Goal: Task Accomplishment & Management: Manage account settings

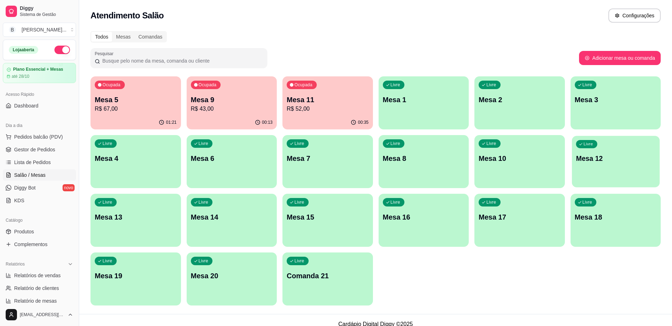
click at [590, 158] on p "Mesa 12" at bounding box center [616, 159] width 80 height 10
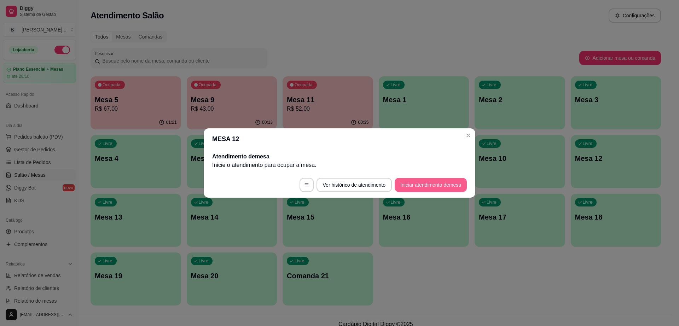
click at [427, 179] on button "Iniciar atendimento de mesa" at bounding box center [431, 185] width 72 height 14
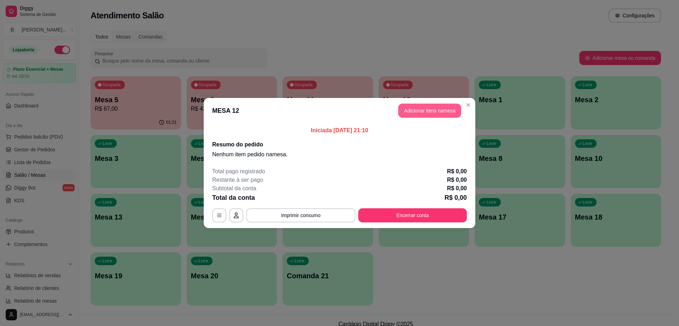
click at [446, 113] on button "Adicionar itens na mesa" at bounding box center [429, 111] width 63 height 14
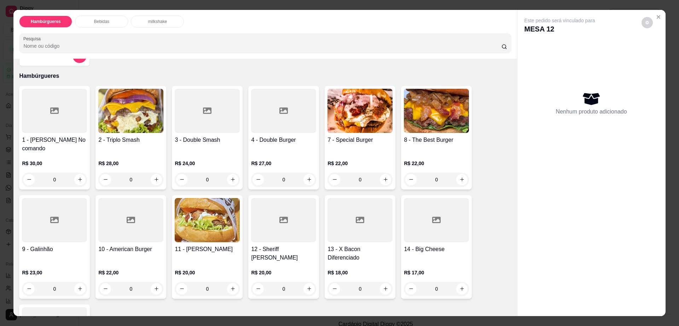
scroll to position [88, 0]
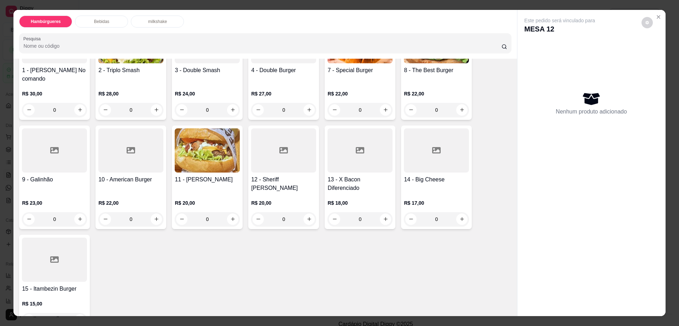
click at [280, 151] on div at bounding box center [283, 150] width 65 height 44
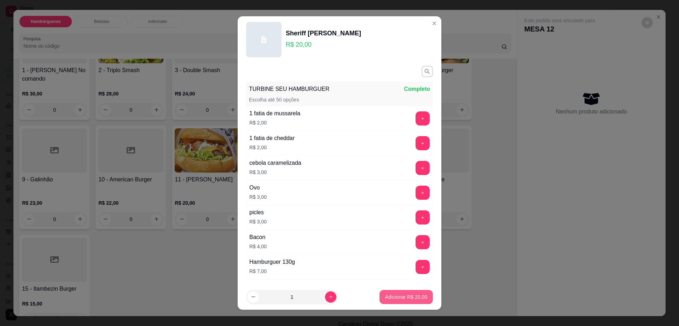
click at [411, 295] on p "Adicionar R$ 20,00" at bounding box center [406, 297] width 42 height 7
type input "1"
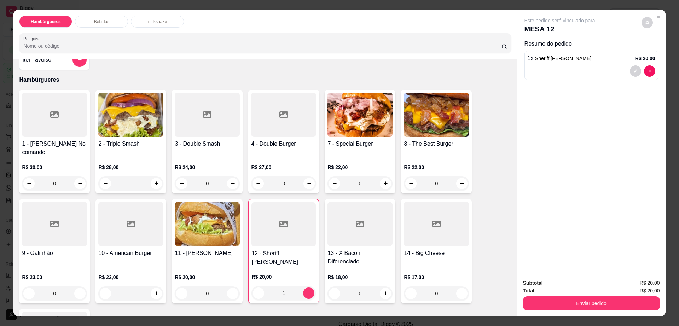
scroll to position [0, 0]
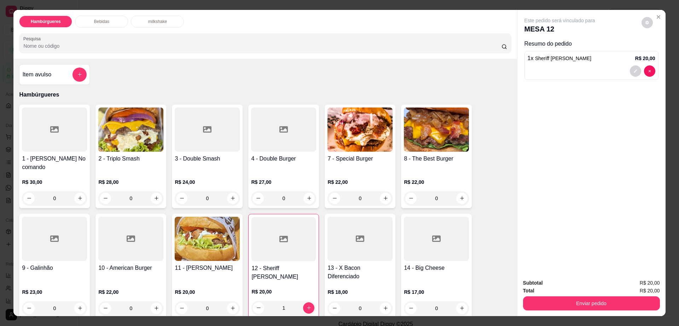
click at [371, 144] on img at bounding box center [359, 130] width 65 height 44
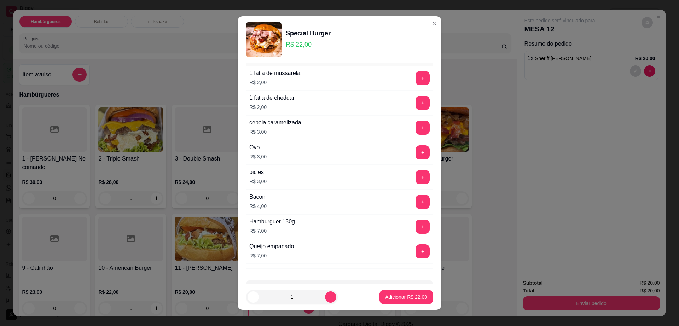
scroll to position [66, 0]
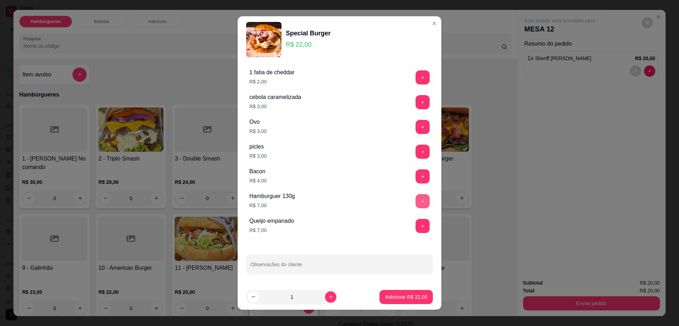
click at [416, 196] on button "+" at bounding box center [423, 201] width 14 height 14
click at [402, 291] on button "Adicionar R$ 29,00" at bounding box center [406, 297] width 52 height 14
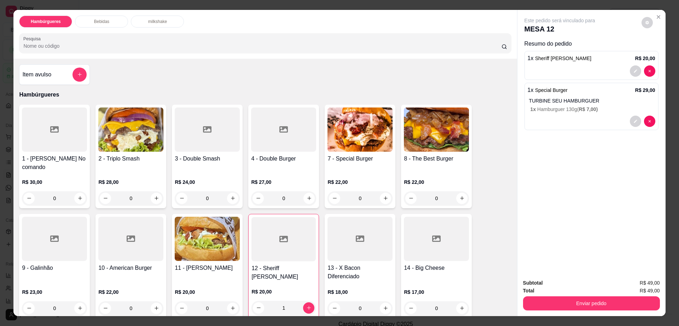
click at [97, 22] on p "Bebidas" at bounding box center [101, 22] width 15 height 6
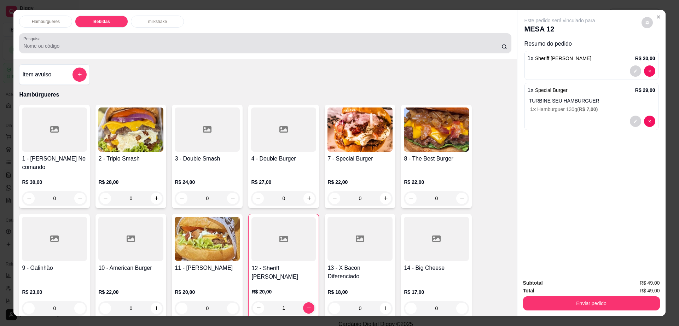
scroll to position [13, 0]
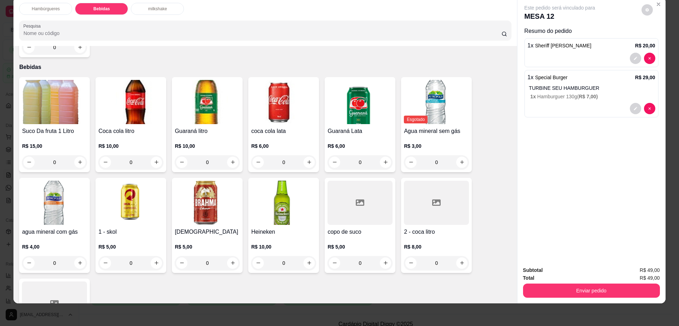
click at [407, 193] on div at bounding box center [436, 203] width 65 height 44
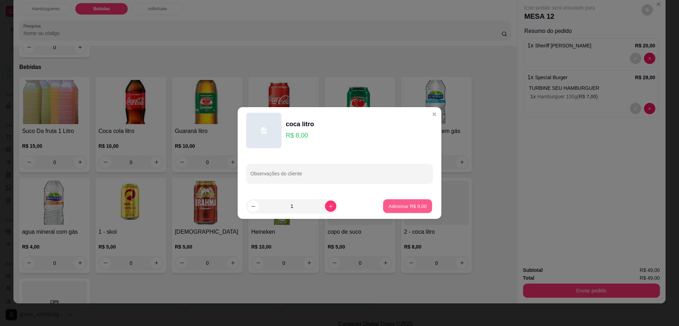
click at [396, 208] on p "Adicionar R$ 8,00" at bounding box center [407, 206] width 38 height 7
type input "1"
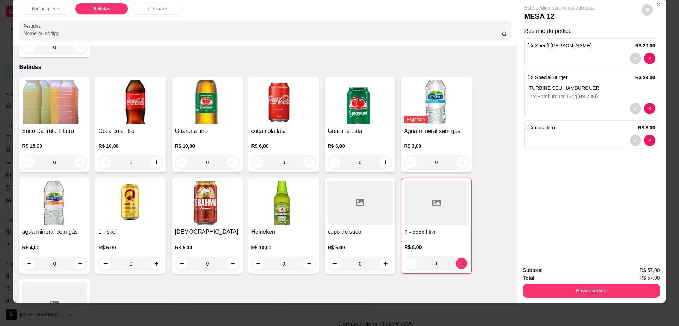
click at [637, 7] on div "Este pedido será vinculado para MESA 12" at bounding box center [588, 12] width 128 height 17
click at [645, 8] on icon "decrease-product-quantity" at bounding box center [647, 10] width 4 height 4
click at [661, 35] on span "Automatic updates" at bounding box center [660, 38] width 14 height 8
click at [657, 38] on input "Automatic updates" at bounding box center [654, 40] width 5 height 5
checkbox input "true"
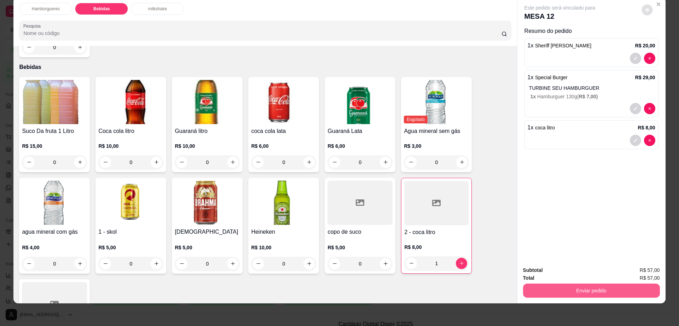
click at [565, 293] on button "Enviar pedido" at bounding box center [591, 291] width 137 height 14
click at [565, 293] on button "Enviar pedido" at bounding box center [591, 291] width 133 height 14
click at [658, 275] on button "Enviar pedido" at bounding box center [641, 273] width 40 height 13
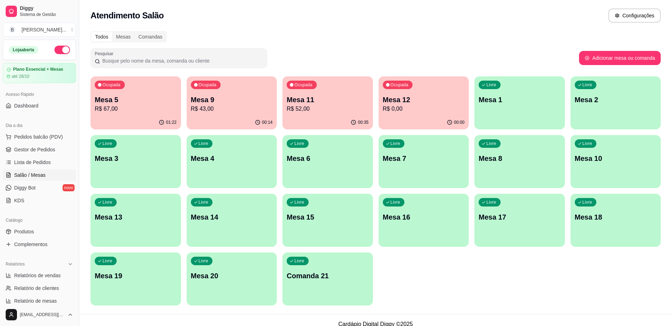
click at [346, 90] on div "Ocupada Mesa 11 R$ 52,00" at bounding box center [328, 95] width 91 height 39
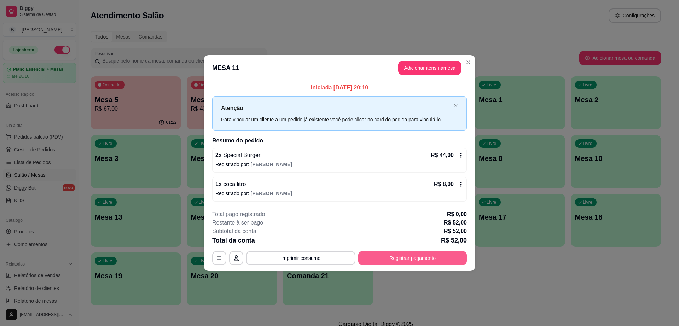
click at [413, 253] on button "Registrar pagamento" at bounding box center [412, 258] width 109 height 14
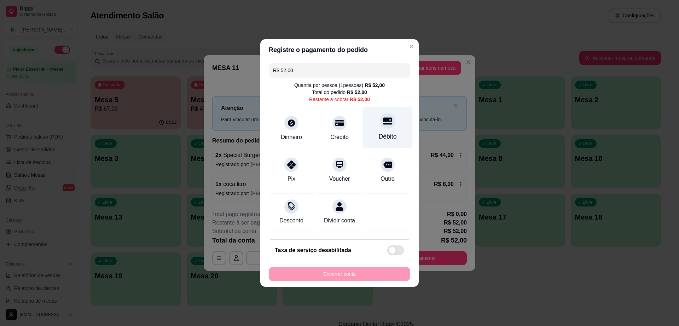
click at [392, 129] on div "Débito" at bounding box center [388, 127] width 50 height 41
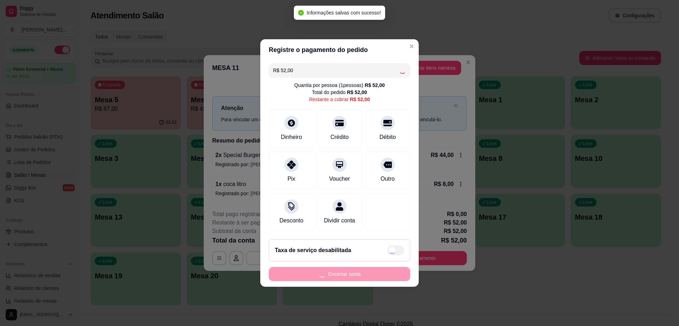
type input "R$ 0,00"
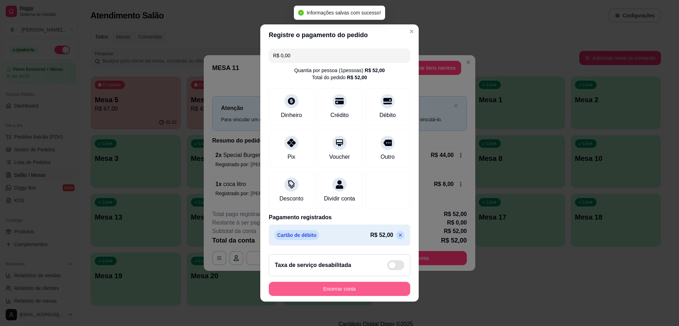
click at [369, 294] on button "Encerrar conta" at bounding box center [339, 289] width 141 height 14
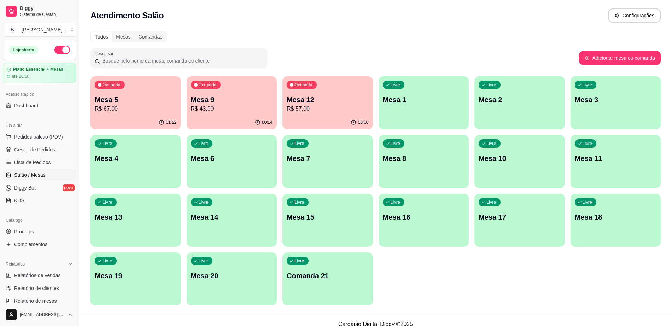
click at [589, 179] on div "Livre Mesa 11" at bounding box center [616, 157] width 91 height 45
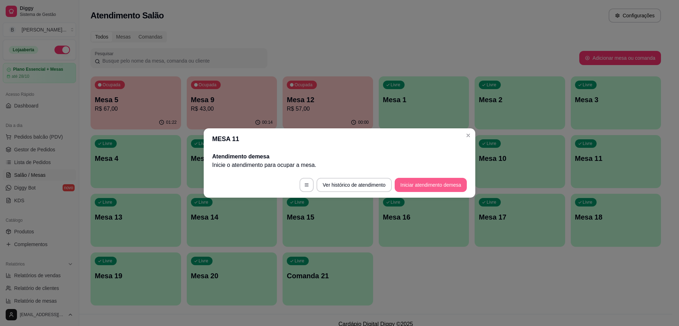
click at [444, 186] on button "Iniciar atendimento de mesa" at bounding box center [431, 185] width 72 height 14
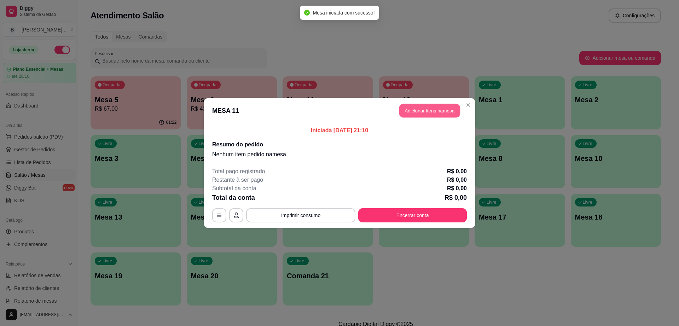
click at [435, 111] on button "Adicionar itens na mesa" at bounding box center [429, 111] width 61 height 14
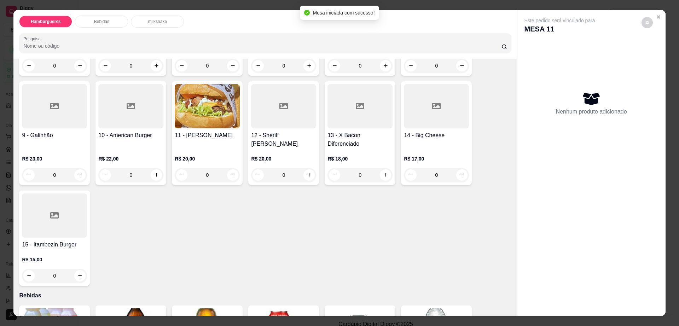
scroll to position [0, 0]
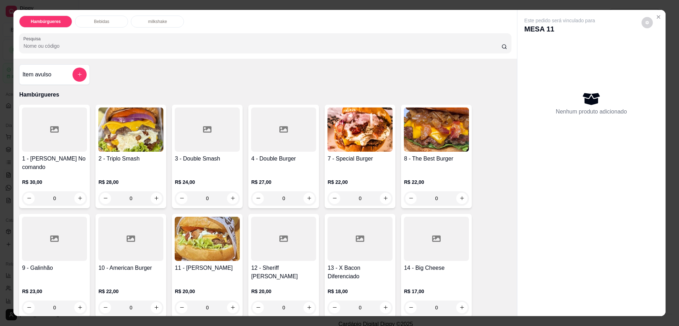
click at [314, 152] on div "4 - Double Burger R$ 27,00 0" at bounding box center [283, 157] width 71 height 104
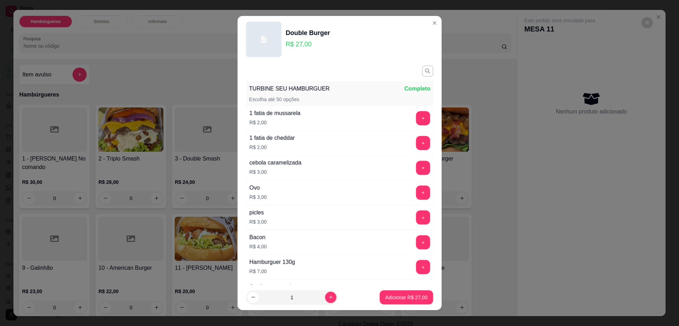
click at [347, 147] on div "1 fatia de cheddar R$ 2,00 +" at bounding box center [339, 143] width 187 height 25
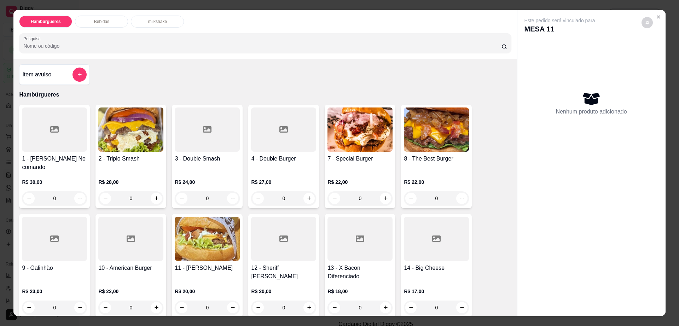
click at [368, 148] on img at bounding box center [359, 130] width 65 height 44
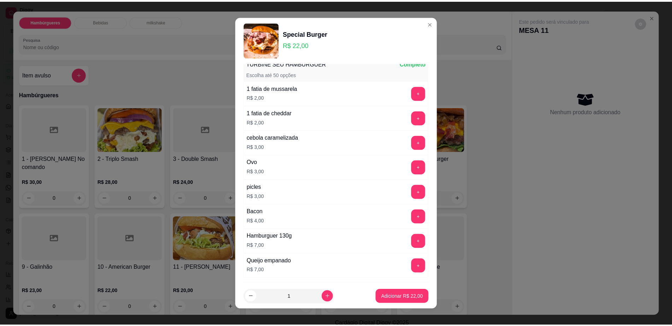
scroll to position [66, 0]
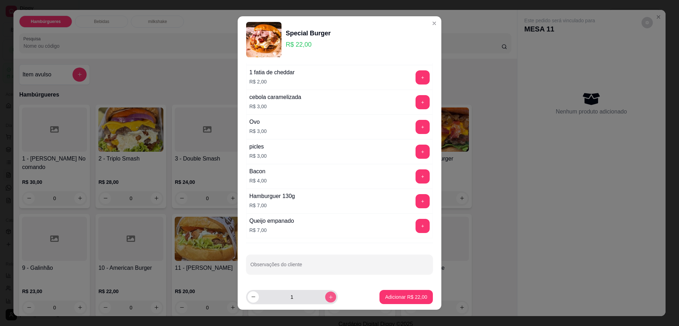
click at [325, 301] on button "increase-product-quantity" at bounding box center [330, 296] width 11 height 11
type input "2"
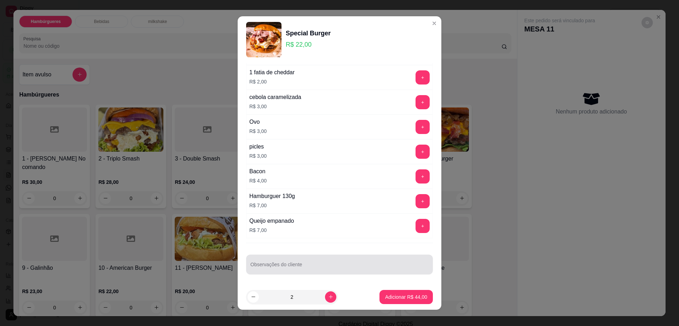
click at [343, 269] on input "Observações do cliente" at bounding box center [339, 267] width 178 height 7
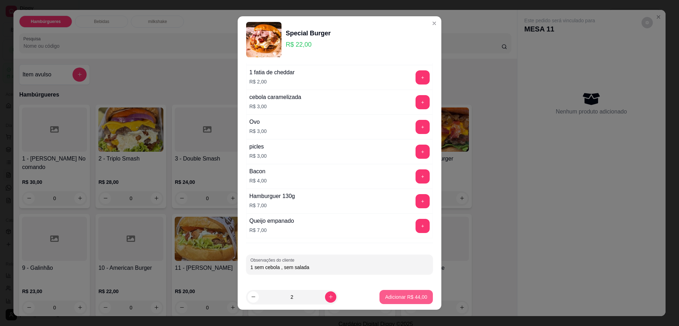
type input "1 sem cebola , sem salada"
click at [395, 290] on button "Adicionar R$ 44,00" at bounding box center [405, 297] width 53 height 14
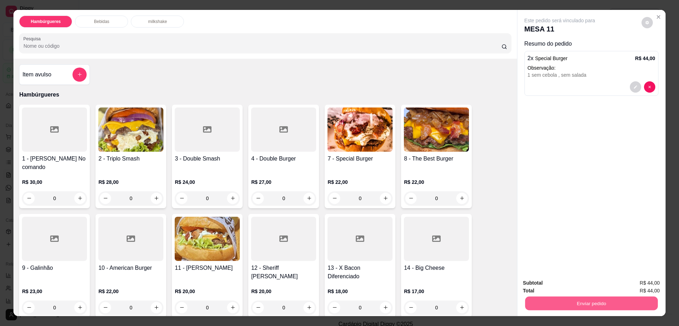
click at [620, 302] on button "Enviar pedido" at bounding box center [591, 304] width 133 height 14
click at [641, 287] on button "Enviar pedido" at bounding box center [640, 285] width 39 height 13
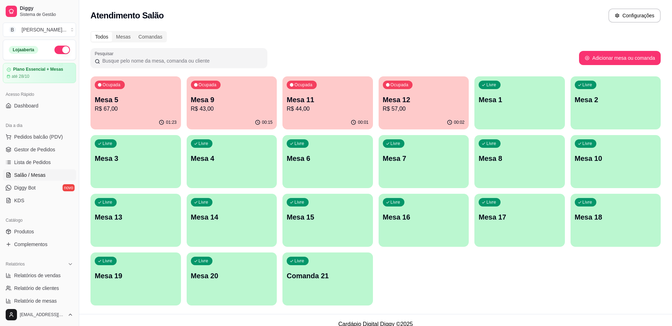
click at [134, 108] on p "R$ 67,00" at bounding box center [136, 109] width 82 height 8
click at [602, 168] on div "Livre Mesa 10" at bounding box center [616, 157] width 91 height 45
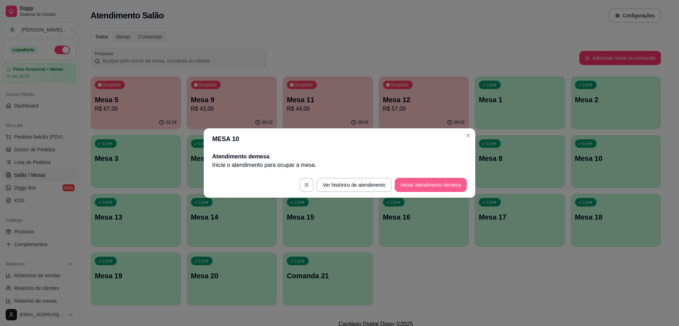
click at [442, 187] on button "Iniciar atendimento de mesa" at bounding box center [431, 185] width 72 height 14
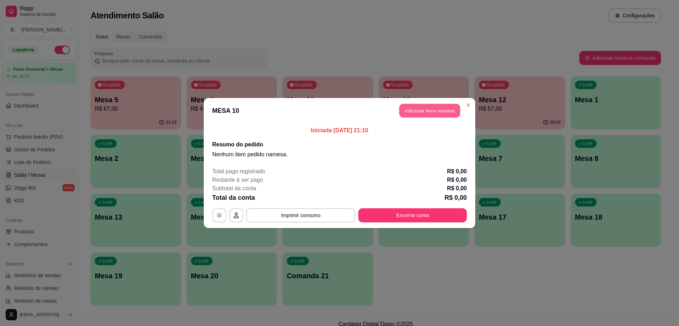
click at [442, 111] on button "Adicionar itens na mesa" at bounding box center [429, 111] width 61 height 14
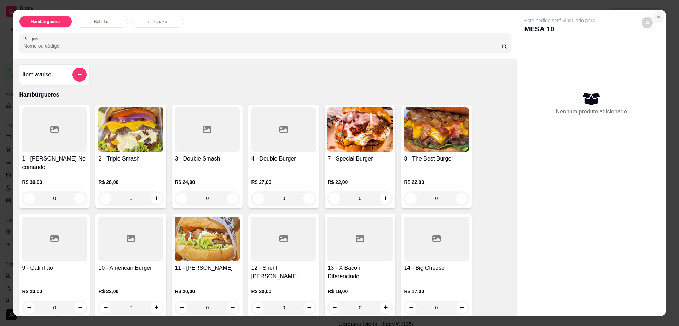
click at [658, 18] on icon "Close" at bounding box center [659, 17] width 6 height 6
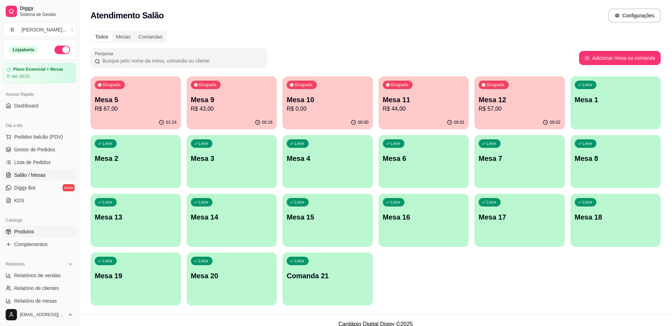
click at [33, 232] on span "Produtos" at bounding box center [24, 231] width 20 height 7
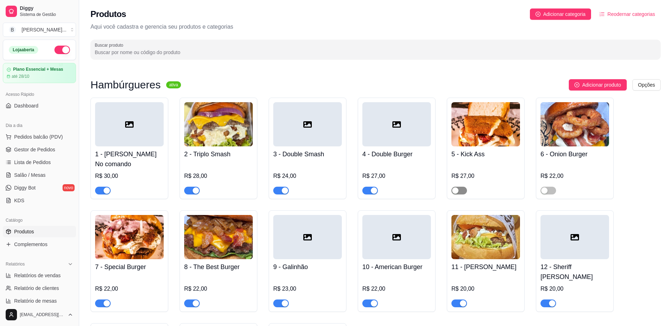
click at [452, 187] on div "button" at bounding box center [455, 190] width 6 height 6
click at [556, 187] on span "button" at bounding box center [549, 191] width 16 height 8
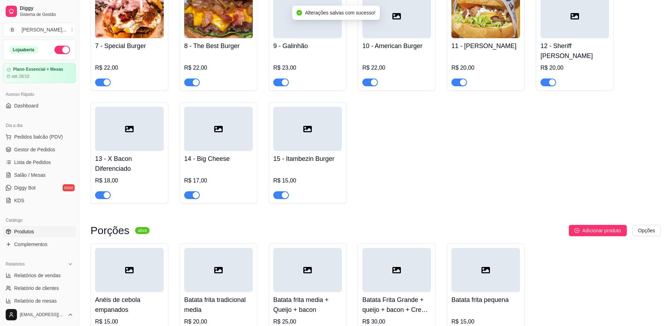
scroll to position [354, 0]
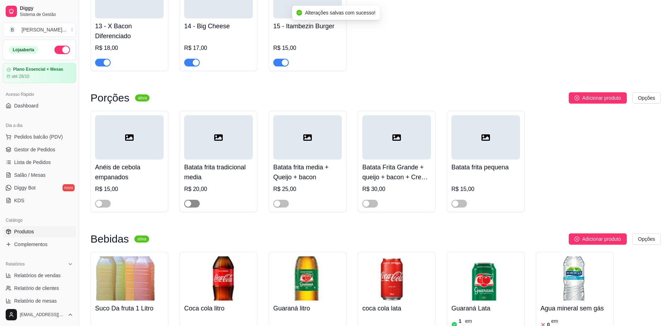
click at [189, 201] on div "button" at bounding box center [188, 204] width 6 height 6
click at [110, 200] on span "button" at bounding box center [103, 204] width 16 height 8
click at [289, 199] on div at bounding box center [281, 203] width 16 height 8
click at [278, 201] on div "button" at bounding box center [277, 204] width 6 height 6
click at [369, 201] on div "button" at bounding box center [366, 204] width 6 height 6
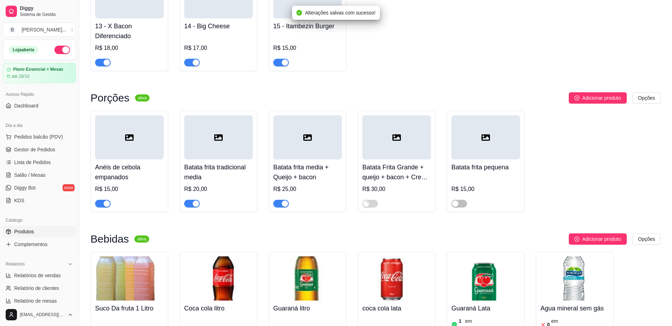
click at [461, 193] on div at bounding box center [486, 200] width 69 height 14
click at [463, 200] on span "button" at bounding box center [460, 204] width 16 height 8
click at [46, 150] on span "Gestor de Pedidos" at bounding box center [34, 149] width 41 height 7
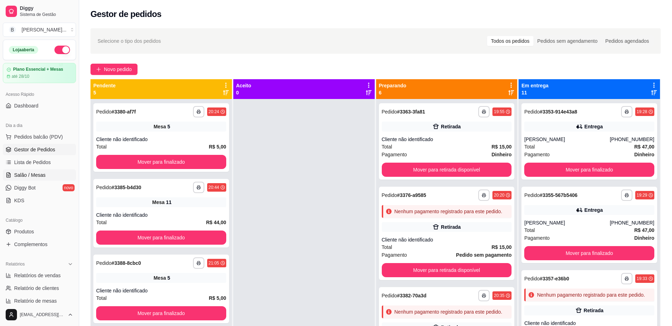
click at [47, 173] on link "Salão / Mesas" at bounding box center [39, 174] width 73 height 11
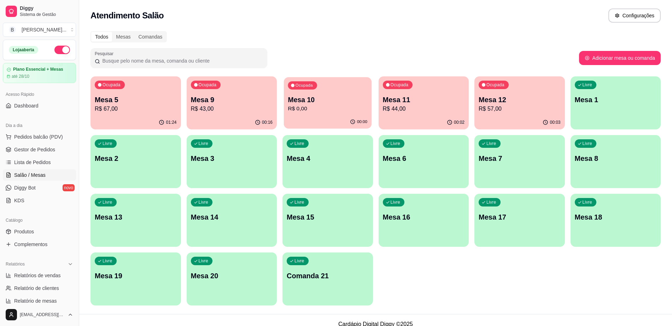
click at [323, 106] on p "R$ 0,00" at bounding box center [328, 109] width 80 height 8
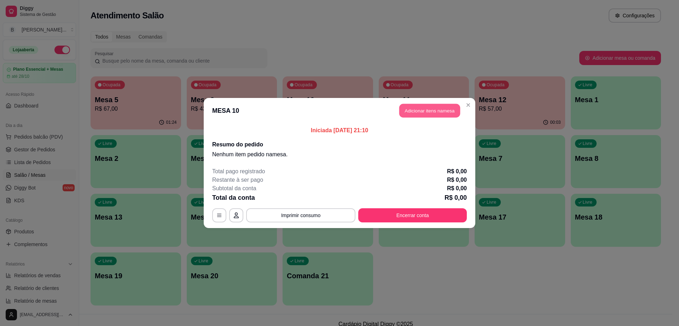
click at [431, 113] on button "Adicionar itens na mesa" at bounding box center [429, 111] width 61 height 14
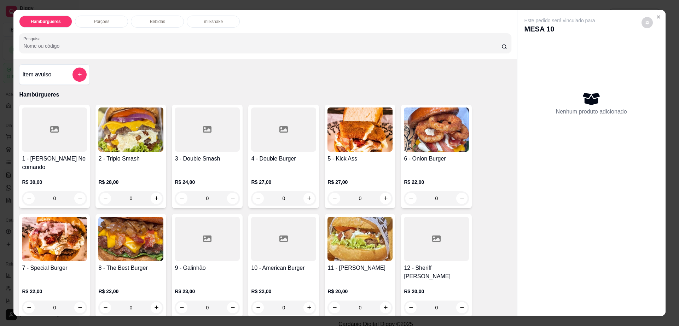
click at [117, 21] on div "Porções" at bounding box center [101, 22] width 53 height 12
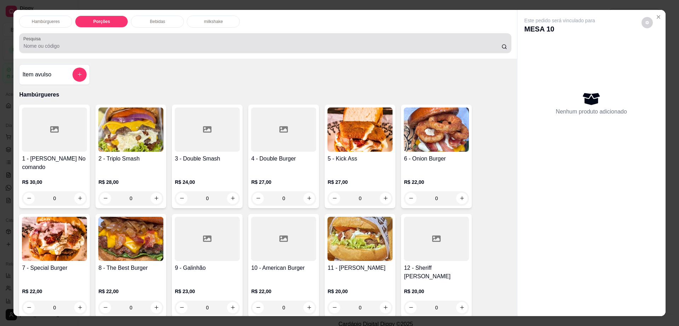
scroll to position [13, 0]
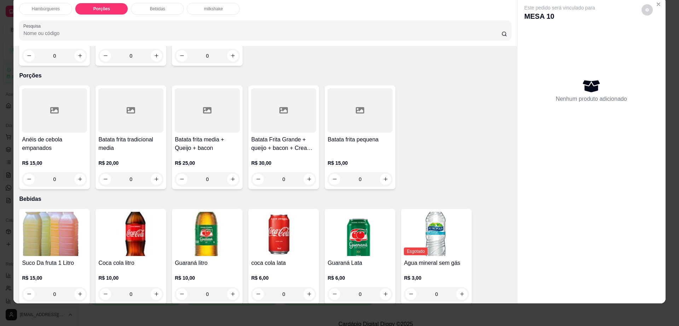
click at [288, 102] on div at bounding box center [283, 110] width 65 height 44
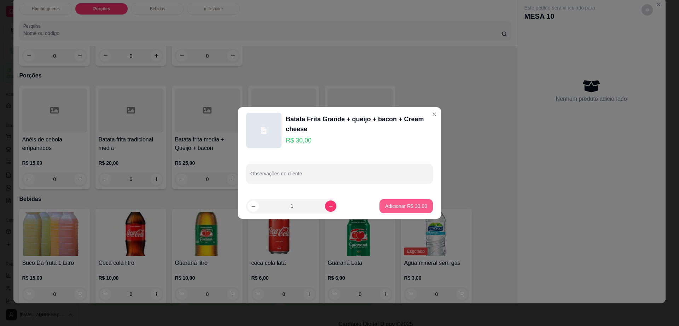
click at [398, 205] on p "Adicionar R$ 30,00" at bounding box center [406, 206] width 42 height 7
type input "1"
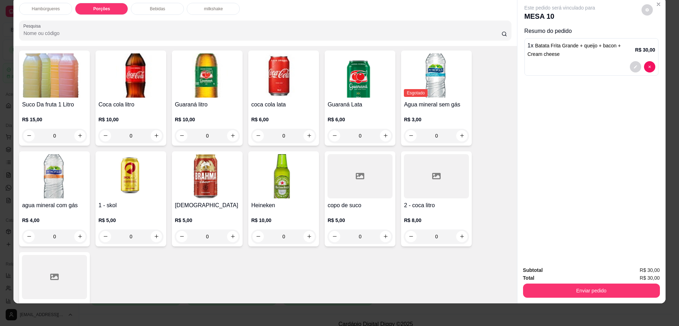
scroll to position [569, 0]
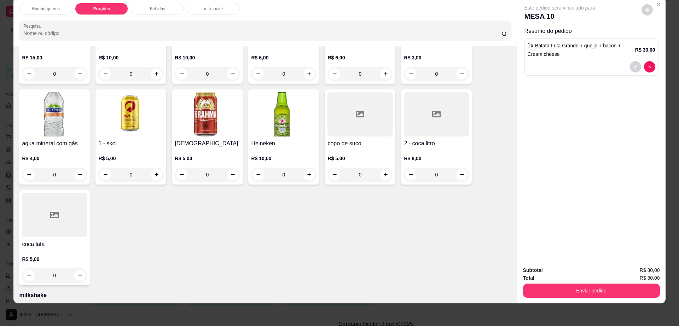
click at [411, 101] on div at bounding box center [436, 114] width 65 height 44
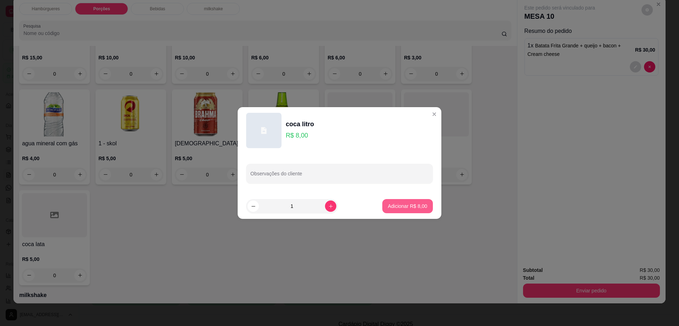
click at [408, 204] on p "Adicionar R$ 8,00" at bounding box center [407, 206] width 39 height 7
type input "1"
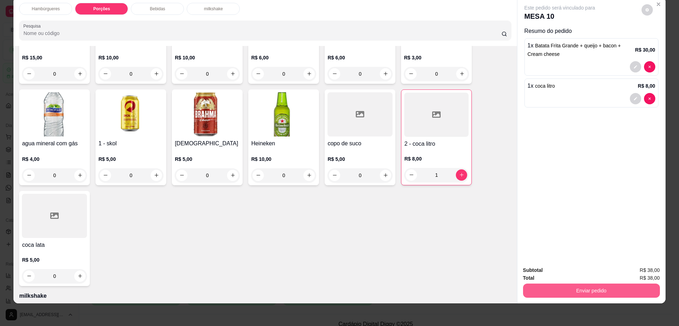
click at [551, 290] on button "Enviar pedido" at bounding box center [591, 291] width 137 height 14
click at [551, 290] on button "Enviar pedido" at bounding box center [591, 291] width 133 height 14
click at [613, 292] on button "Enviar pedido" at bounding box center [591, 291] width 137 height 14
click at [638, 278] on button "Enviar pedido" at bounding box center [641, 273] width 40 height 13
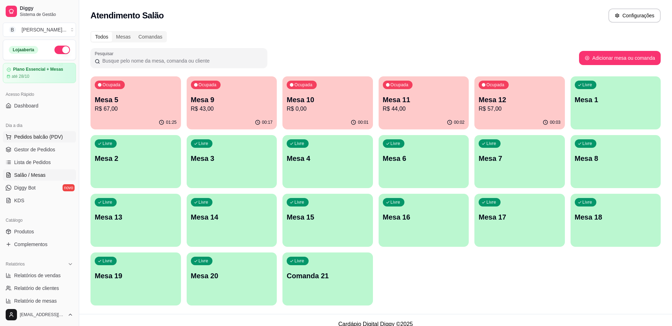
click at [52, 137] on span "Pedidos balcão (PDV)" at bounding box center [38, 136] width 49 height 7
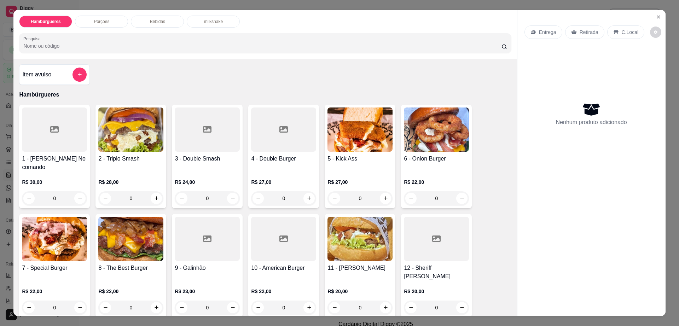
click at [255, 140] on div at bounding box center [283, 130] width 65 height 44
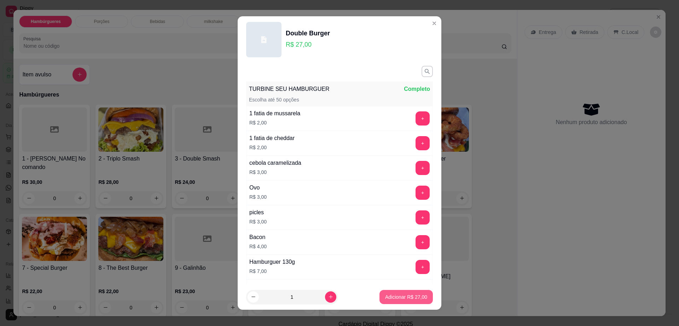
click at [385, 297] on p "Adicionar R$ 27,00" at bounding box center [406, 297] width 42 height 7
type input "1"
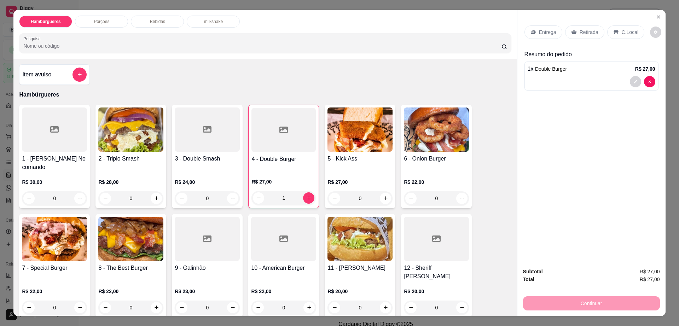
click at [277, 237] on div at bounding box center [283, 239] width 65 height 44
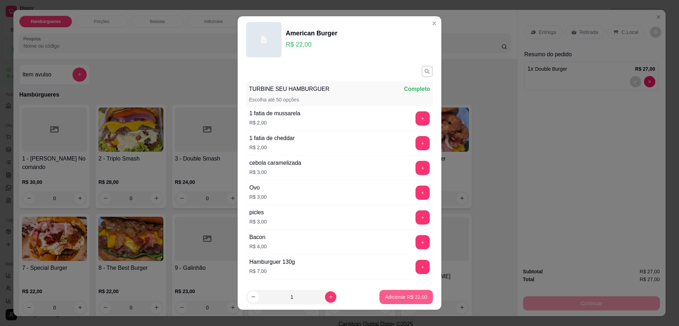
click at [407, 302] on button "Adicionar R$ 22,00" at bounding box center [405, 297] width 53 height 14
type input "1"
click at [407, 302] on div "1 - Borges No comando R$ 30,00 0 2 - Triplo Smash R$ 28,00 0 3 - Double Smash R…" at bounding box center [265, 266] width 492 height 322
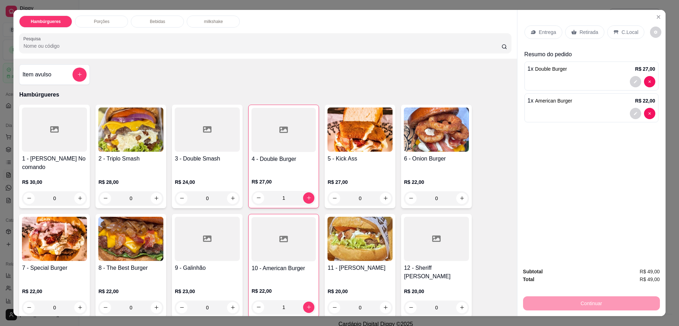
click at [540, 37] on div "Entrega" at bounding box center [543, 31] width 38 height 13
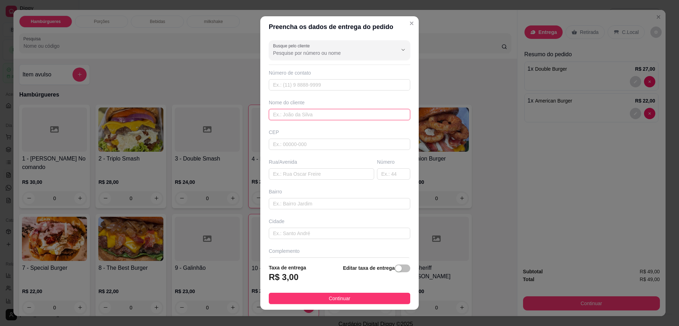
click at [336, 114] on input "text" at bounding box center [339, 114] width 141 height 11
type input "W"
type input "[PERSON_NAME]"
click at [345, 175] on input "text" at bounding box center [321, 173] width 105 height 11
type input "rua josefina"
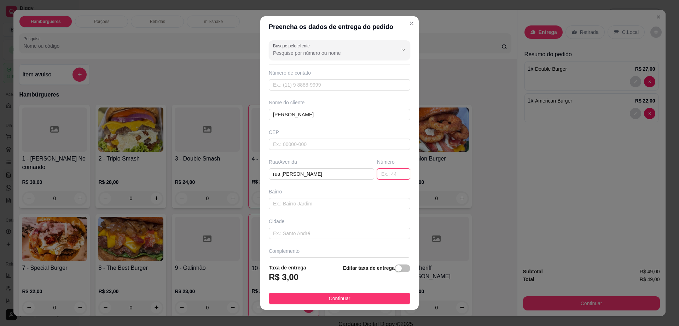
click at [377, 178] on input "text" at bounding box center [393, 173] width 33 height 11
type input "143"
click at [346, 81] on input "text" at bounding box center [339, 84] width 141 height 11
type input "(77) 99934-6774"
drag, startPoint x: 364, startPoint y: 300, endPoint x: 370, endPoint y: 298, distance: 6.0
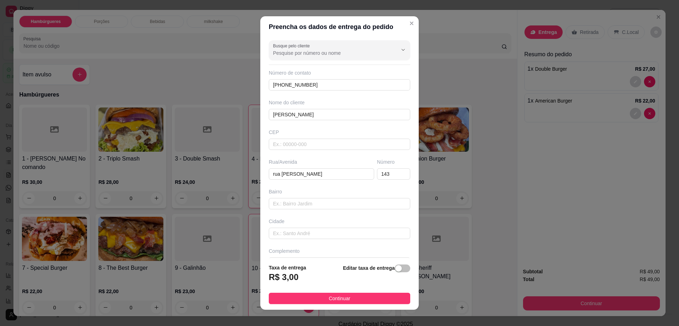
click at [364, 300] on button "Continuar" at bounding box center [339, 298] width 141 height 11
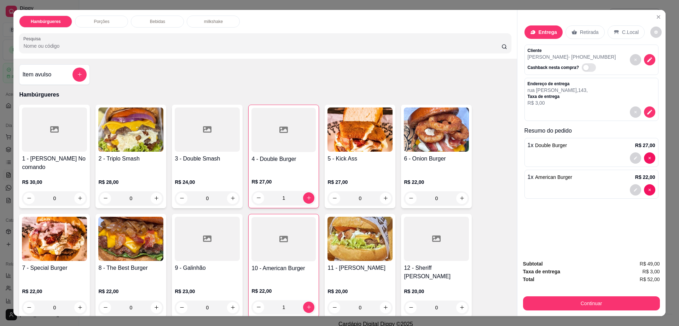
click at [120, 22] on div "Porções" at bounding box center [101, 22] width 53 height 12
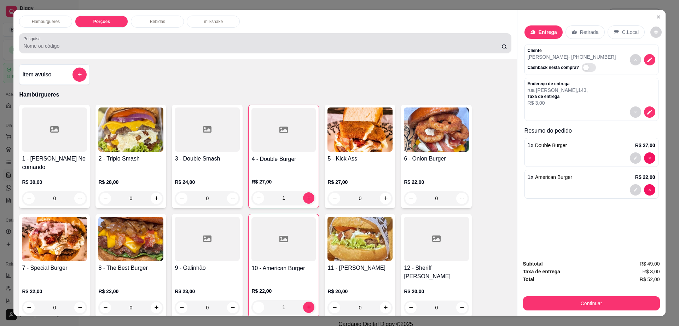
scroll to position [13, 0]
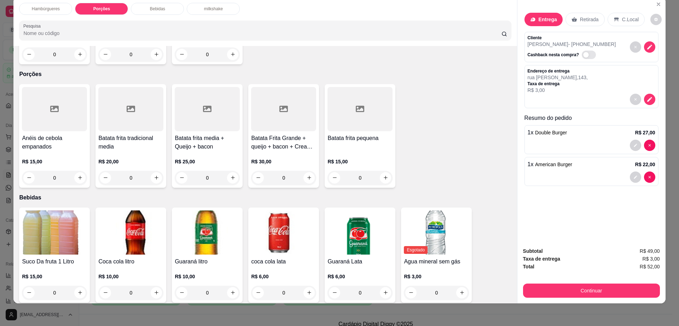
click at [329, 97] on div at bounding box center [359, 109] width 65 height 44
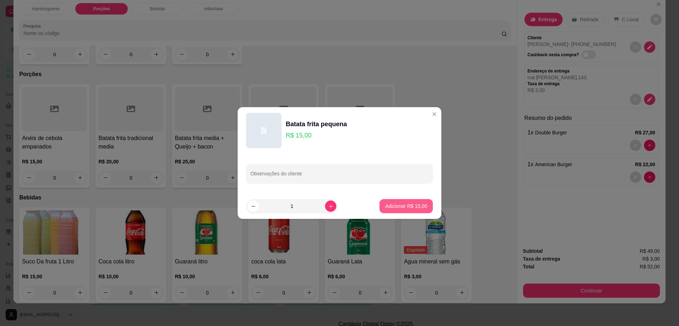
click at [394, 203] on p "Adicionar R$ 15,00" at bounding box center [406, 206] width 42 height 7
type input "1"
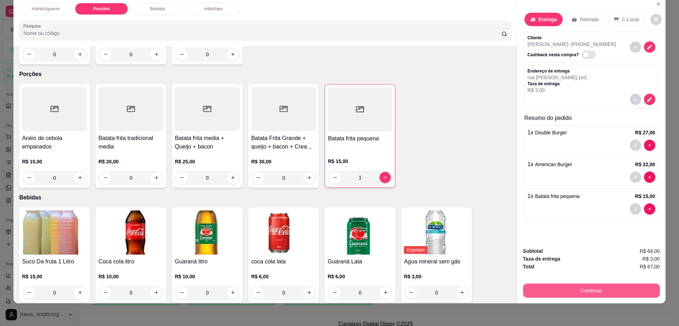
click at [598, 295] on button "Continuar" at bounding box center [591, 291] width 137 height 14
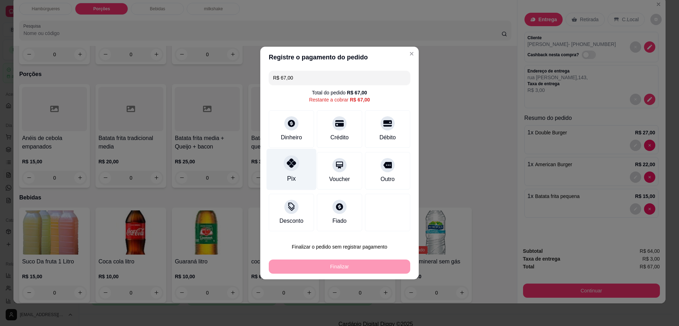
click at [290, 156] on div at bounding box center [292, 163] width 16 height 16
type input "R$ 0,00"
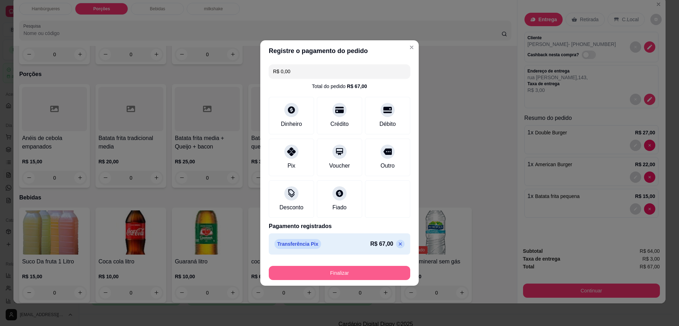
click at [351, 273] on button "Finalizar" at bounding box center [339, 273] width 141 height 14
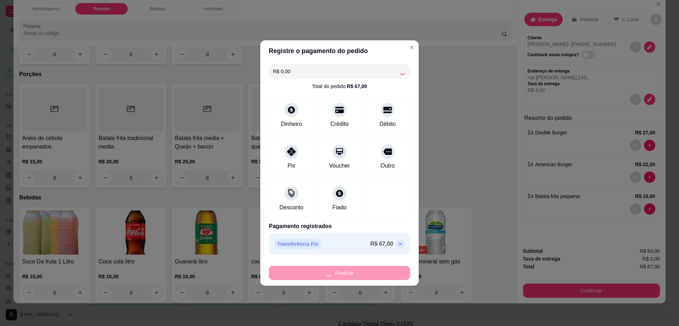
type input "0"
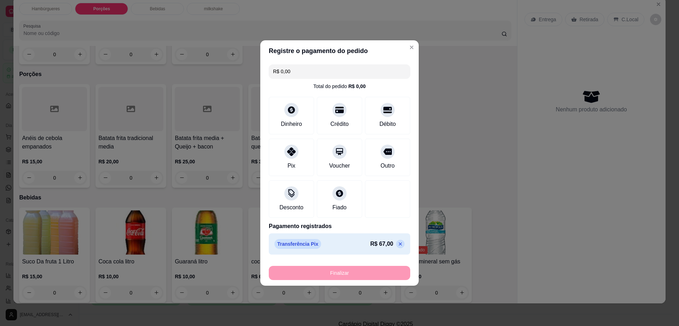
type input "-R$ 67,00"
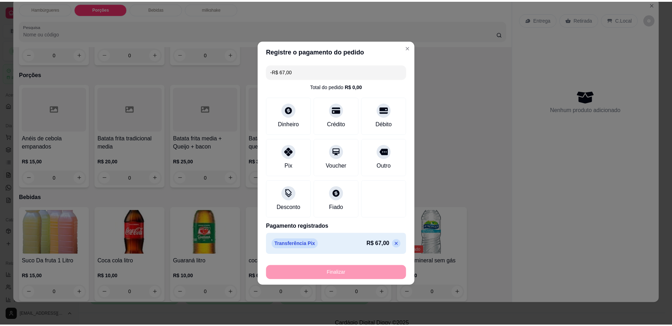
scroll to position [348, 0]
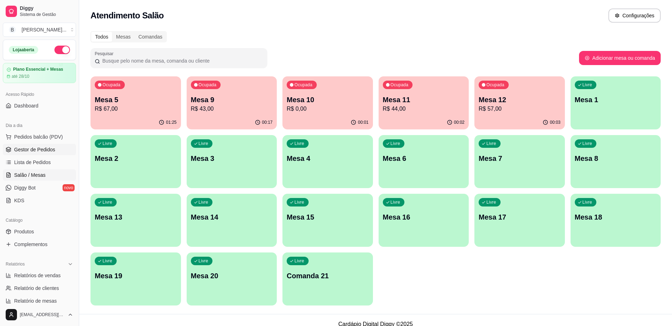
click at [47, 150] on span "Gestor de Pedidos" at bounding box center [34, 149] width 41 height 7
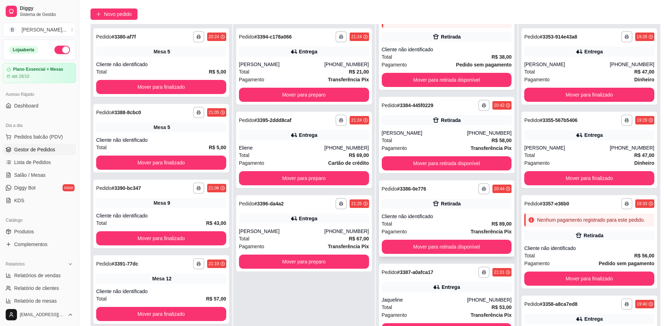
scroll to position [108, 0]
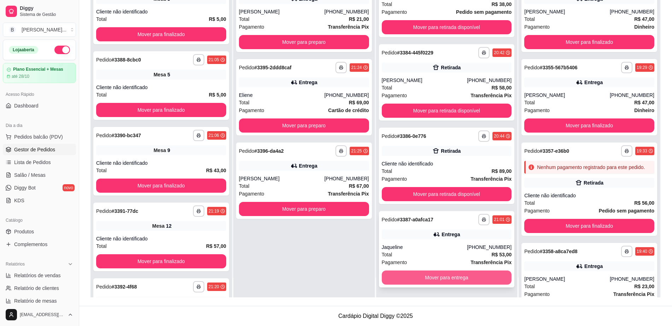
click at [406, 274] on button "Mover para entrega" at bounding box center [447, 278] width 130 height 14
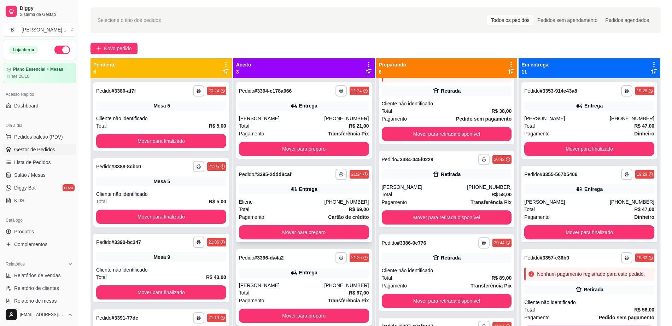
scroll to position [19, 0]
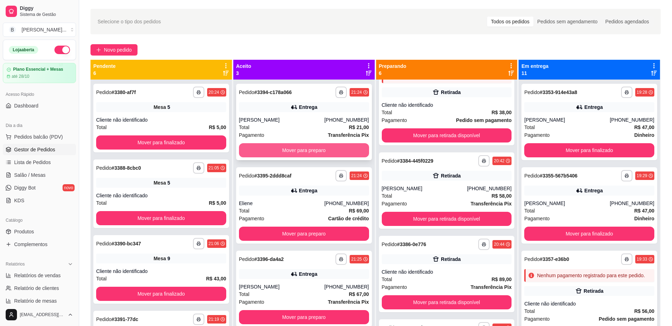
click at [285, 147] on button "Mover para preparo" at bounding box center [304, 150] width 130 height 14
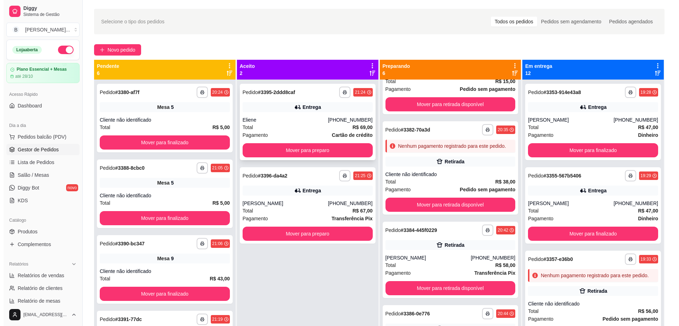
scroll to position [230, 0]
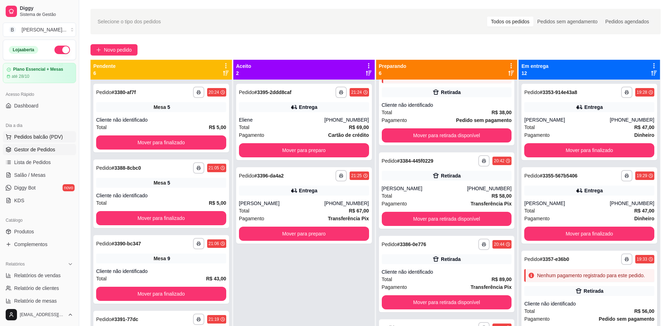
click at [31, 136] on span "Pedidos balcão (PDV)" at bounding box center [38, 136] width 49 height 7
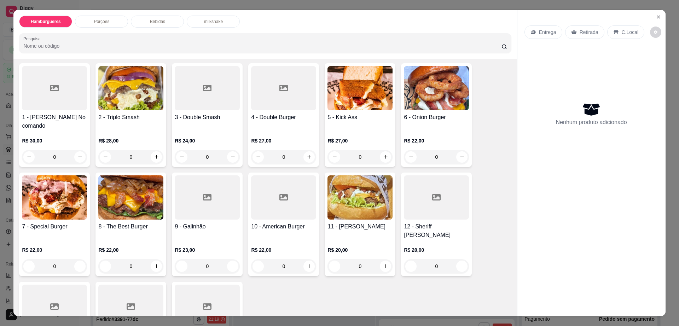
scroll to position [88, 0]
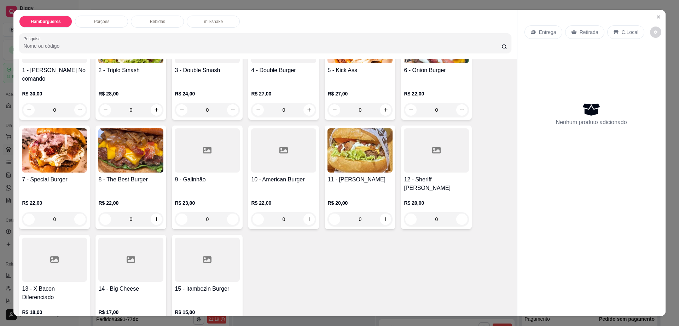
click at [217, 255] on div at bounding box center [207, 260] width 65 height 44
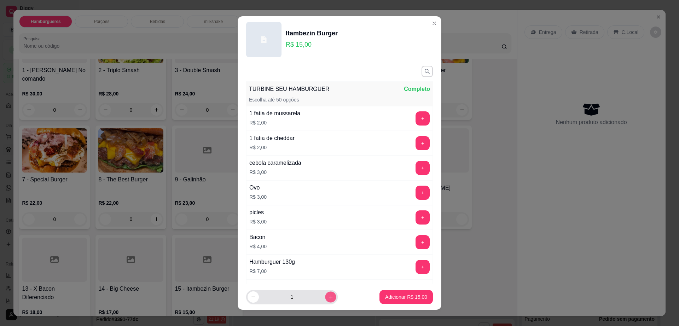
click at [328, 298] on icon "increase-product-quantity" at bounding box center [330, 297] width 5 height 5
type input "2"
click at [386, 296] on p "Adicionar R$ 30,00" at bounding box center [406, 297] width 41 height 7
type input "2"
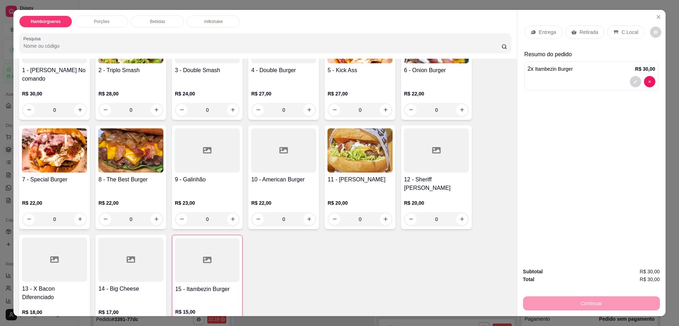
click at [61, 257] on div at bounding box center [54, 260] width 65 height 44
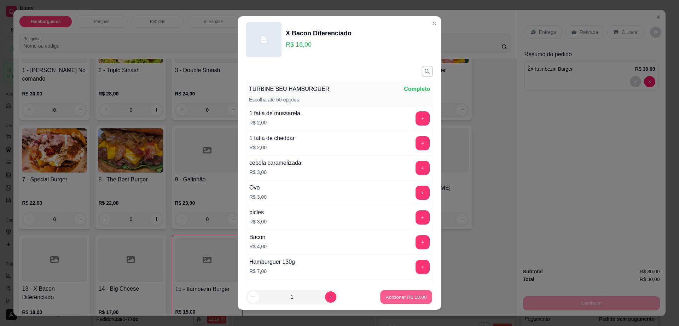
click at [400, 292] on button "Adicionar R$ 18,00" at bounding box center [406, 297] width 52 height 14
type input "1"
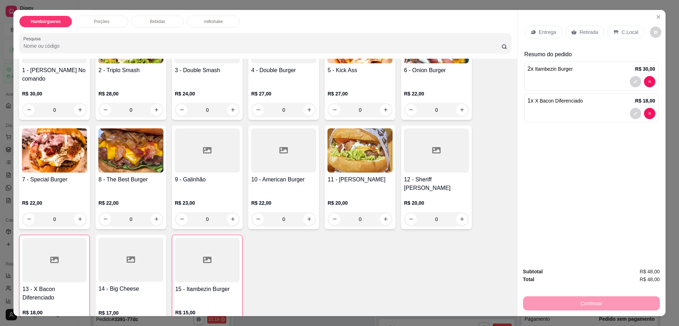
scroll to position [44, 0]
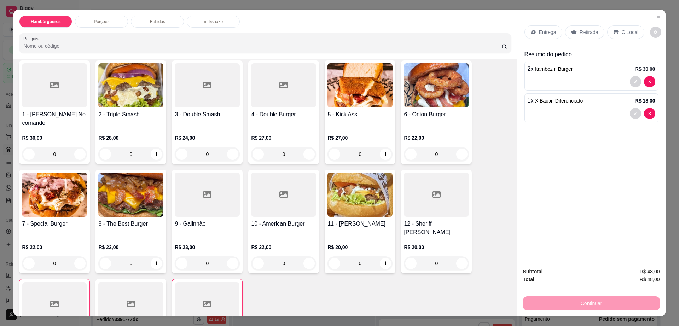
click at [207, 220] on h4 "9 - Galinhão" at bounding box center [207, 224] width 65 height 8
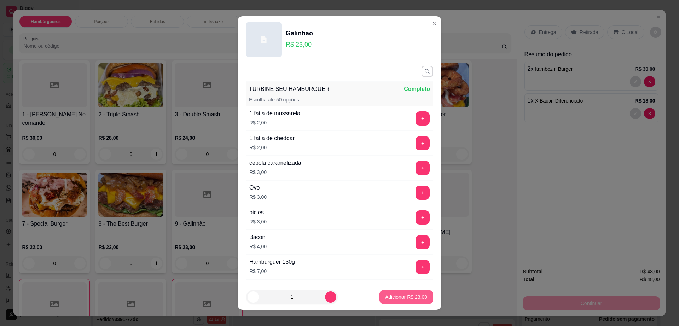
click at [405, 295] on p "Adicionar R$ 23,00" at bounding box center [406, 297] width 42 height 7
type input "1"
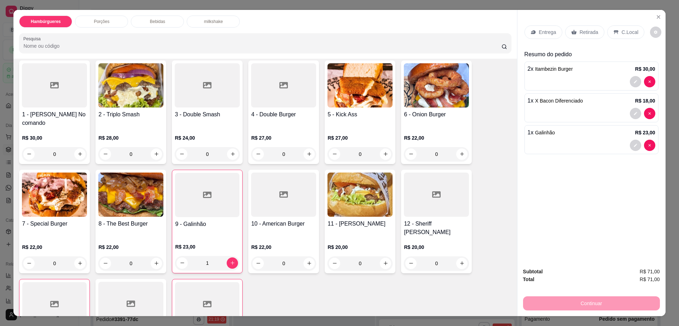
click at [541, 35] on p "Entrega" at bounding box center [547, 32] width 17 height 7
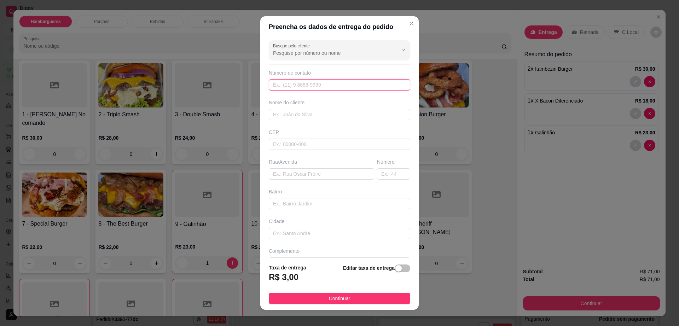
click at [362, 86] on input "text" at bounding box center [339, 84] width 141 height 11
click at [362, 86] on input "7799131" at bounding box center [339, 84] width 141 height 11
click at [296, 119] on input "text" at bounding box center [339, 114] width 141 height 11
click at [279, 85] on input "(77) 9913-1092" at bounding box center [339, 84] width 141 height 11
type input "(77) 99913-1092"
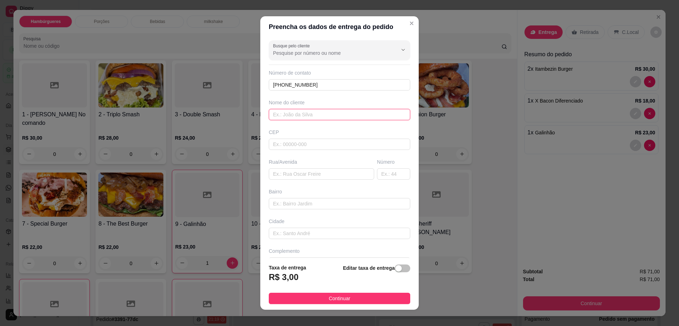
click at [301, 111] on input "text" at bounding box center [339, 114] width 141 height 11
type input "[PERSON_NAME]"
click at [324, 142] on input "text" at bounding box center [339, 144] width 141 height 11
type input "45140000"
click at [327, 172] on input "text" at bounding box center [321, 173] width 105 height 11
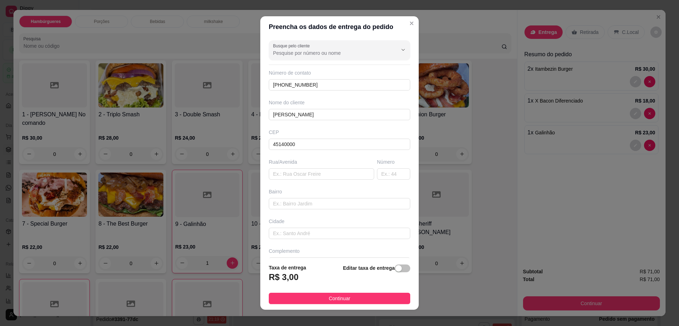
click at [289, 158] on div "Rua/Avenida" at bounding box center [321, 161] width 105 height 7
type input "Itambé"
click at [300, 176] on input "text" at bounding box center [321, 173] width 105 height 11
type input "rua senador lomanto junior"
click at [389, 171] on input "text" at bounding box center [393, 173] width 33 height 11
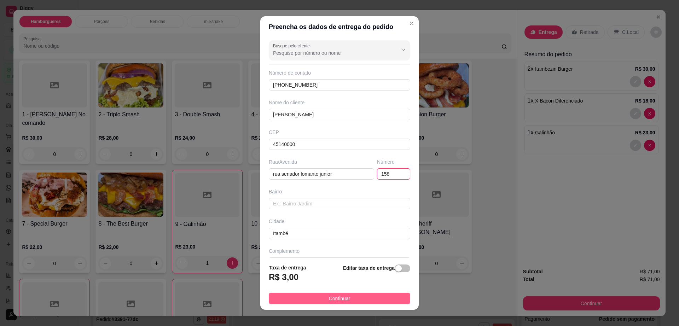
type input "158"
click at [336, 300] on span "Continuar" at bounding box center [340, 299] width 22 height 8
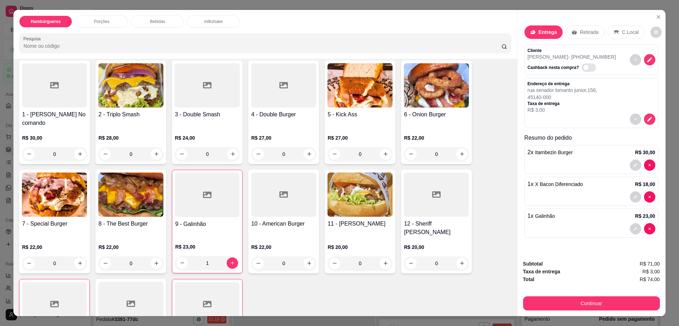
click at [159, 22] on p "Bebidas" at bounding box center [157, 22] width 15 height 6
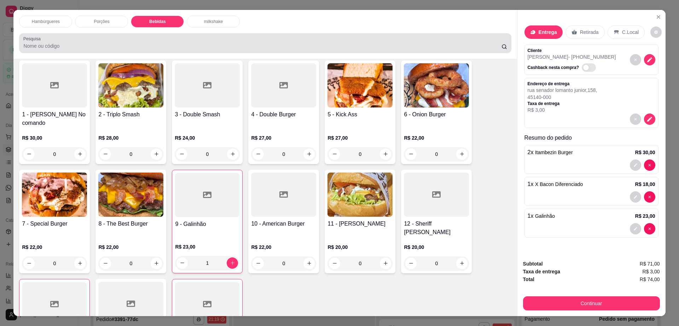
scroll to position [13, 0]
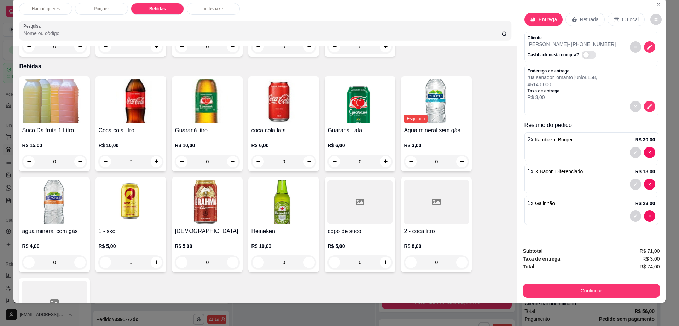
click at [208, 193] on img at bounding box center [207, 202] width 65 height 44
click at [217, 205] on img at bounding box center [207, 202] width 65 height 44
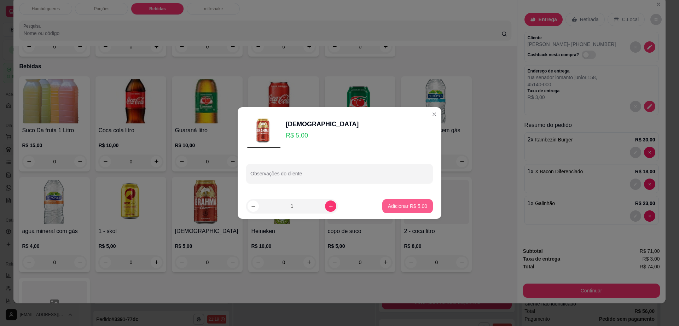
click at [399, 207] on p "Adicionar R$ 5,00" at bounding box center [407, 206] width 39 height 7
type input "1"
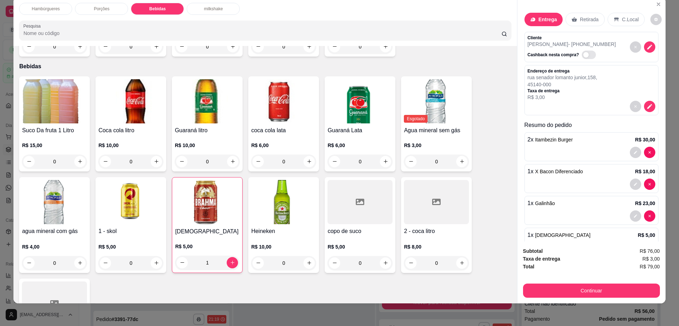
scroll to position [25, 0]
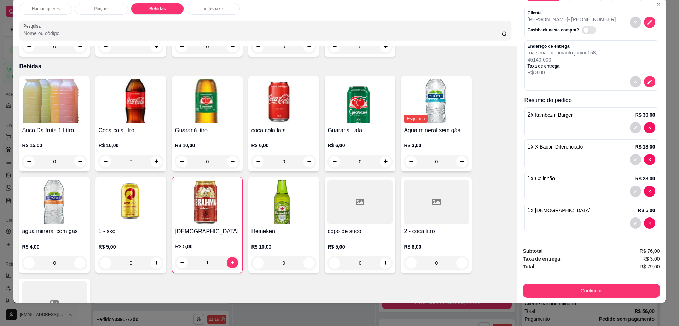
click at [580, 257] on div "Taxa de entrega R$ 3,00" at bounding box center [591, 259] width 137 height 8
click at [588, 293] on button "Continuar" at bounding box center [591, 291] width 137 height 14
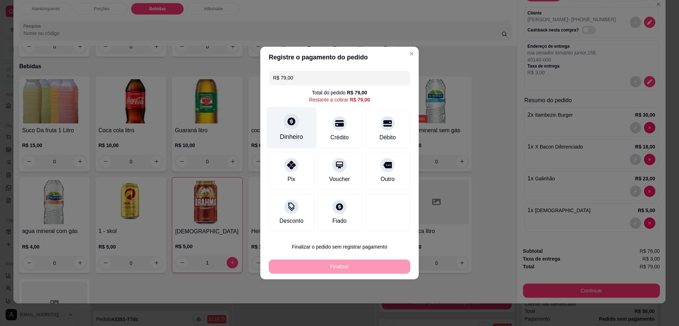
click at [284, 123] on div at bounding box center [292, 122] width 16 height 16
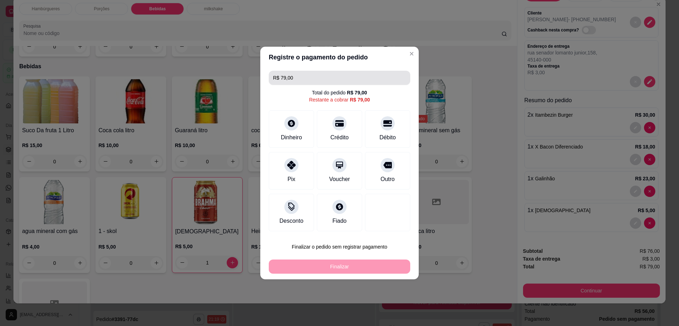
click at [380, 77] on input "R$ 79,00" at bounding box center [339, 78] width 133 height 14
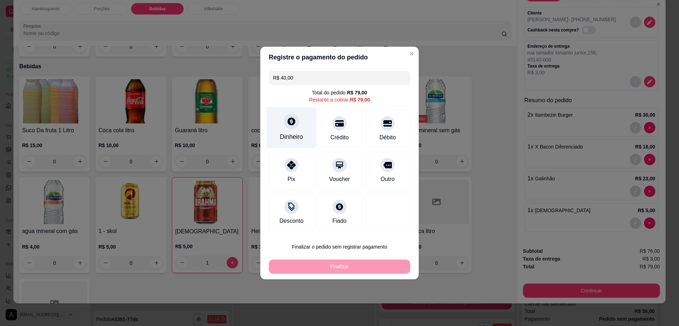
click at [292, 132] on div "Dinheiro" at bounding box center [292, 127] width 50 height 41
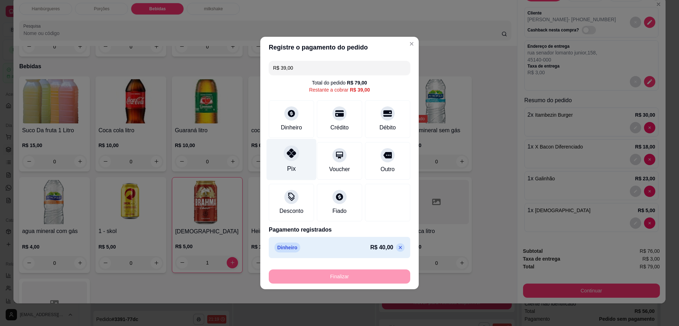
click at [291, 164] on div "Pix" at bounding box center [291, 168] width 8 height 9
type input "R$ 0,00"
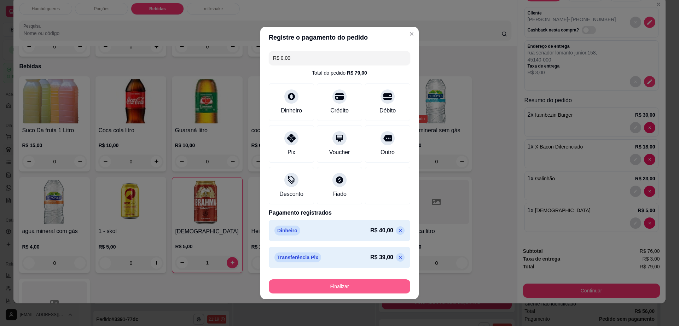
click at [323, 283] on button "Finalizar" at bounding box center [339, 286] width 141 height 14
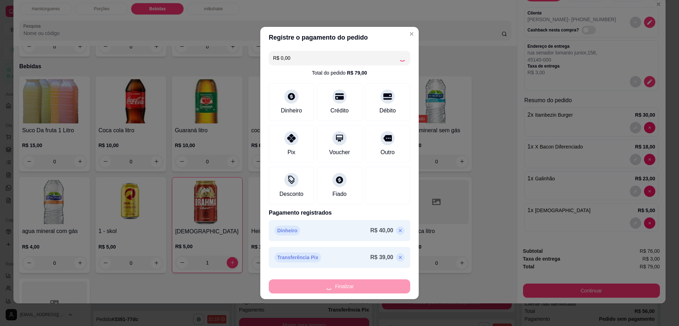
type input "0"
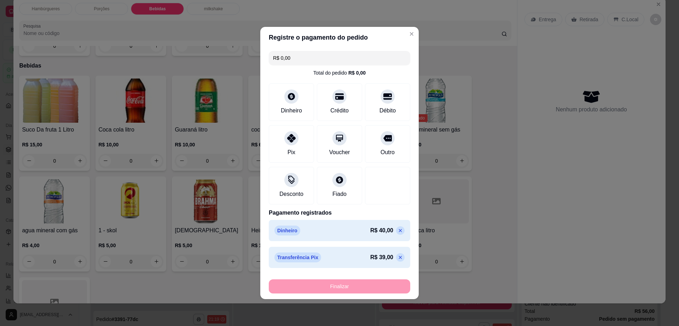
type input "-R$ 79,00"
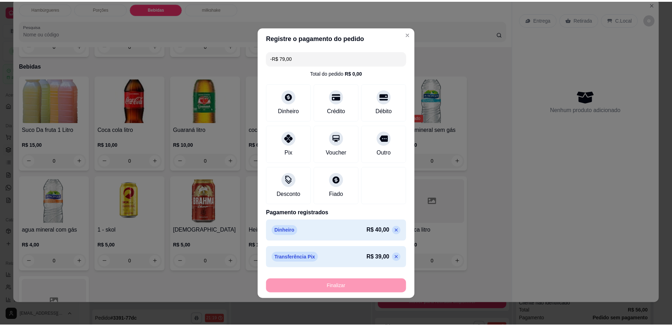
scroll to position [472, 0]
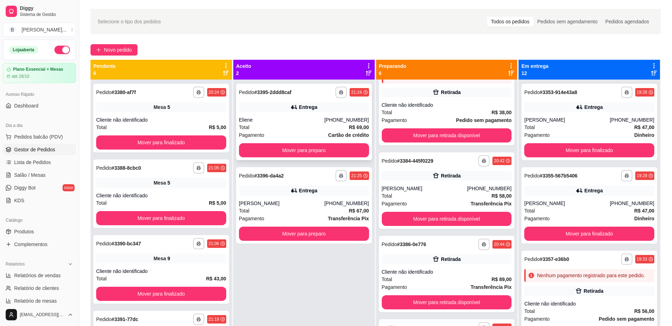
click at [309, 103] on div "Entrega" at bounding box center [304, 107] width 130 height 10
click at [335, 148] on button "Mover para preparo" at bounding box center [304, 150] width 130 height 14
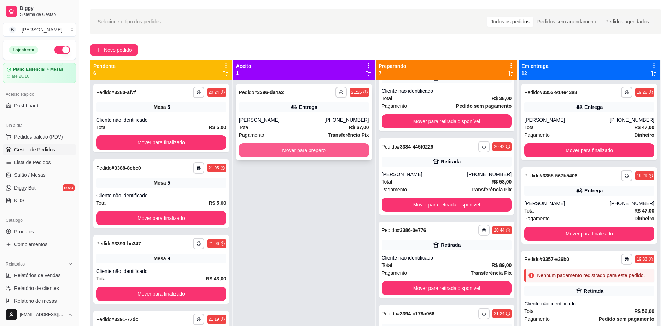
click at [344, 149] on button "Mover para preparo" at bounding box center [304, 150] width 130 height 14
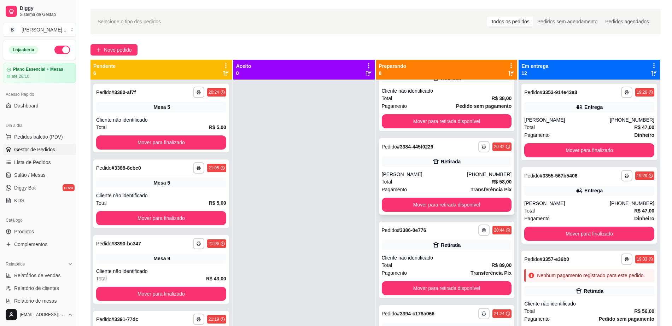
scroll to position [141, 0]
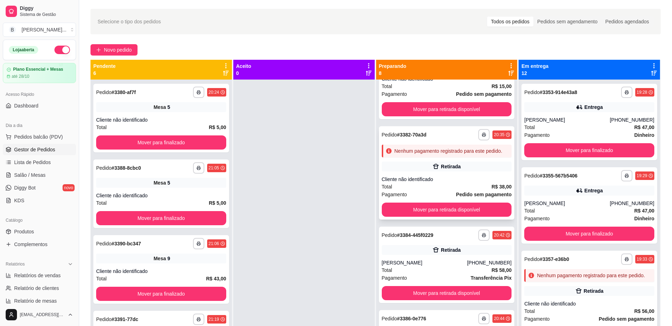
click at [414, 188] on div "**********" at bounding box center [447, 172] width 136 height 93
click at [445, 217] on button "Mover para retirada disponível" at bounding box center [447, 210] width 130 height 14
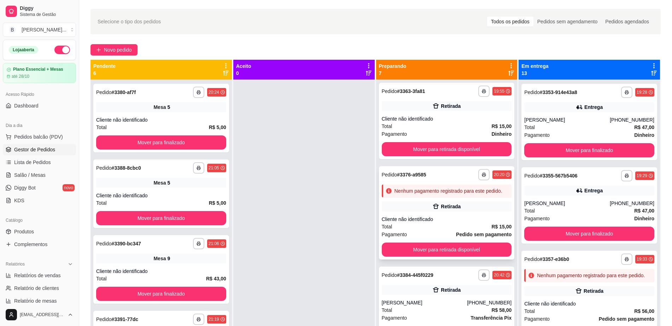
scroll to position [0, 0]
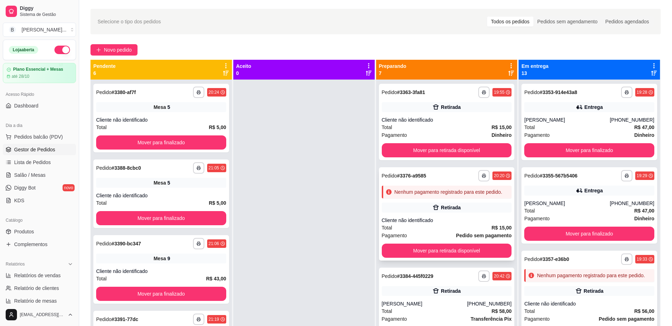
click at [434, 206] on div "**********" at bounding box center [447, 213] width 136 height 93
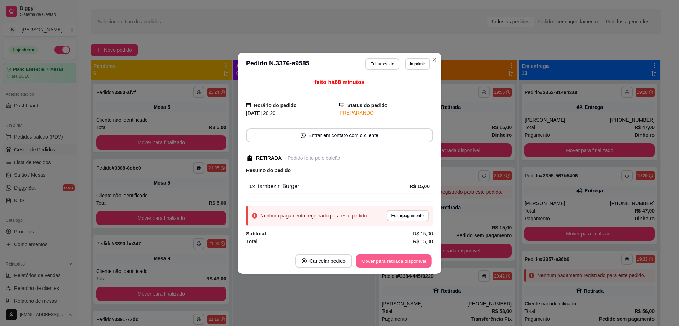
click at [394, 256] on button "Mover para retirada disponível" at bounding box center [394, 261] width 76 height 14
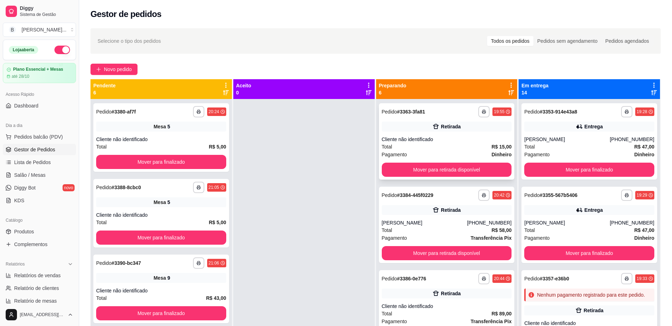
click at [451, 138] on div "Cliente não identificado" at bounding box center [447, 139] width 130 height 7
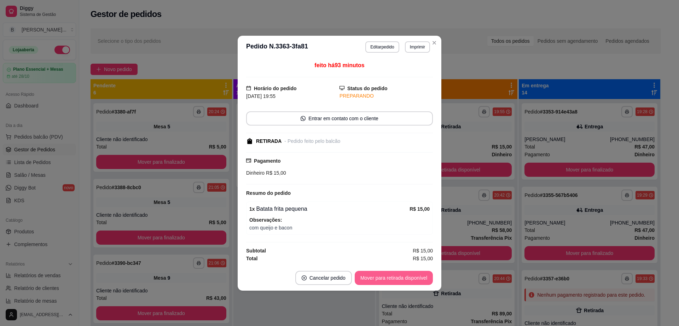
click at [404, 277] on button "Mover para retirada disponível" at bounding box center [394, 278] width 78 height 14
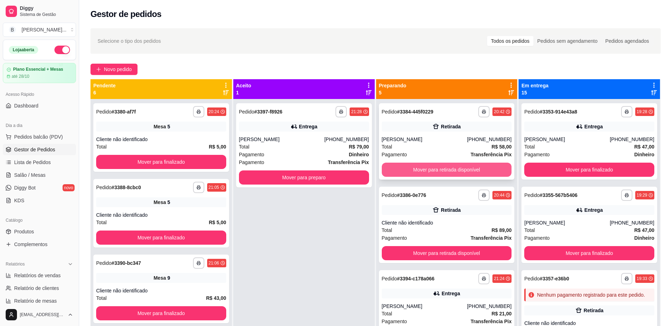
click at [425, 170] on button "Mover para retirada disponível" at bounding box center [447, 170] width 130 height 14
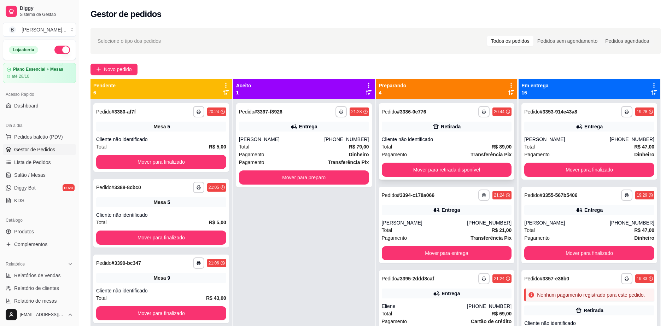
click at [445, 142] on div "Cliente não identificado" at bounding box center [447, 139] width 130 height 7
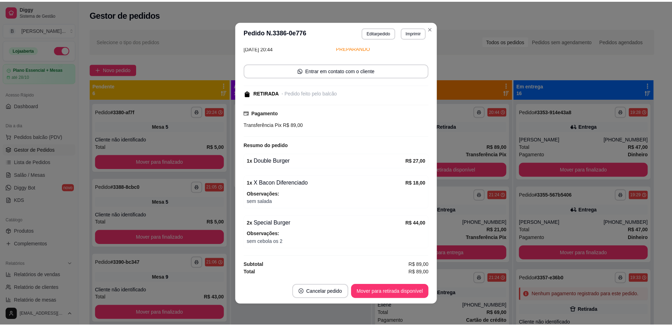
scroll to position [1, 0]
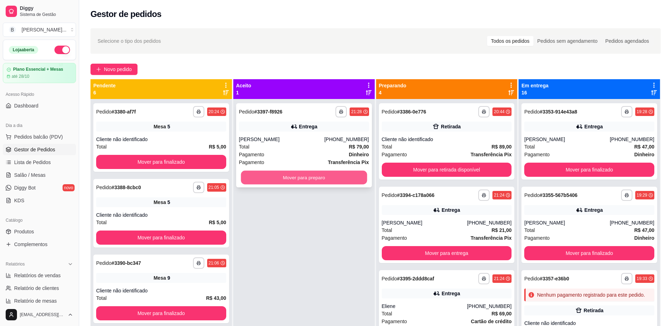
click at [317, 175] on button "Mover para preparo" at bounding box center [304, 178] width 126 height 14
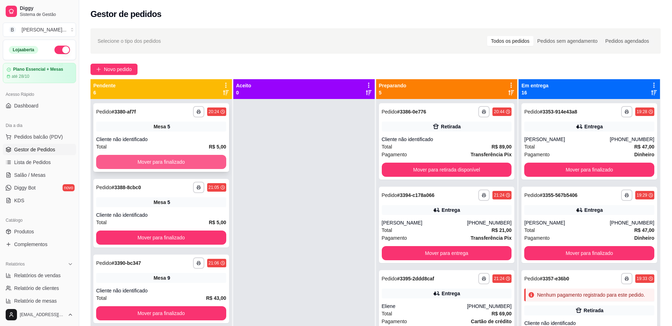
click at [185, 161] on button "Mover para finalizado" at bounding box center [161, 162] width 130 height 14
click at [185, 231] on button "Mover para finalizado" at bounding box center [161, 238] width 130 height 14
click at [185, 161] on button "Mover para finalizado" at bounding box center [161, 162] width 130 height 14
click at [185, 231] on button "Mover para finalizado" at bounding box center [161, 238] width 130 height 14
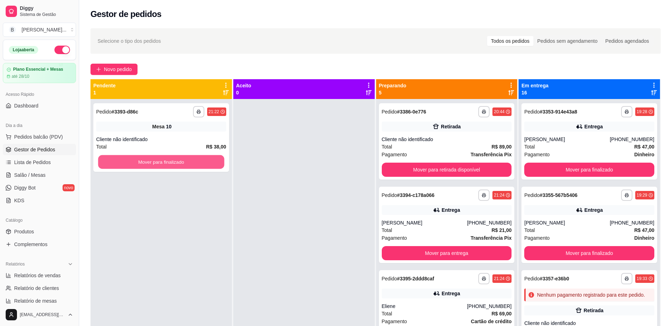
click at [185, 161] on button "Mover para finalizado" at bounding box center [161, 162] width 126 height 14
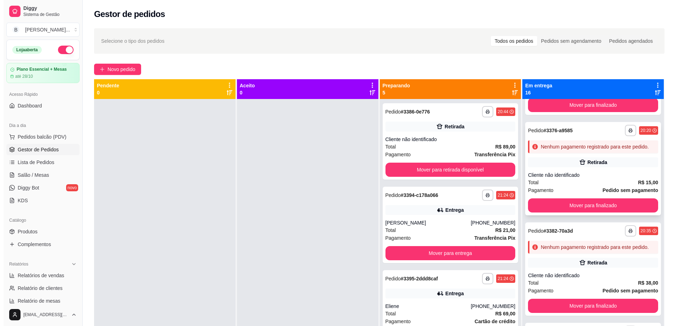
scroll to position [1061, 0]
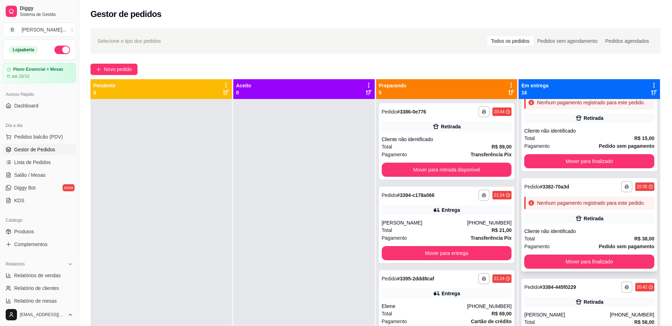
click at [564, 223] on div "Retirada" at bounding box center [589, 219] width 130 height 10
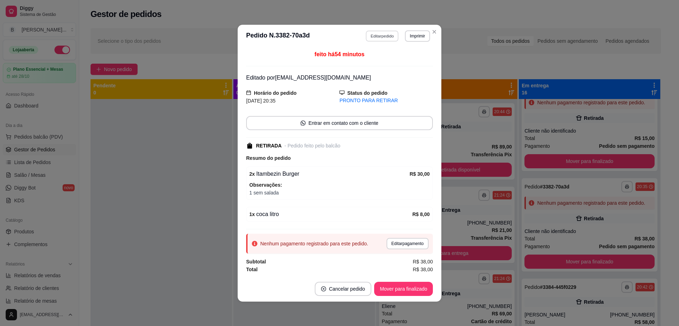
click at [371, 37] on button "Editar pedido" at bounding box center [382, 35] width 33 height 11
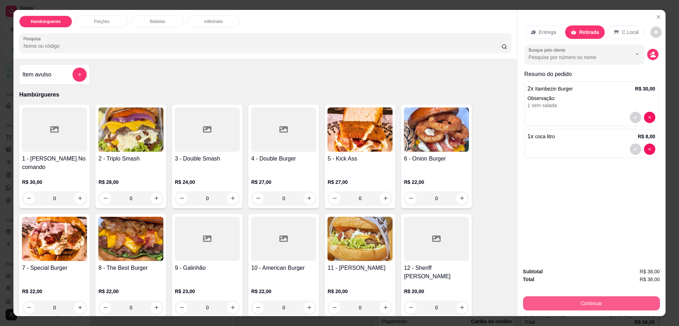
click at [576, 302] on button "Continuar" at bounding box center [591, 303] width 137 height 14
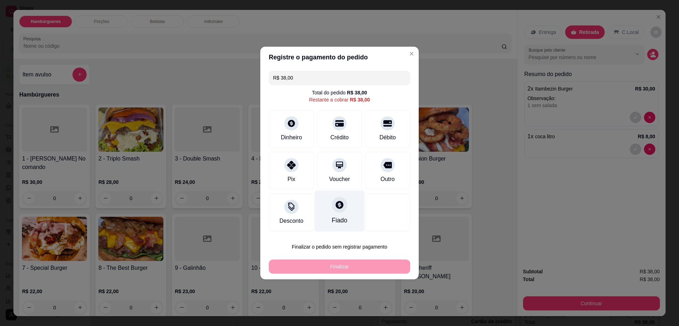
click at [340, 198] on div "Fiado" at bounding box center [340, 211] width 50 height 41
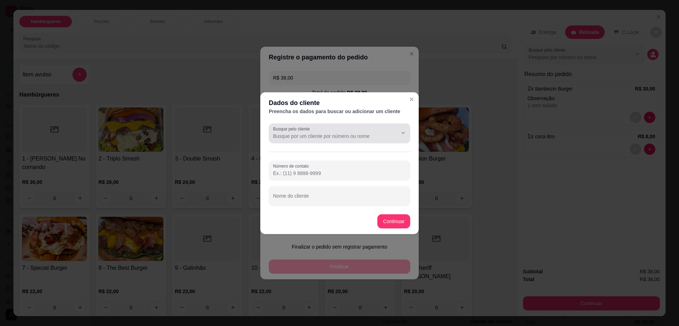
click at [342, 134] on input "Busque pelo cliente" at bounding box center [329, 136] width 113 height 7
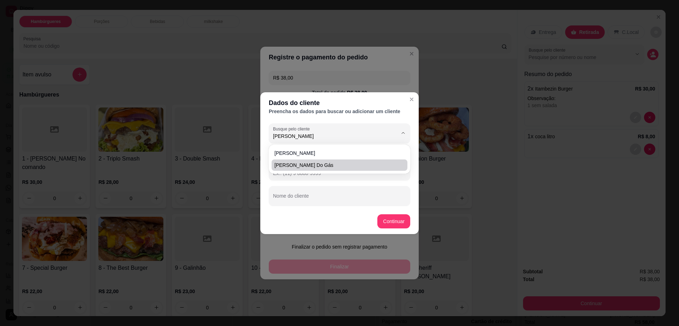
click at [356, 167] on span "frank do gás" at bounding box center [335, 165] width 123 height 7
type input "frank do gás"
type input "(77) 9 9994-1081"
type input "frank do gás"
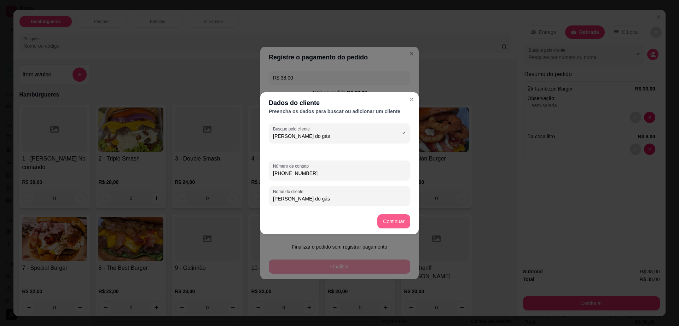
type input "frank do gás"
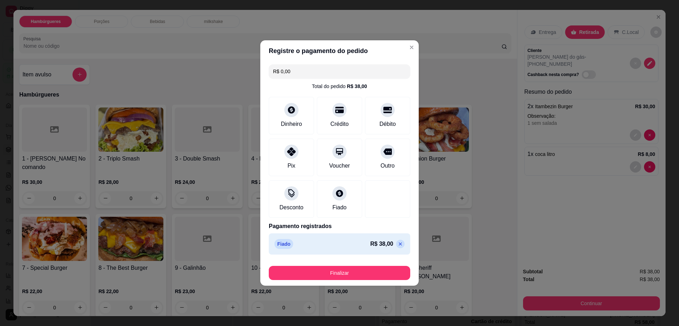
type input "R$ 0,00"
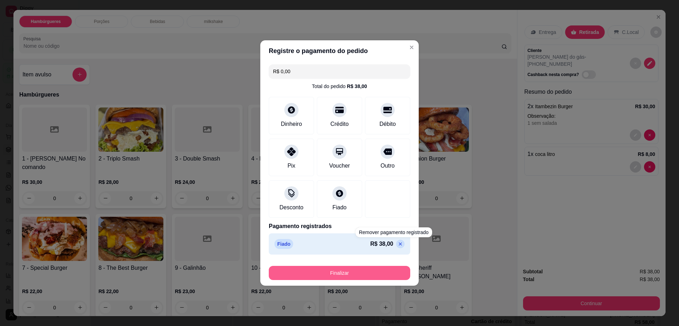
click at [389, 272] on button "Finalizar" at bounding box center [339, 273] width 141 height 14
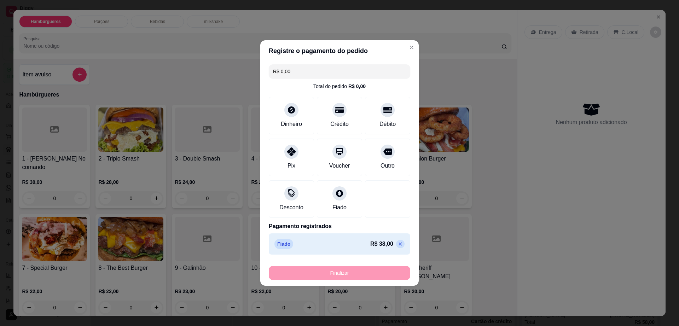
type input "0"
type input "-R$ 38,00"
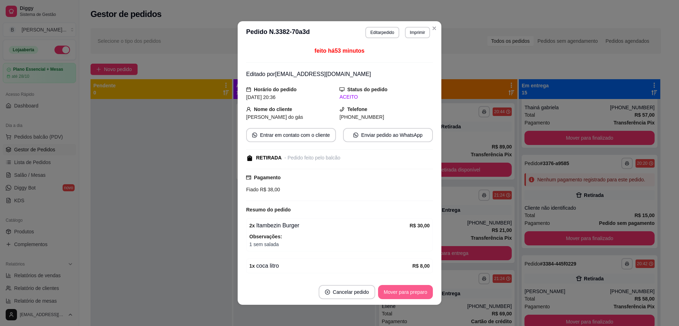
scroll to position [1005, 0]
click at [399, 291] on button "Mover para preparo" at bounding box center [405, 292] width 55 height 14
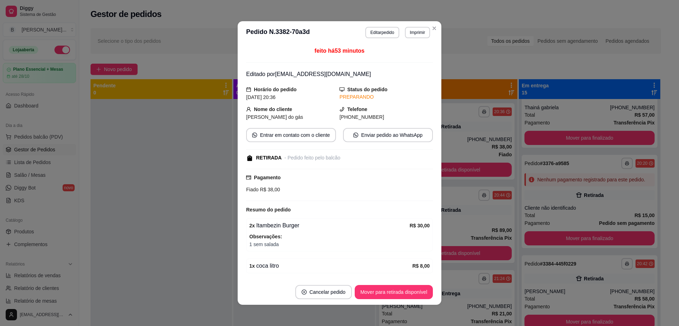
click at [399, 291] on button "Mover para retirada disponível" at bounding box center [394, 292] width 78 height 14
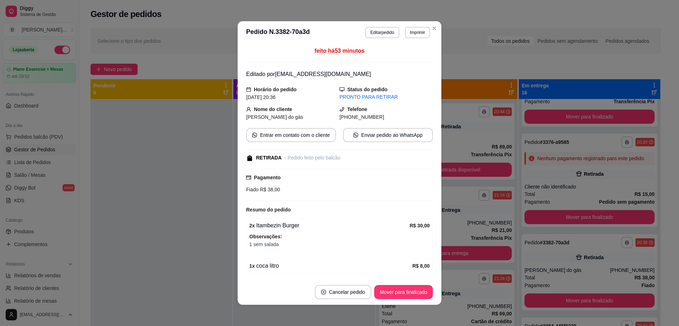
scroll to position [1061, 0]
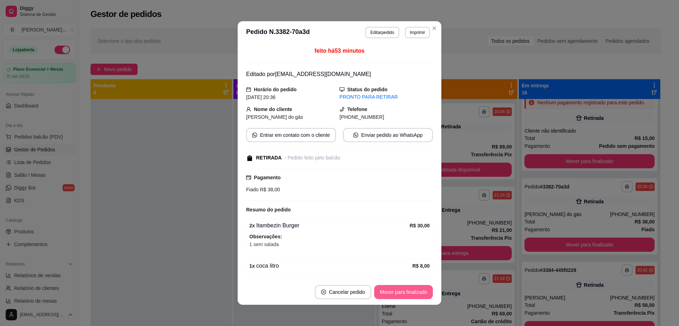
click at [399, 291] on button "Mover para finalizado" at bounding box center [403, 292] width 59 height 14
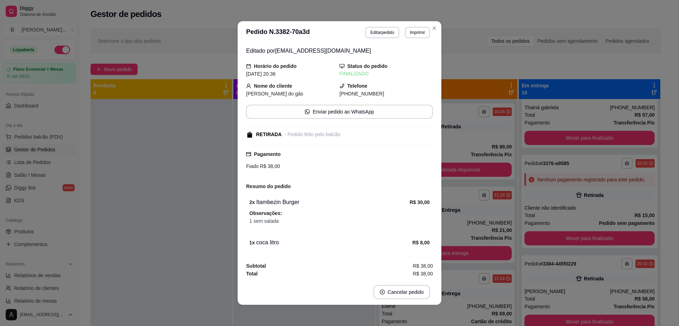
scroll to position [1005, 0]
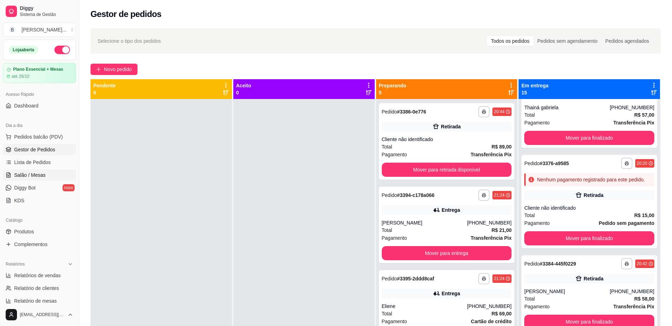
click at [47, 170] on link "Salão / Mesas" at bounding box center [39, 174] width 73 height 11
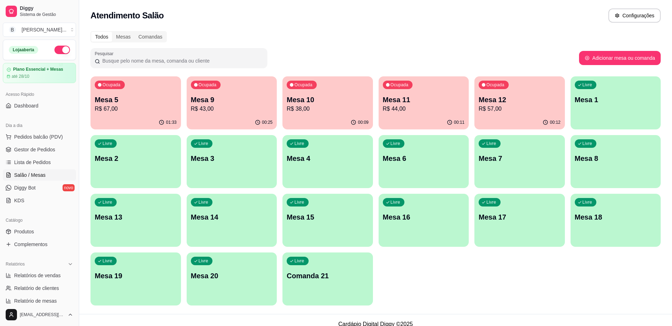
click at [214, 112] on p "R$ 43,00" at bounding box center [232, 109] width 82 height 8
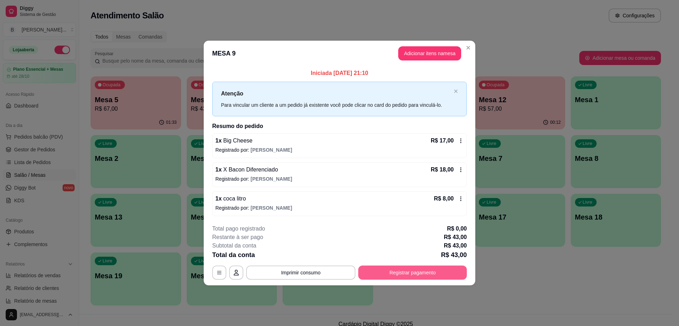
click at [443, 273] on button "Registrar pagamento" at bounding box center [412, 273] width 109 height 14
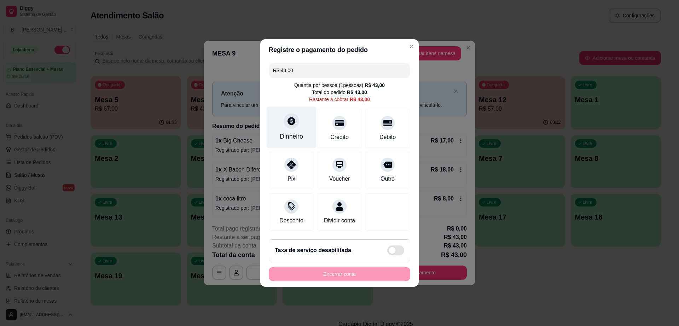
click at [287, 121] on icon at bounding box center [291, 120] width 9 height 9
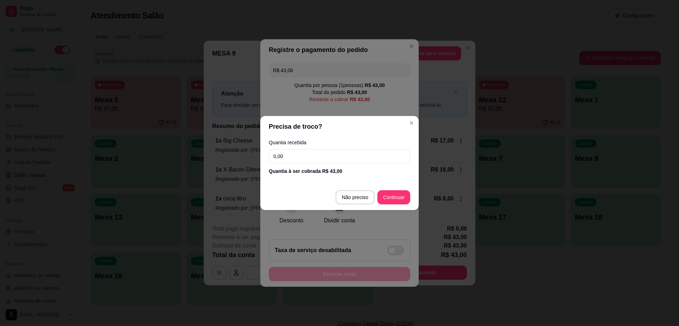
click at [306, 155] on input "0,00" at bounding box center [339, 156] width 141 height 14
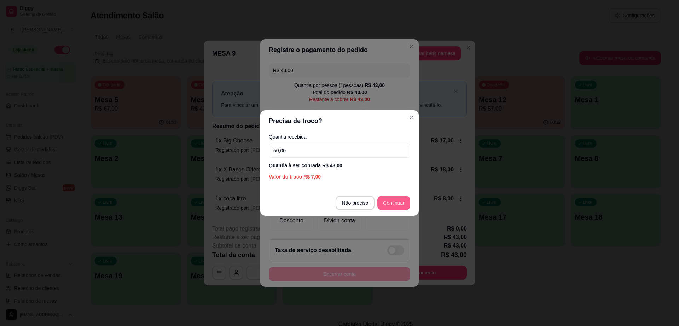
type input "50,00"
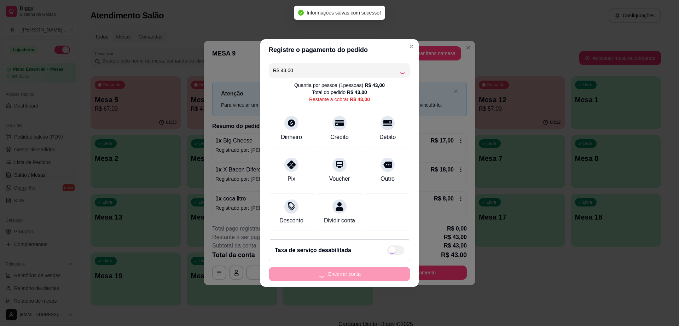
type input "R$ 0,00"
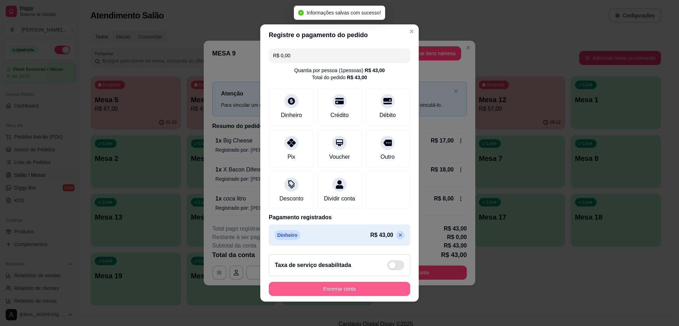
click at [348, 292] on button "Encerrar conta" at bounding box center [339, 289] width 141 height 14
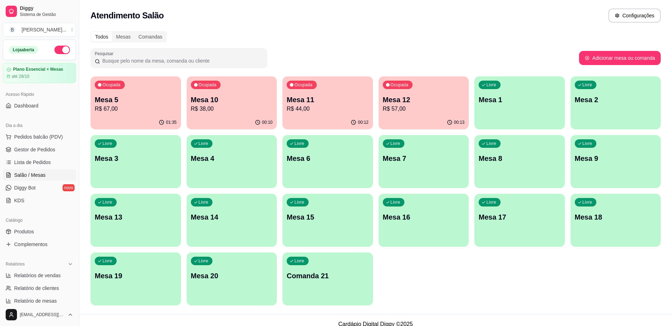
click at [122, 105] on p "R$ 67,00" at bounding box center [136, 109] width 82 height 8
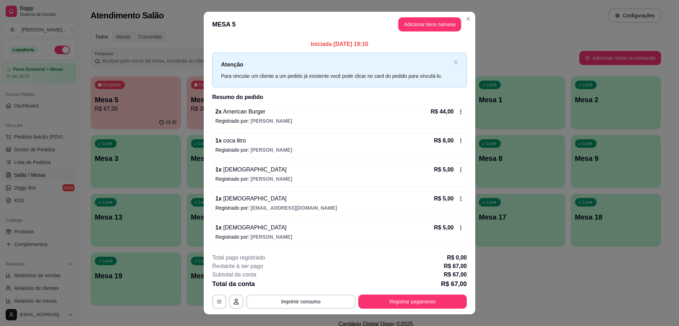
scroll to position [11, 0]
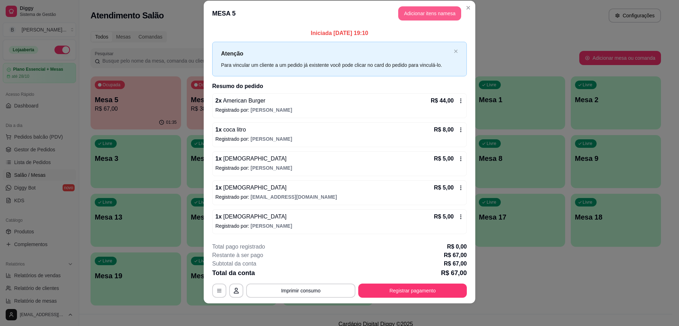
click at [424, 7] on button "Adicionar itens na mesa" at bounding box center [429, 13] width 63 height 14
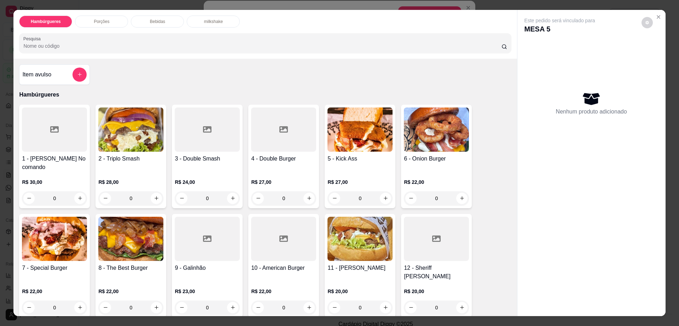
click at [157, 20] on p "Bebidas" at bounding box center [157, 22] width 15 height 6
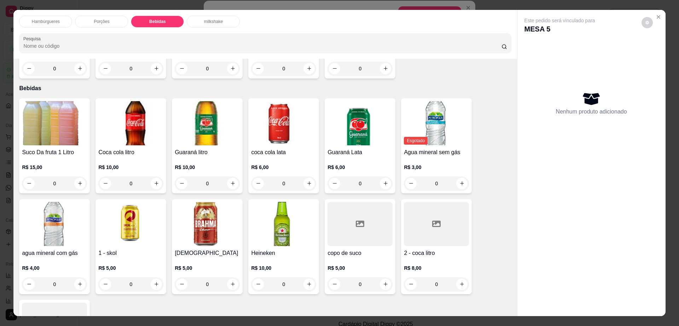
scroll to position [13, 0]
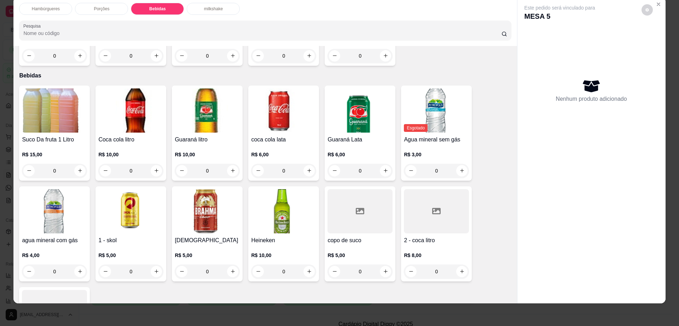
click at [229, 203] on img at bounding box center [207, 211] width 65 height 44
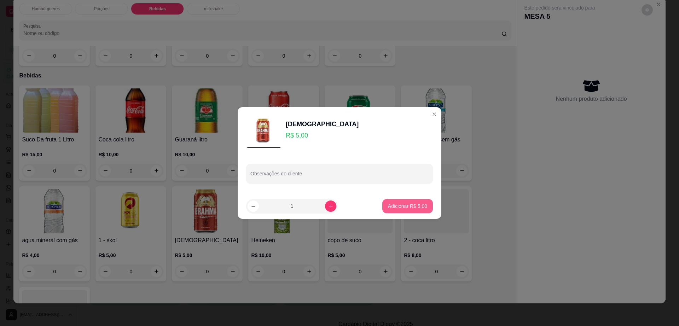
click at [397, 202] on button "Adicionar R$ 5,00" at bounding box center [407, 206] width 51 height 14
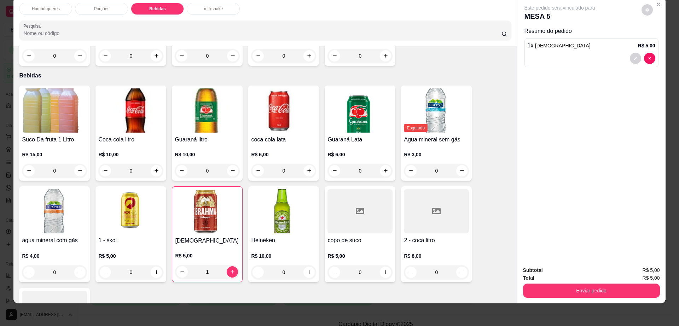
type input "1"
click at [645, 8] on icon "decrease-product-quantity" at bounding box center [647, 10] width 4 height 4
click at [662, 36] on span "Automatic updates" at bounding box center [663, 38] width 6 height 6
click at [657, 38] on input "Automatic updates" at bounding box center [654, 40] width 5 height 5
checkbox input "false"
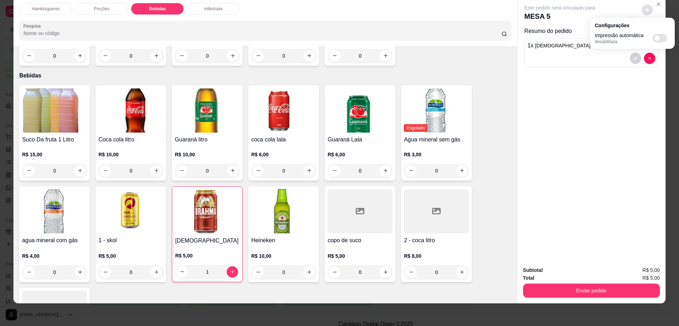
click at [566, 296] on button "Enviar pedido" at bounding box center [591, 291] width 137 height 14
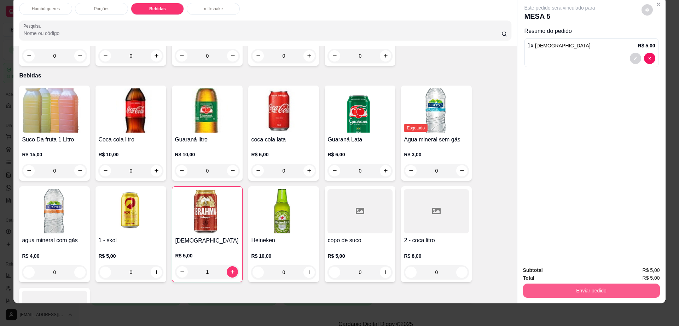
click at [566, 296] on button "Enviar pedido" at bounding box center [591, 291] width 137 height 14
click at [640, 274] on button "Enviar pedido" at bounding box center [641, 273] width 40 height 13
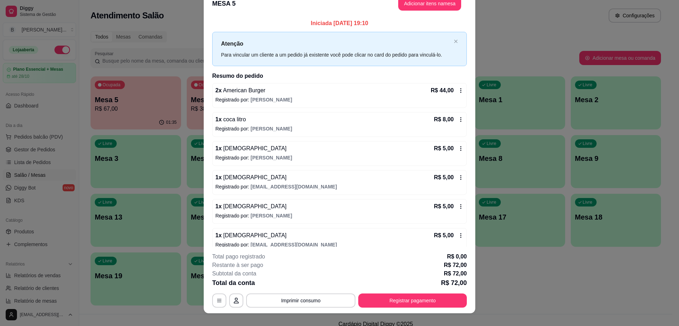
scroll to position [1, 0]
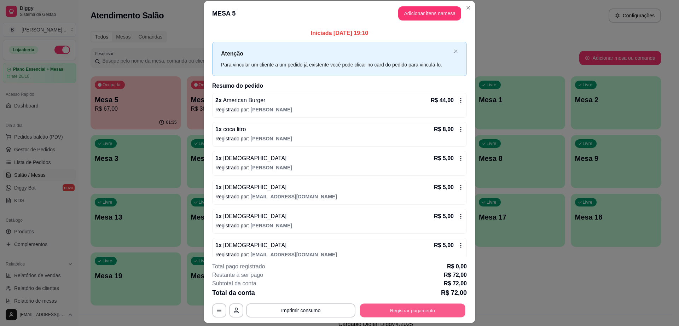
click at [427, 306] on button "Registrar pagamento" at bounding box center [412, 311] width 105 height 14
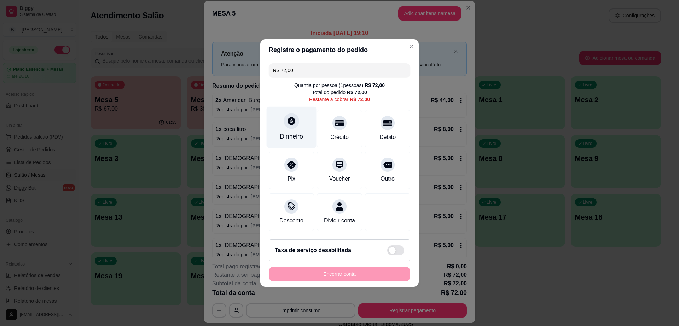
click at [285, 121] on div at bounding box center [292, 121] width 16 height 16
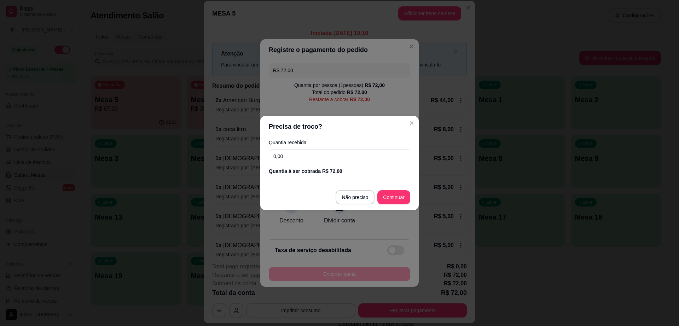
click at [289, 157] on input "0,00" at bounding box center [339, 156] width 141 height 14
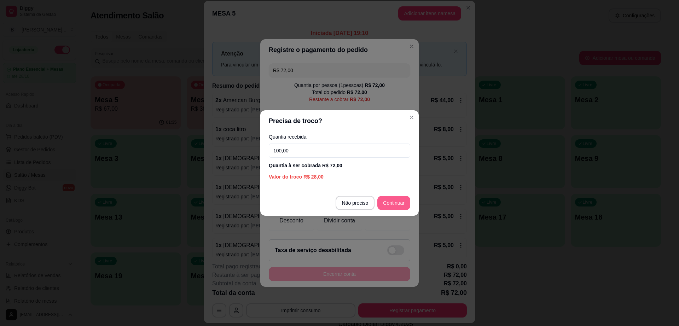
type input "100,00"
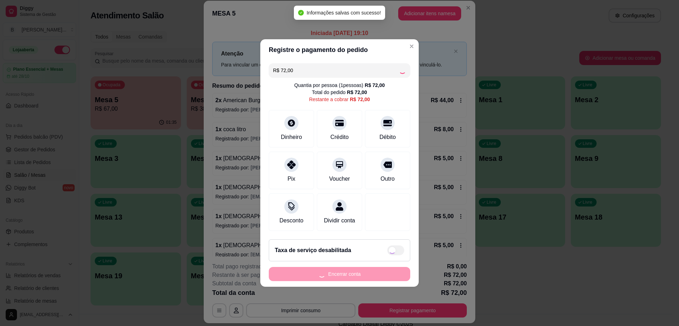
type input "R$ 0,00"
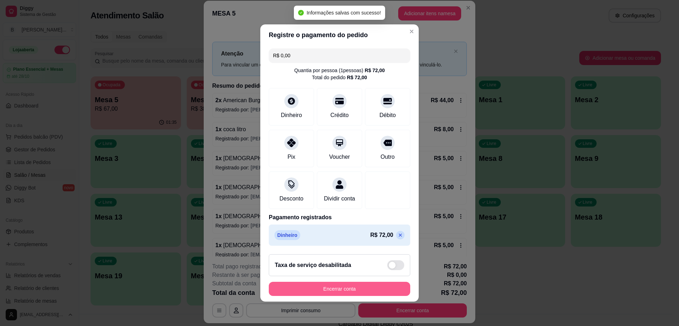
click at [369, 288] on button "Encerrar conta" at bounding box center [339, 289] width 141 height 14
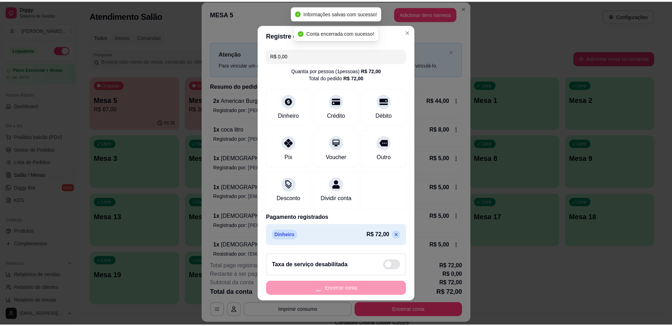
scroll to position [0, 0]
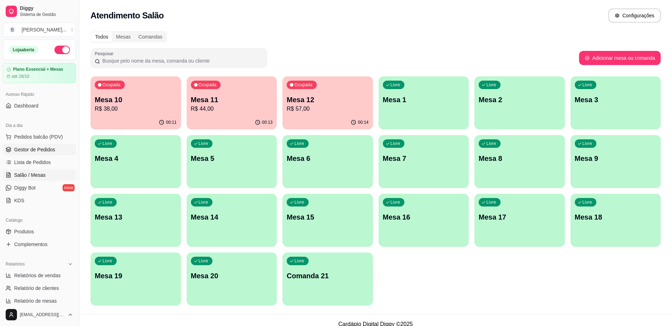
click at [45, 150] on span "Gestor de Pedidos" at bounding box center [34, 149] width 41 height 7
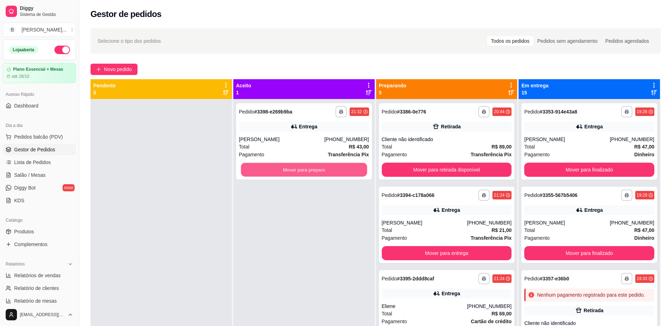
click at [320, 172] on button "Mover para preparo" at bounding box center [304, 170] width 126 height 14
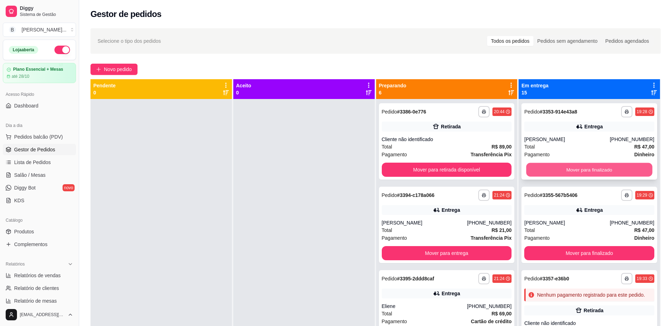
click at [562, 167] on button "Mover para finalizado" at bounding box center [590, 170] width 126 height 14
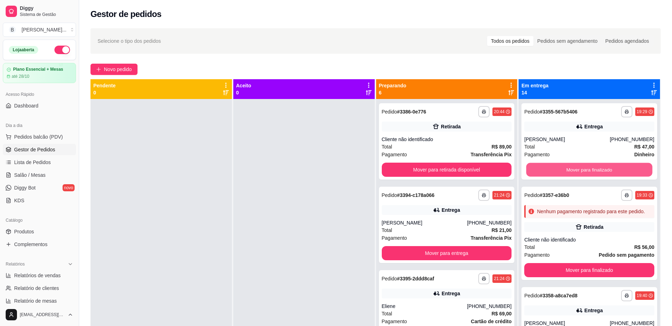
click at [562, 167] on button "Mover para finalizado" at bounding box center [590, 170] width 126 height 14
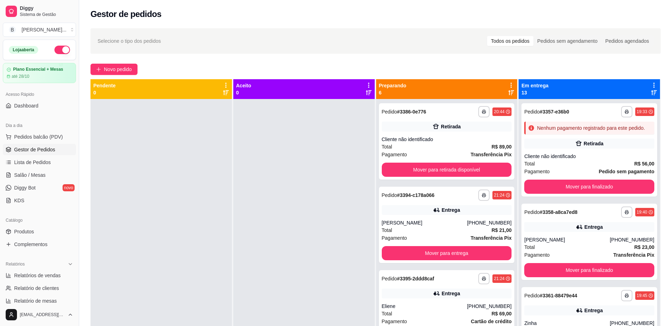
click at [562, 167] on div "Total R$ 56,00" at bounding box center [589, 164] width 130 height 8
click at [577, 193] on button "Mover para finalizado" at bounding box center [589, 187] width 130 height 14
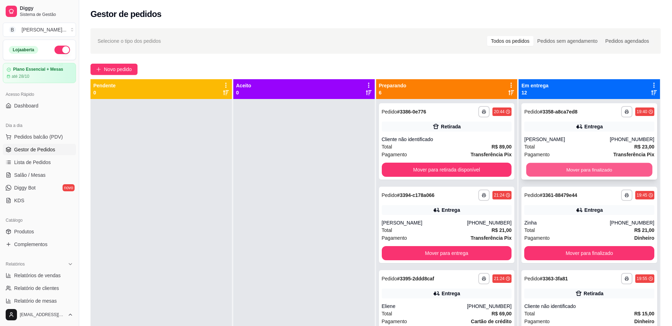
click at [579, 171] on button "Mover para finalizado" at bounding box center [590, 170] width 126 height 14
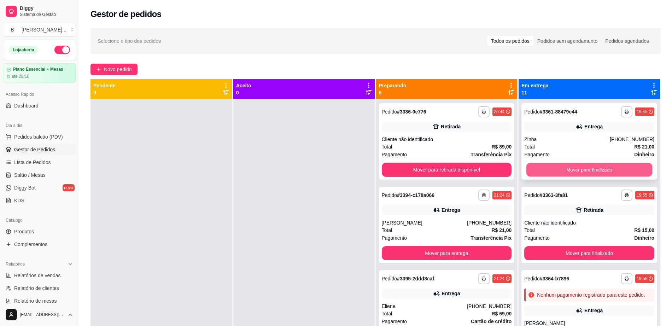
click at [580, 170] on button "Mover para finalizado" at bounding box center [590, 170] width 126 height 14
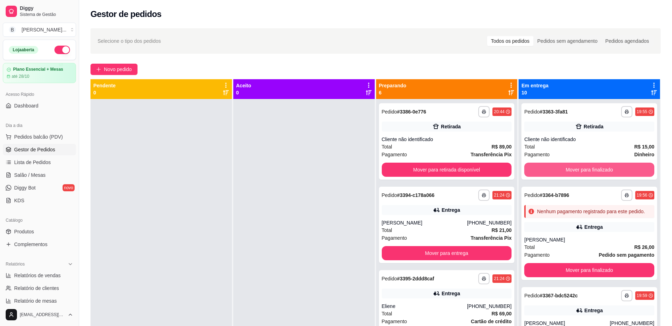
click at [580, 170] on button "Mover para finalizado" at bounding box center [589, 170] width 130 height 14
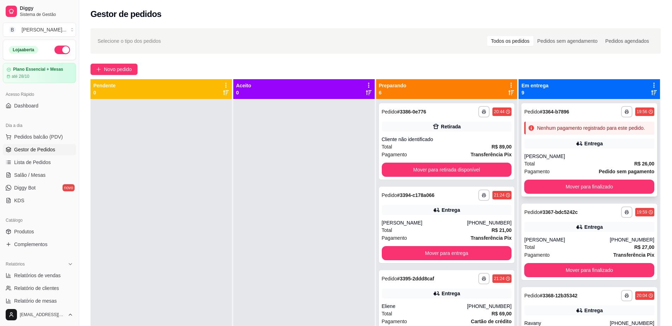
click at [588, 186] on div "**********" at bounding box center [590, 149] width 136 height 93
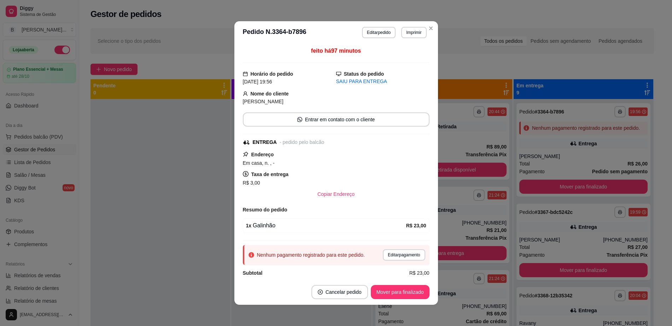
click at [591, 193] on button "Mover para finalizado" at bounding box center [583, 187] width 128 height 14
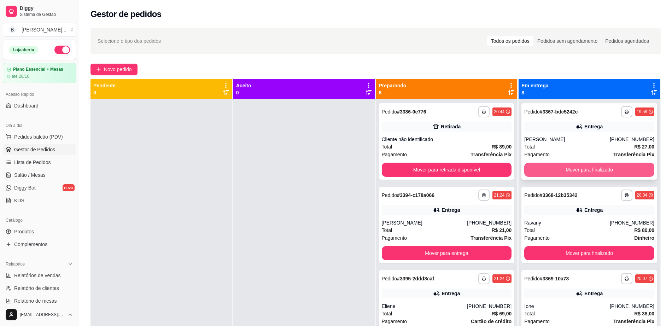
click at [592, 175] on button "Mover para finalizado" at bounding box center [589, 170] width 130 height 14
click at [594, 170] on button "Mover para finalizado" at bounding box center [589, 170] width 130 height 14
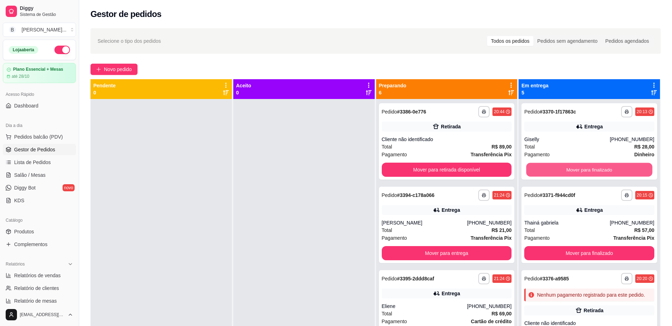
click at [594, 170] on button "Mover para finalizado" at bounding box center [590, 170] width 126 height 14
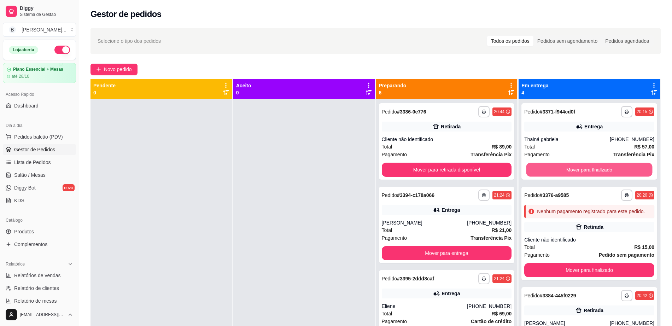
click at [595, 170] on button "Mover para finalizado" at bounding box center [590, 170] width 126 height 14
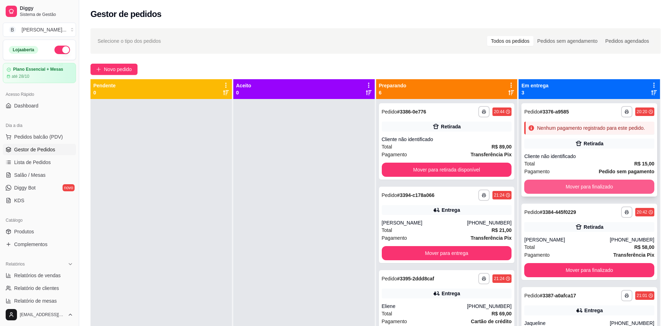
click at [598, 186] on button "Mover para finalizado" at bounding box center [589, 187] width 130 height 14
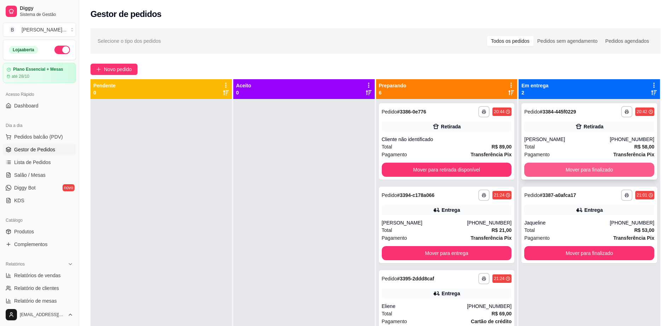
click at [598, 168] on button "Mover para finalizado" at bounding box center [589, 170] width 130 height 14
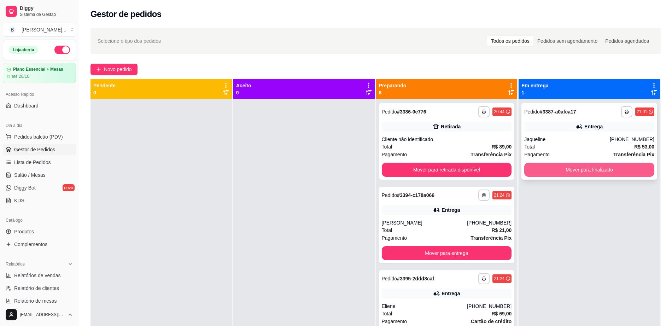
click at [598, 168] on button "Mover para finalizado" at bounding box center [589, 170] width 130 height 14
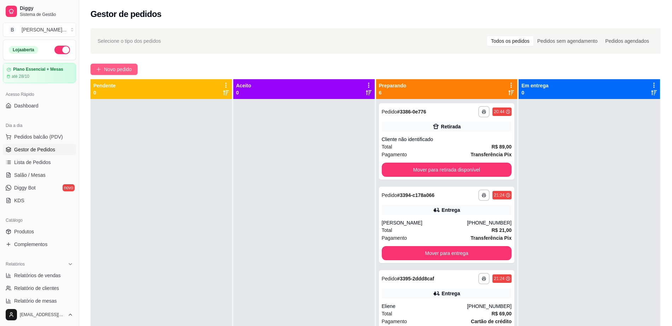
click at [115, 69] on span "Novo pedido" at bounding box center [118, 69] width 28 height 8
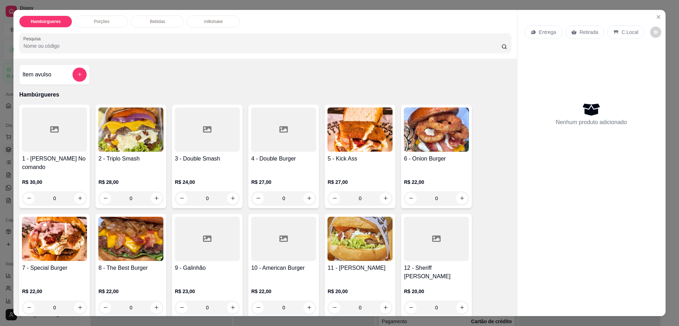
click at [332, 145] on img at bounding box center [359, 130] width 65 height 44
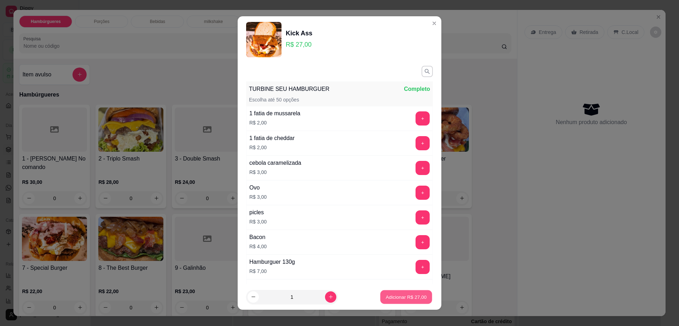
click at [388, 300] on p "Adicionar R$ 27,00" at bounding box center [406, 297] width 41 height 7
type input "1"
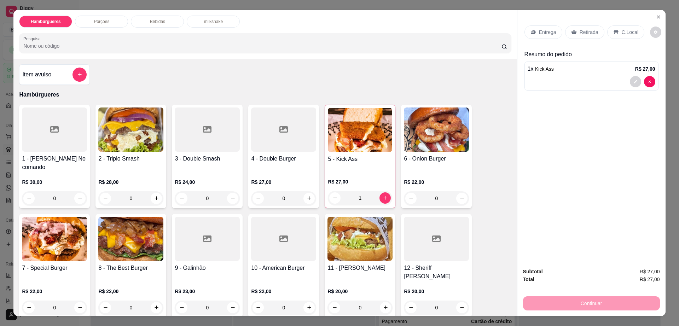
click at [285, 239] on div at bounding box center [283, 239] width 65 height 44
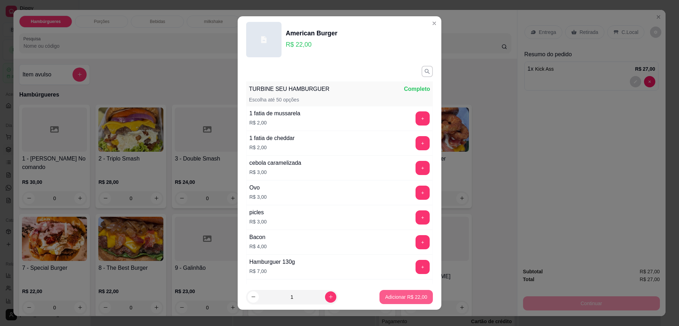
click at [394, 300] on p "Adicionar R$ 22,00" at bounding box center [406, 297] width 42 height 7
type input "1"
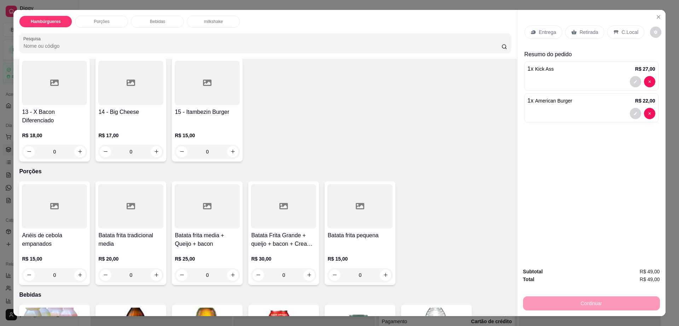
scroll to position [530, 0]
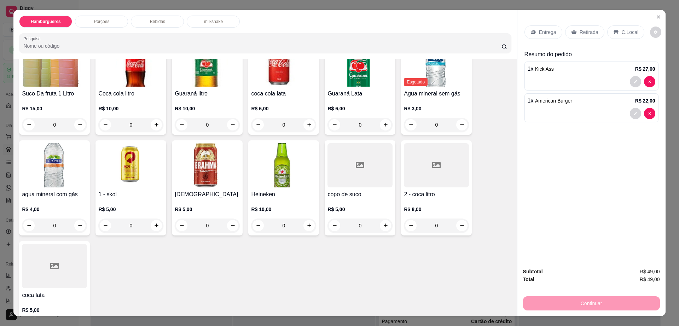
click at [418, 150] on div at bounding box center [436, 165] width 65 height 44
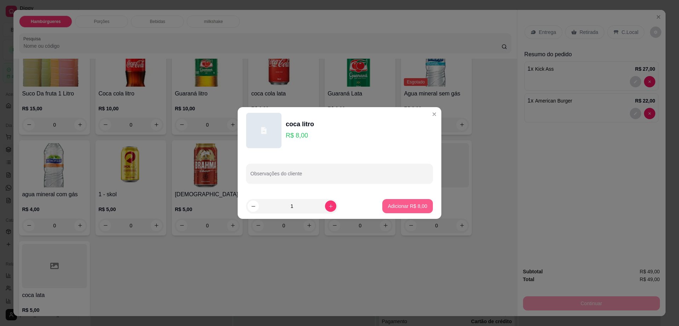
click at [397, 208] on p "Adicionar R$ 8,00" at bounding box center [407, 206] width 39 height 7
type input "1"
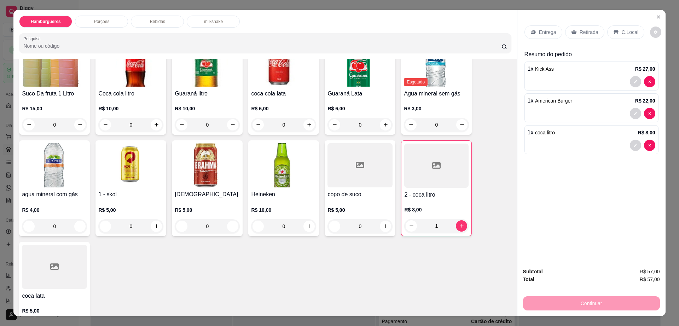
click at [574, 32] on div "Retirada" at bounding box center [584, 31] width 39 height 13
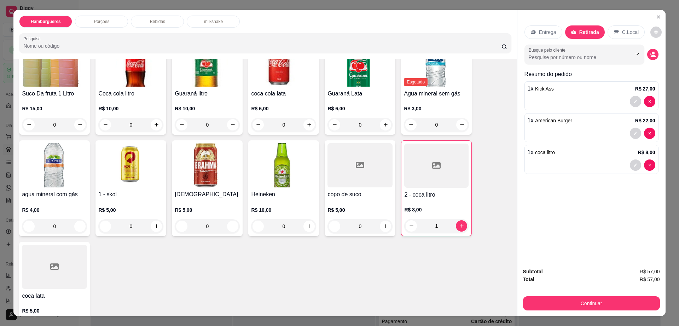
drag, startPoint x: 639, startPoint y: 30, endPoint x: 649, endPoint y: 33, distance: 10.3
click at [640, 31] on div "Entrega Retirada C.Local" at bounding box center [591, 32] width 134 height 25
click at [654, 33] on icon "decrease-product-quantity" at bounding box center [656, 32] width 4 height 4
click at [576, 304] on button "Continuar" at bounding box center [591, 303] width 137 height 14
click at [576, 304] on button "Continuar" at bounding box center [591, 304] width 133 height 14
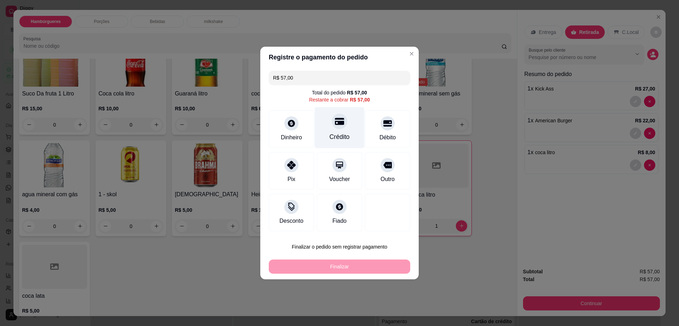
click at [323, 130] on div "Crédito" at bounding box center [340, 127] width 50 height 41
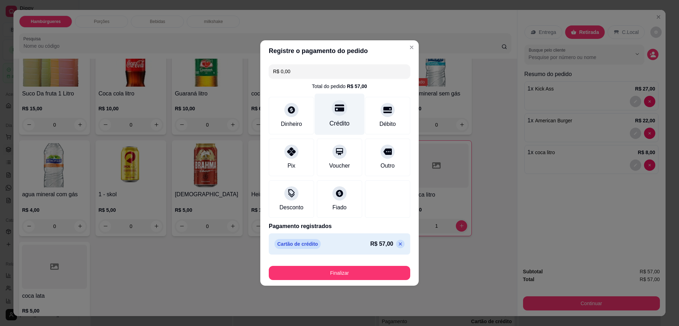
type input "R$ 0,00"
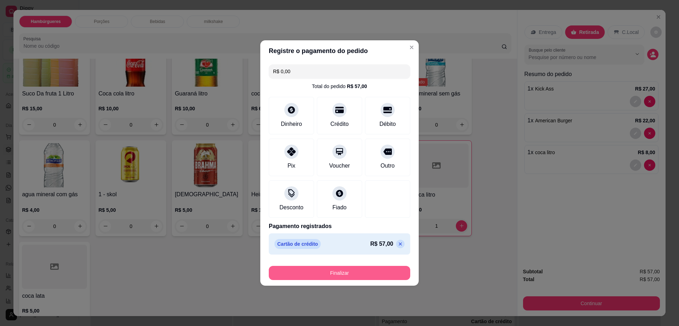
click at [364, 272] on button "Finalizar" at bounding box center [339, 273] width 141 height 14
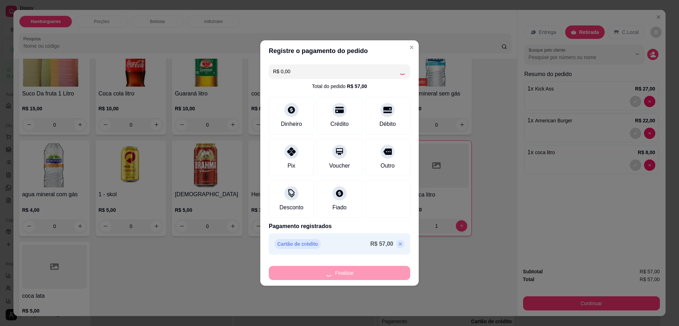
type input "0"
type input "-R$ 57,00"
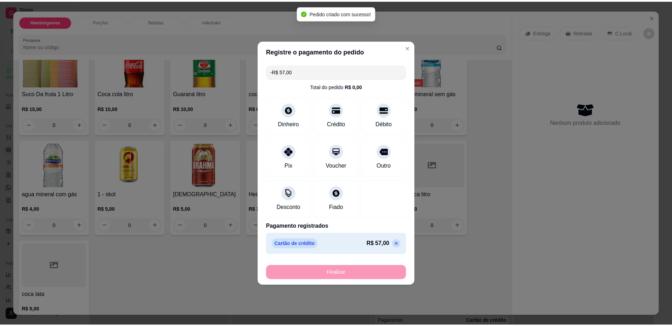
scroll to position [529, 0]
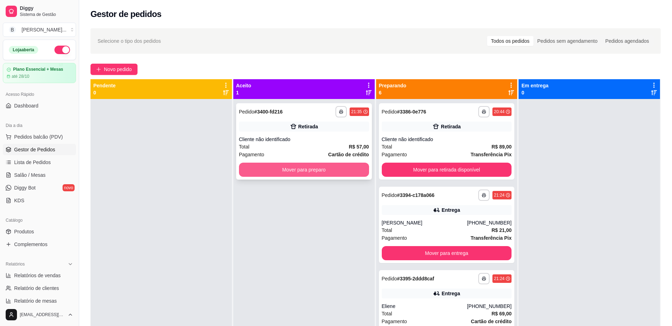
click at [315, 167] on button "Mover para preparo" at bounding box center [304, 170] width 130 height 14
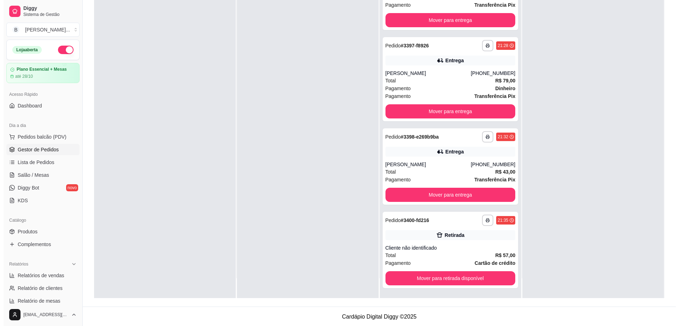
scroll to position [108, 0]
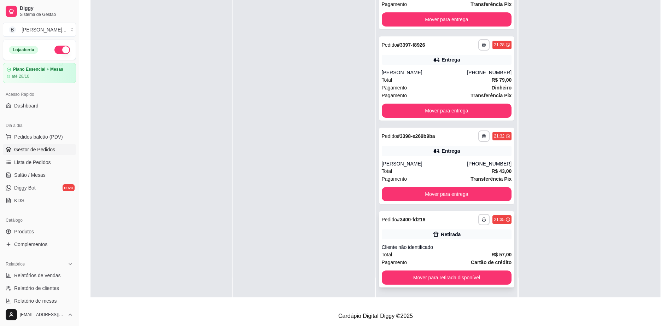
click at [494, 219] on div "21:35" at bounding box center [499, 220] width 11 height 6
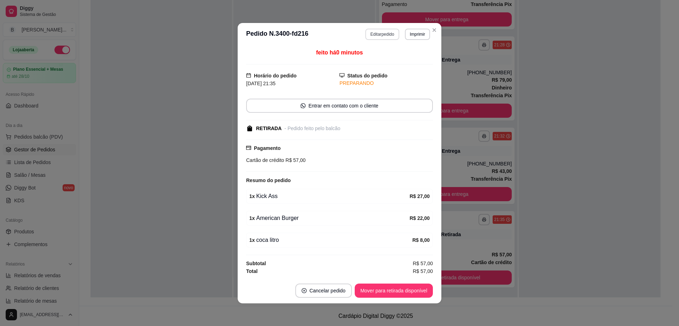
click at [375, 33] on button "Editar pedido" at bounding box center [382, 34] width 34 height 11
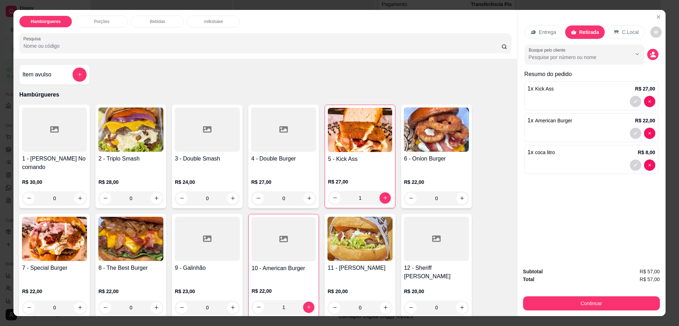
click at [530, 30] on icon at bounding box center [533, 32] width 6 height 6
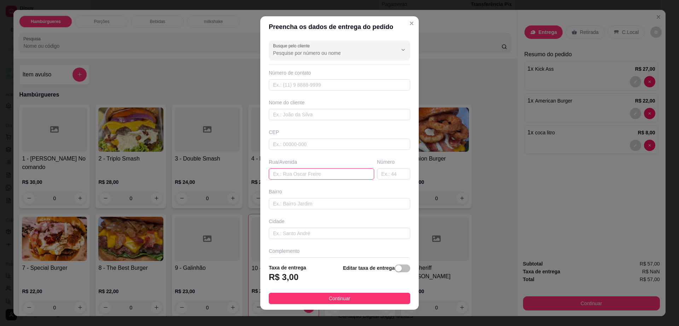
click at [324, 175] on input "text" at bounding box center [321, 173] width 105 height 11
type input "rogerio gusmao 630"
click at [303, 115] on input "text" at bounding box center [339, 114] width 141 height 11
type input "[PERSON_NAME]"
click at [348, 301] on button "Continuar" at bounding box center [339, 298] width 141 height 11
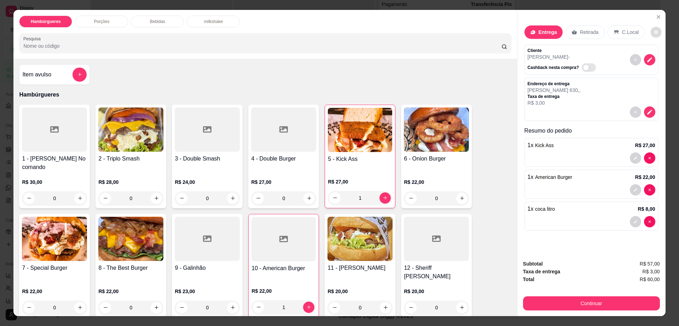
click at [651, 32] on button "decrease-product-quantity" at bounding box center [656, 32] width 11 height 11
click at [595, 300] on button "Continuar" at bounding box center [591, 303] width 137 height 14
click at [595, 300] on button "Continuar" at bounding box center [591, 304] width 133 height 14
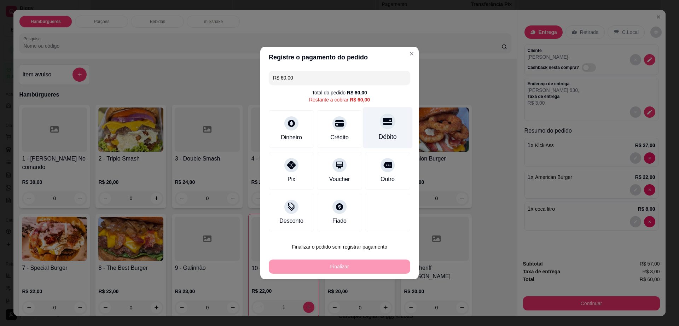
click at [377, 131] on div "Débito" at bounding box center [388, 127] width 50 height 41
type input "R$ 0,00"
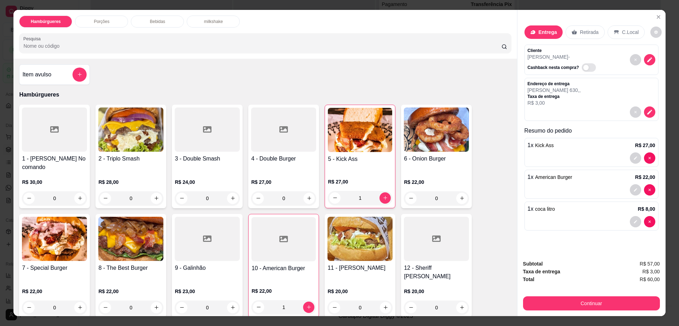
click at [552, 33] on p "Entrega" at bounding box center [548, 32] width 18 height 7
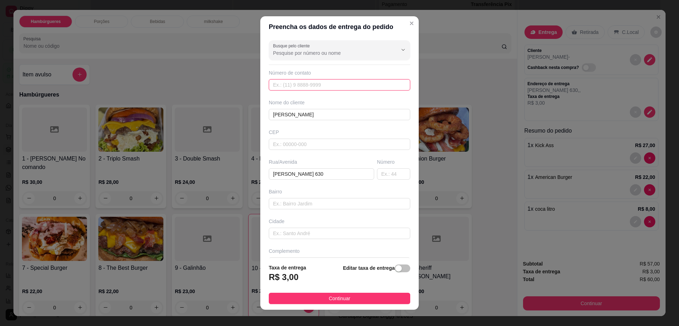
click at [311, 85] on input "text" at bounding box center [339, 84] width 141 height 11
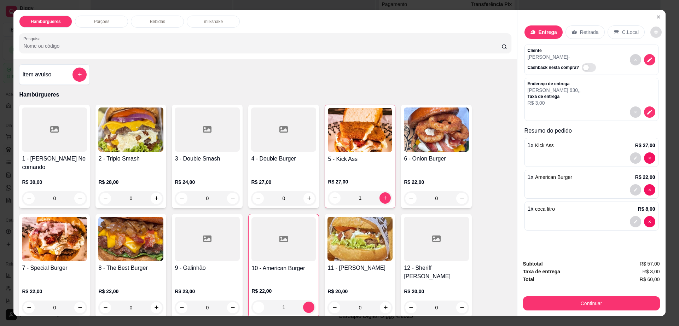
click at [654, 33] on icon "decrease-product-quantity" at bounding box center [656, 32] width 4 height 4
click at [593, 304] on button "Continuar" at bounding box center [591, 303] width 137 height 14
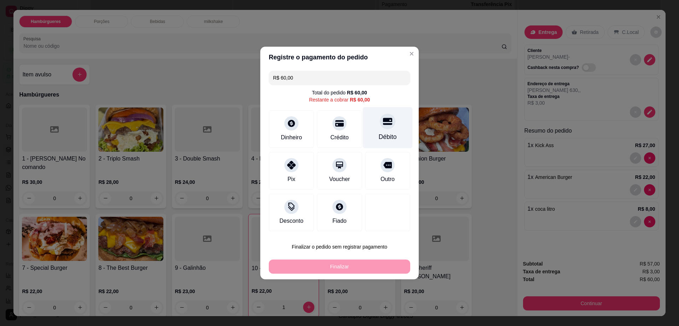
click at [380, 127] on div at bounding box center [388, 122] width 16 height 16
type input "R$ 0,00"
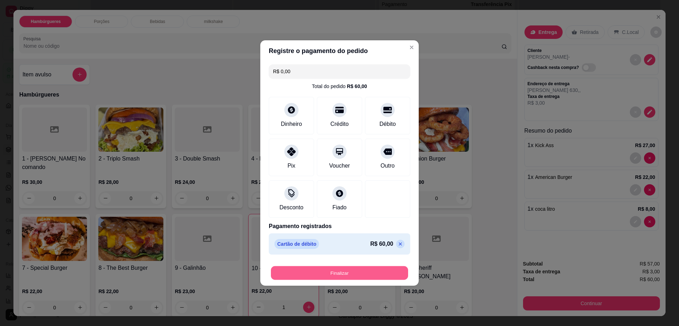
click at [353, 268] on button "Finalizar" at bounding box center [339, 273] width 137 height 14
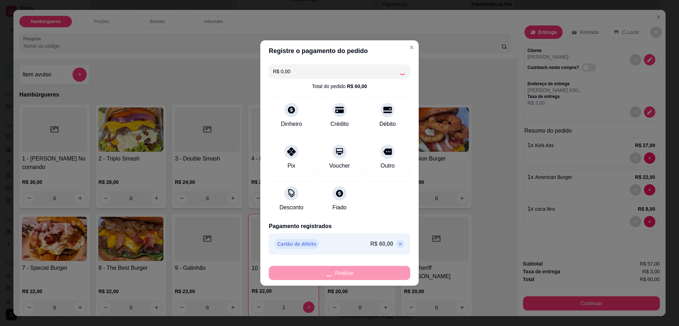
type input "0"
type input "-R$ 60,00"
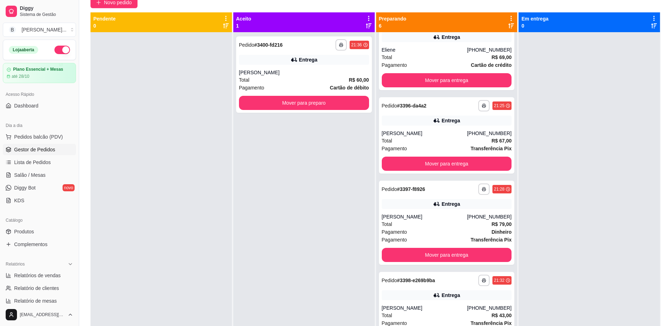
scroll to position [19, 0]
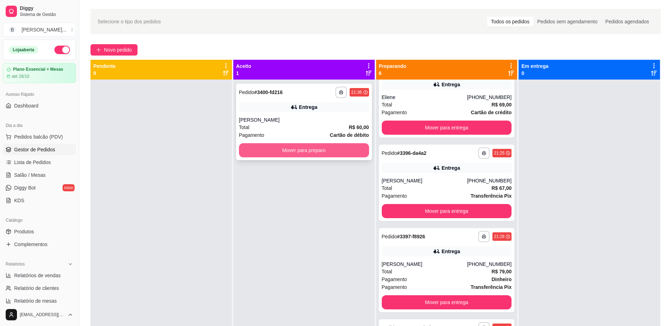
click at [312, 149] on button "Mover para preparo" at bounding box center [304, 150] width 130 height 14
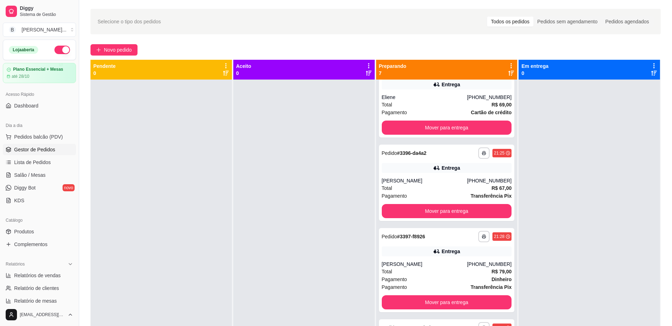
scroll to position [273, 0]
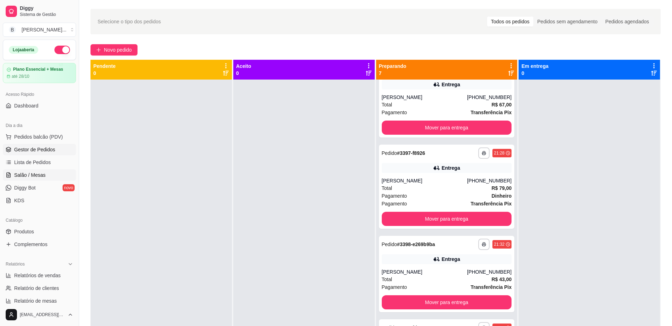
click at [16, 173] on span "Salão / Mesas" at bounding box center [29, 175] width 31 height 7
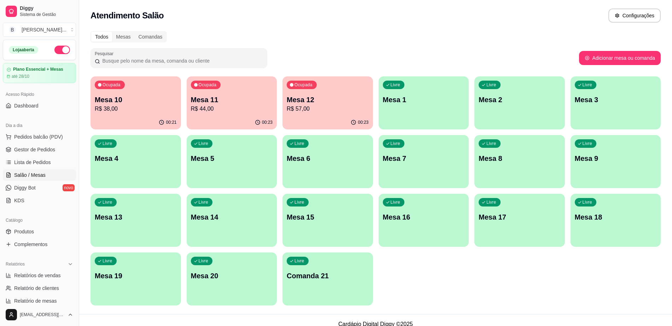
click at [244, 105] on p "R$ 44,00" at bounding box center [232, 109] width 82 height 8
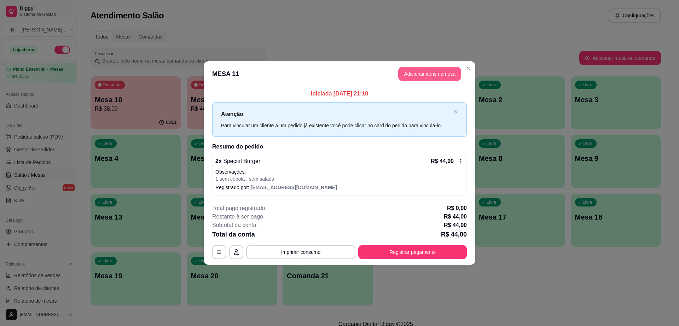
click at [409, 76] on button "Adicionar itens na mesa" at bounding box center [429, 74] width 63 height 14
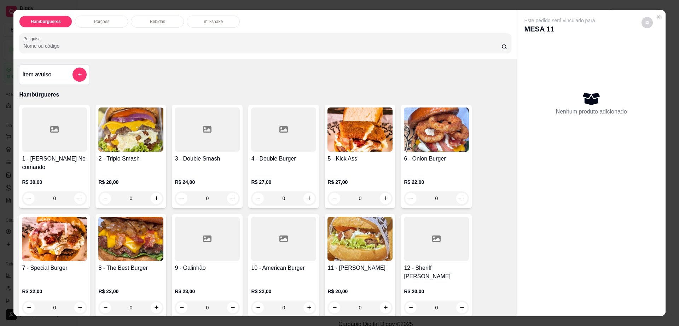
click at [151, 22] on p "Bebidas" at bounding box center [157, 22] width 15 height 6
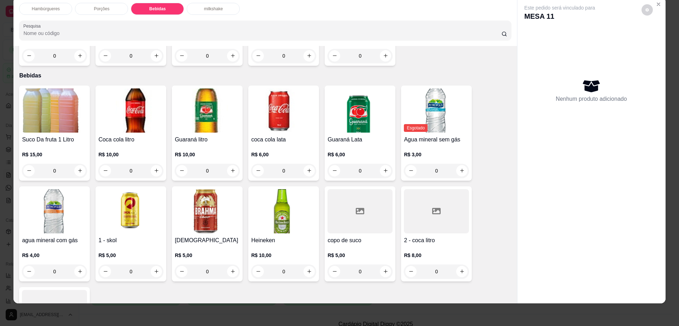
scroll to position [604, 0]
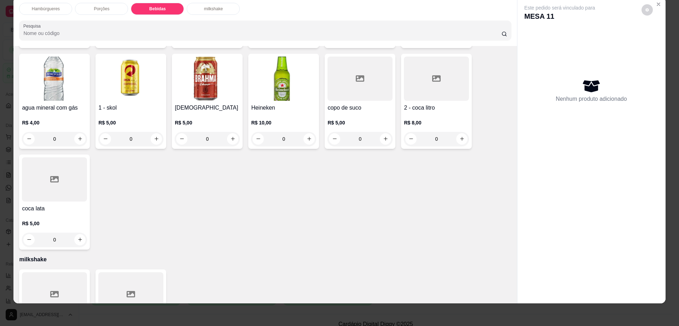
click at [65, 157] on div at bounding box center [54, 179] width 65 height 44
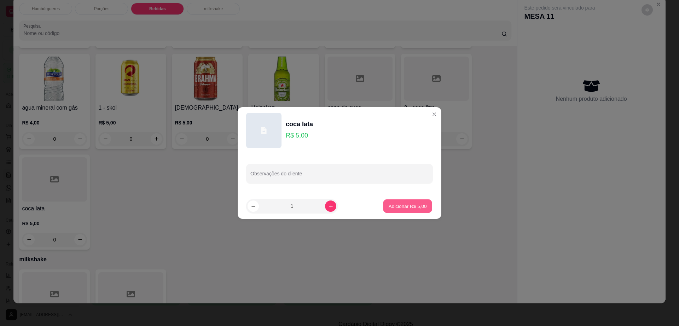
click at [417, 209] on p "Adicionar R$ 5,00" at bounding box center [407, 206] width 38 height 7
type input "1"
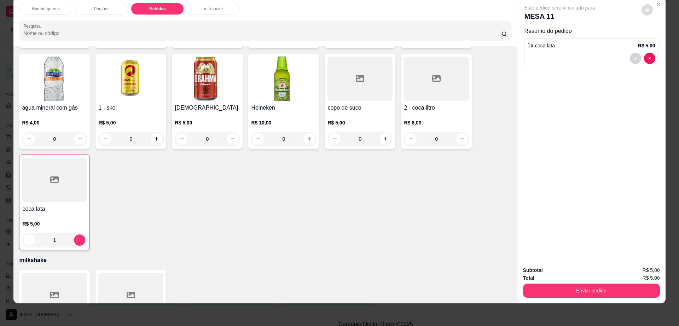
click at [645, 13] on button "decrease-product-quantity" at bounding box center [646, 9] width 11 height 11
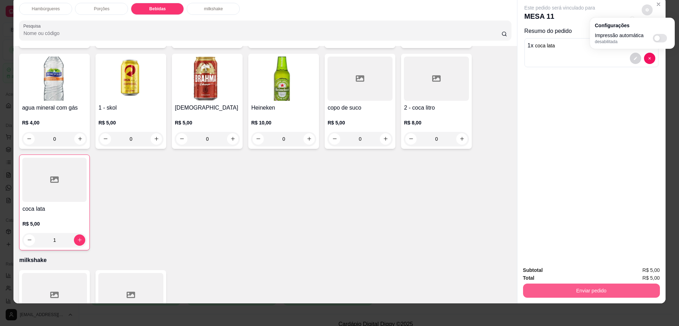
click at [564, 284] on button "Enviar pedido" at bounding box center [591, 291] width 137 height 14
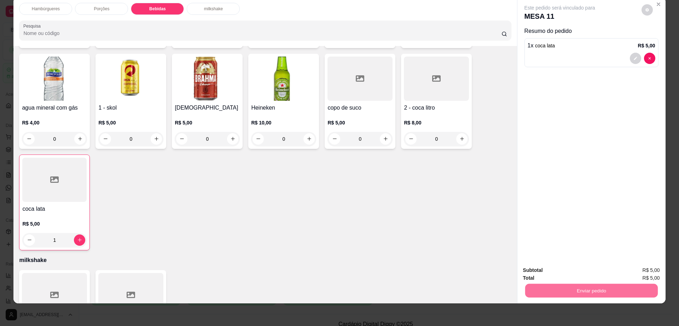
click at [647, 271] on button "Enviar pedido" at bounding box center [640, 273] width 39 height 13
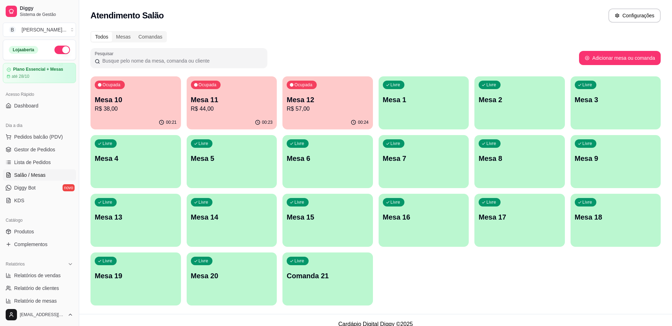
click at [314, 101] on p "Mesa 12" at bounding box center [328, 100] width 82 height 10
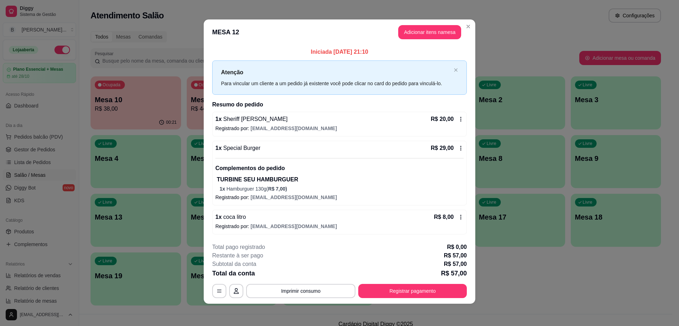
scroll to position [2, 0]
click at [458, 216] on icon at bounding box center [461, 217] width 6 height 6
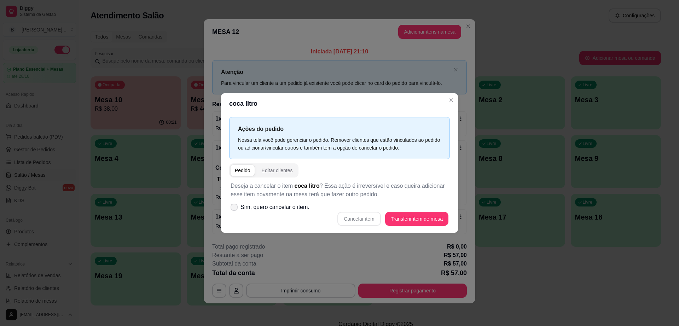
click at [237, 204] on span at bounding box center [234, 207] width 7 height 7
click at [235, 209] on input "Sim, quero cancelar o item." at bounding box center [232, 211] width 5 height 5
checkbox input "true"
click at [361, 216] on button "Cancelar item" at bounding box center [358, 219] width 43 height 14
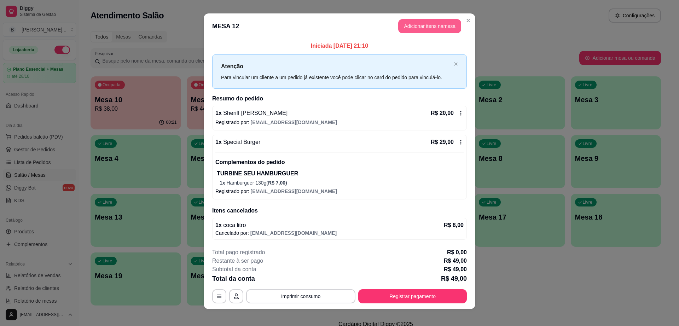
click at [423, 29] on button "Adicionar itens na mesa" at bounding box center [429, 26] width 63 height 14
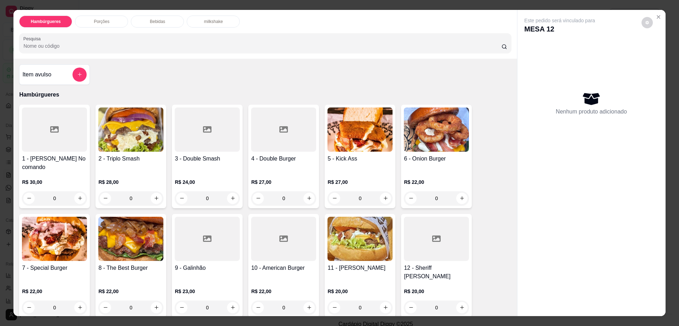
click at [156, 22] on p "Bebidas" at bounding box center [157, 22] width 15 height 6
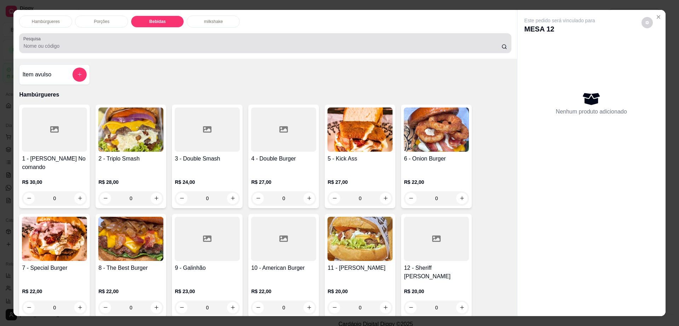
scroll to position [13, 0]
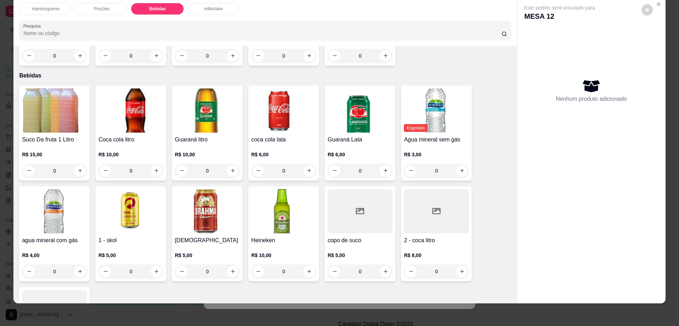
click at [62, 290] on div at bounding box center [54, 312] width 65 height 44
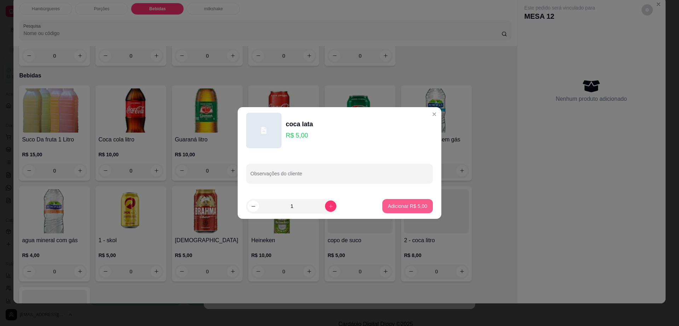
click at [416, 207] on p "Adicionar R$ 5,00" at bounding box center [407, 206] width 39 height 7
type input "1"
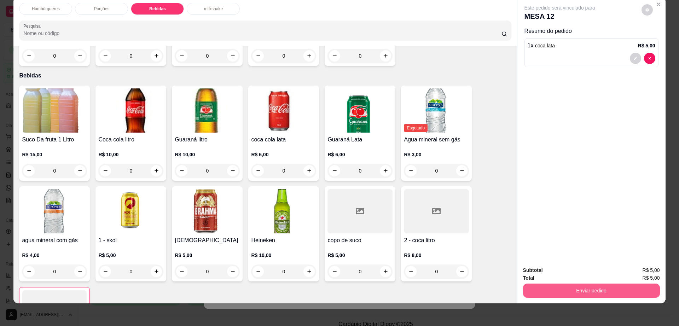
click at [544, 288] on button "Enviar pedido" at bounding box center [591, 291] width 137 height 14
click at [631, 270] on button "Enviar pedido" at bounding box center [641, 273] width 40 height 13
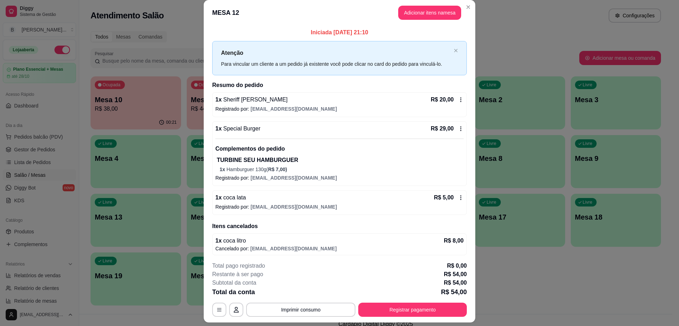
scroll to position [0, 0]
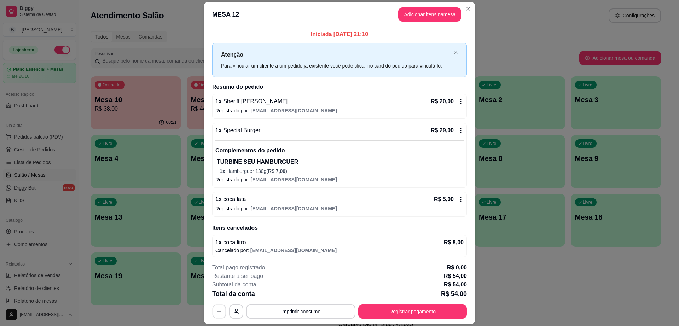
click at [221, 312] on button "button" at bounding box center [220, 312] width 14 height 14
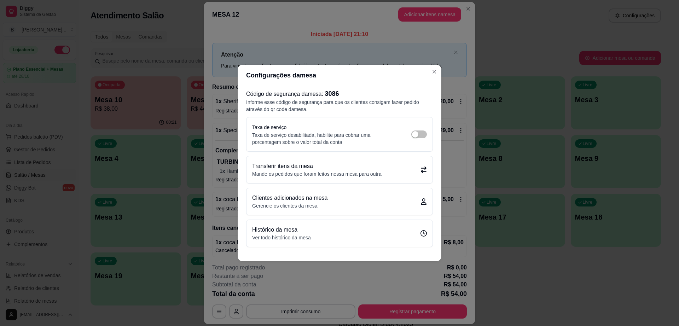
click at [330, 171] on p "Mande os pedidos que foram feitos nessa mesa para outra" at bounding box center [316, 173] width 129 height 7
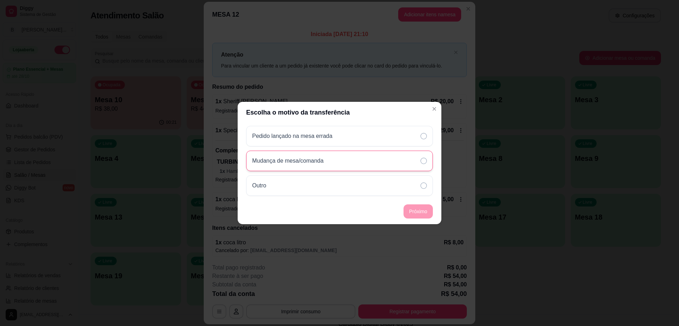
click at [331, 164] on div "Mudança de mesa/comanda" at bounding box center [339, 161] width 187 height 21
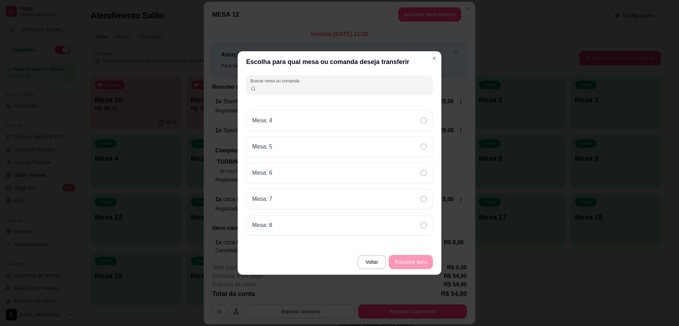
scroll to position [309, 0]
click at [347, 229] on div "Mesa: 8" at bounding box center [339, 224] width 187 height 21
click at [422, 256] on button "Transferir itens" at bounding box center [410, 262] width 43 height 14
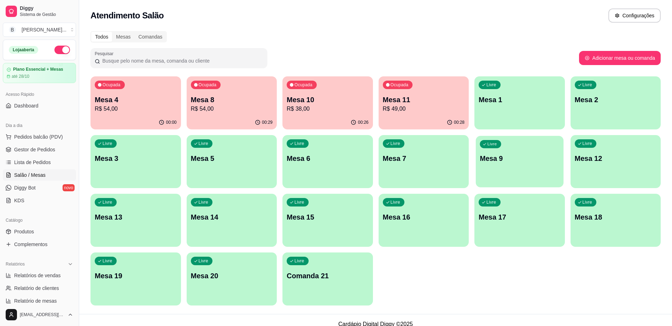
click at [478, 174] on div "Livre Mesa 9" at bounding box center [520, 157] width 88 height 43
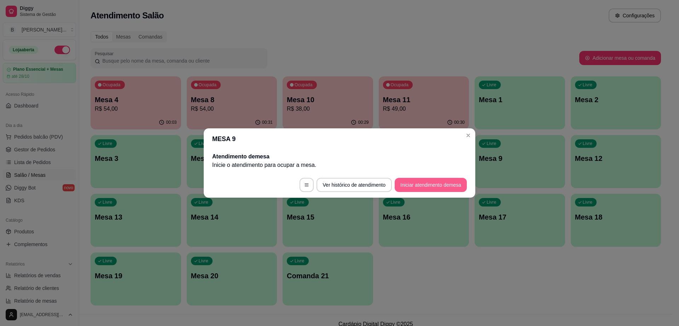
click at [435, 186] on button "Iniciar atendimento de mesa" at bounding box center [431, 185] width 72 height 14
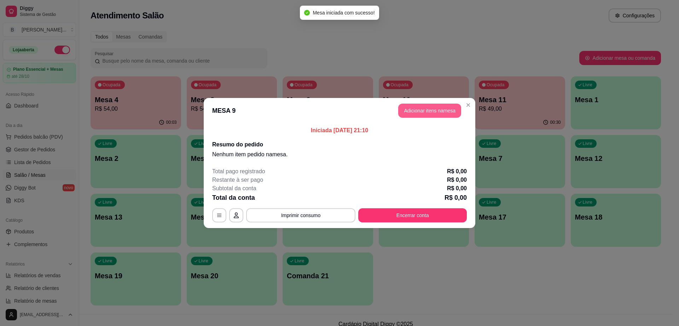
click at [433, 106] on button "Adicionar itens na mesa" at bounding box center [429, 111] width 63 height 14
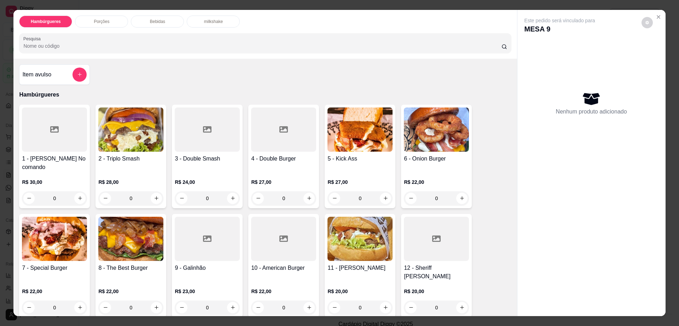
click at [128, 221] on img at bounding box center [130, 239] width 65 height 44
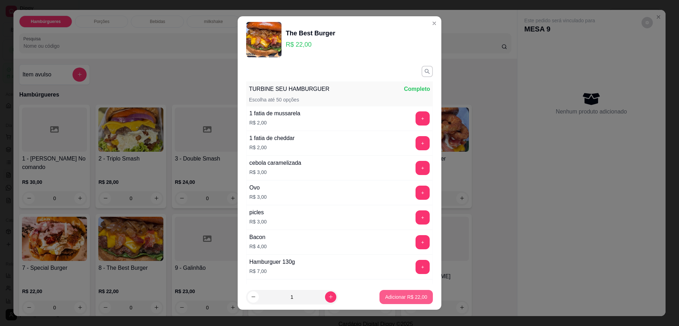
click at [379, 301] on button "Adicionar R$ 22,00" at bounding box center [405, 297] width 53 height 14
type input "1"
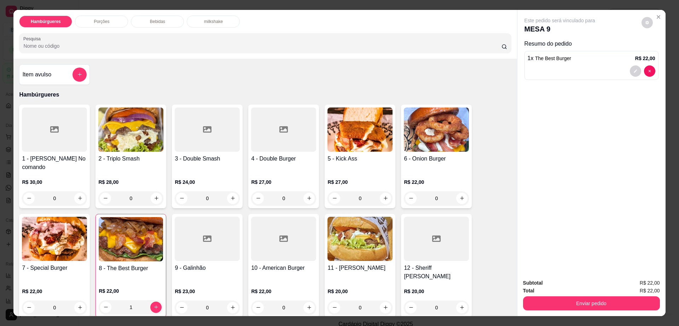
click at [159, 19] on p "Bebidas" at bounding box center [157, 22] width 15 height 6
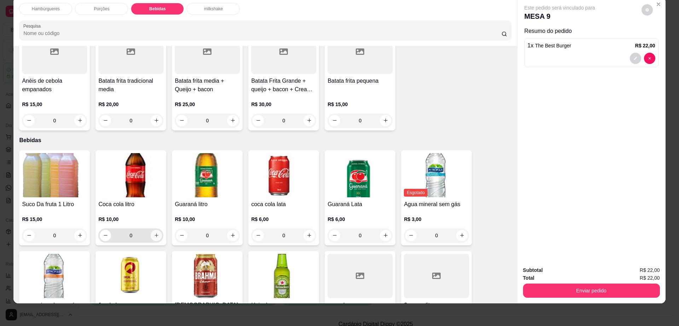
scroll to position [340, 0]
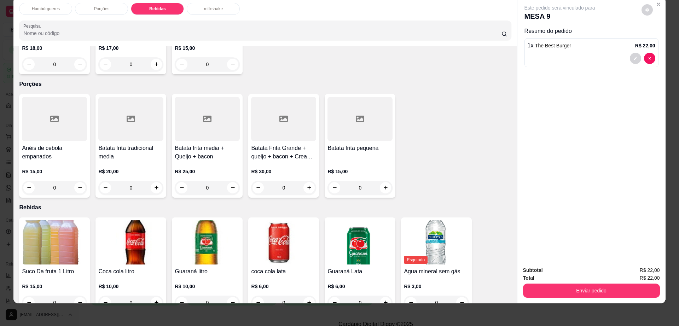
click at [128, 115] on div at bounding box center [130, 119] width 65 height 44
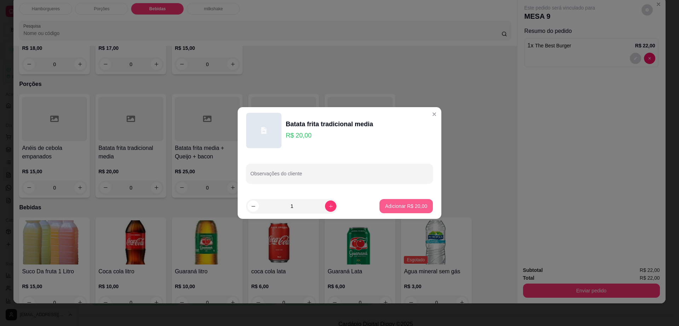
click at [414, 206] on p "Adicionar R$ 20,00" at bounding box center [406, 206] width 42 height 7
type input "1"
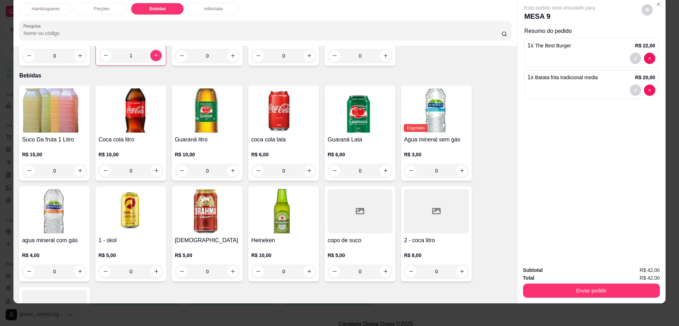
scroll to position [517, 0]
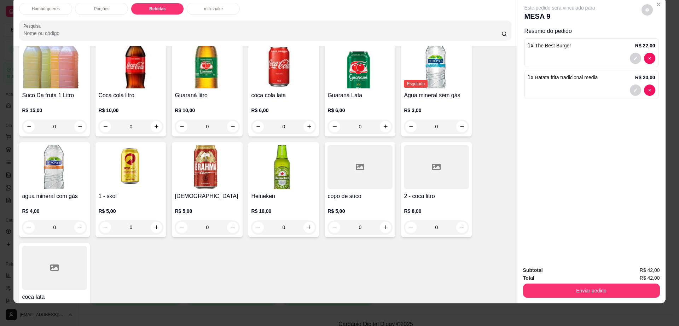
click at [283, 201] on div "R$ 10,00 0" at bounding box center [283, 218] width 65 height 34
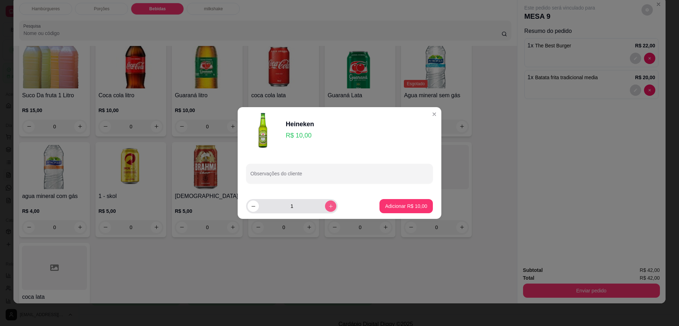
click at [328, 205] on icon "increase-product-quantity" at bounding box center [330, 206] width 5 height 5
type input "2"
click at [389, 210] on button "Adicionar R$ 20,00" at bounding box center [405, 206] width 53 height 14
type input "2"
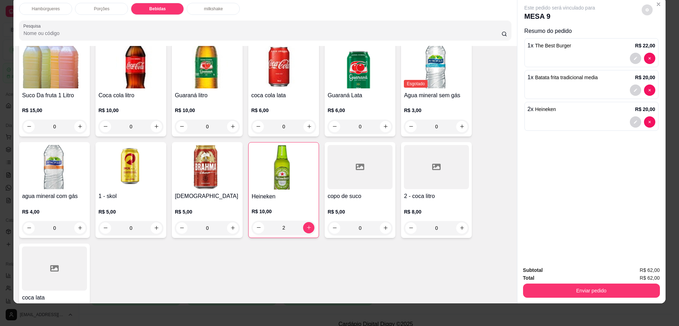
click at [642, 5] on button "decrease-product-quantity" at bounding box center [646, 9] width 11 height 11
click at [663, 37] on span "Automatic updates" at bounding box center [660, 38] width 14 height 8
click at [657, 38] on input "Automatic updates" at bounding box center [654, 40] width 5 height 5
checkbox input "true"
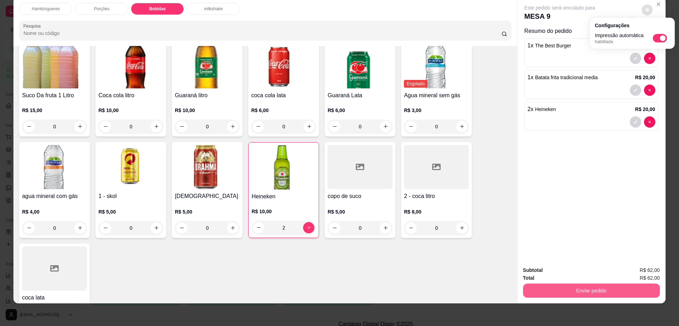
click at [569, 286] on button "Enviar pedido" at bounding box center [591, 291] width 137 height 14
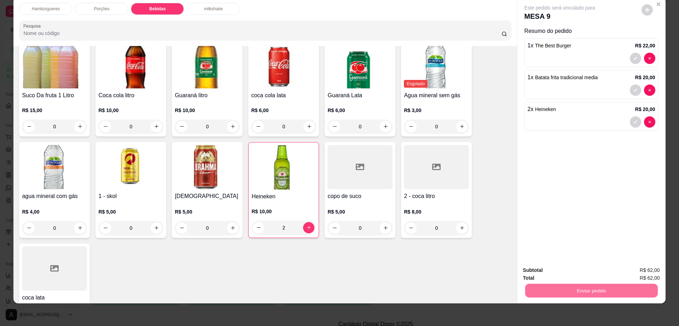
click at [655, 274] on button "Enviar pedido" at bounding box center [641, 273] width 40 height 13
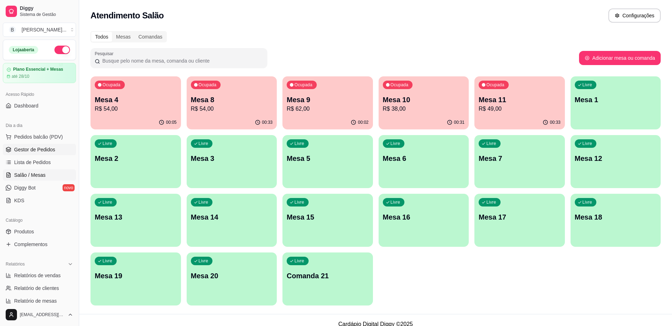
click at [50, 146] on span "Gestor de Pedidos" at bounding box center [34, 149] width 41 height 7
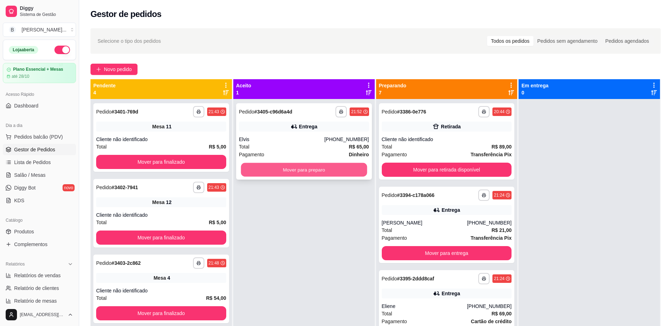
click at [280, 175] on button "Mover para preparo" at bounding box center [304, 170] width 126 height 14
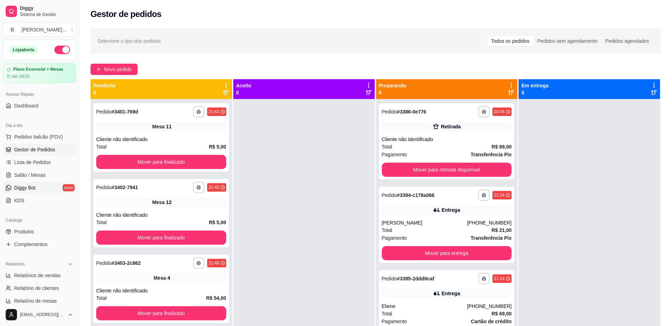
click at [16, 182] on link "Diggy Bot novo" at bounding box center [39, 187] width 73 height 11
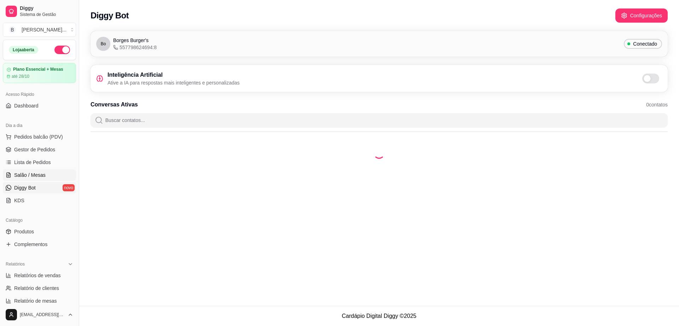
click at [22, 172] on span "Salão / Mesas" at bounding box center [29, 175] width 31 height 7
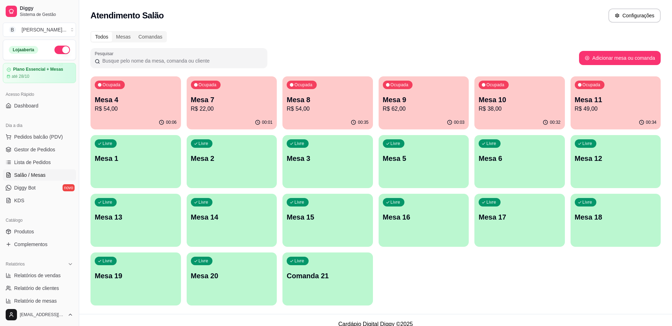
click at [335, 104] on p "Mesa 8" at bounding box center [328, 100] width 82 height 10
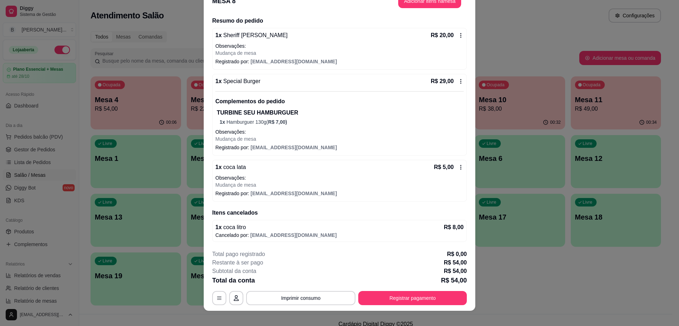
scroll to position [21, 0]
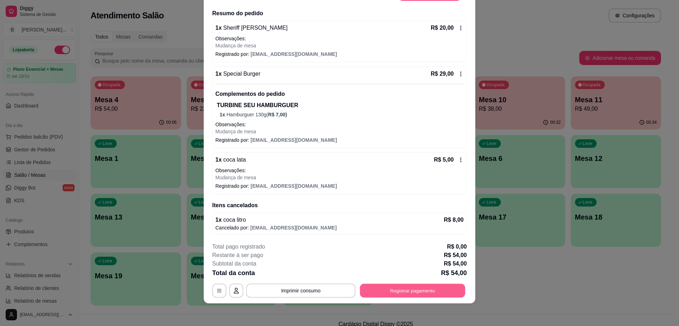
click at [387, 294] on button "Registrar pagamento" at bounding box center [412, 291] width 105 height 14
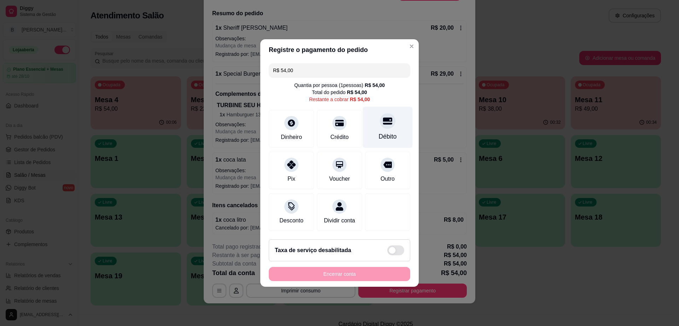
click at [383, 118] on icon at bounding box center [387, 120] width 9 height 9
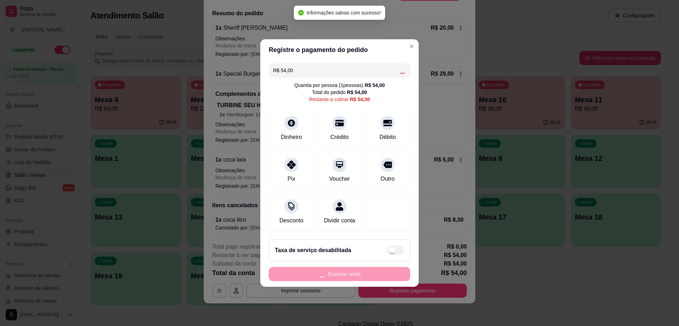
type input "R$ 0,00"
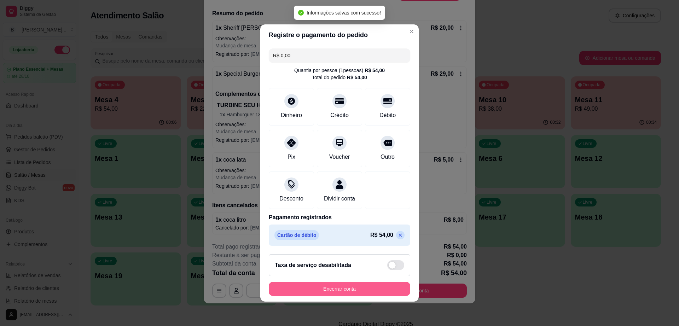
click at [344, 296] on button "Encerrar conta" at bounding box center [339, 289] width 141 height 14
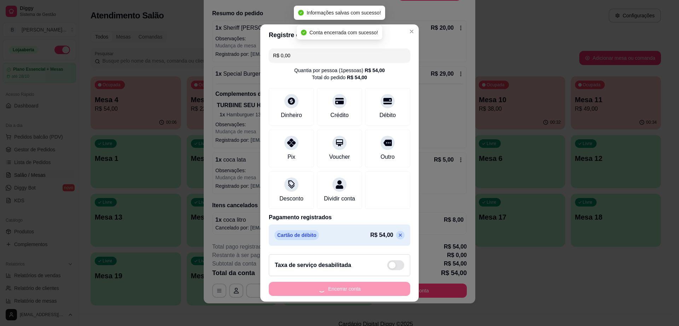
scroll to position [0, 0]
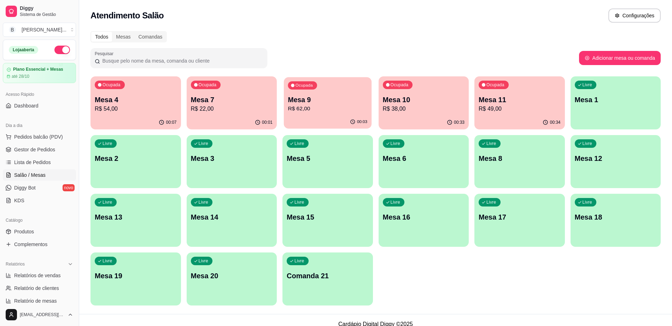
click at [362, 98] on p "Mesa 9" at bounding box center [328, 100] width 80 height 10
click at [433, 109] on p "R$ 38,00" at bounding box center [424, 109] width 82 height 8
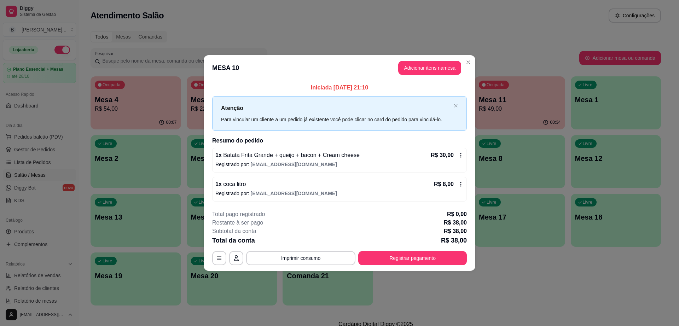
click at [406, 60] on header "MESA 10 Adicionar itens na mesa" at bounding box center [340, 67] width 272 height 25
click at [406, 64] on button "Adicionar itens na mesa" at bounding box center [429, 68] width 63 height 14
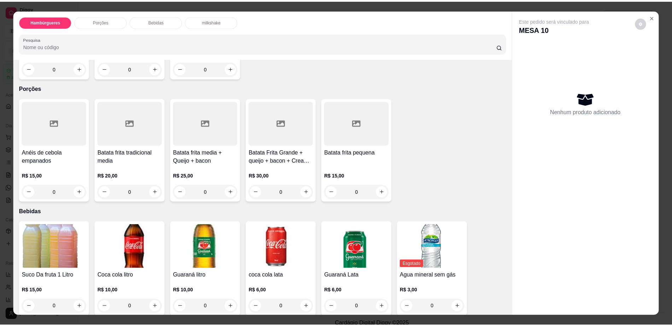
scroll to position [398, 0]
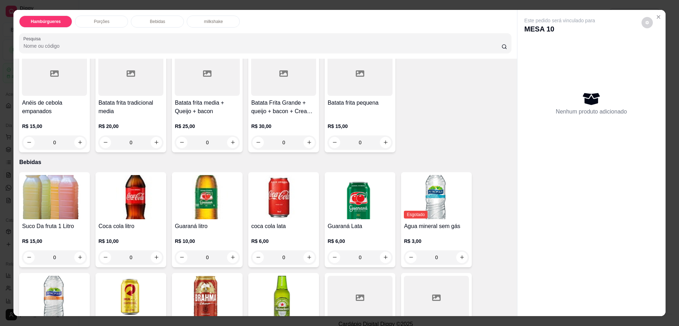
click at [297, 179] on img at bounding box center [283, 197] width 65 height 44
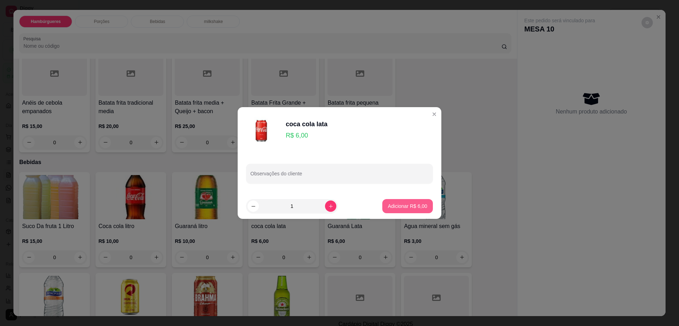
click at [414, 206] on p "Adicionar R$ 6,00" at bounding box center [407, 206] width 39 height 7
type input "1"
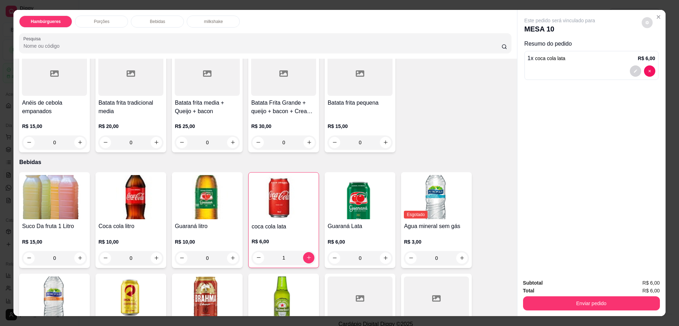
click at [641, 22] on button "decrease-product-quantity" at bounding box center [646, 22] width 11 height 11
click at [660, 48] on span "Automatic updates" at bounding box center [660, 51] width 14 height 8
click at [657, 51] on input "Automatic updates" at bounding box center [654, 53] width 5 height 5
checkbox input "false"
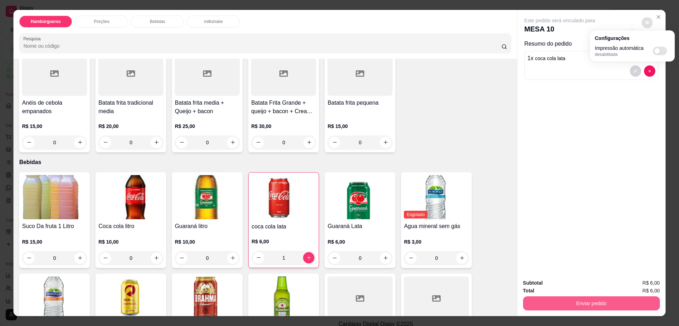
click at [588, 298] on button "Enviar pedido" at bounding box center [591, 303] width 137 height 14
click at [588, 298] on button "Enviar pedido" at bounding box center [591, 304] width 133 height 14
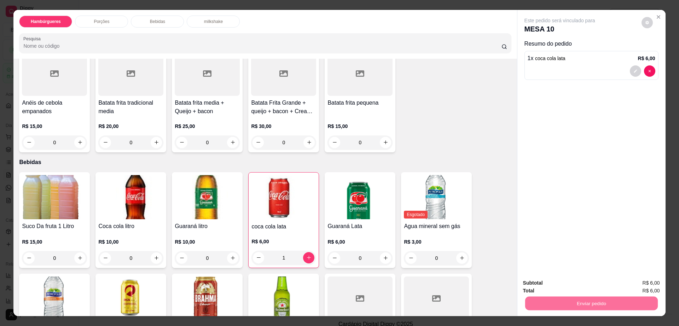
click at [640, 286] on button "Enviar pedido" at bounding box center [640, 285] width 39 height 13
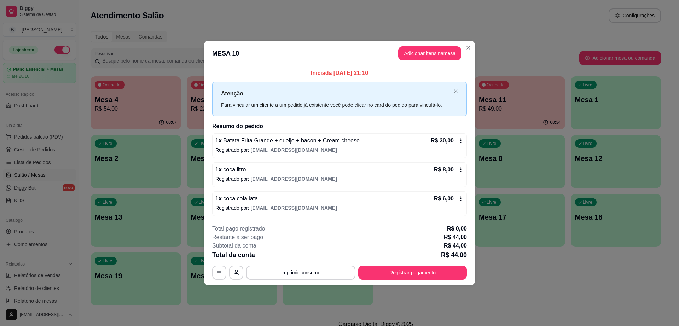
click at [419, 283] on footer "**********" at bounding box center [340, 252] width 272 height 66
click at [420, 272] on button "Registrar pagamento" at bounding box center [412, 273] width 109 height 14
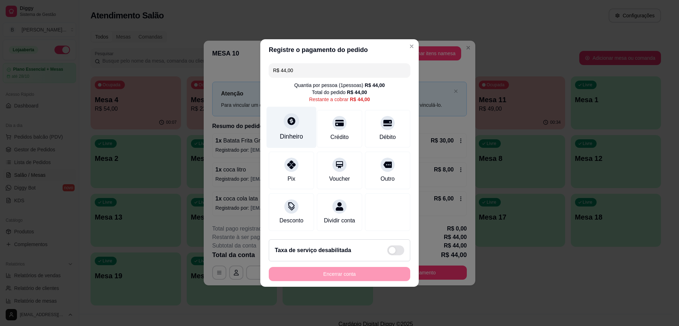
click at [295, 132] on div "Dinheiro" at bounding box center [291, 136] width 23 height 9
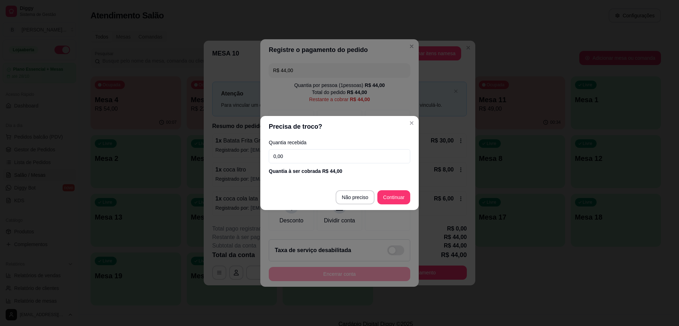
click at [307, 159] on input "0,00" at bounding box center [339, 156] width 141 height 14
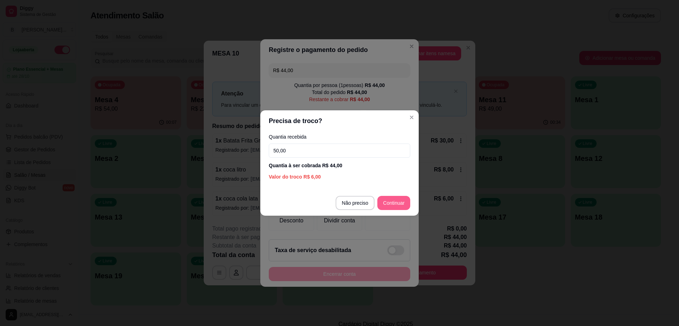
type input "50,00"
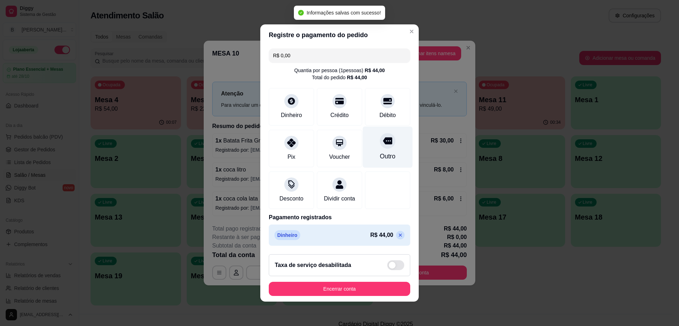
type input "R$ 0,00"
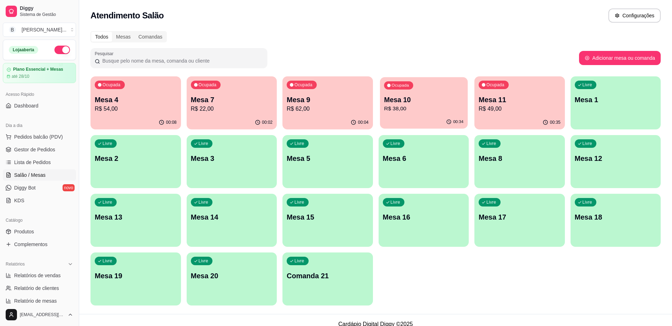
click at [398, 111] on p "R$ 38,00" at bounding box center [424, 109] width 80 height 8
click at [431, 113] on div "Ocupada Mesa 10 R$ 38,00" at bounding box center [424, 95] width 91 height 39
click at [425, 103] on p "Mesa 10" at bounding box center [424, 100] width 80 height 10
click at [46, 145] on link "Gestor de Pedidos" at bounding box center [39, 149] width 73 height 11
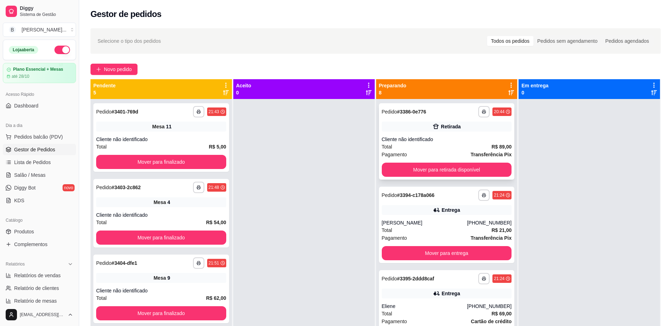
click at [399, 117] on div "**********" at bounding box center [447, 111] width 130 height 11
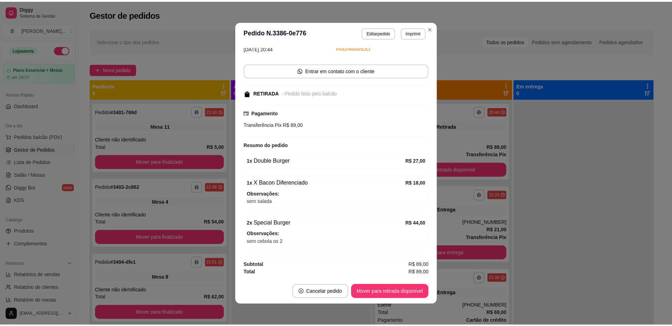
scroll to position [1, 0]
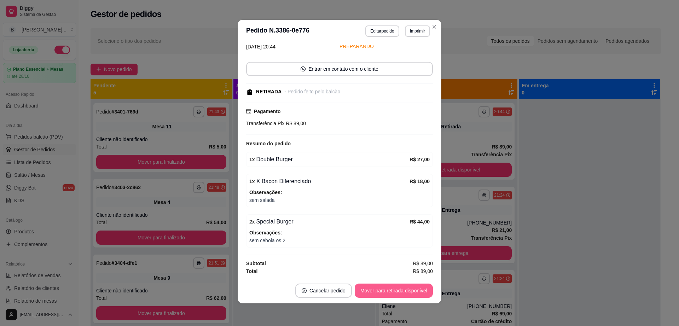
click at [400, 286] on button "Mover para retirada disponível" at bounding box center [394, 291] width 78 height 14
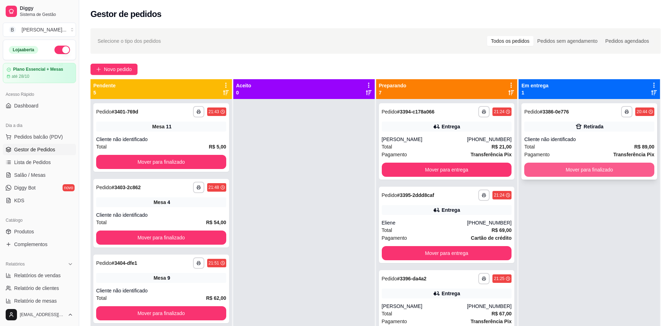
click at [594, 169] on button "Mover para finalizado" at bounding box center [589, 170] width 130 height 14
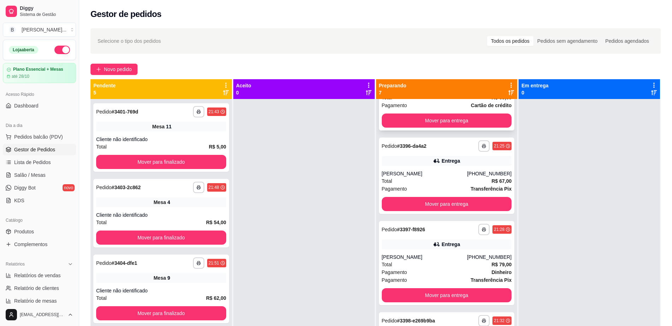
scroll to position [265, 0]
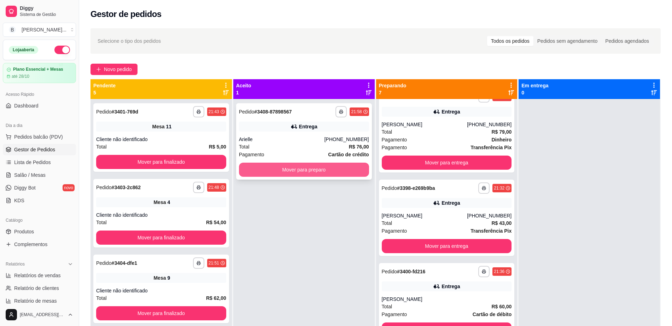
click at [325, 165] on button "Mover para preparo" at bounding box center [304, 170] width 130 height 14
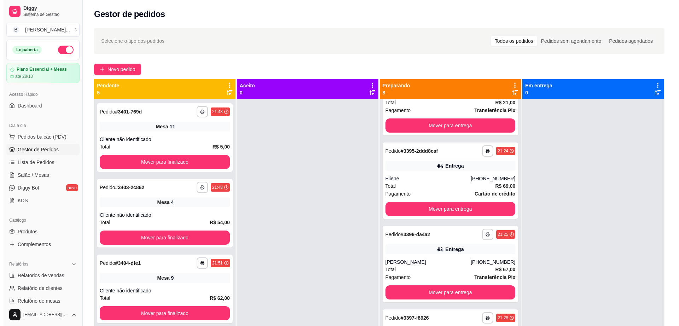
scroll to position [0, 0]
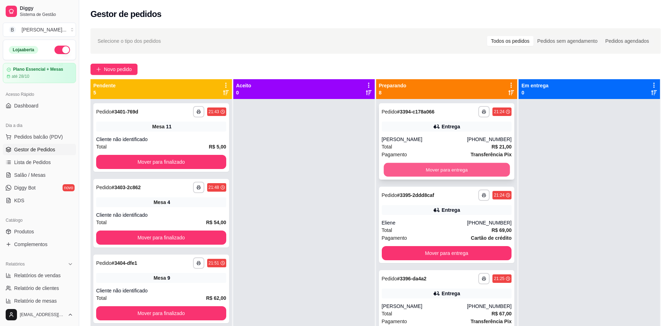
click at [429, 172] on button "Mover para entrega" at bounding box center [447, 170] width 126 height 14
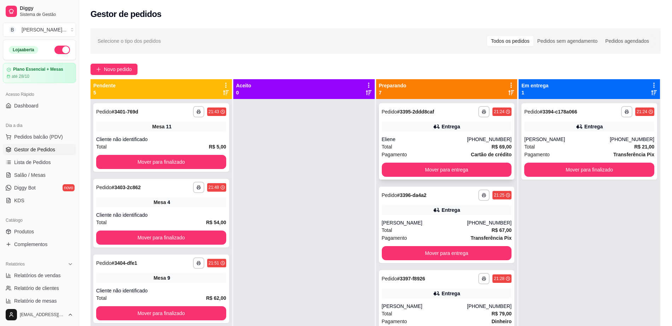
click at [443, 111] on div "**********" at bounding box center [447, 111] width 130 height 11
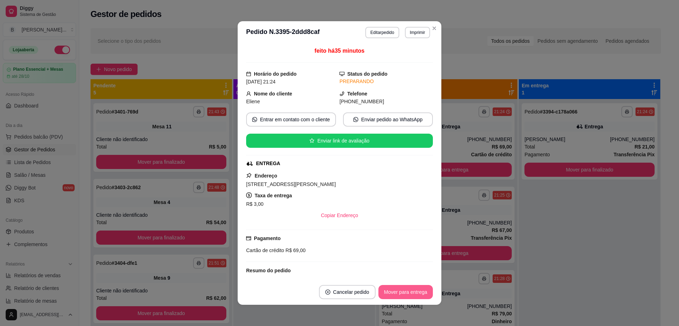
click at [400, 294] on button "Mover para entrega" at bounding box center [405, 292] width 54 height 14
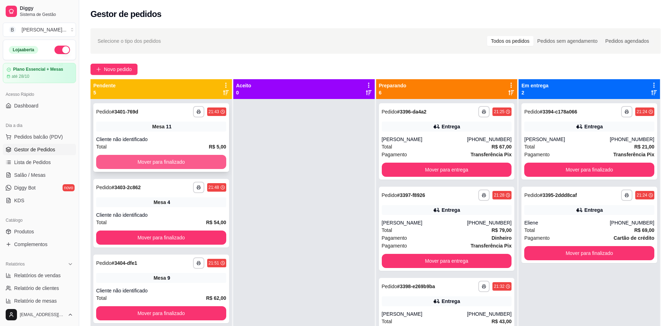
click at [160, 161] on button "Mover para finalizado" at bounding box center [161, 162] width 130 height 14
click at [160, 161] on button "Mover para finalizado" at bounding box center [161, 162] width 126 height 14
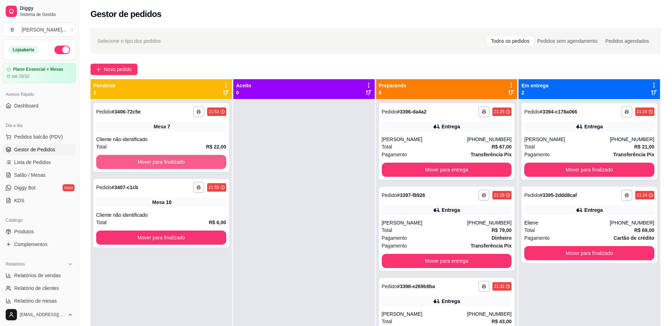
click at [160, 161] on button "Mover para finalizado" at bounding box center [161, 162] width 130 height 14
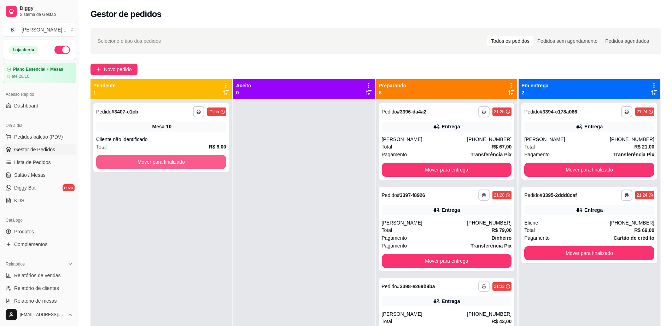
click at [160, 161] on button "Mover para finalizado" at bounding box center [161, 162] width 130 height 14
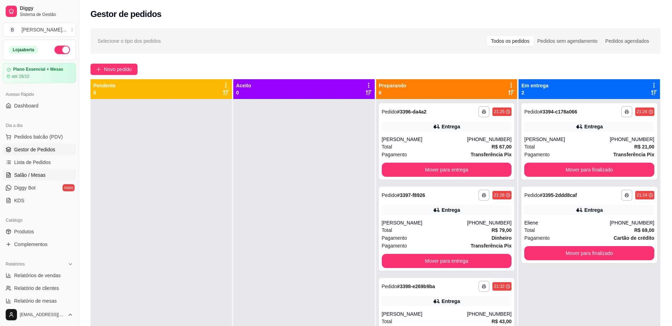
click at [39, 175] on span "Salão / Mesas" at bounding box center [29, 175] width 31 height 7
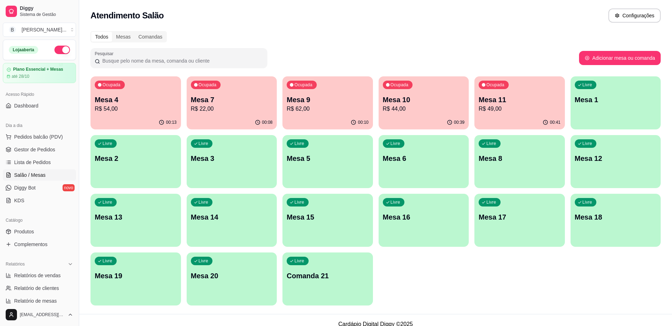
click at [221, 103] on p "Mesa 7" at bounding box center [232, 100] width 82 height 10
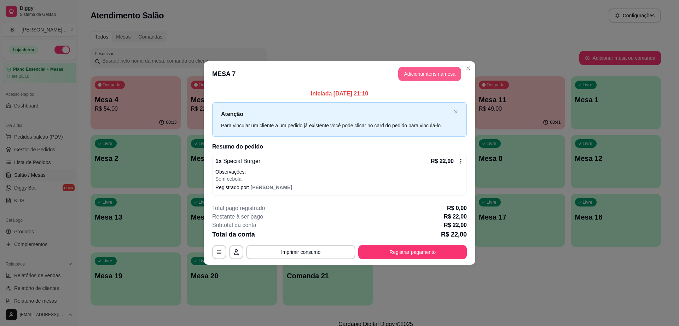
click at [441, 64] on header "MESA 7 Adicionar itens na mesa" at bounding box center [340, 73] width 272 height 25
click at [442, 67] on button "Adicionar itens na mesa" at bounding box center [429, 74] width 63 height 14
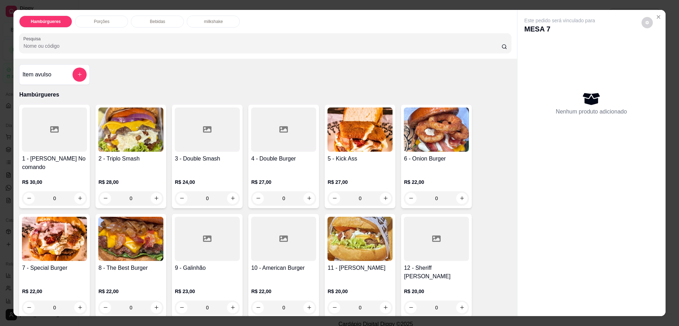
click at [167, 22] on div "Bebidas" at bounding box center [157, 22] width 53 height 12
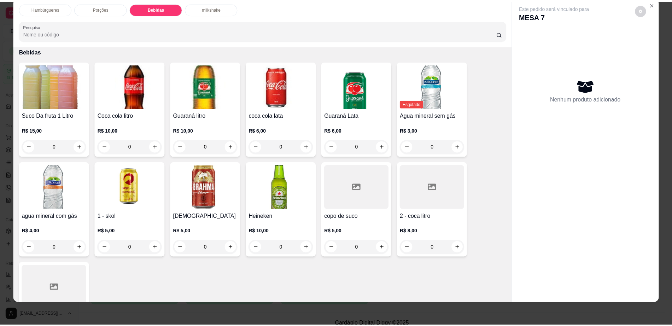
scroll to position [560, 0]
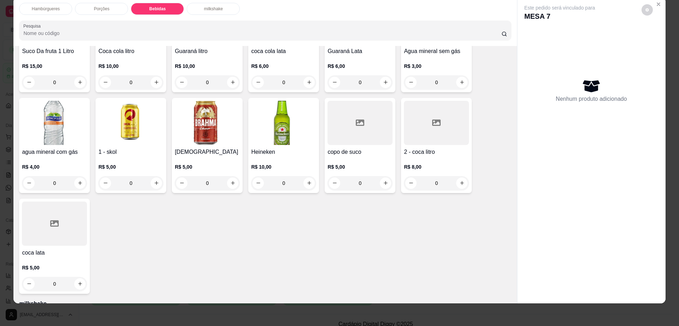
click at [69, 205] on div at bounding box center [54, 224] width 65 height 44
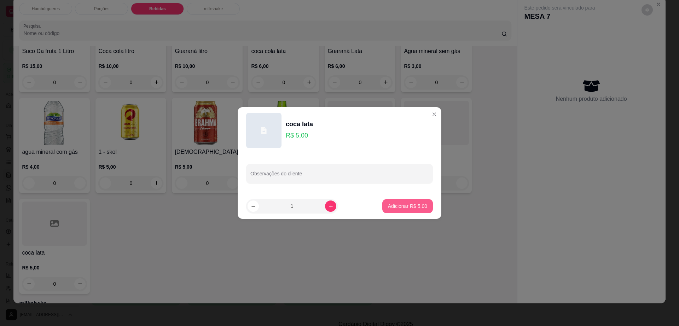
click at [408, 211] on button "Adicionar R$ 5,00" at bounding box center [407, 206] width 51 height 14
type input "1"
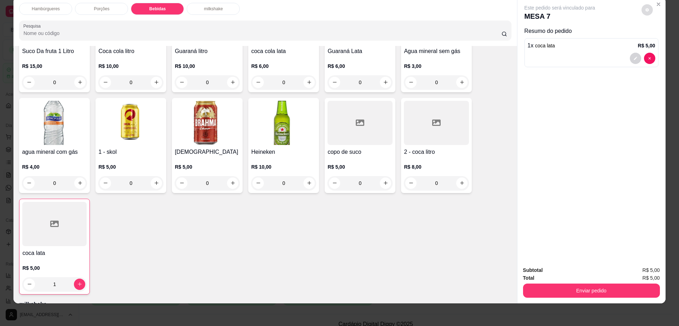
click at [645, 8] on icon "decrease-product-quantity" at bounding box center [647, 10] width 4 height 4
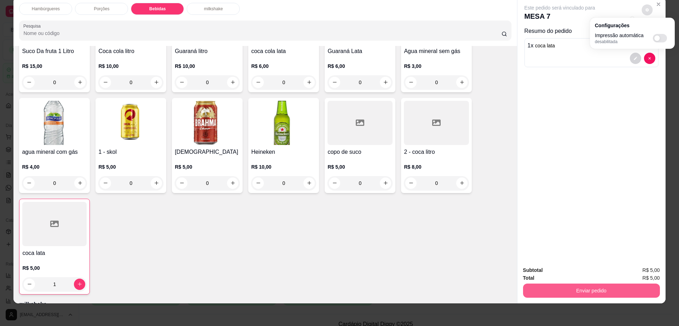
click at [562, 286] on button "Enviar pedido" at bounding box center [591, 291] width 137 height 14
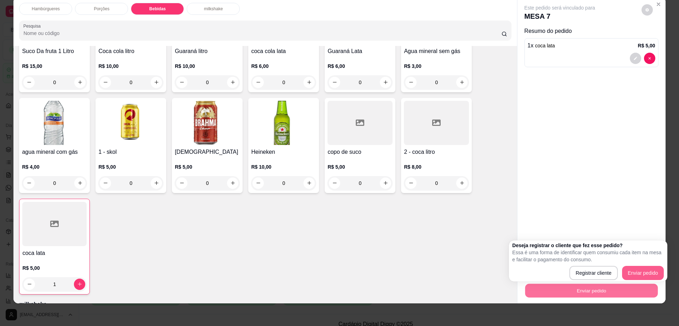
click at [664, 271] on div "Deseja registrar o cliente que fez esse pedido? Essa é uma forma de identificar…" at bounding box center [588, 260] width 158 height 41
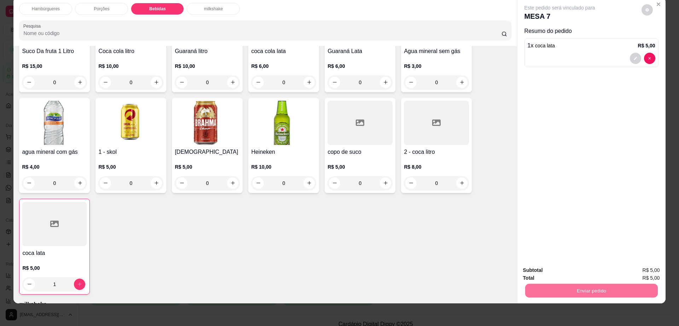
click at [640, 271] on button "Enviar pedido" at bounding box center [641, 273] width 40 height 13
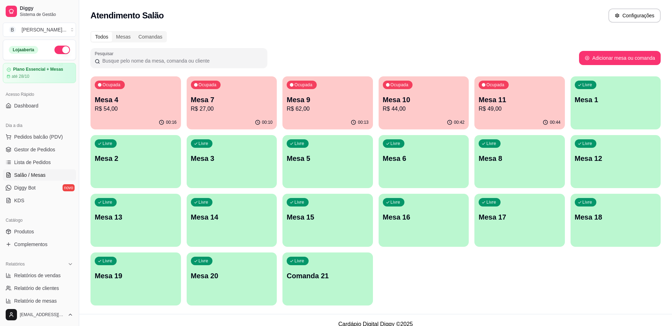
click at [501, 108] on p "R$ 49,00" at bounding box center [520, 109] width 82 height 8
click at [510, 108] on p "R$ 49,00" at bounding box center [520, 109] width 80 height 8
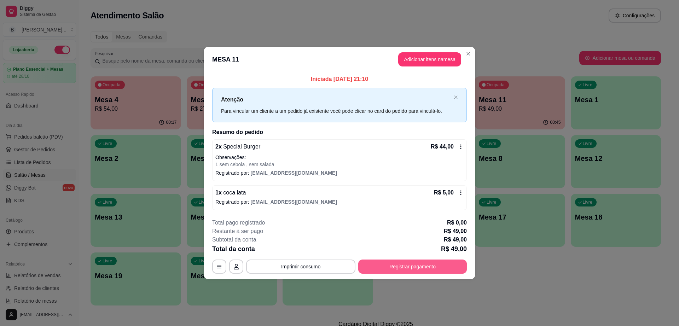
click at [404, 263] on button "Registrar pagamento" at bounding box center [412, 267] width 109 height 14
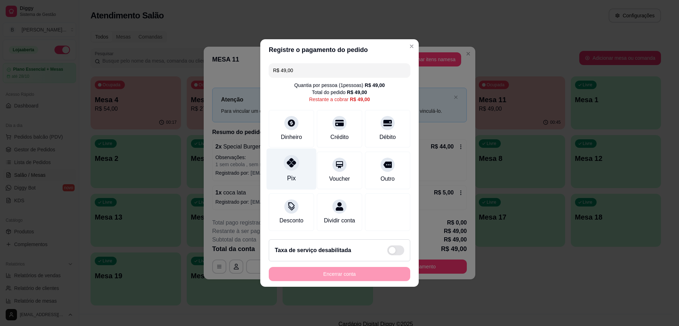
click at [294, 158] on icon at bounding box center [291, 162] width 9 height 9
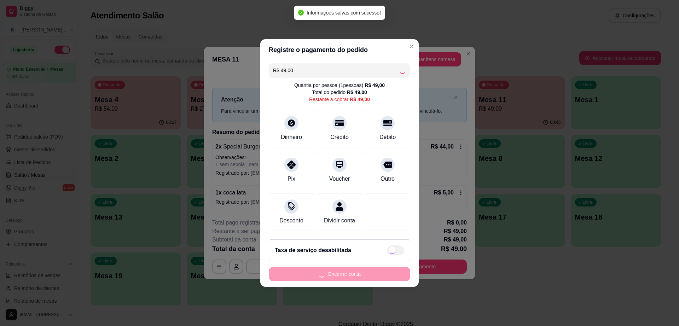
type input "R$ 0,00"
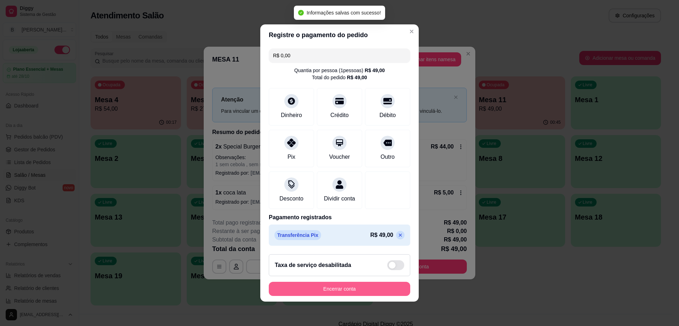
click at [367, 289] on button "Encerrar conta" at bounding box center [339, 289] width 141 height 14
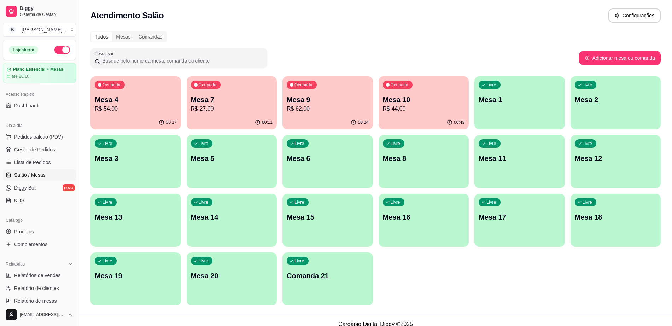
click at [323, 106] on p "R$ 62,00" at bounding box center [328, 109] width 82 height 8
click at [49, 151] on span "Gestor de Pedidos" at bounding box center [34, 149] width 41 height 7
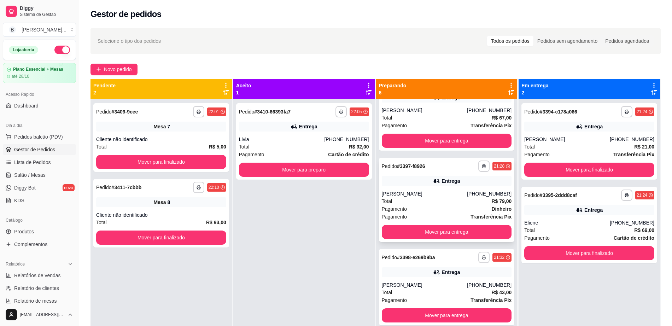
scroll to position [44, 0]
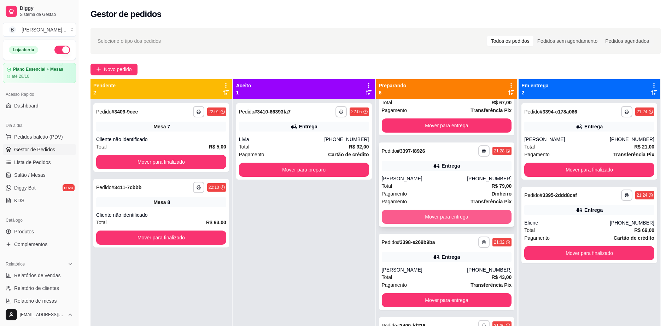
click at [433, 215] on button "Mover para entrega" at bounding box center [447, 217] width 130 height 14
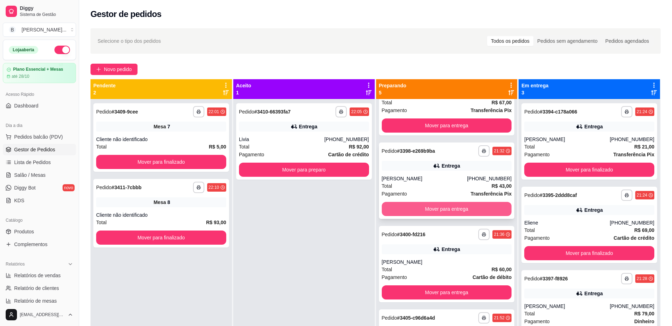
click at [405, 210] on button "Mover para entrega" at bounding box center [447, 209] width 130 height 14
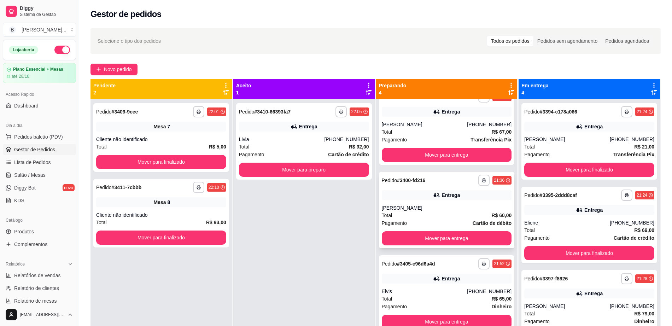
scroll to position [15, 0]
click at [425, 239] on button "Mover para entrega" at bounding box center [447, 239] width 126 height 14
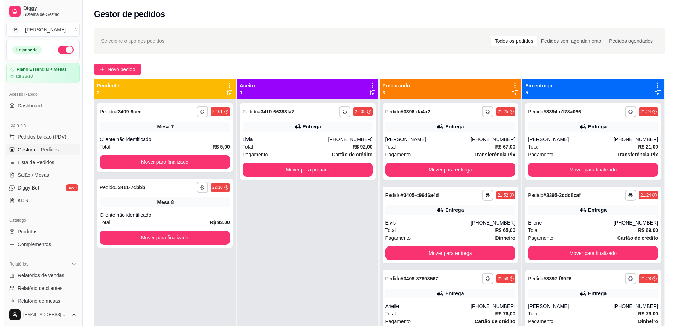
scroll to position [0, 0]
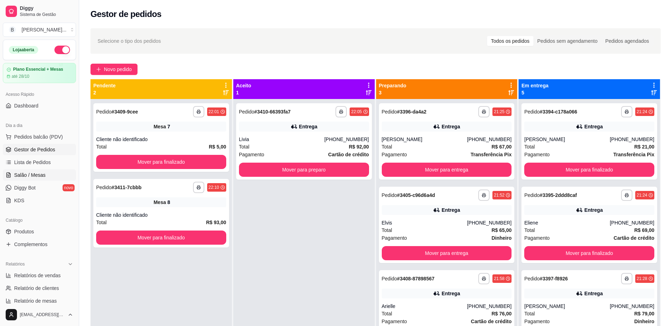
click at [25, 177] on span "Salão / Mesas" at bounding box center [29, 175] width 31 height 7
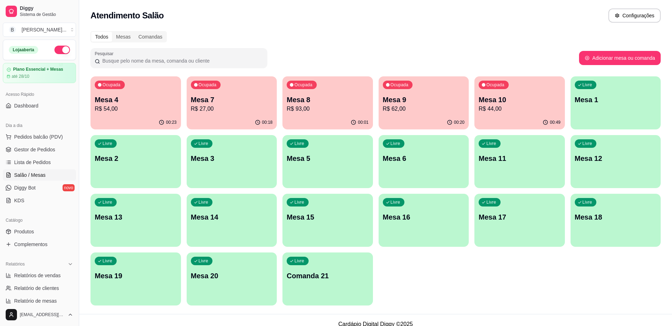
click at [302, 173] on div "Livre Mesa 5" at bounding box center [328, 157] width 91 height 45
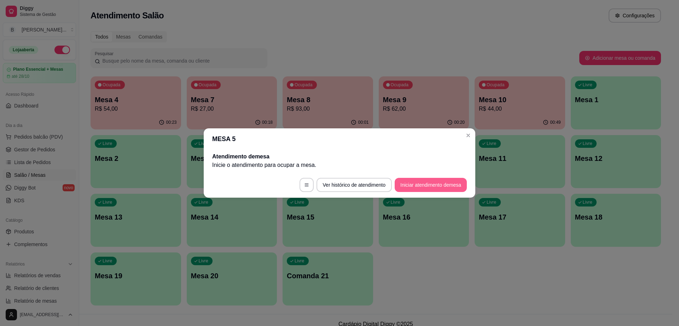
click at [446, 181] on button "Iniciar atendimento de mesa" at bounding box center [431, 185] width 72 height 14
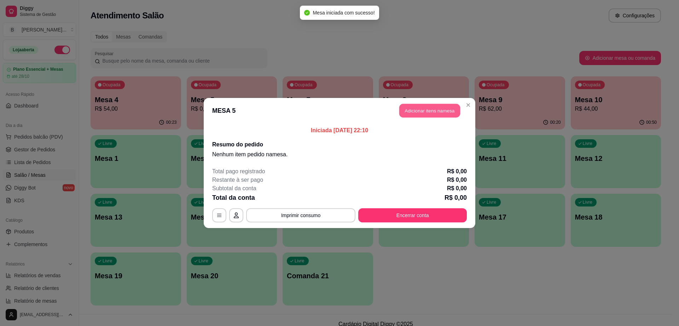
click at [446, 111] on button "Adicionar itens na mesa" at bounding box center [429, 111] width 61 height 14
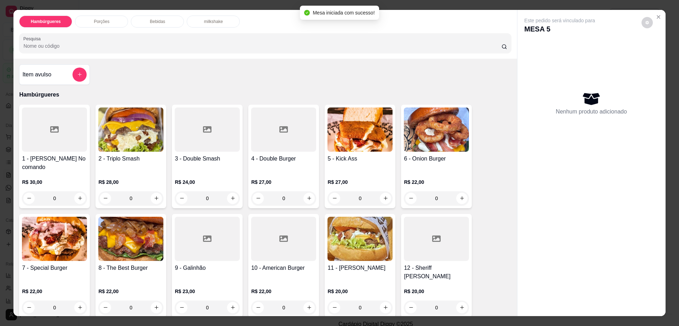
scroll to position [44, 0]
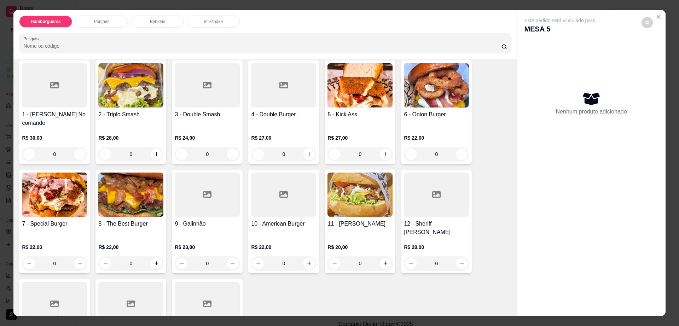
click at [416, 89] on img at bounding box center [436, 85] width 65 height 44
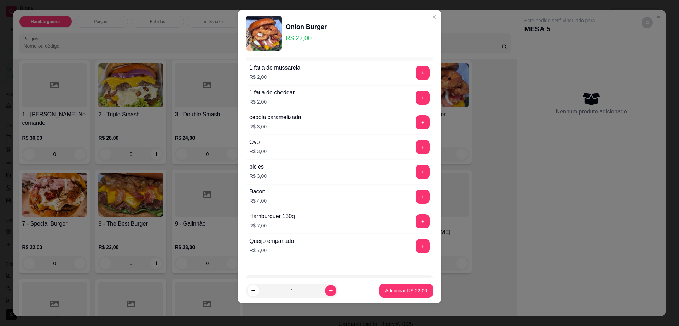
scroll to position [66, 0]
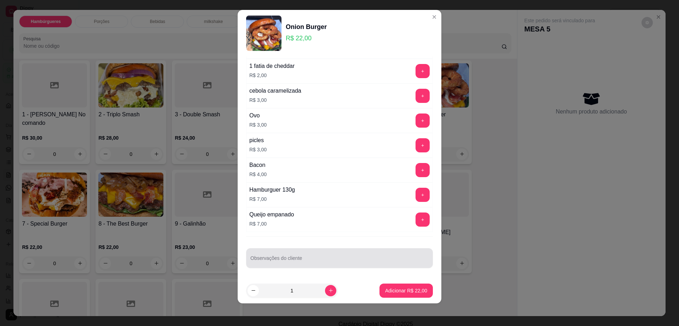
click at [279, 264] on input "Observações do cliente" at bounding box center [339, 260] width 178 height 7
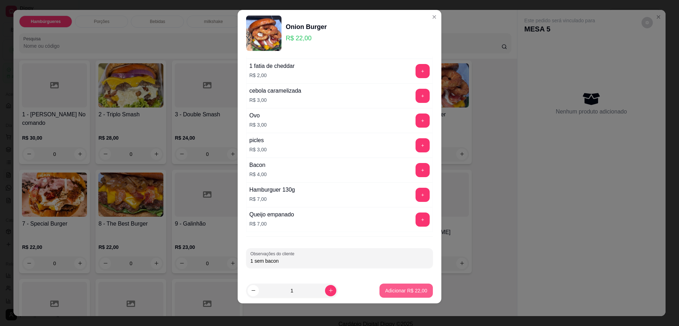
type input "1 sem bacon"
click at [405, 296] on button "Adicionar R$ 22,00" at bounding box center [406, 291] width 52 height 14
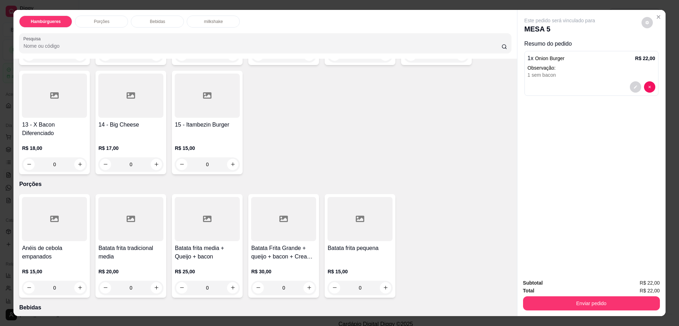
scroll to position [265, 0]
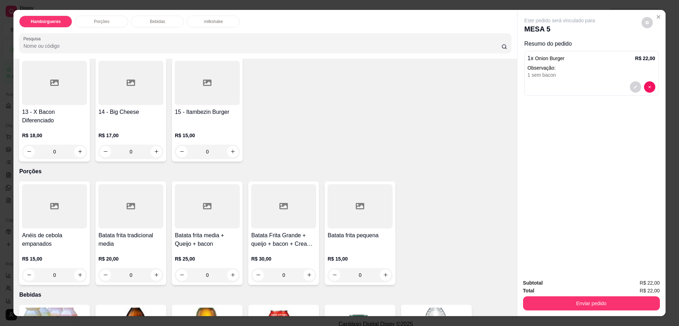
click at [348, 231] on h4 "Batata frita pequena" at bounding box center [359, 235] width 65 height 8
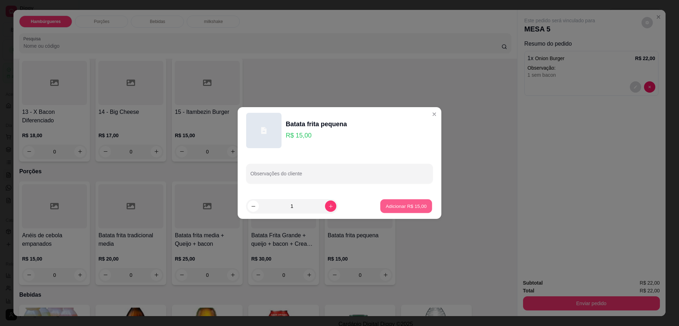
click at [412, 210] on button "Adicionar R$ 15,00" at bounding box center [406, 206] width 52 height 14
type input "1"
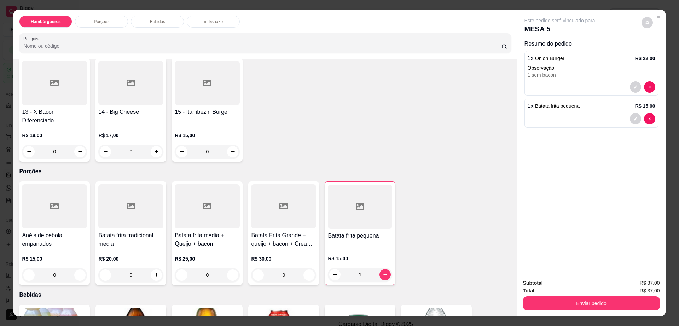
click at [646, 29] on div "Este pedido será vinculado para MESA 5" at bounding box center [588, 25] width 128 height 17
click at [645, 23] on icon "decrease-product-quantity" at bounding box center [647, 23] width 4 height 4
click at [659, 56] on div "Impressão automática desabilitada" at bounding box center [632, 51] width 75 height 13
click at [659, 50] on span "Automatic updates" at bounding box center [657, 51] width 6 height 6
click at [657, 51] on input "Automatic updates" at bounding box center [654, 53] width 5 height 5
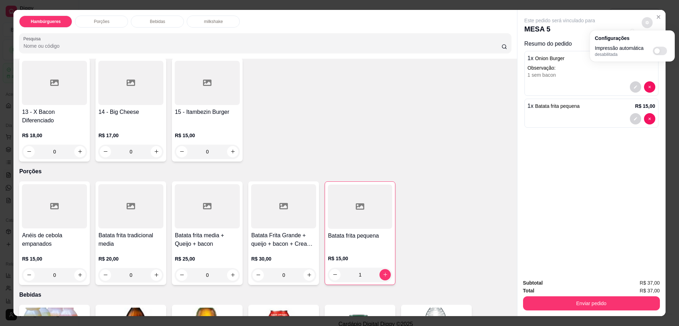
checkbox input "true"
click at [596, 308] on button "Enviar pedido" at bounding box center [591, 303] width 137 height 14
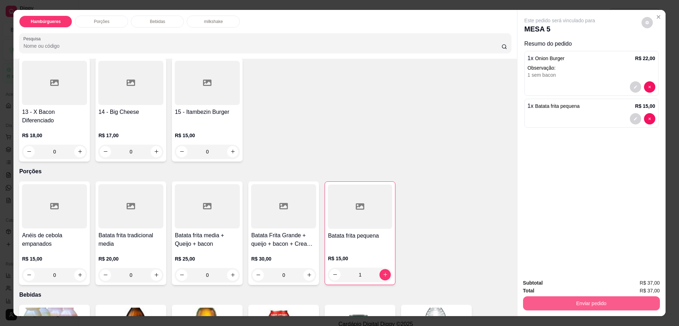
click at [596, 308] on button "Enviar pedido" at bounding box center [591, 303] width 137 height 14
click at [627, 283] on button "Enviar pedido" at bounding box center [640, 285] width 39 height 13
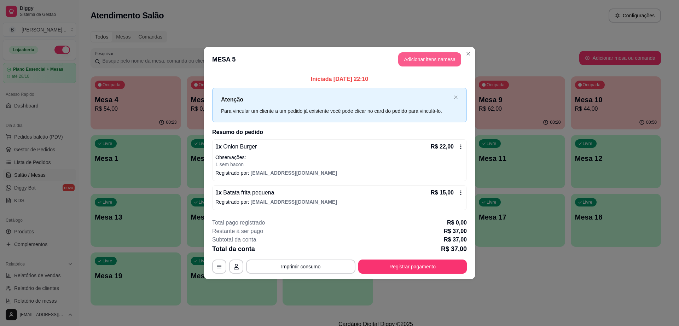
click at [436, 59] on button "Adicionar itens na mesa" at bounding box center [429, 59] width 63 height 14
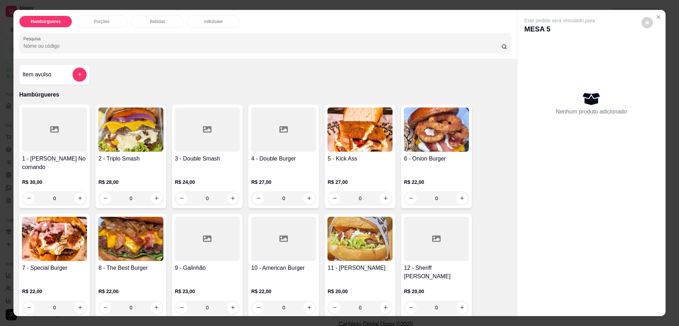
click at [445, 147] on img at bounding box center [436, 130] width 65 height 44
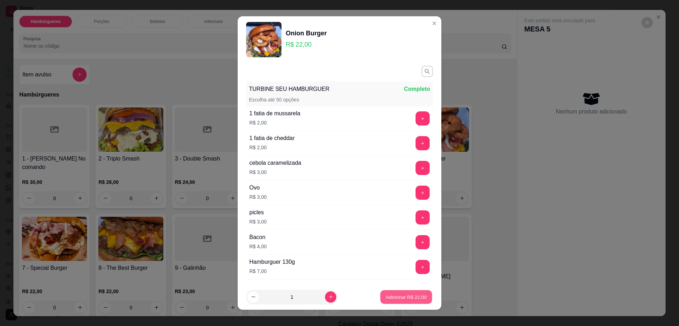
click at [402, 297] on p "Adicionar R$ 22,00" at bounding box center [406, 297] width 41 height 7
type input "1"
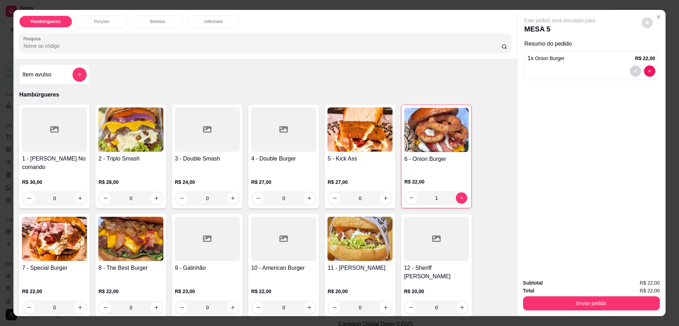
click at [641, 22] on button "decrease-product-quantity" at bounding box center [646, 22] width 11 height 11
click at [591, 302] on button "Enviar pedido" at bounding box center [591, 303] width 137 height 14
click at [641, 285] on button "Enviar pedido" at bounding box center [641, 285] width 40 height 13
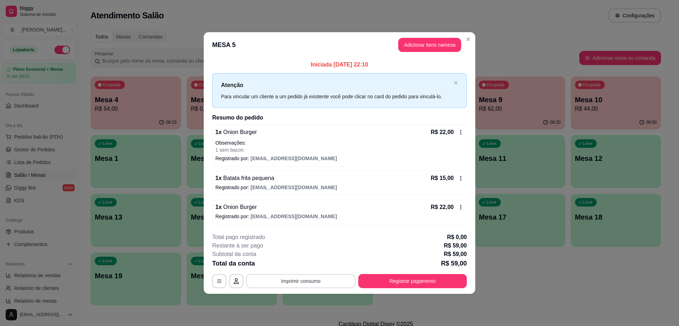
click at [316, 282] on button "Imprimir consumo" at bounding box center [300, 281] width 109 height 14
click at [314, 264] on button "Impressora" at bounding box center [302, 264] width 51 height 11
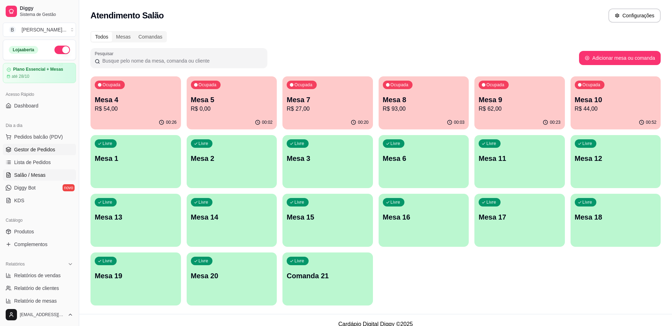
click at [12, 150] on link "Gestor de Pedidos" at bounding box center [39, 149] width 73 height 11
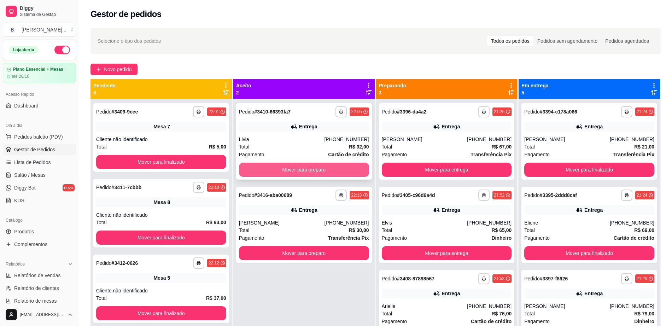
click at [285, 170] on button "Mover para preparo" at bounding box center [304, 170] width 130 height 14
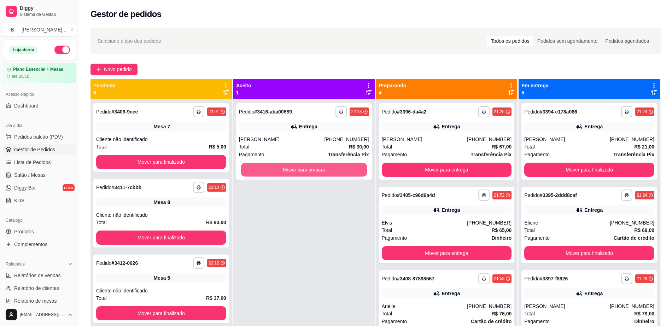
click at [285, 170] on button "Mover para preparo" at bounding box center [304, 170] width 126 height 14
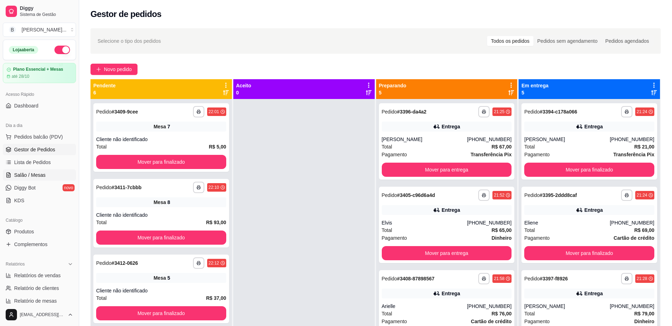
click at [35, 172] on span "Salão / Mesas" at bounding box center [29, 175] width 31 height 7
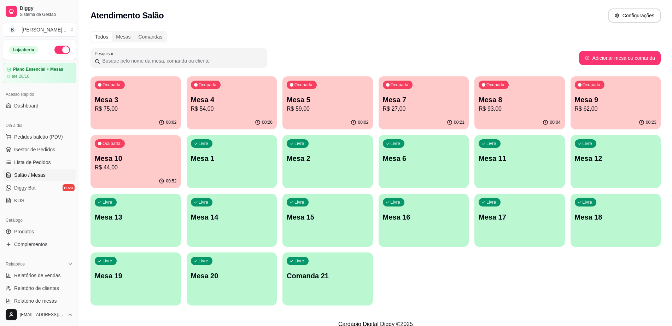
click at [312, 114] on div "Ocupada Mesa 5 R$ 59,00" at bounding box center [328, 95] width 91 height 39
click at [433, 119] on div "00:21" at bounding box center [424, 121] width 88 height 13
click at [53, 136] on span "Pedidos balcão (PDV)" at bounding box center [38, 136] width 49 height 7
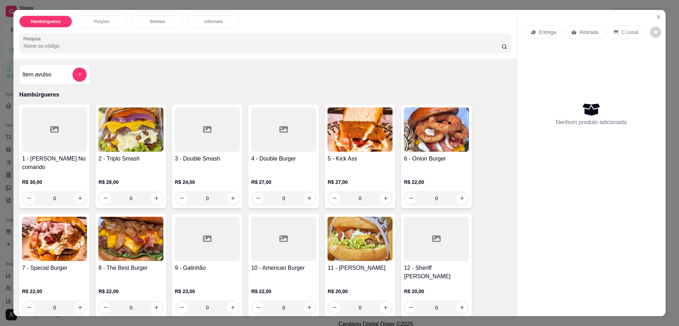
click at [530, 37] on div "Entrega" at bounding box center [543, 31] width 38 height 13
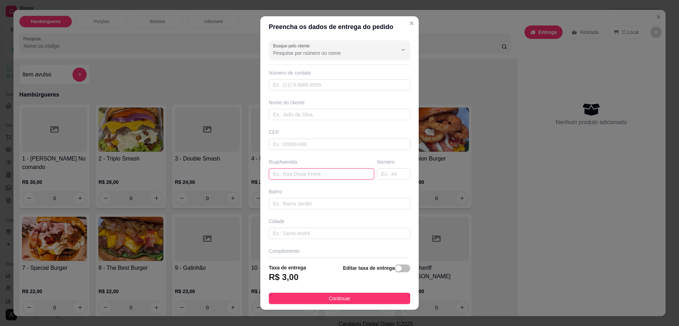
click at [319, 176] on input "text" at bounding box center [321, 173] width 105 height 11
type input "av contorno"
click at [384, 174] on input "text" at bounding box center [393, 173] width 33 height 11
type input "237"
click at [337, 86] on input "text" at bounding box center [339, 84] width 141 height 11
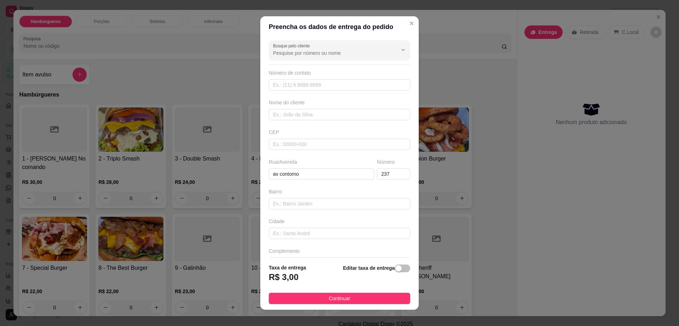
click at [329, 122] on div "Busque pelo cliente Número de contato Nome do cliente CEP Rua/Avenida av contor…" at bounding box center [339, 147] width 158 height 221
click at [334, 114] on input "text" at bounding box center [339, 114] width 141 height 11
type input "NAYPS"
click at [335, 297] on span "Continuar" at bounding box center [340, 299] width 22 height 8
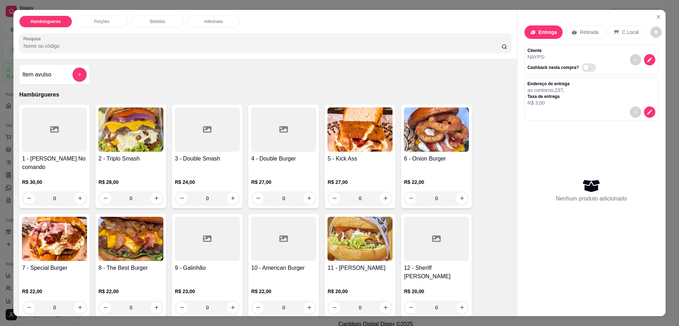
click at [287, 140] on div at bounding box center [283, 130] width 65 height 44
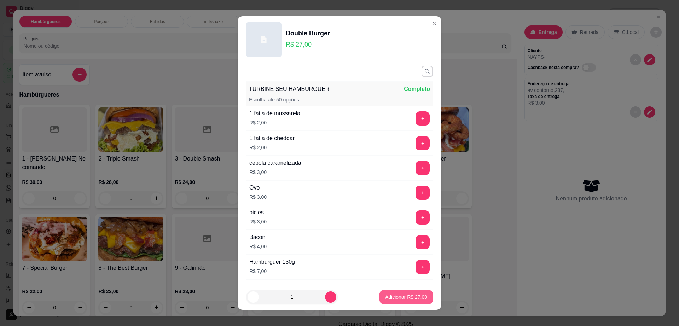
click at [396, 300] on p "Adicionar R$ 27,00" at bounding box center [406, 297] width 42 height 7
type input "1"
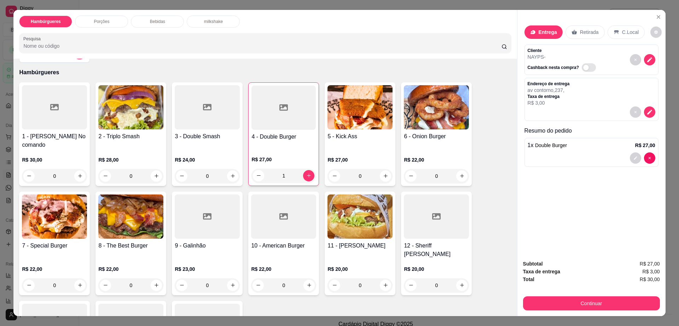
scroll to position [44, 0]
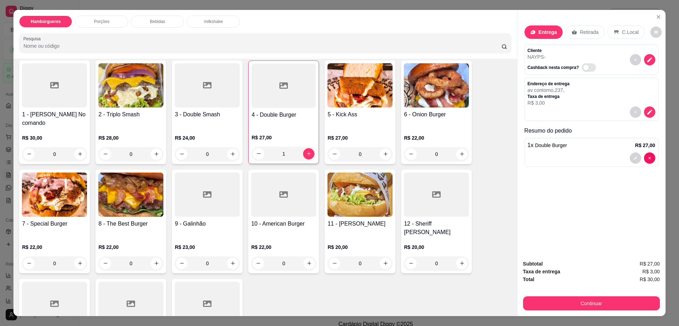
click at [431, 72] on img at bounding box center [436, 85] width 65 height 44
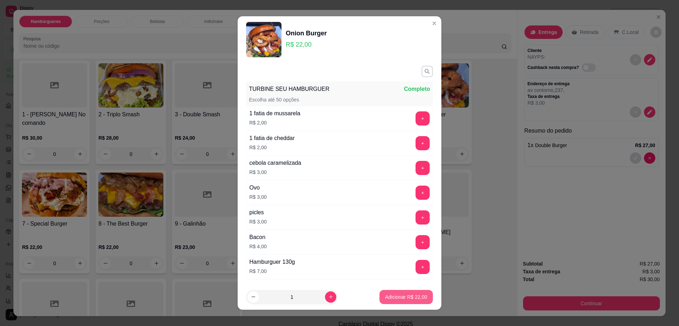
click at [402, 300] on p "Adicionar R$ 22,00" at bounding box center [406, 297] width 42 height 7
type input "1"
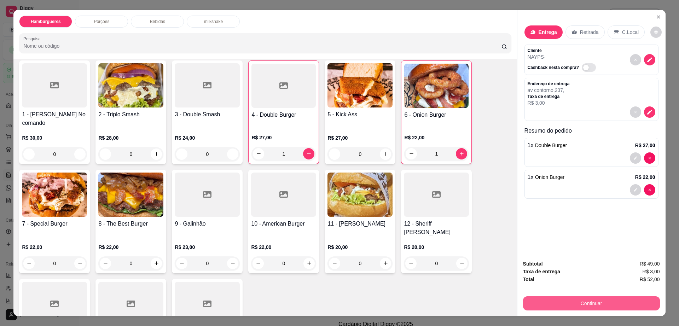
click at [563, 301] on button "Continuar" at bounding box center [591, 303] width 137 height 14
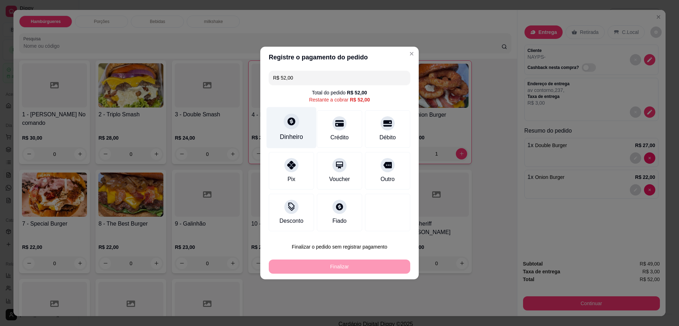
click at [284, 136] on div "Dinheiro" at bounding box center [291, 136] width 23 height 9
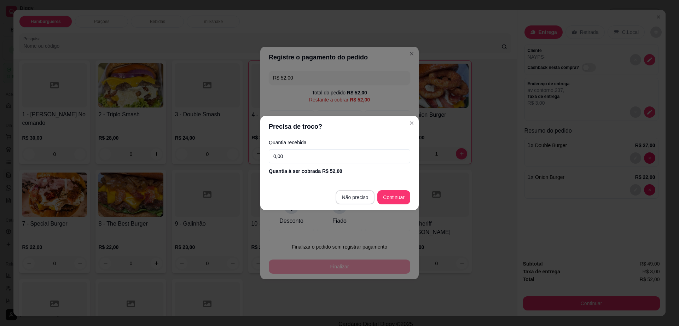
type input "R$ 0,00"
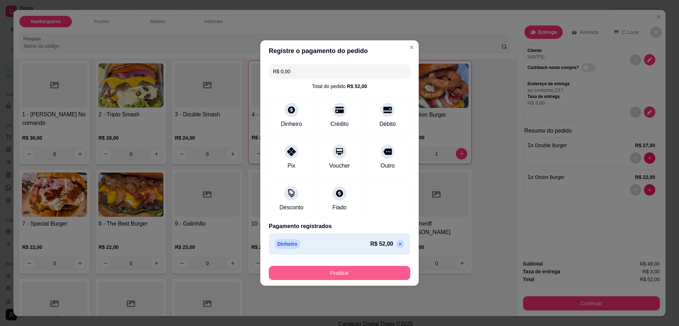
click at [362, 268] on button "Finalizar" at bounding box center [339, 273] width 141 height 14
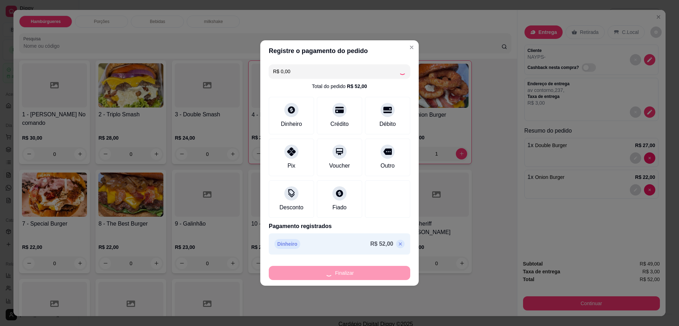
type input "0"
type input "-R$ 52,00"
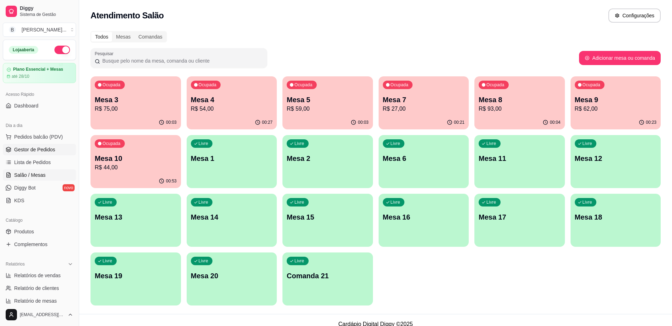
click at [56, 153] on link "Gestor de Pedidos" at bounding box center [39, 149] width 73 height 11
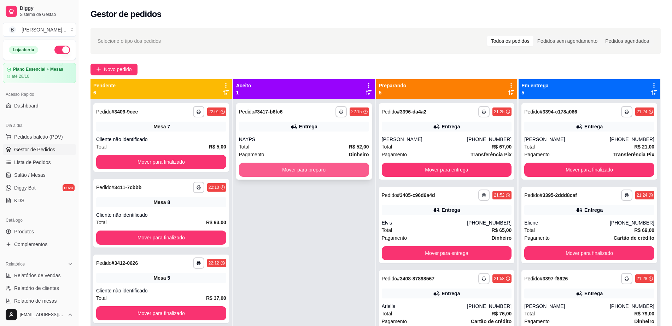
click at [332, 172] on button "Mover para preparo" at bounding box center [304, 170] width 130 height 14
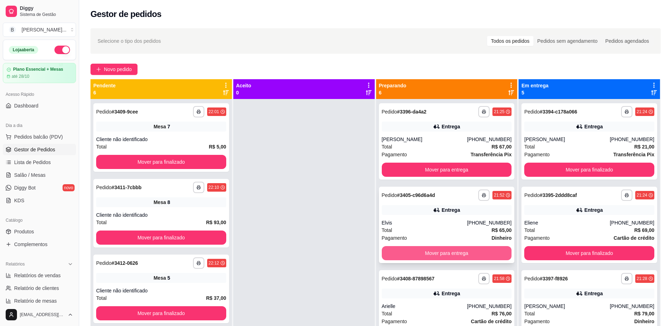
click at [419, 249] on button "Mover para entrega" at bounding box center [447, 253] width 130 height 14
click at [419, 137] on div "[PERSON_NAME]" at bounding box center [425, 139] width 86 height 7
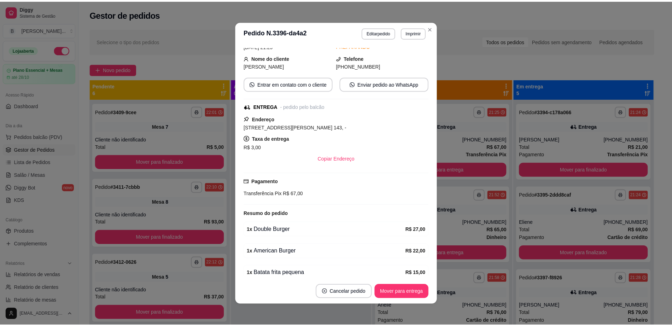
scroll to position [68, 0]
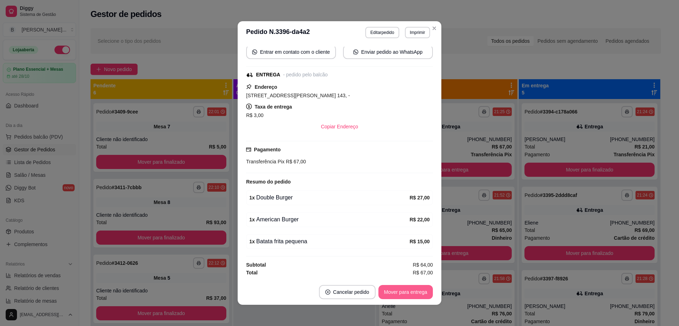
click at [413, 295] on button "Mover para entrega" at bounding box center [405, 292] width 54 height 14
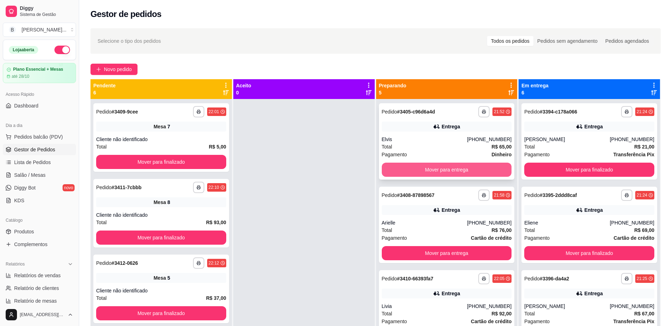
click at [443, 171] on button "Mover para entrega" at bounding box center [447, 170] width 130 height 14
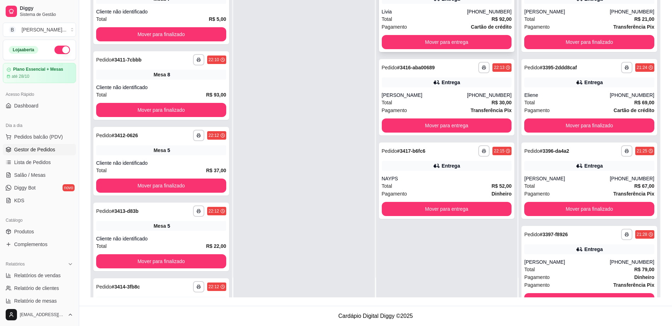
scroll to position [0, 0]
click at [433, 175] on div "NAYPS" at bounding box center [447, 178] width 130 height 7
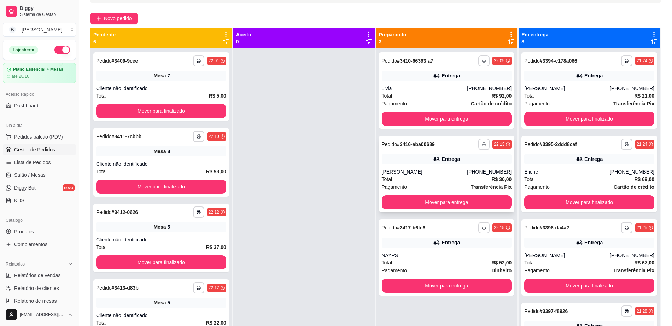
scroll to position [19, 0]
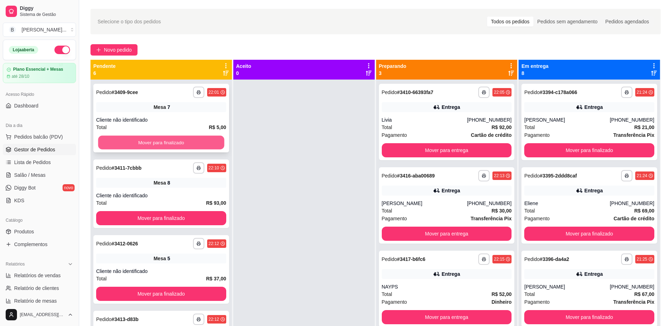
click at [187, 136] on button "Mover para finalizado" at bounding box center [161, 143] width 126 height 14
click at [187, 144] on div "Mover para finalizado" at bounding box center [161, 142] width 130 height 14
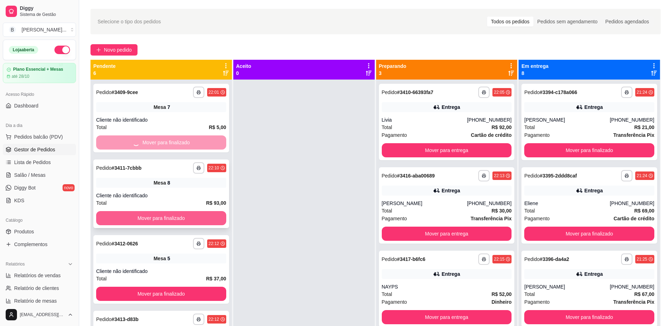
click at [186, 220] on button "Mover para finalizado" at bounding box center [161, 218] width 130 height 14
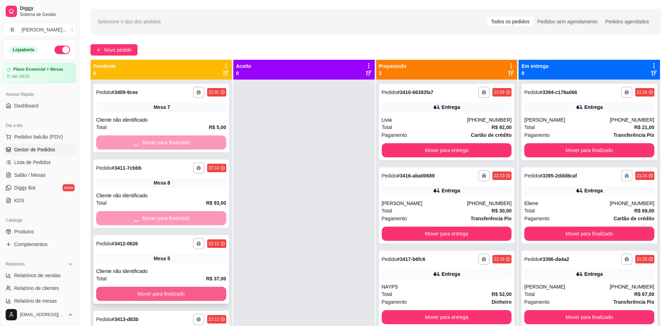
click at [193, 291] on button "Mover para finalizado" at bounding box center [161, 294] width 130 height 14
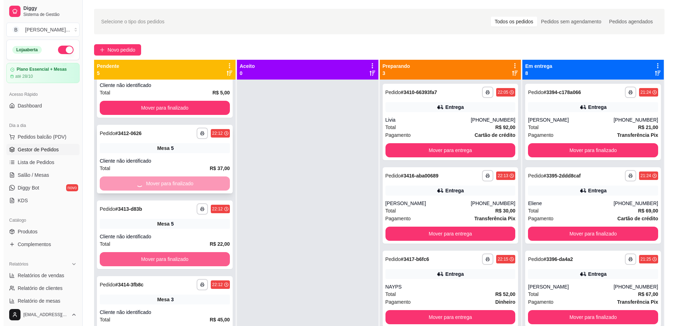
scroll to position [0, 0]
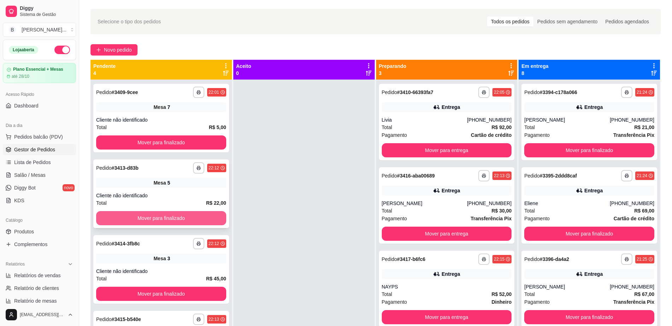
click at [196, 216] on button "Mover para finalizado" at bounding box center [161, 218] width 130 height 14
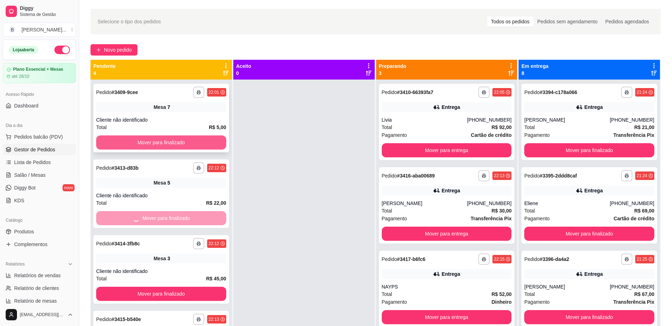
click at [208, 140] on button "Mover para finalizado" at bounding box center [161, 142] width 130 height 14
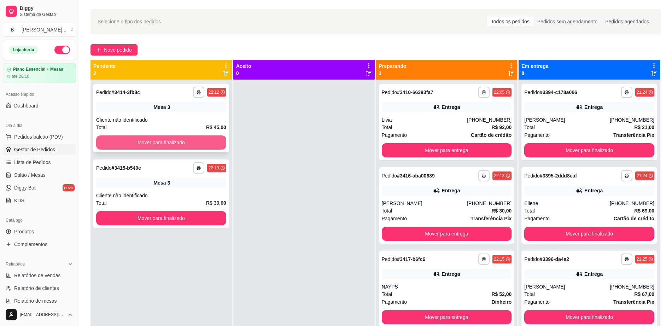
click at [162, 140] on button "Mover para finalizado" at bounding box center [161, 142] width 130 height 14
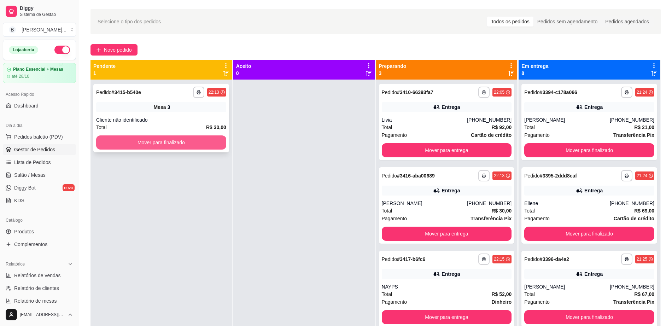
click at [187, 144] on button "Mover para finalizado" at bounding box center [161, 142] width 130 height 14
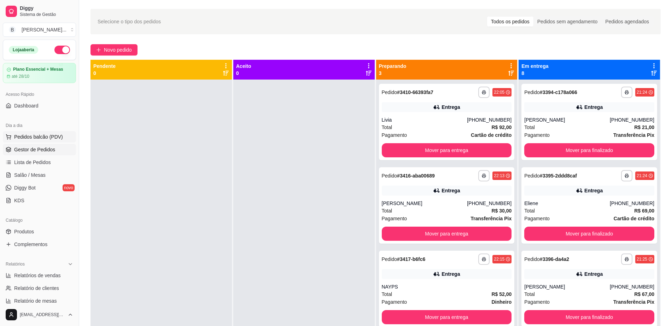
click at [53, 141] on button "Pedidos balcão (PDV)" at bounding box center [39, 136] width 73 height 11
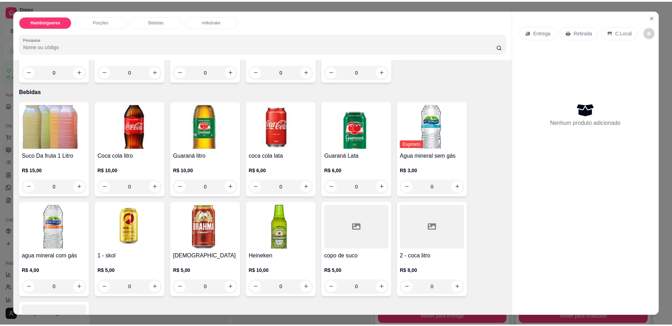
scroll to position [486, 0]
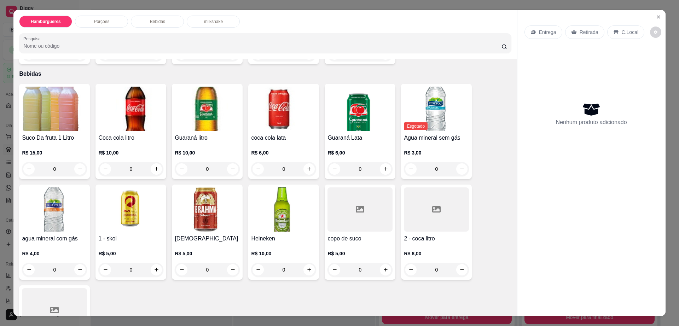
click at [421, 204] on div at bounding box center [436, 209] width 65 height 44
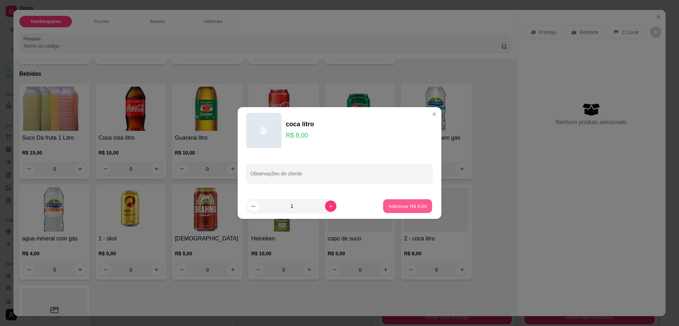
click at [406, 209] on p "Adicionar R$ 8,00" at bounding box center [407, 206] width 38 height 7
type input "1"
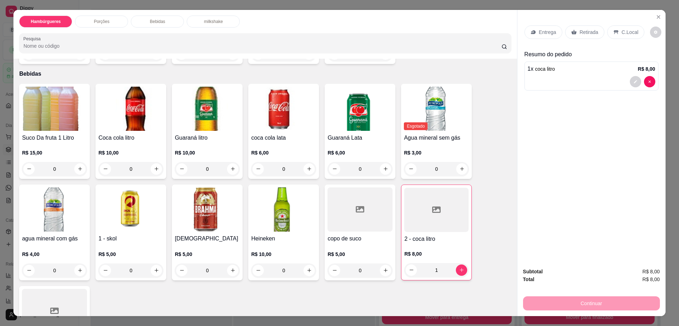
click at [588, 32] on p "Retirada" at bounding box center [589, 32] width 19 height 7
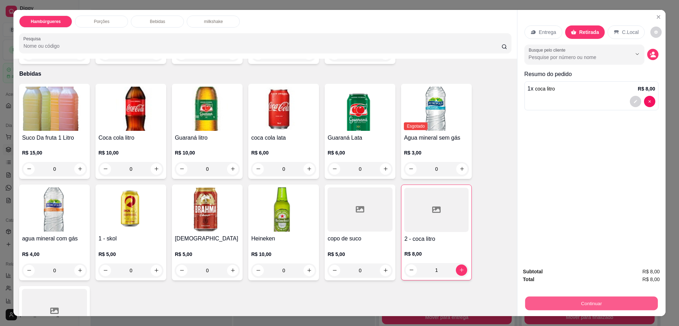
click at [572, 303] on button "Continuar" at bounding box center [591, 304] width 133 height 14
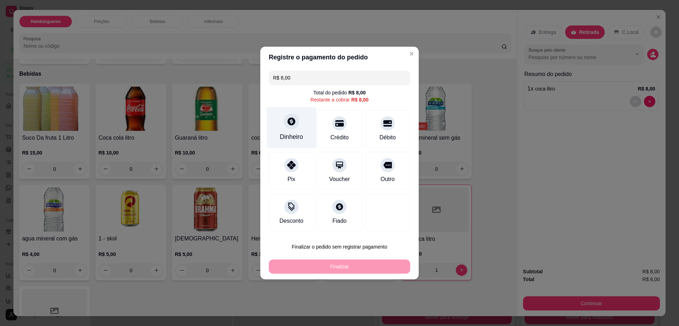
click at [295, 127] on div at bounding box center [292, 122] width 16 height 16
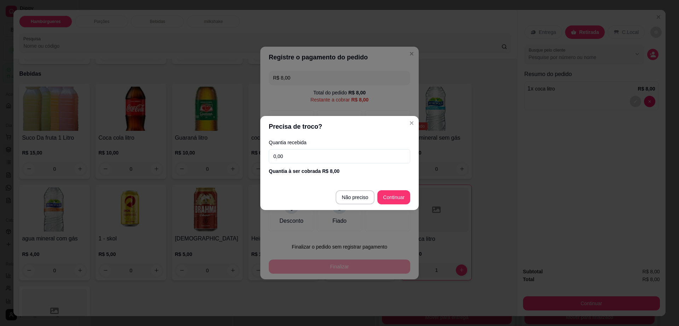
click at [297, 151] on input "0,00" at bounding box center [339, 156] width 141 height 14
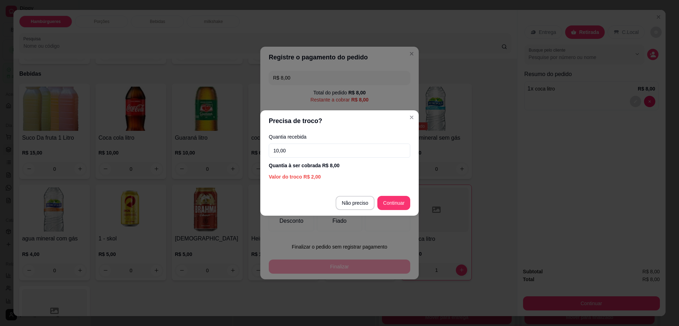
type input "100,00"
type input "R$ 0,00"
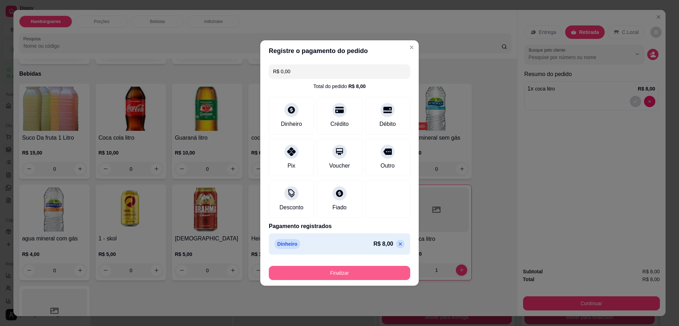
click at [384, 271] on button "Finalizar" at bounding box center [339, 273] width 141 height 14
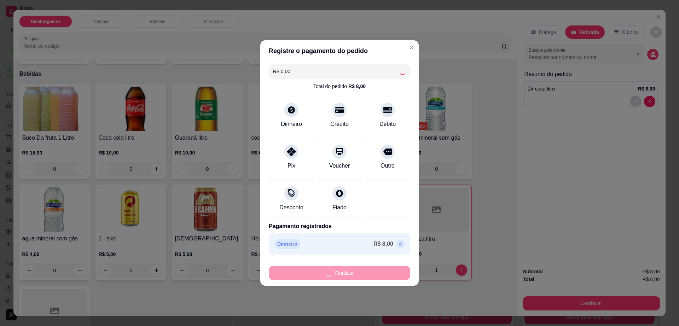
type input "0"
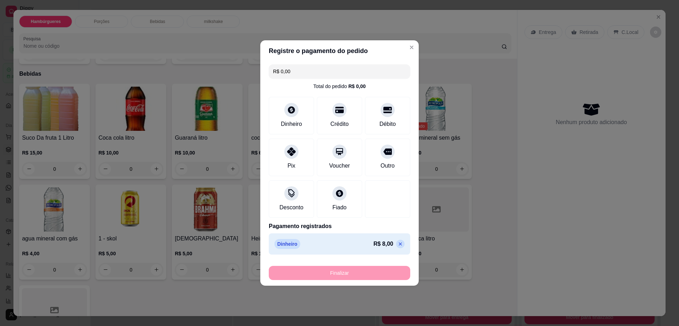
type input "-R$ 8,00"
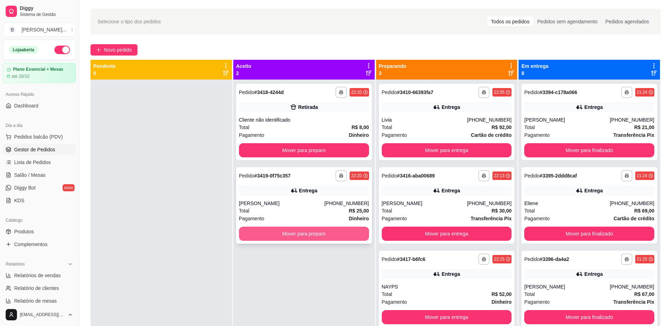
click at [309, 232] on button "Mover para preparo" at bounding box center [304, 234] width 130 height 14
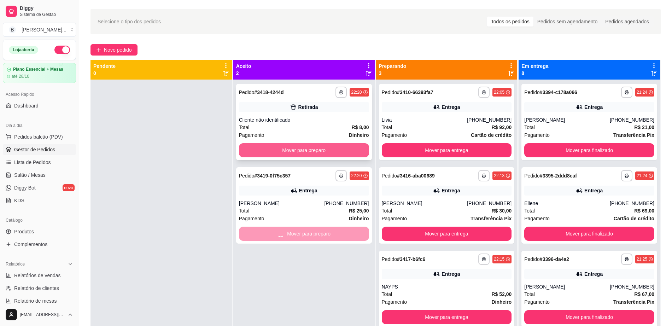
click at [313, 154] on button "Mover para preparo" at bounding box center [304, 150] width 130 height 14
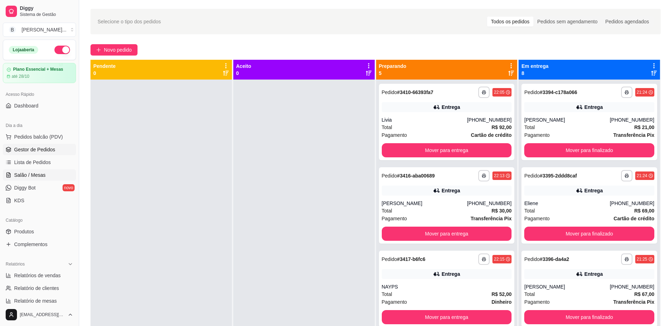
click at [37, 176] on span "Salão / Mesas" at bounding box center [29, 175] width 31 height 7
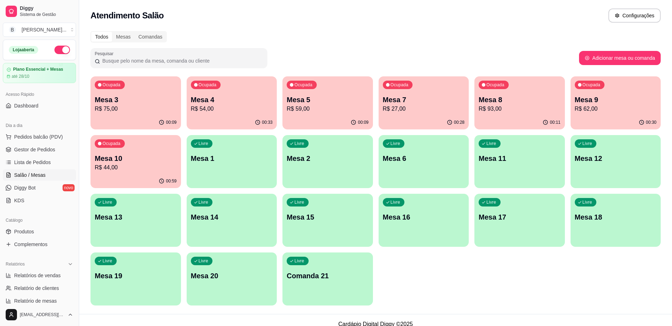
click at [594, 109] on p "R$ 62,00" at bounding box center [616, 109] width 82 height 8
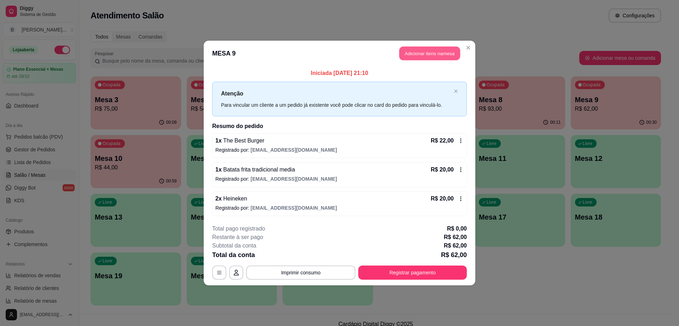
click at [420, 52] on button "Adicionar itens na mesa" at bounding box center [429, 54] width 61 height 14
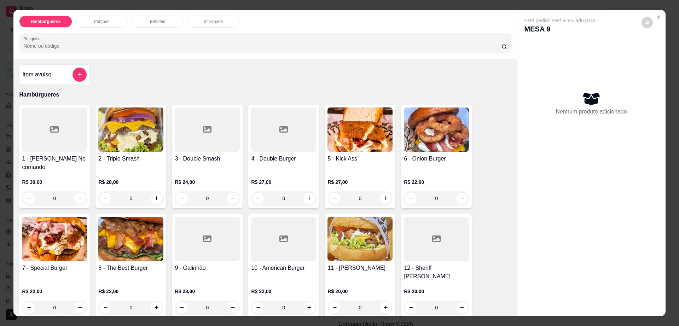
click at [168, 20] on div "Bebidas" at bounding box center [157, 22] width 53 height 12
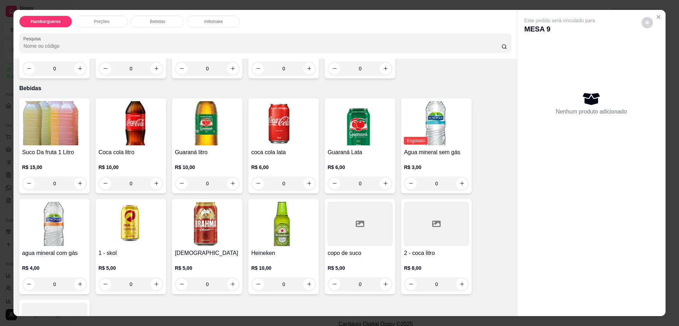
scroll to position [13, 0]
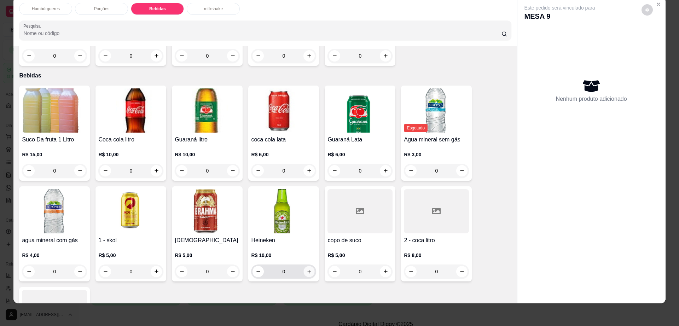
click at [307, 270] on icon "increase-product-quantity" at bounding box center [309, 272] width 4 height 4
click at [307, 269] on icon "increase-product-quantity" at bounding box center [309, 271] width 5 height 5
type input "2"
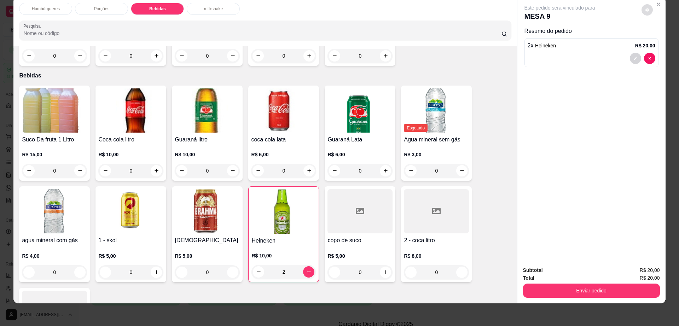
click at [645, 11] on icon "decrease-product-quantity" at bounding box center [647, 10] width 4 height 4
click at [658, 39] on span "Automatic updates" at bounding box center [660, 38] width 14 height 8
click at [657, 39] on input "Automatic updates" at bounding box center [654, 40] width 5 height 5
checkbox input "false"
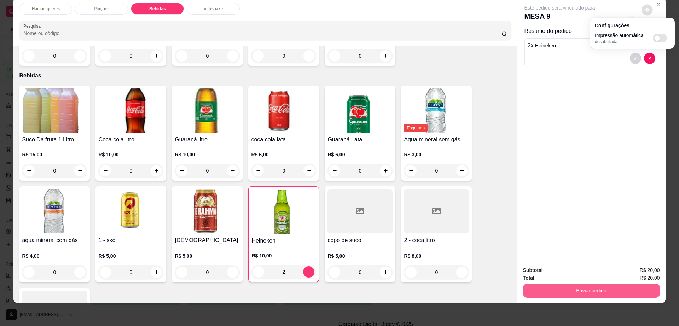
click at [595, 296] on button "Enviar pedido" at bounding box center [591, 291] width 137 height 14
click at [597, 290] on button "Enviar pedido" at bounding box center [591, 291] width 133 height 14
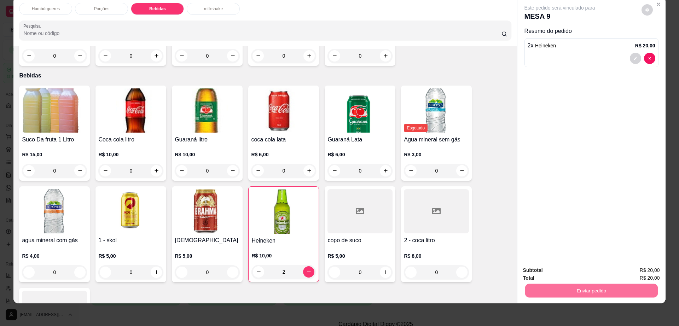
click at [650, 274] on button "Enviar pedido" at bounding box center [641, 273] width 40 height 13
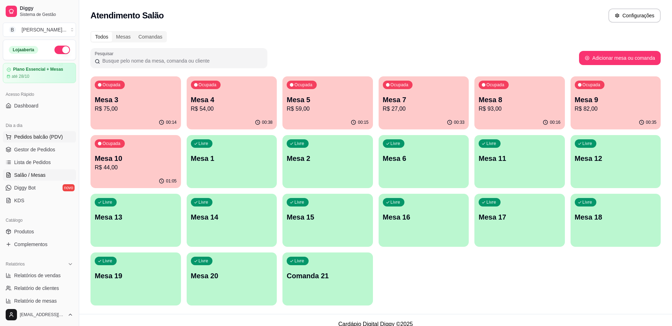
click at [51, 139] on span "Pedidos balcão (PDV)" at bounding box center [38, 136] width 49 height 7
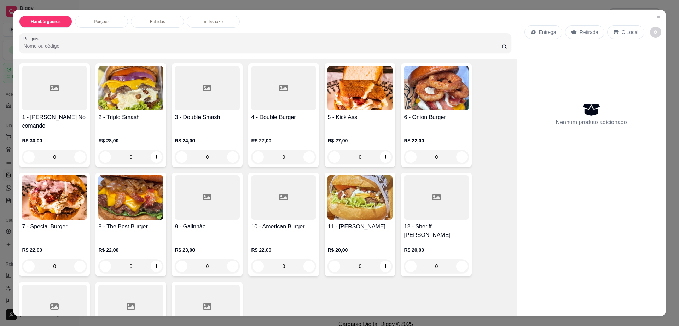
scroll to position [88, 0]
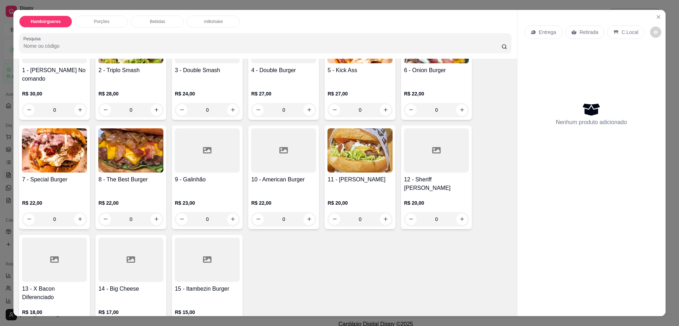
click at [45, 259] on div at bounding box center [54, 260] width 65 height 44
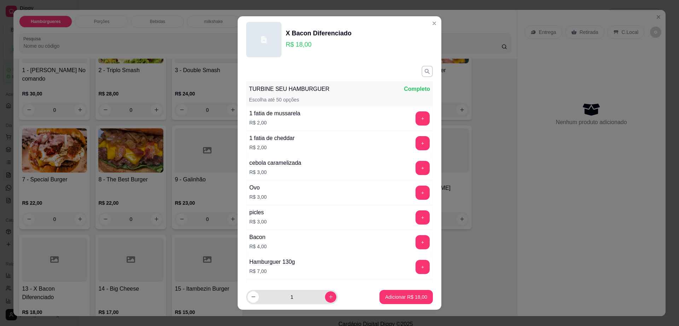
click at [315, 296] on input "1" at bounding box center [292, 297] width 66 height 14
click at [325, 299] on button "increase-product-quantity" at bounding box center [330, 296] width 11 height 11
type input "3"
click at [407, 295] on p "Adicionar R$ 54,00" at bounding box center [406, 297] width 42 height 7
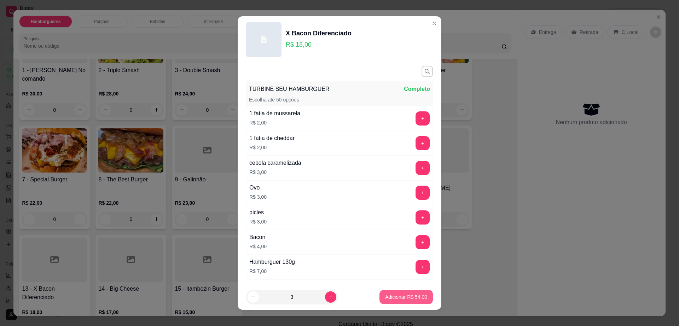
type input "3"
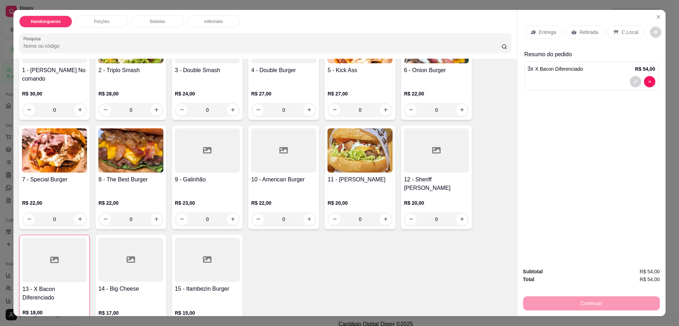
click at [580, 31] on p "Retirada" at bounding box center [589, 32] width 19 height 7
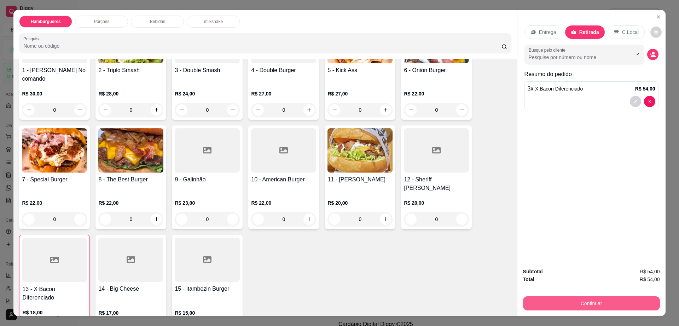
click at [568, 299] on button "Continuar" at bounding box center [591, 303] width 137 height 14
click at [156, 19] on p "Bebidas" at bounding box center [157, 22] width 15 height 6
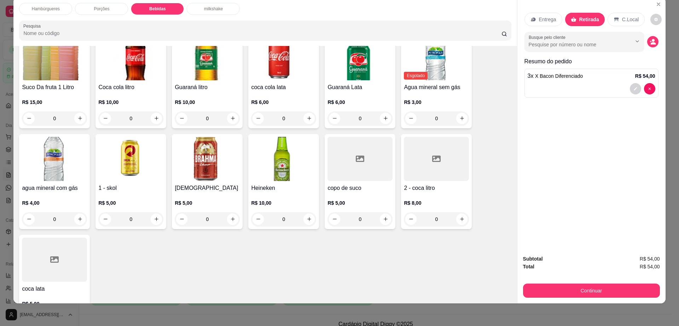
scroll to position [525, 0]
click at [437, 136] on div at bounding box center [436, 158] width 65 height 44
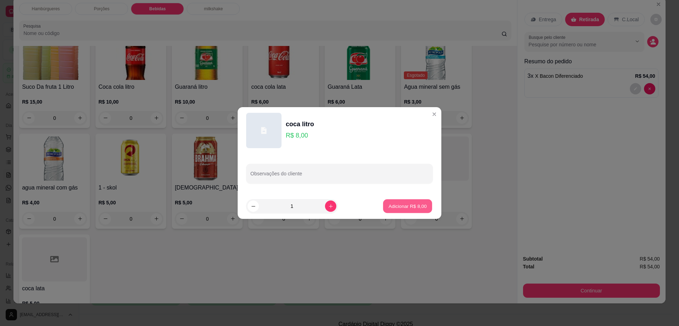
click at [411, 208] on p "Adicionar R$ 8,00" at bounding box center [407, 206] width 38 height 7
type input "1"
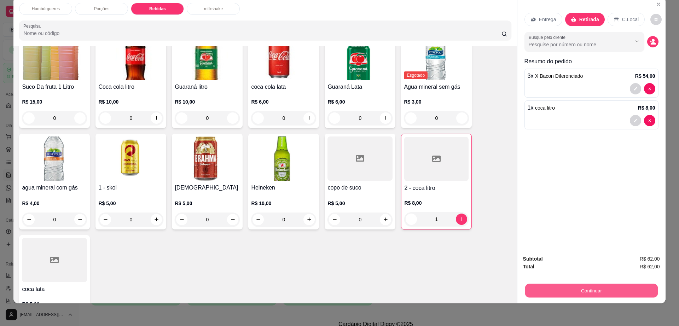
click at [603, 288] on button "Continuar" at bounding box center [591, 291] width 133 height 14
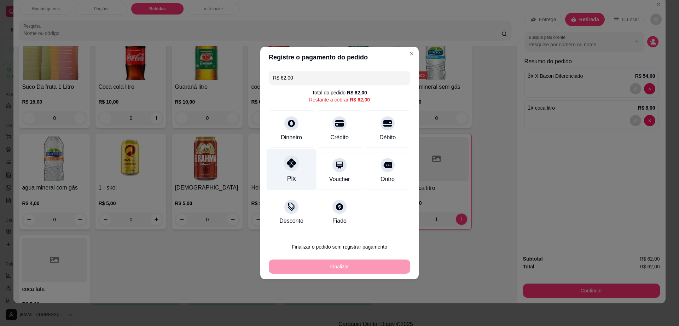
click at [296, 164] on div at bounding box center [292, 163] width 16 height 16
type input "R$ 0,00"
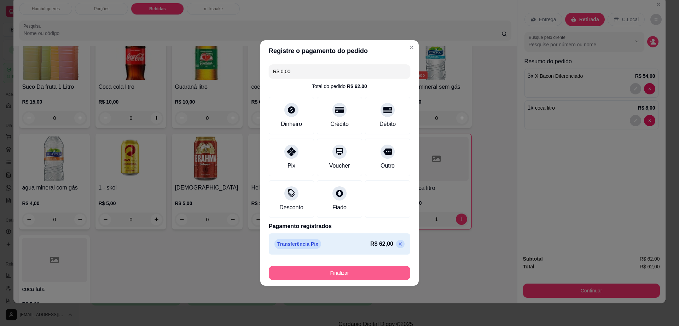
click at [351, 271] on button "Finalizar" at bounding box center [339, 273] width 141 height 14
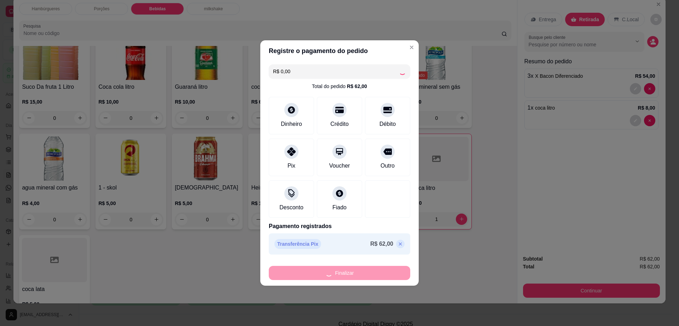
type input "0"
type input "-R$ 62,00"
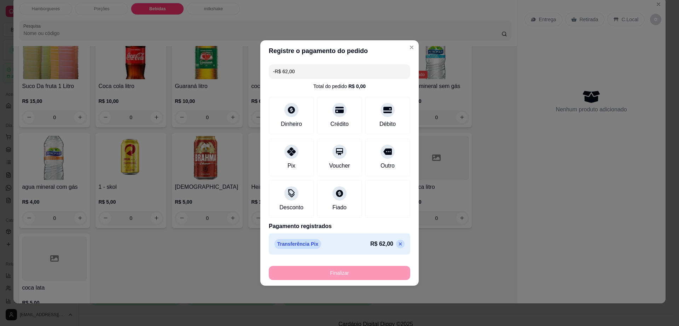
scroll to position [516, 0]
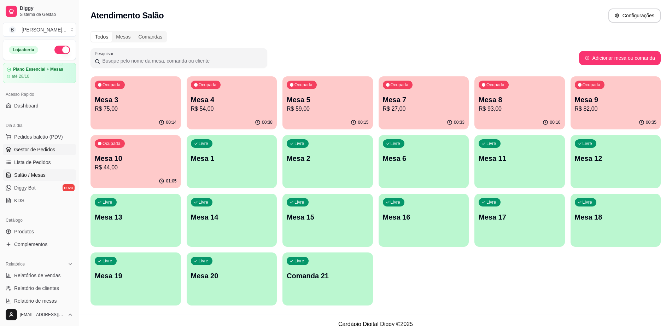
click at [49, 146] on span "Gestor de Pedidos" at bounding box center [34, 149] width 41 height 7
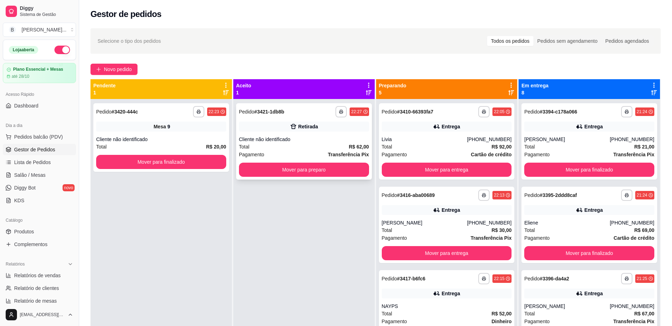
click at [319, 146] on div "Total R$ 62,00" at bounding box center [304, 147] width 130 height 8
click at [310, 174] on button "Mover para preparo" at bounding box center [304, 170] width 130 height 14
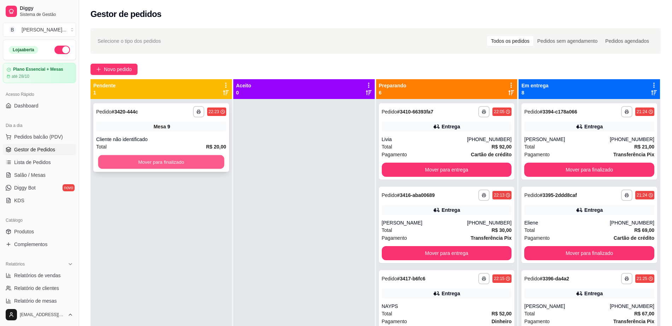
click at [212, 162] on button "Mover para finalizado" at bounding box center [161, 162] width 126 height 14
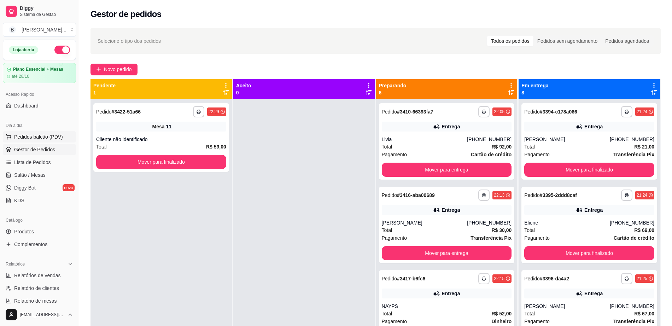
click at [53, 137] on span "Pedidos balcão (PDV)" at bounding box center [38, 136] width 49 height 7
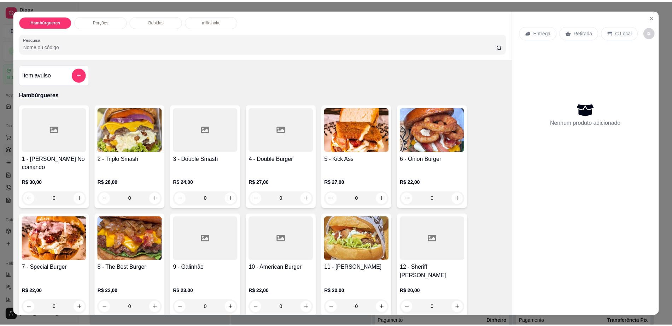
scroll to position [88, 0]
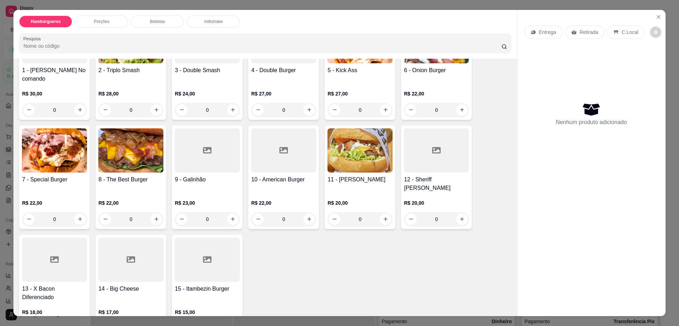
click at [56, 258] on div at bounding box center [54, 260] width 65 height 44
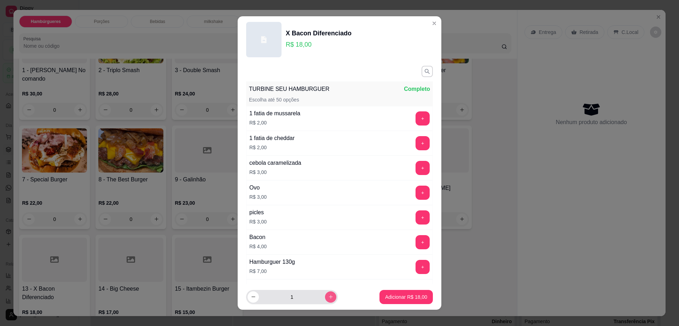
click at [325, 294] on button "increase-product-quantity" at bounding box center [330, 296] width 11 height 11
type input "2"
click at [399, 297] on p "Adicionar R$ 36,00" at bounding box center [406, 297] width 42 height 7
type input "2"
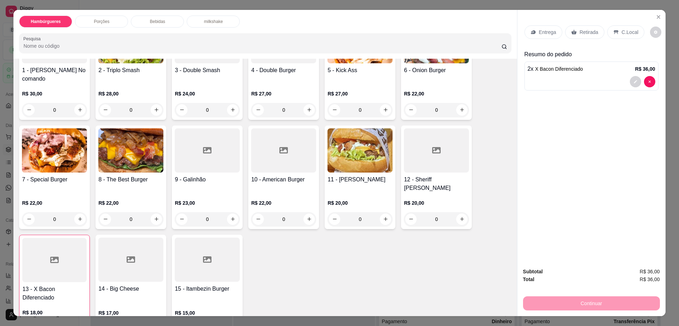
click at [580, 29] on p "Retirada" at bounding box center [589, 32] width 19 height 7
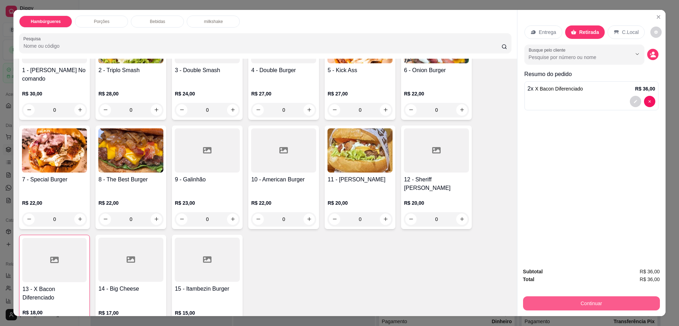
click at [555, 300] on button "Continuar" at bounding box center [591, 303] width 137 height 14
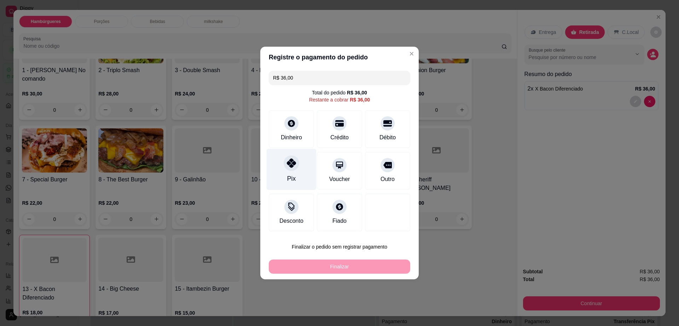
click at [286, 172] on div "Pix" at bounding box center [292, 169] width 50 height 41
type input "R$ 0,00"
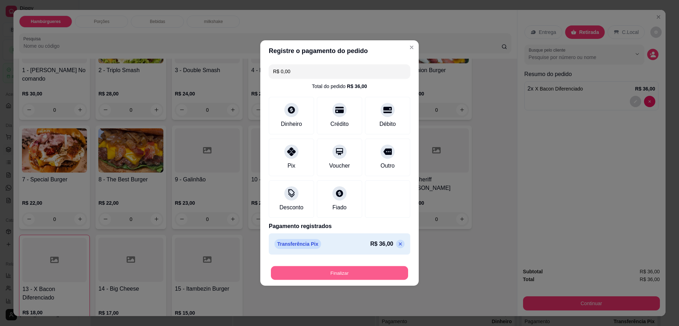
click at [375, 275] on button "Finalizar" at bounding box center [339, 273] width 137 height 14
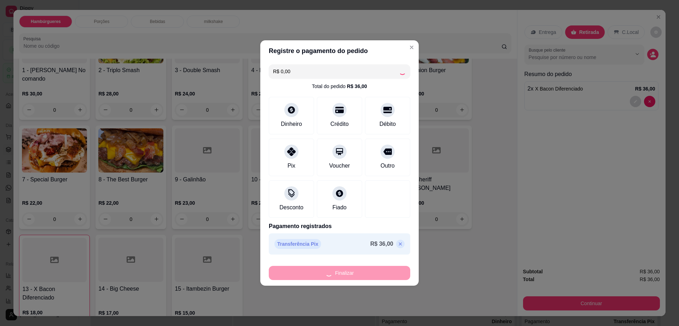
type input "0"
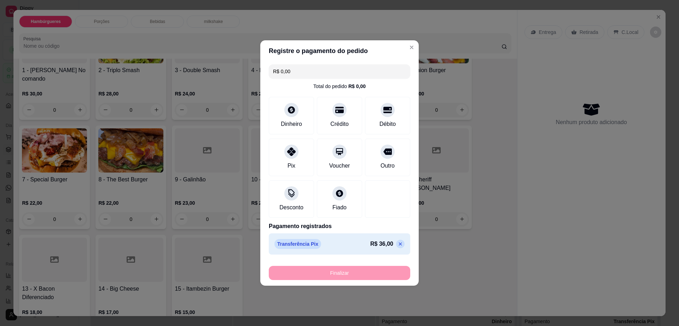
type input "-R$ 36,00"
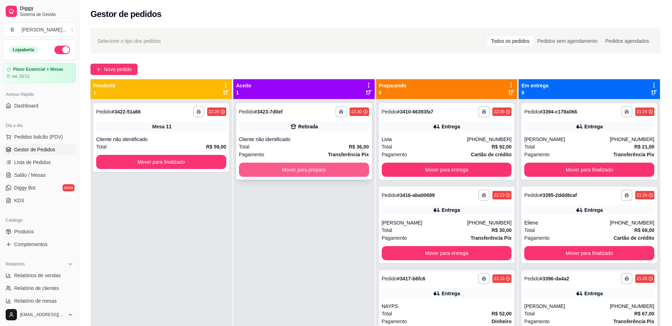
click at [330, 168] on button "Mover para preparo" at bounding box center [304, 170] width 130 height 14
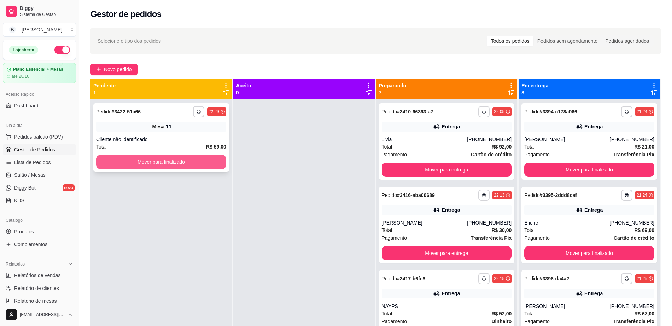
click at [222, 164] on button "Mover para finalizado" at bounding box center [161, 162] width 130 height 14
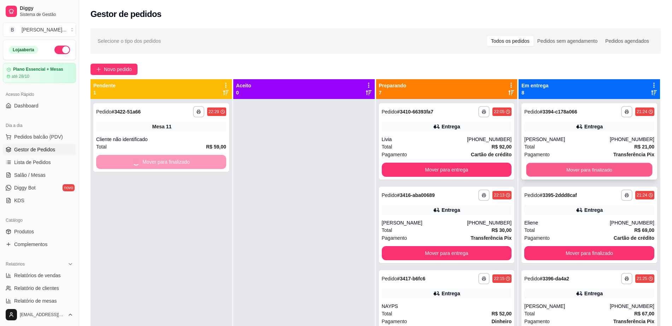
click at [575, 166] on button "Mover para finalizado" at bounding box center [590, 170] width 126 height 14
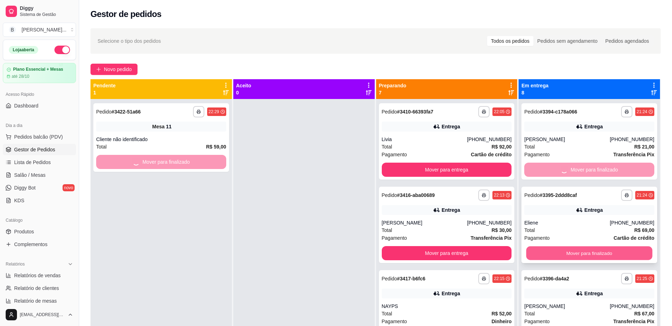
click at [591, 258] on button "Mover para finalizado" at bounding box center [590, 253] width 126 height 14
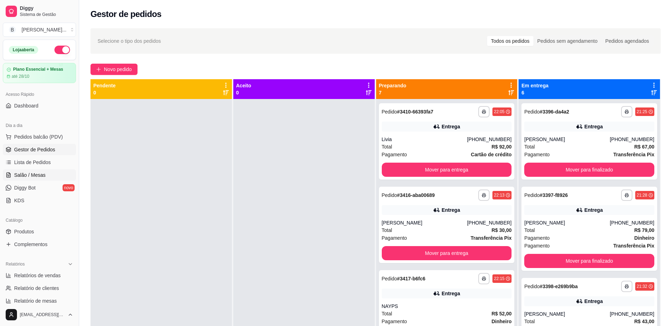
click at [49, 172] on link "Salão / Mesas" at bounding box center [39, 174] width 73 height 11
click at [32, 175] on span "Salão / Mesas" at bounding box center [29, 175] width 31 height 7
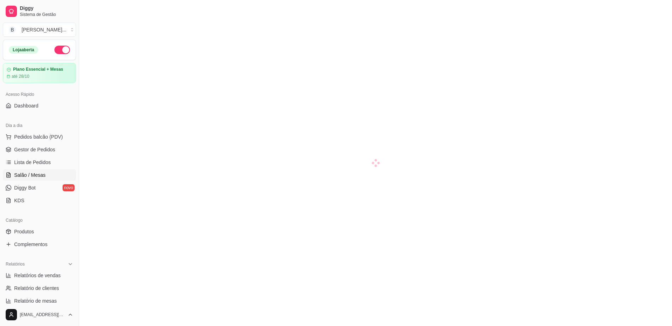
click at [32, 175] on span "Salão / Mesas" at bounding box center [29, 175] width 31 height 7
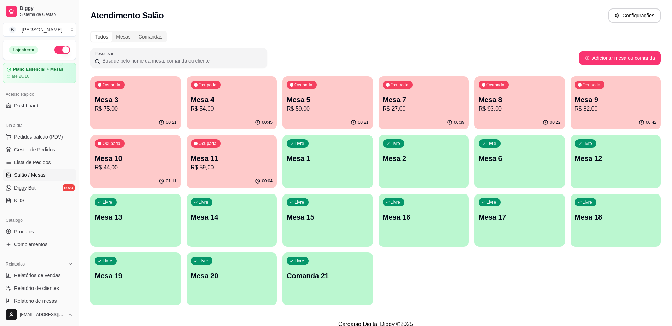
click at [247, 102] on p "Mesa 4" at bounding box center [232, 100] width 82 height 10
click at [53, 145] on link "Gestor de Pedidos" at bounding box center [39, 149] width 73 height 11
click at [21, 148] on span "Gestor de Pedidos" at bounding box center [34, 149] width 41 height 7
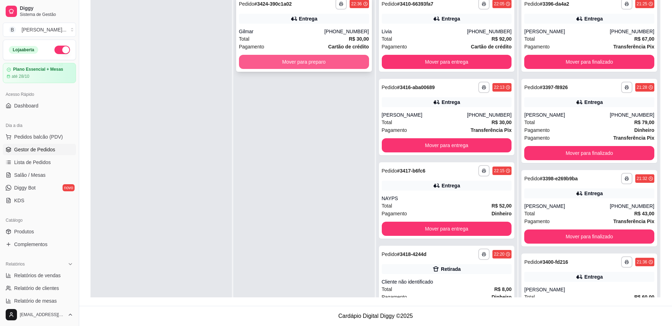
click at [294, 59] on button "Mover para preparo" at bounding box center [304, 62] width 130 height 14
click at [282, 64] on button "Mover para preparo" at bounding box center [304, 62] width 126 height 14
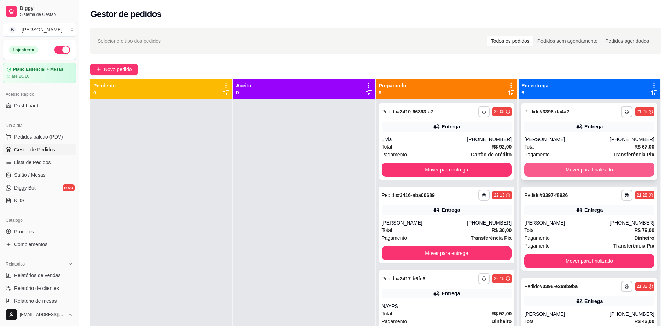
click at [611, 163] on div "Mover para finalizado" at bounding box center [589, 170] width 130 height 14
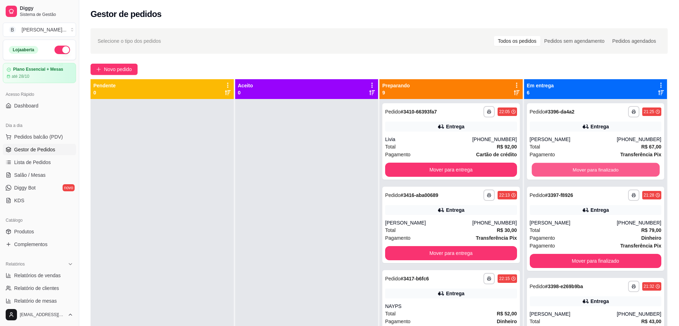
click at [611, 170] on button "Mover para finalizado" at bounding box center [595, 170] width 128 height 14
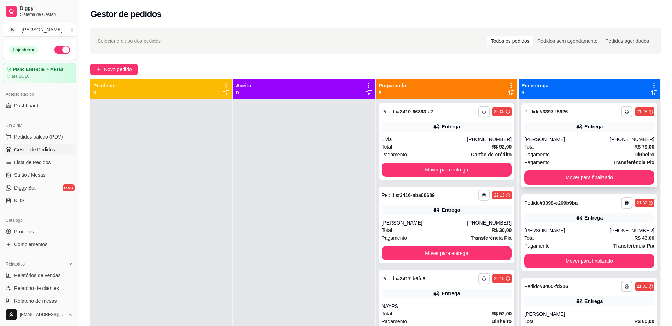
click at [605, 181] on button "Mover para finalizado" at bounding box center [589, 177] width 130 height 14
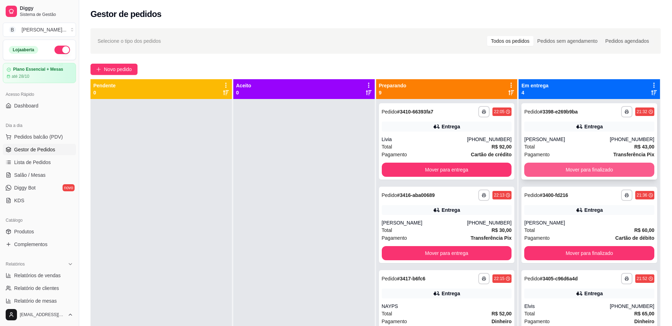
click at [604, 170] on button "Mover para finalizado" at bounding box center [589, 170] width 130 height 14
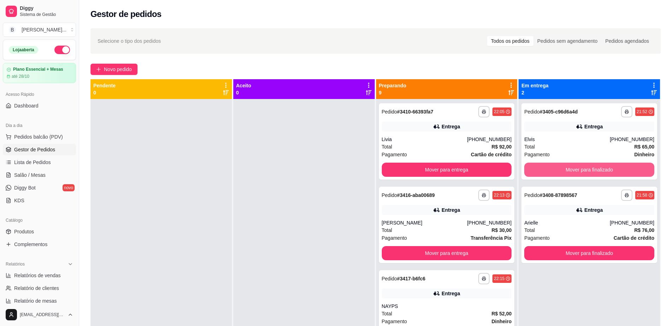
click at [604, 170] on button "Mover para finalizado" at bounding box center [589, 170] width 130 height 14
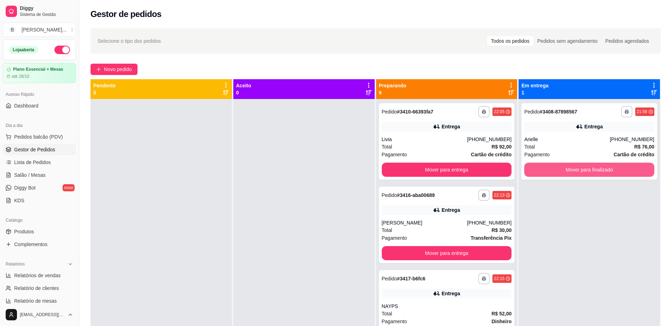
click at [604, 170] on button "Mover para finalizado" at bounding box center [589, 170] width 130 height 14
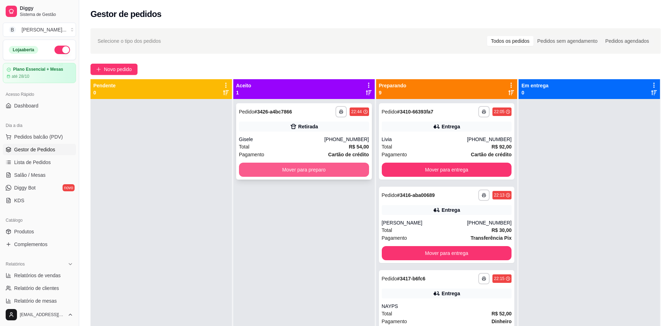
click at [286, 173] on button "Mover para preparo" at bounding box center [304, 170] width 130 height 14
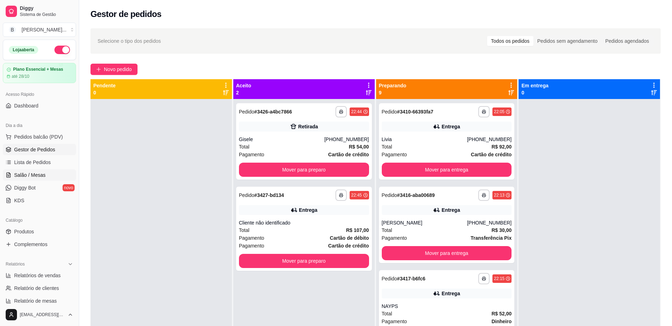
click at [32, 170] on link "Salão / Mesas" at bounding box center [39, 174] width 73 height 11
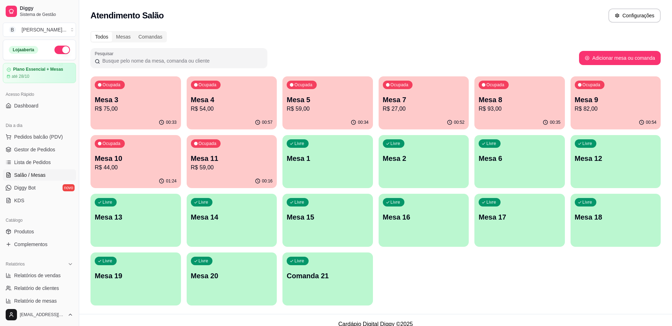
click at [586, 107] on p "R$ 82,00" at bounding box center [616, 109] width 82 height 8
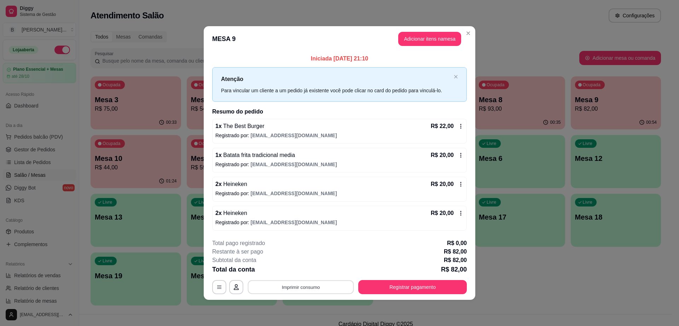
click at [282, 288] on button "Imprimir consumo" at bounding box center [301, 287] width 106 height 14
click at [299, 269] on button "Impressora" at bounding box center [303, 270] width 50 height 11
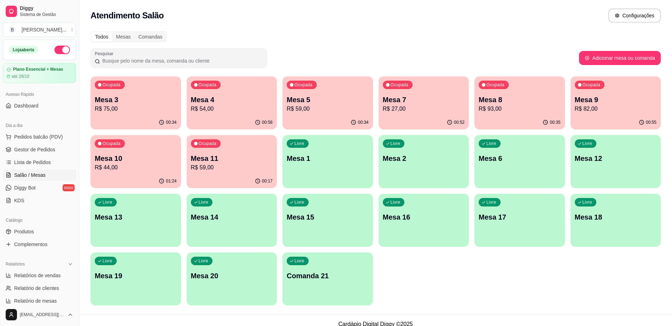
click at [395, 106] on p "R$ 27,00" at bounding box center [424, 109] width 82 height 8
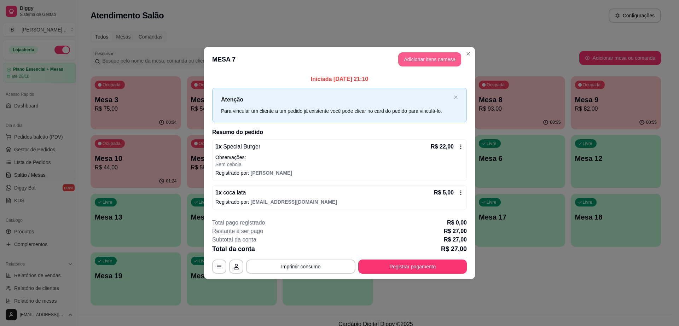
click at [426, 60] on button "Adicionar itens na mesa" at bounding box center [429, 59] width 63 height 14
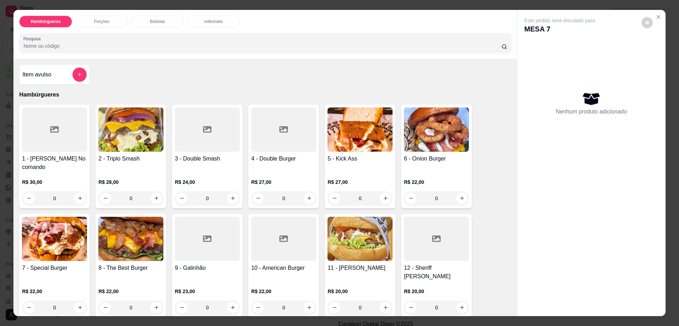
click at [155, 28] on div "Hambúrgueres Porções Bebidas milkshake Pesquisa" at bounding box center [264, 34] width 503 height 49
click at [160, 28] on div "Hambúrgueres Porções Bebidas milkshake Pesquisa" at bounding box center [264, 34] width 503 height 49
click at [161, 21] on p "Bebidas" at bounding box center [157, 22] width 15 height 6
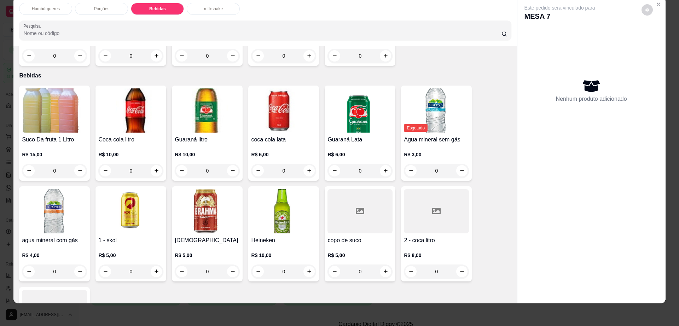
click at [215, 236] on h4 "[DEMOGRAPHIC_DATA]" at bounding box center [207, 240] width 65 height 8
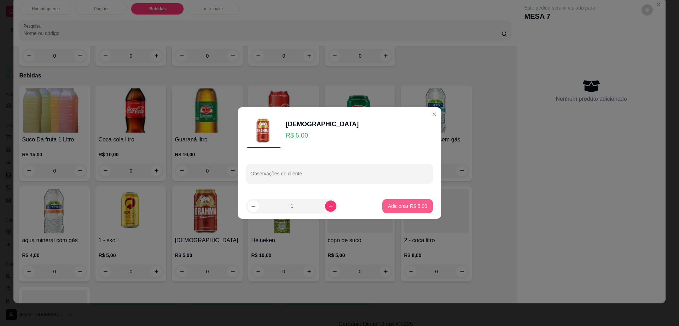
click at [416, 205] on p "Adicionar R$ 5,00" at bounding box center [407, 206] width 39 height 7
type input "1"
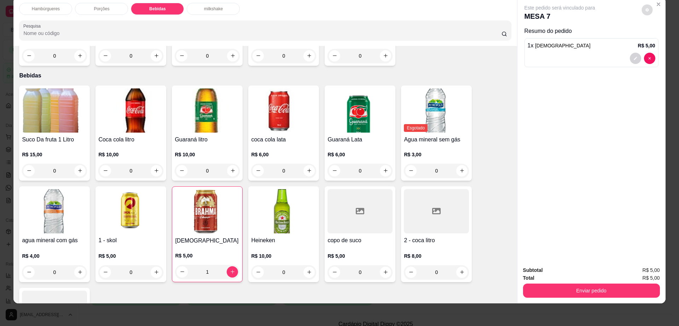
click at [641, 5] on button "decrease-product-quantity" at bounding box center [646, 9] width 11 height 11
click at [571, 280] on div "Total R$ 5,00" at bounding box center [591, 278] width 137 height 8
click at [570, 284] on button "Enviar pedido" at bounding box center [591, 291] width 137 height 14
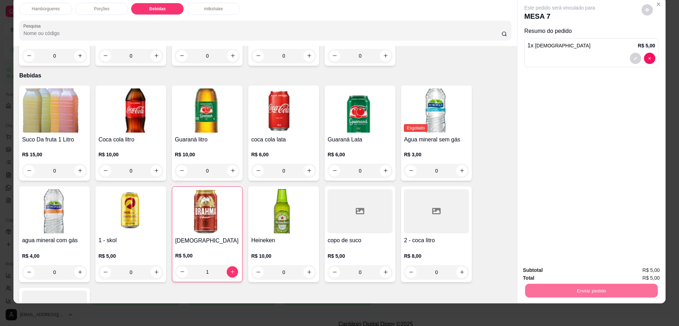
click at [656, 273] on button "Enviar pedido" at bounding box center [640, 273] width 39 height 13
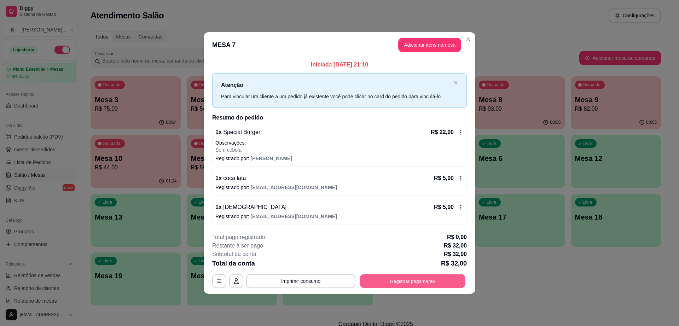
click at [398, 279] on button "Registrar pagamento" at bounding box center [412, 281] width 105 height 14
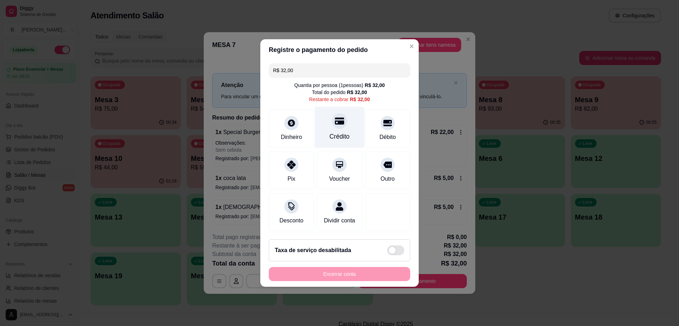
click at [344, 123] on div "Crédito" at bounding box center [340, 127] width 50 height 41
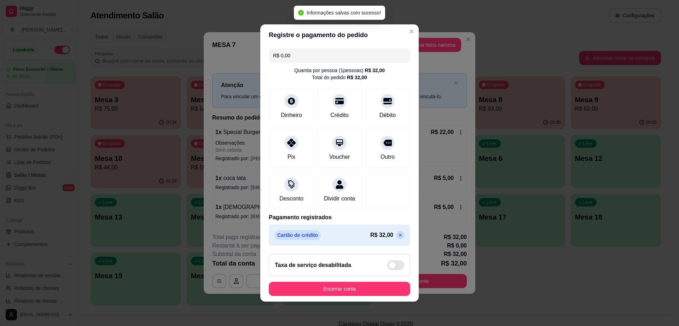
type input "R$ 0,00"
click at [361, 286] on button "Encerrar conta" at bounding box center [339, 289] width 137 height 14
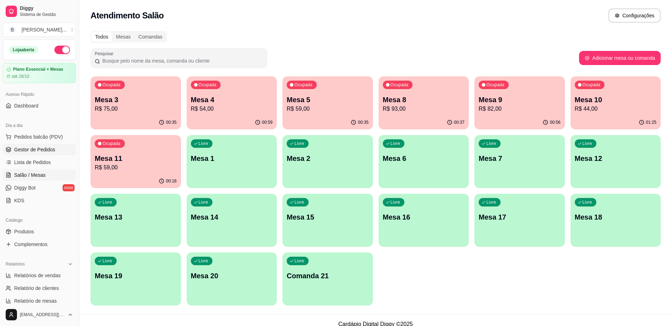
click at [41, 145] on link "Gestor de Pedidos" at bounding box center [39, 149] width 73 height 11
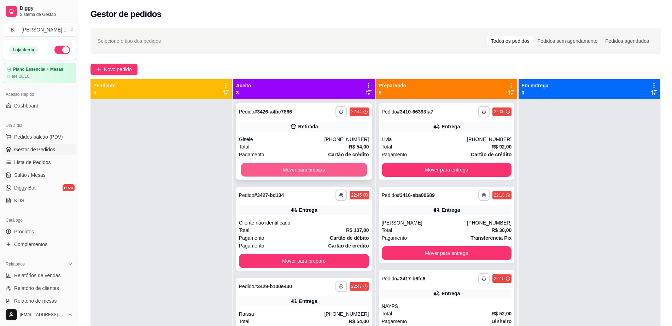
click at [287, 164] on button "Mover para preparo" at bounding box center [304, 170] width 126 height 14
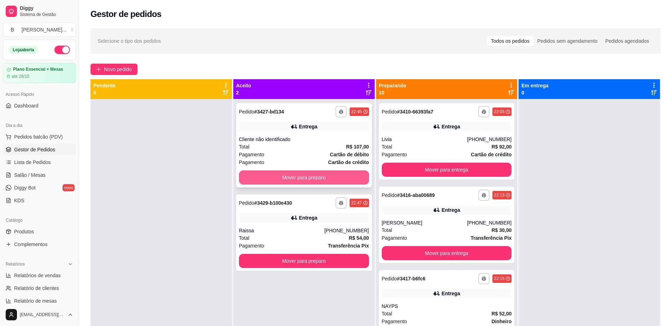
click at [289, 177] on button "Mover para preparo" at bounding box center [304, 177] width 130 height 14
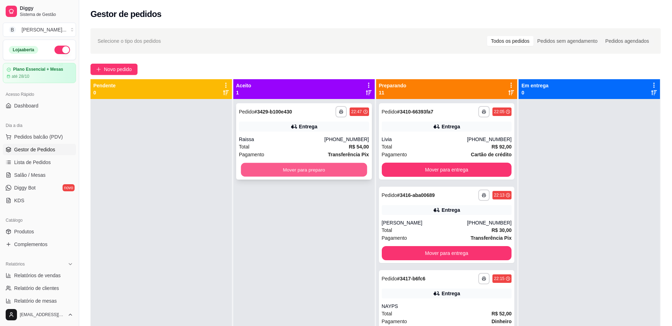
click at [289, 171] on button "Mover para preparo" at bounding box center [304, 170] width 126 height 14
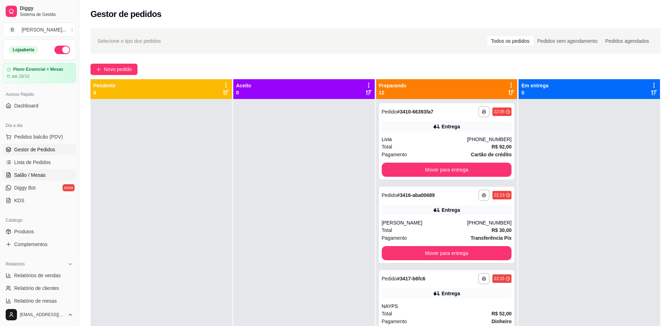
click at [31, 172] on span "Salão / Mesas" at bounding box center [29, 175] width 31 height 7
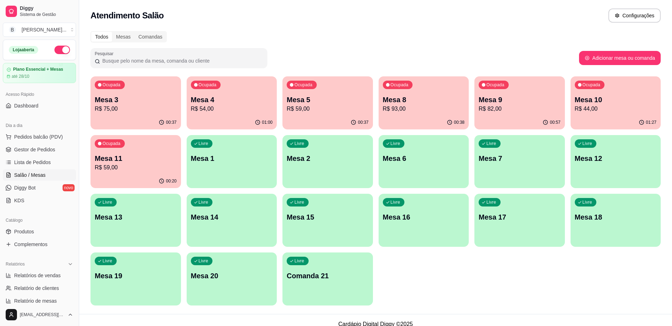
click at [257, 114] on div "Ocupada Mesa 4 R$ 54,00" at bounding box center [232, 95] width 91 height 39
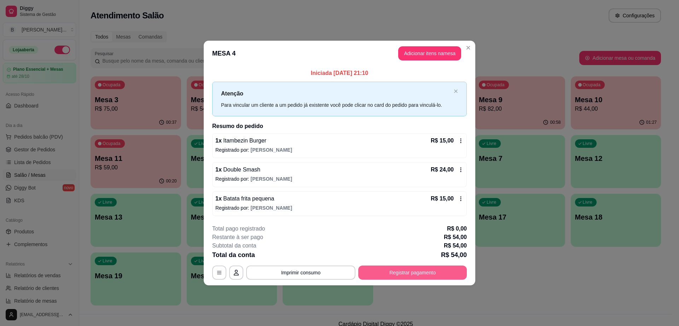
click at [390, 272] on button "Registrar pagamento" at bounding box center [412, 273] width 109 height 14
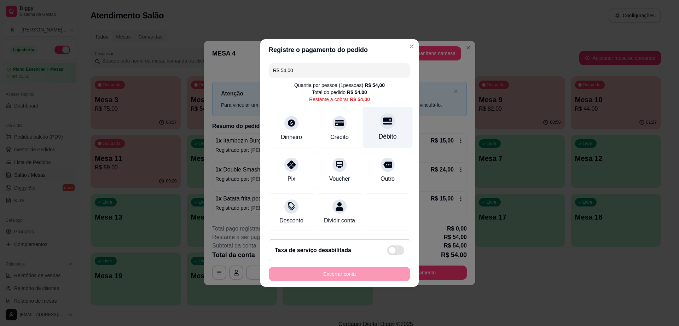
click at [379, 132] on div "Débito" at bounding box center [388, 136] width 18 height 9
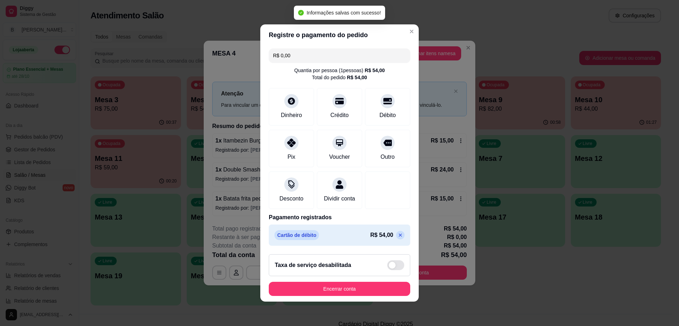
type input "R$ 0,00"
click at [367, 292] on button "Encerrar conta" at bounding box center [339, 289] width 137 height 14
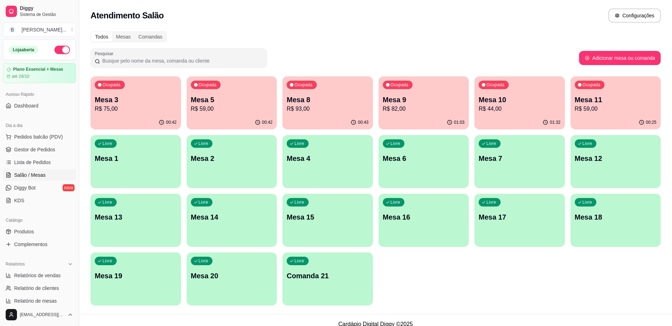
click at [628, 106] on p "R$ 59,00" at bounding box center [616, 109] width 82 height 8
click at [400, 166] on div "Livre Mesa 6" at bounding box center [424, 157] width 91 height 45
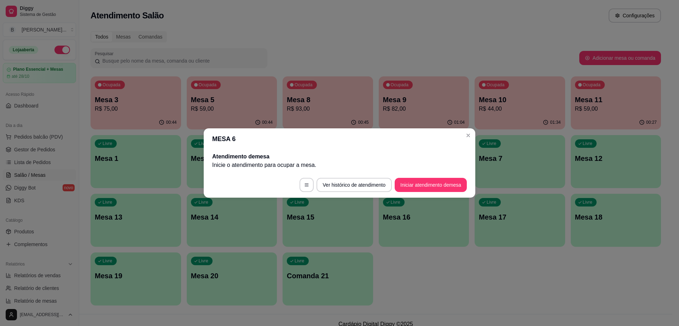
click at [410, 178] on footer "Ver histórico de atendimento Iniciar atendimento de mesa" at bounding box center [340, 184] width 272 height 25
click at [411, 184] on button "Iniciar atendimento de mesa" at bounding box center [431, 185] width 72 height 14
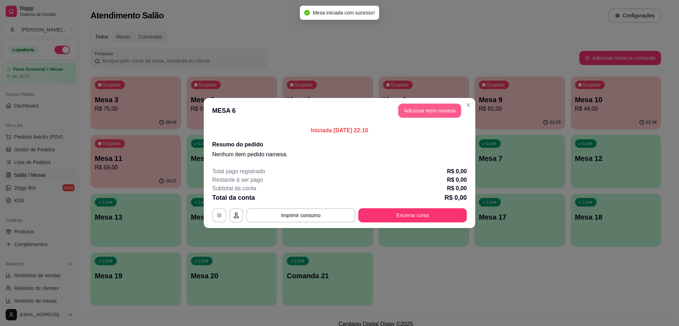
click at [413, 117] on button "Adicionar itens na mesa" at bounding box center [429, 111] width 63 height 14
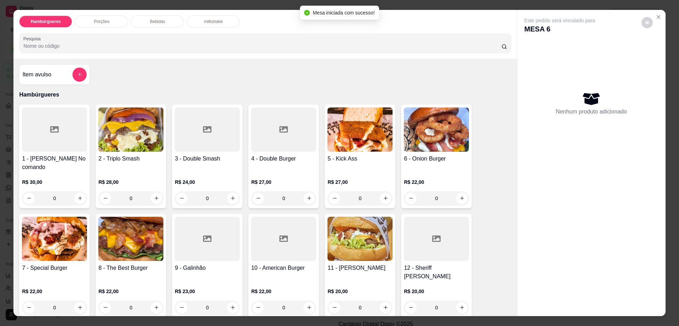
scroll to position [44, 0]
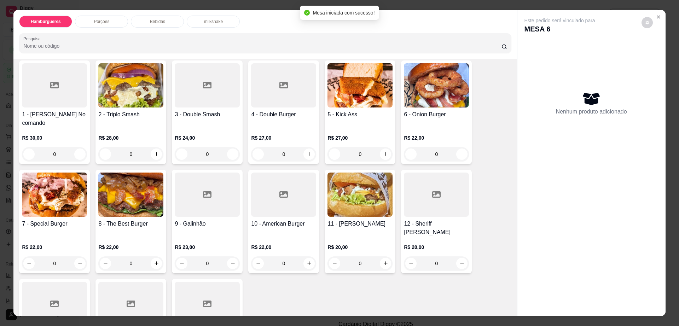
click at [340, 105] on img at bounding box center [359, 85] width 65 height 44
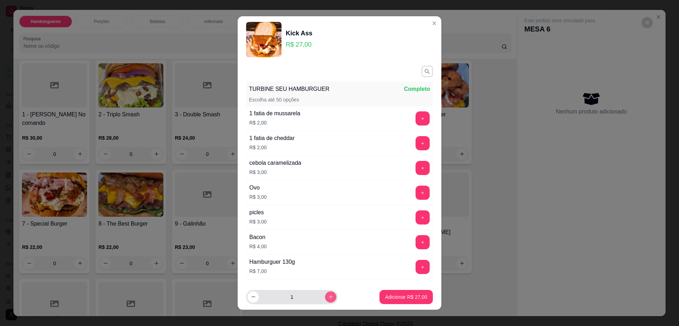
click at [328, 296] on icon "increase-product-quantity" at bounding box center [330, 296] width 5 height 5
type input "2"
click at [382, 292] on button "Adicionar R$ 54,00" at bounding box center [405, 297] width 53 height 14
type input "2"
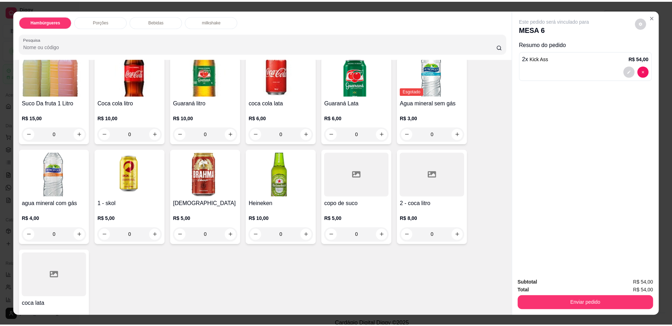
scroll to position [530, 0]
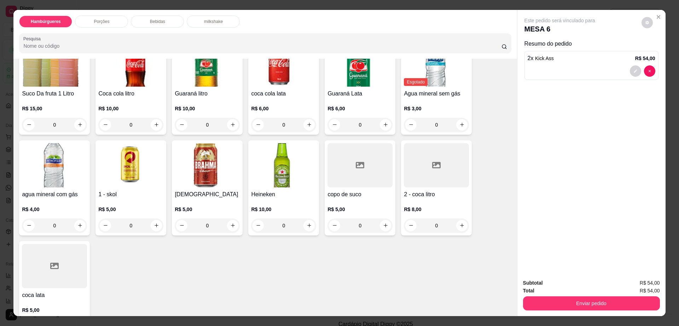
click at [404, 190] on h4 "2 - coca litro" at bounding box center [436, 194] width 65 height 8
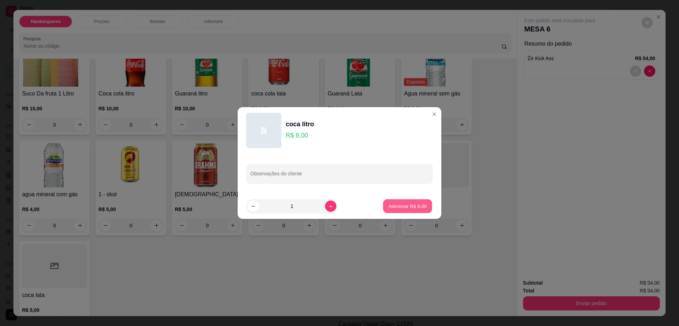
click at [407, 203] on p "Adicionar R$ 8,00" at bounding box center [407, 206] width 38 height 7
type input "1"
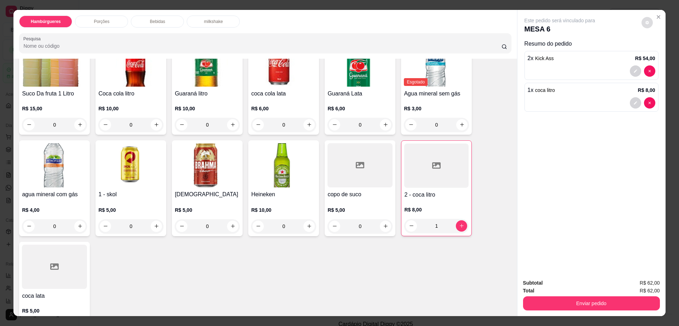
click at [643, 26] on button "decrease-product-quantity" at bounding box center [646, 22] width 11 height 11
click at [661, 50] on span "Automatic updates" at bounding box center [660, 51] width 14 height 8
click at [657, 51] on input "Automatic updates" at bounding box center [654, 53] width 5 height 5
checkbox input "true"
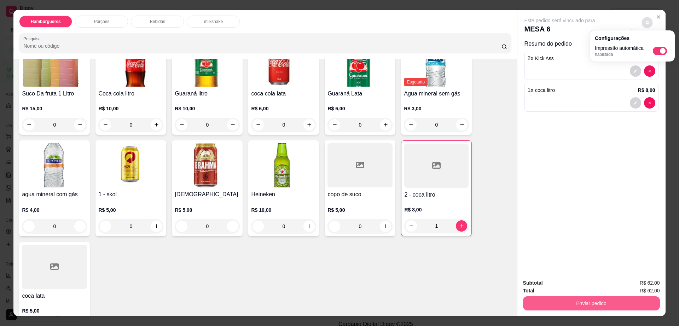
click at [572, 305] on button "Enviar pedido" at bounding box center [591, 303] width 137 height 14
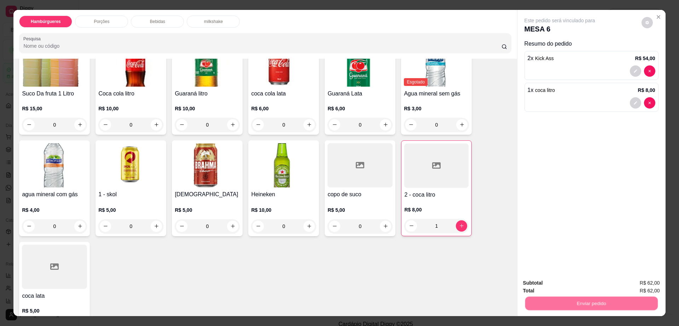
click at [634, 285] on button "Enviar pedido" at bounding box center [641, 285] width 40 height 13
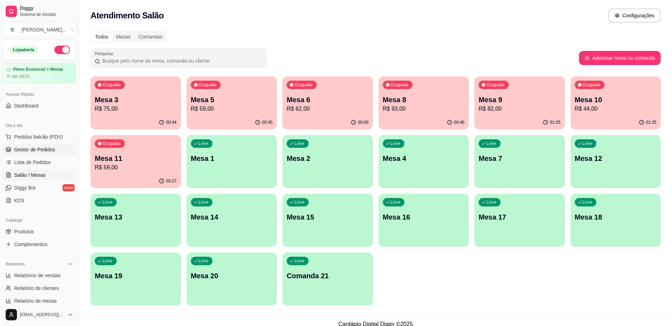
click at [34, 148] on span "Gestor de Pedidos" at bounding box center [34, 149] width 41 height 7
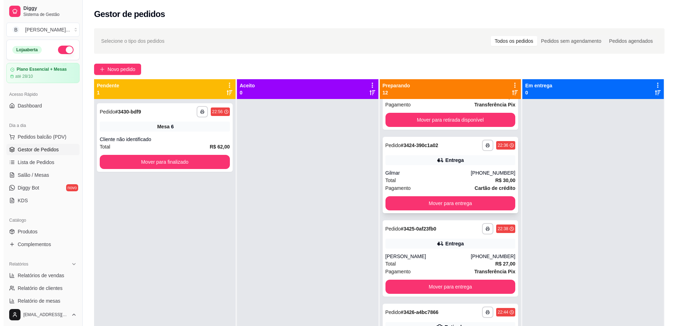
scroll to position [575, 0]
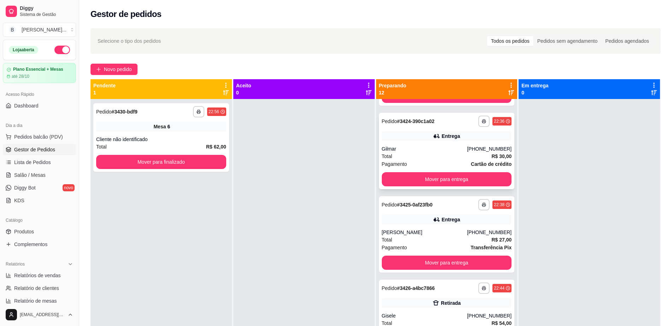
click at [435, 237] on div "Total R$ 27,00" at bounding box center [447, 240] width 130 height 8
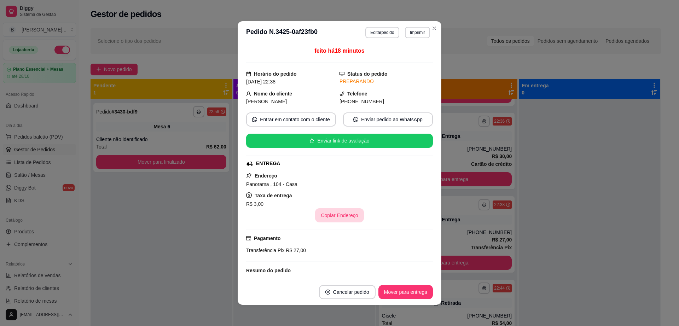
click at [339, 217] on button "Copiar Endereço" at bounding box center [339, 215] width 48 height 14
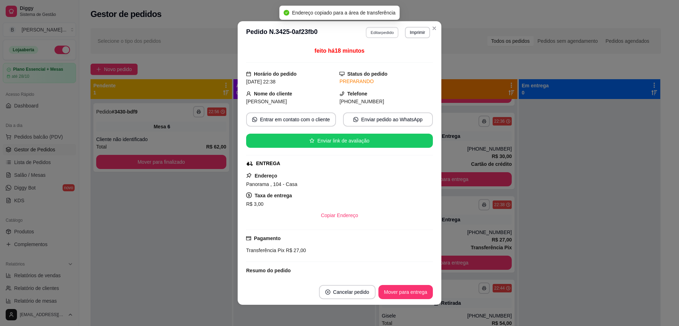
click at [386, 31] on button "Editar pedido" at bounding box center [382, 32] width 33 height 11
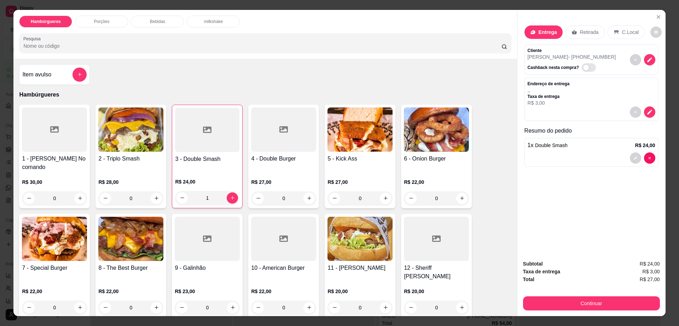
click at [108, 24] on div "Porções" at bounding box center [101, 22] width 53 height 12
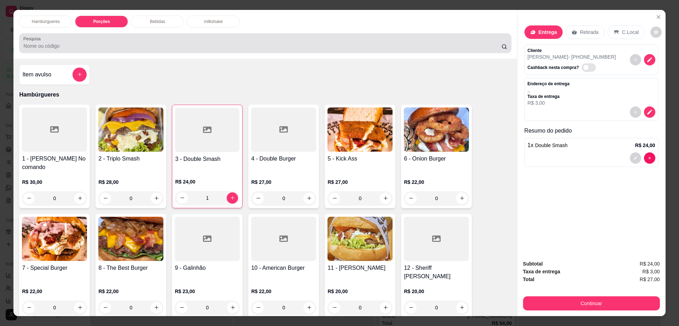
scroll to position [13, 0]
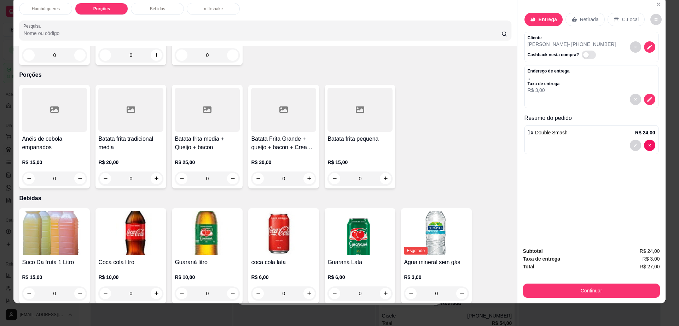
click at [195, 135] on h4 "Batata frita media + Queijo + bacon" at bounding box center [207, 143] width 65 height 17
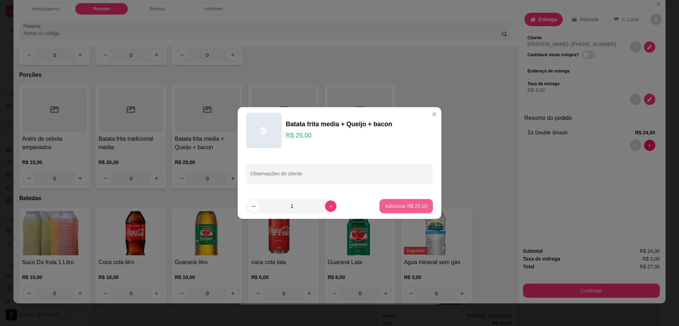
click at [408, 201] on button "Adicionar R$ 25,00" at bounding box center [405, 206] width 53 height 14
type input "1"
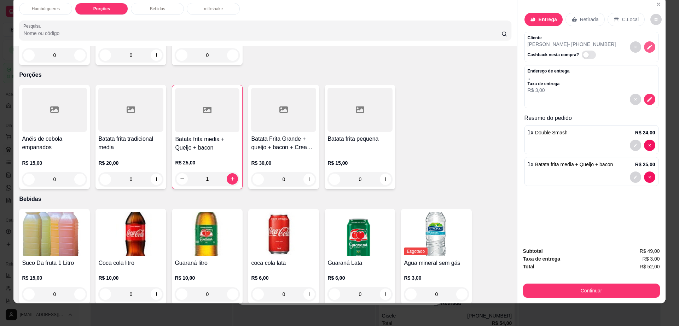
click at [647, 50] on icon "decrease-product-quantity" at bounding box center [649, 47] width 6 height 6
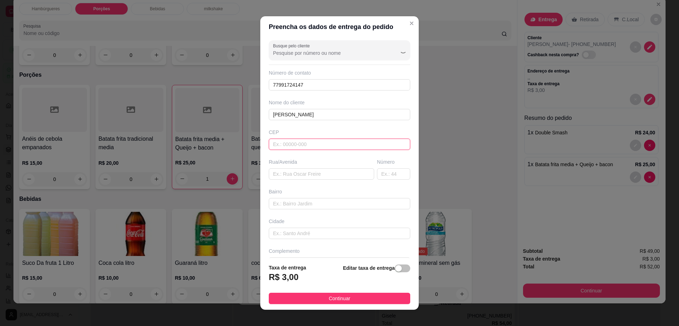
click at [310, 144] on input "text" at bounding box center [339, 144] width 141 height 11
type input "45140000"
type input "Itambé"
type input "45140000"
click at [311, 176] on input "text" at bounding box center [321, 173] width 105 height 11
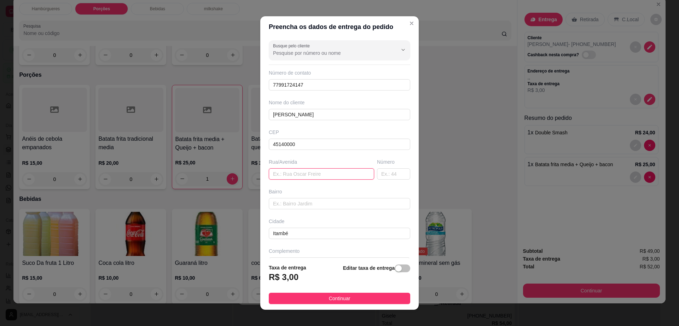
paste input "Panorama , 104 - Casa"
type input "Panorama , 104 - Casa"
click at [343, 300] on span "Continuar" at bounding box center [340, 299] width 22 height 8
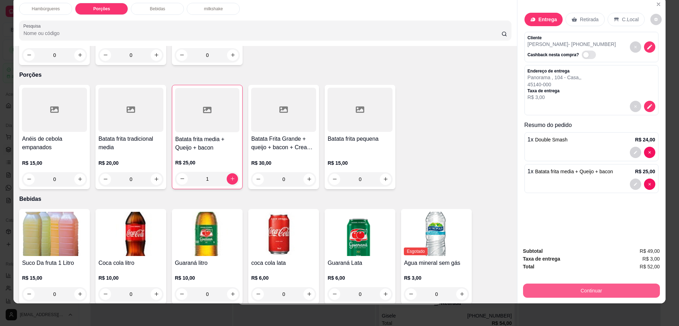
click at [571, 286] on button "Continuar" at bounding box center [591, 291] width 137 height 14
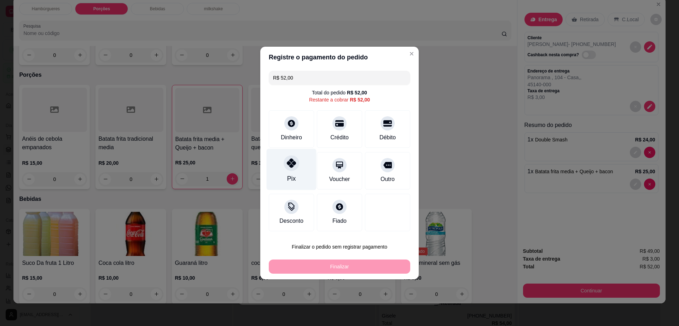
click at [285, 167] on div at bounding box center [292, 163] width 16 height 16
type input "R$ 0,00"
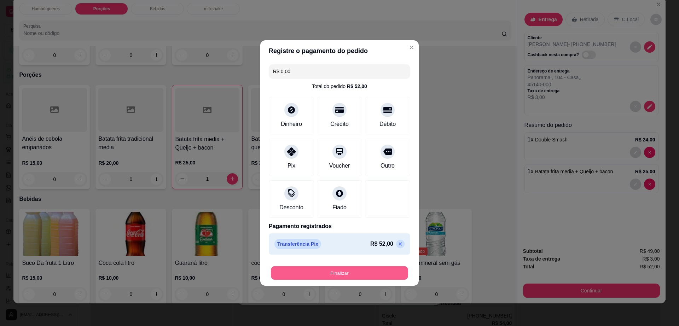
click at [339, 273] on button "Finalizar" at bounding box center [339, 273] width 137 height 14
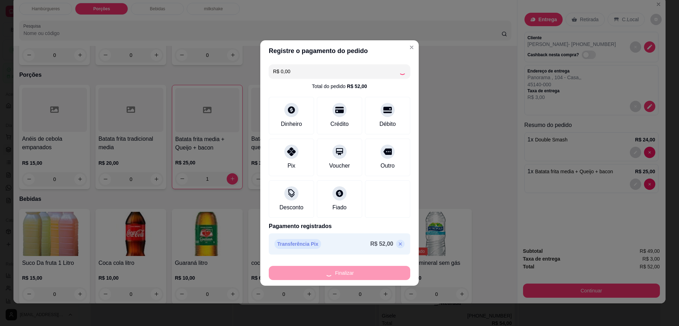
type input "0"
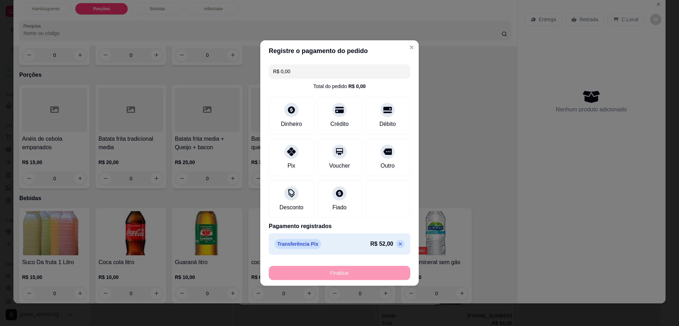
type input "-R$ 52,00"
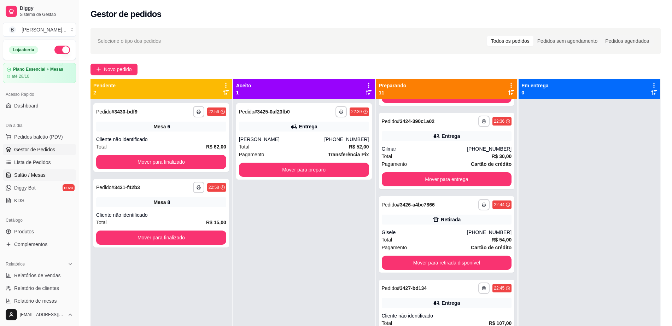
click at [30, 174] on span "Salão / Mesas" at bounding box center [29, 175] width 31 height 7
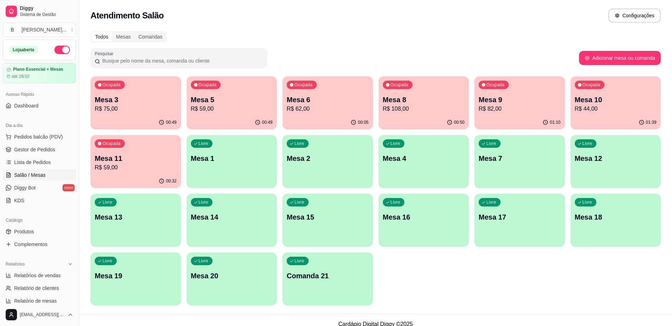
click at [219, 114] on div "Ocupada Mesa 5 R$ 59,00" at bounding box center [232, 95] width 91 height 39
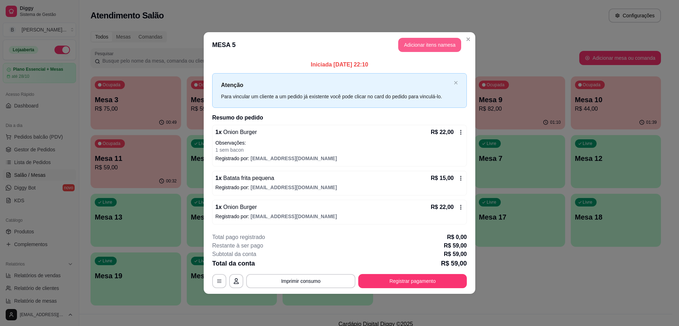
click at [434, 45] on button "Adicionar itens na mesa" at bounding box center [429, 45] width 63 height 14
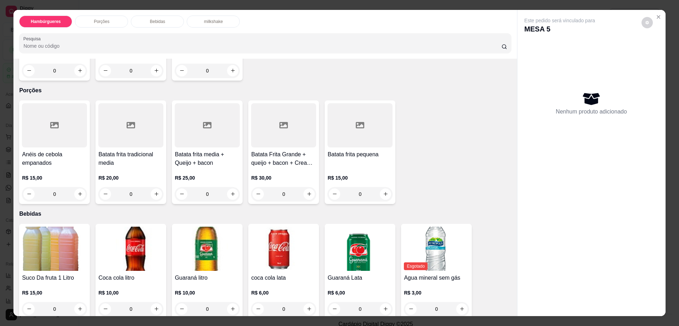
scroll to position [442, 0]
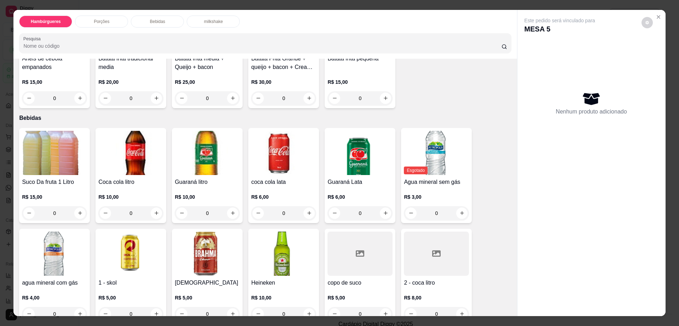
click at [431, 233] on div at bounding box center [436, 254] width 65 height 44
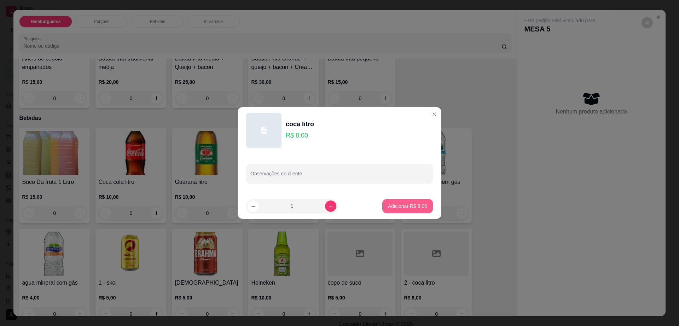
click at [406, 211] on button "Adicionar R$ 8,00" at bounding box center [407, 206] width 51 height 14
type input "1"
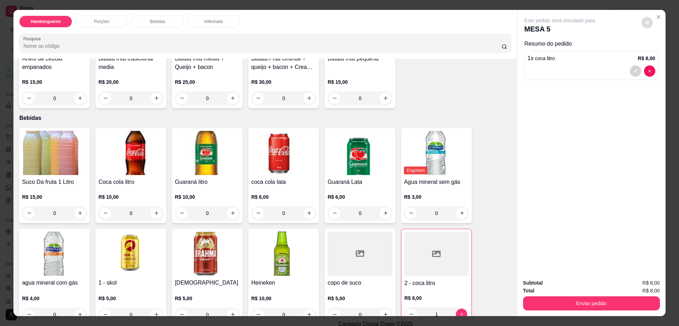
click at [645, 22] on icon "decrease-product-quantity" at bounding box center [647, 23] width 4 height 4
click at [658, 48] on span "Automatic updates" at bounding box center [660, 51] width 14 height 8
click at [657, 51] on input "Automatic updates" at bounding box center [654, 53] width 5 height 5
checkbox input "false"
click at [581, 302] on button "Enviar pedido" at bounding box center [591, 303] width 137 height 14
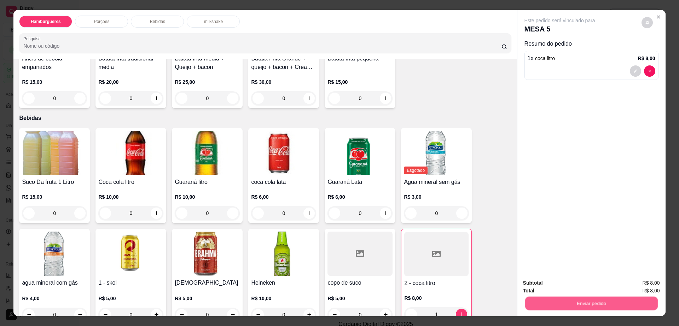
click at [581, 302] on button "Enviar pedido" at bounding box center [591, 304] width 133 height 14
click at [602, 282] on button "Registrar cliente" at bounding box center [593, 285] width 47 height 13
click at [569, 303] on button "Enviar pedido" at bounding box center [591, 304] width 133 height 14
click at [643, 287] on button "Enviar pedido" at bounding box center [641, 285] width 40 height 13
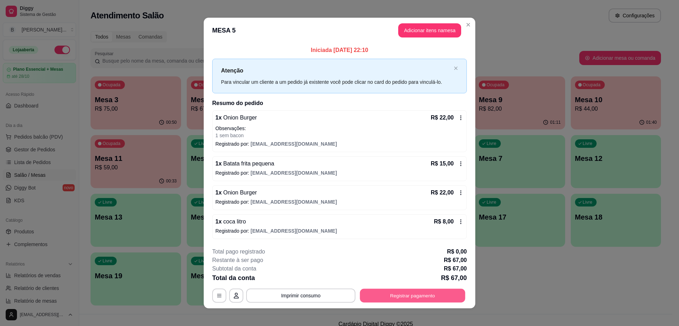
click at [418, 294] on button "Registrar pagamento" at bounding box center [412, 296] width 105 height 14
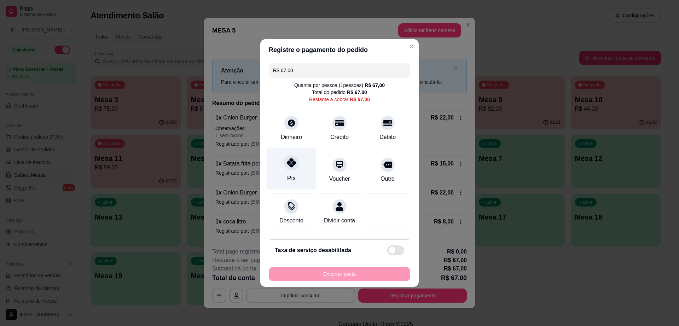
click at [295, 159] on div at bounding box center [292, 163] width 16 height 16
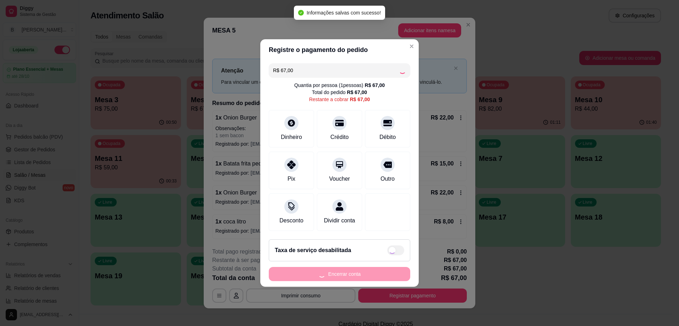
type input "R$ 0,00"
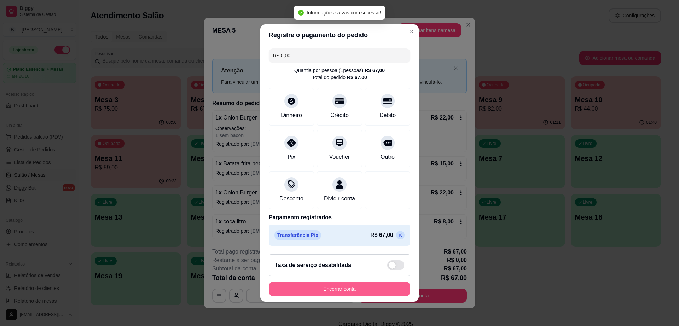
click at [348, 289] on button "Encerrar conta" at bounding box center [339, 289] width 141 height 14
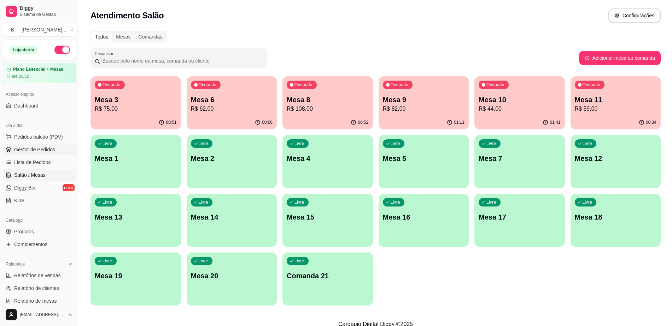
click at [53, 146] on span "Gestor de Pedidos" at bounding box center [34, 149] width 41 height 7
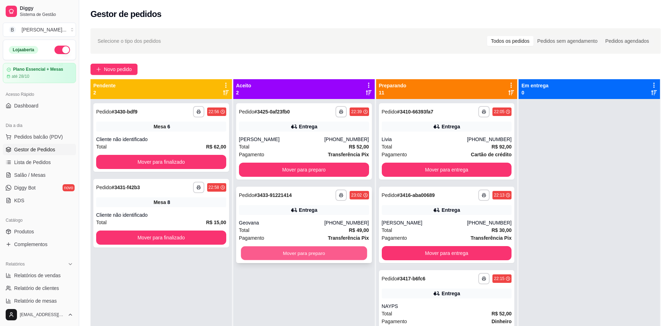
click at [313, 251] on button "Mover para preparo" at bounding box center [304, 253] width 126 height 14
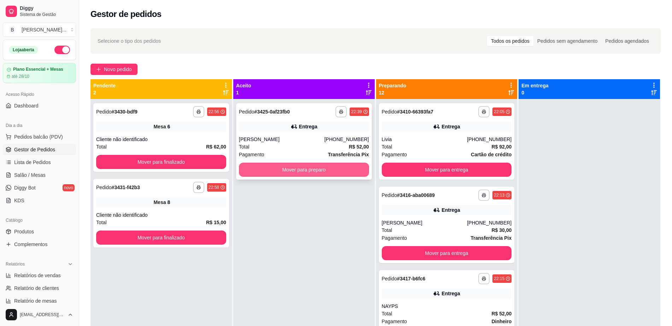
click at [312, 170] on button "Mover para preparo" at bounding box center [304, 170] width 130 height 14
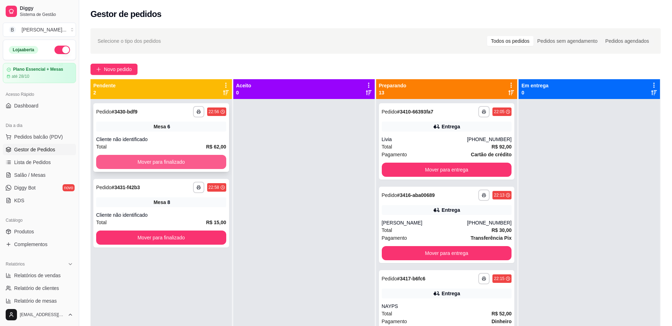
click at [184, 166] on button "Mover para finalizado" at bounding box center [161, 162] width 130 height 14
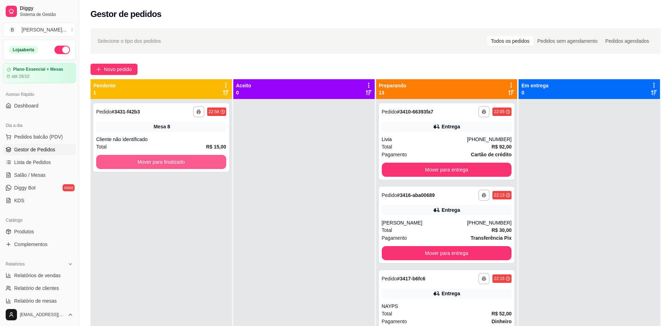
click at [184, 166] on button "Mover para finalizado" at bounding box center [161, 162] width 130 height 14
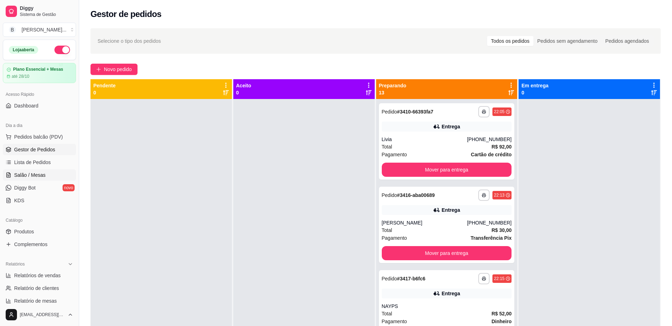
click at [41, 173] on span "Salão / Mesas" at bounding box center [29, 175] width 31 height 7
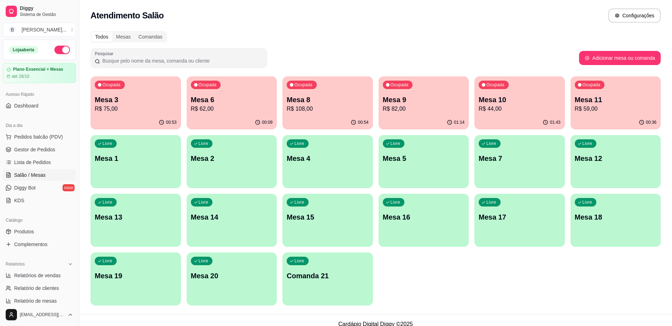
click at [321, 116] on div "00:54" at bounding box center [328, 123] width 91 height 14
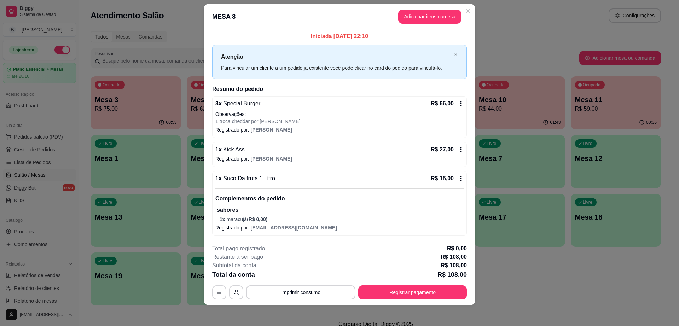
scroll to position [10, 0]
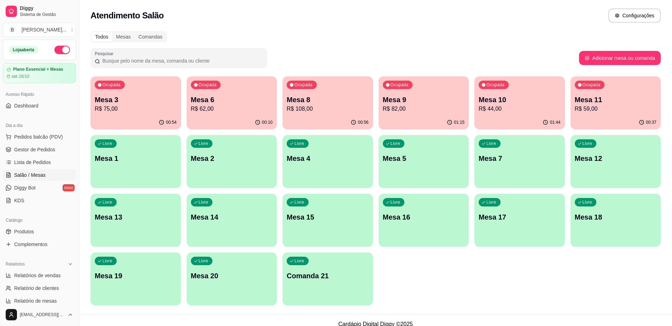
click at [40, 177] on span "Salão / Mesas" at bounding box center [29, 175] width 31 height 7
click at [34, 141] on button "Pedidos balcão (PDV)" at bounding box center [39, 136] width 73 height 11
click at [42, 148] on span "Gestor de Pedidos" at bounding box center [34, 149] width 41 height 7
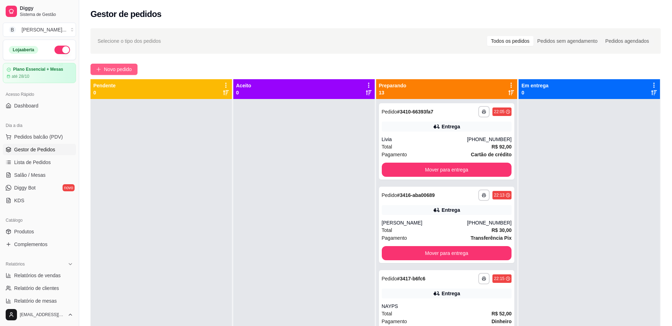
click at [116, 68] on span "Novo pedido" at bounding box center [118, 69] width 28 height 8
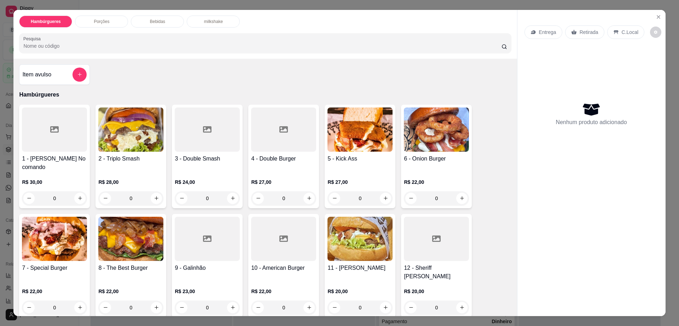
click at [55, 151] on div at bounding box center [54, 130] width 65 height 44
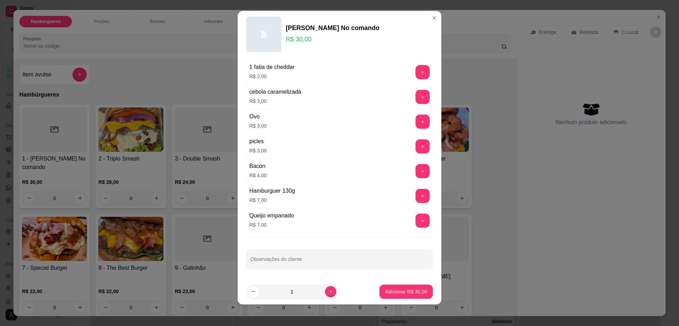
scroll to position [6, 0]
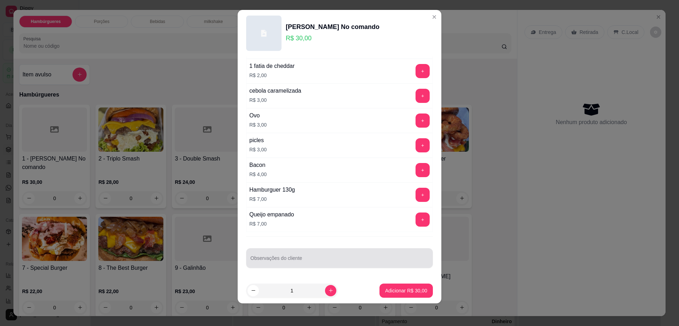
click at [267, 261] on input "Observações do cliente" at bounding box center [339, 260] width 178 height 7
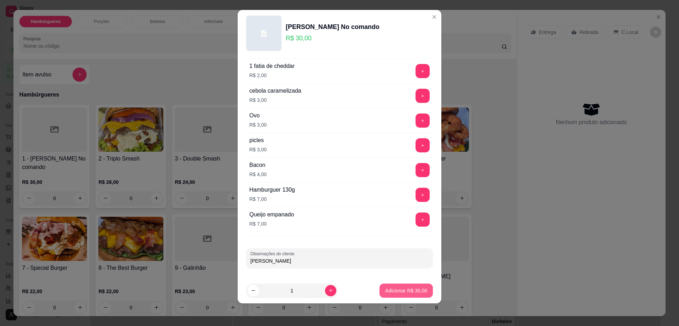
type input "[PERSON_NAME]"
click at [395, 285] on button "Adicionar R$ 30,00" at bounding box center [405, 291] width 53 height 14
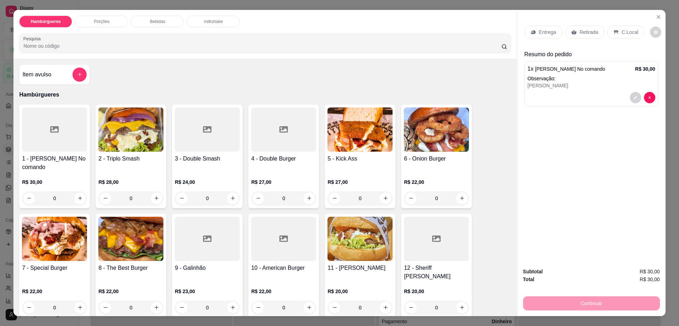
click at [63, 245] on img at bounding box center [54, 239] width 65 height 44
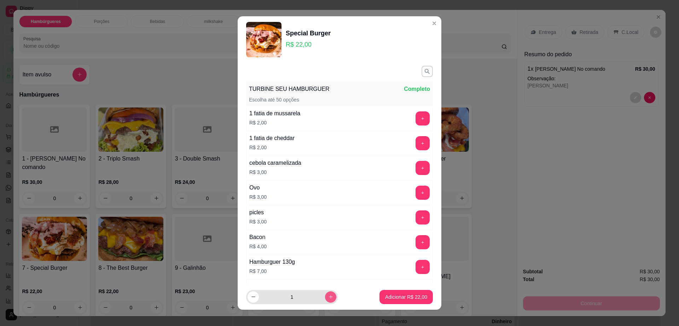
click at [328, 295] on icon "increase-product-quantity" at bounding box center [330, 296] width 5 height 5
type input "2"
click at [386, 296] on p "Adicionar R$ 44,00" at bounding box center [406, 297] width 41 height 7
type input "2"
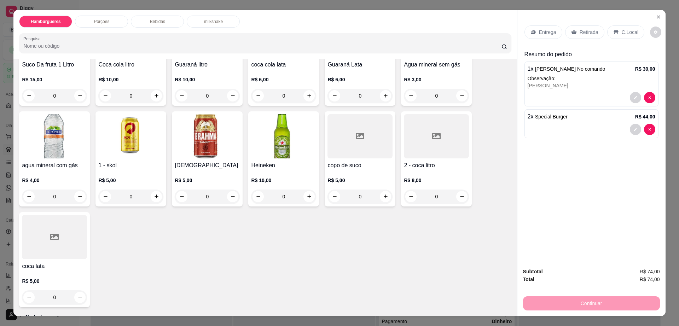
scroll to position [575, 0]
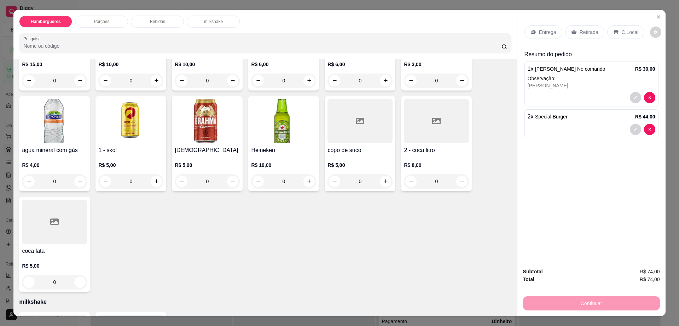
click at [410, 118] on div at bounding box center [436, 121] width 65 height 44
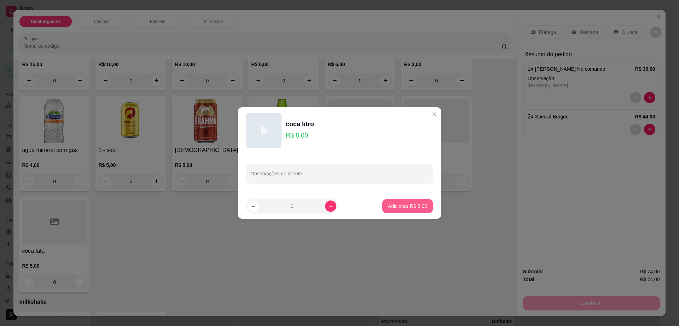
click at [412, 206] on p "Adicionar R$ 8,00" at bounding box center [407, 206] width 39 height 7
type input "1"
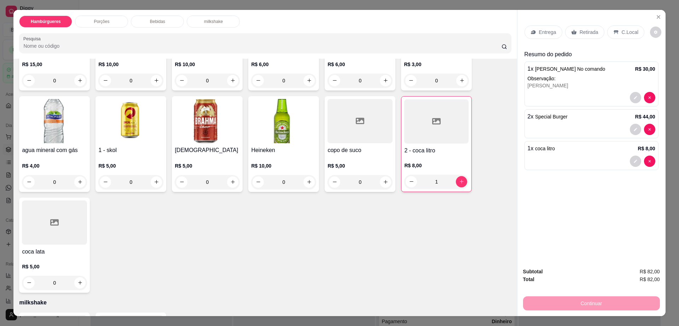
click at [587, 32] on p "Retirada" at bounding box center [589, 32] width 19 height 7
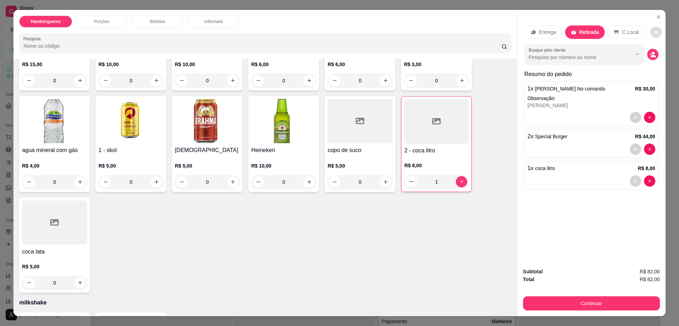
click at [654, 31] on icon "decrease-product-quantity" at bounding box center [656, 32] width 4 height 4
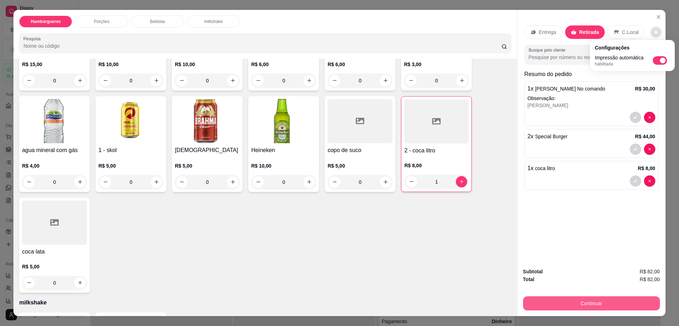
click at [575, 309] on button "Continuar" at bounding box center [591, 303] width 137 height 14
click at [576, 306] on button "Continuar" at bounding box center [591, 304] width 133 height 14
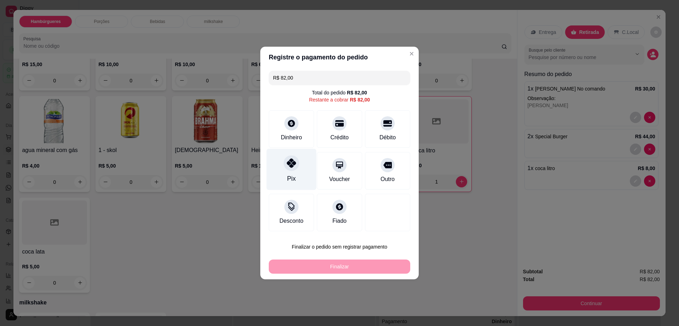
click at [288, 170] on div at bounding box center [292, 163] width 16 height 16
type input "R$ 0,00"
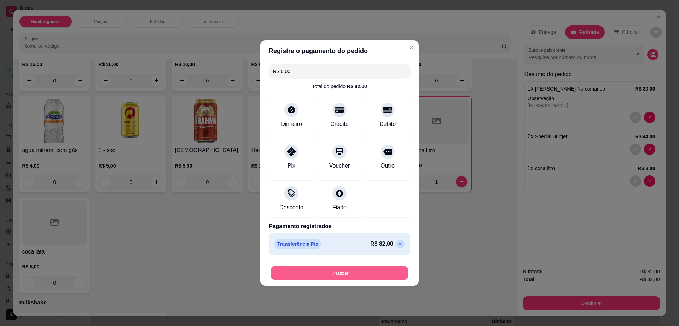
click at [375, 269] on button "Finalizar" at bounding box center [339, 273] width 137 height 14
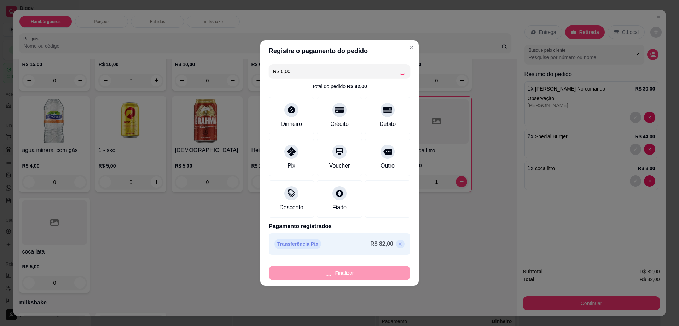
type input "0"
type input "-R$ 82,00"
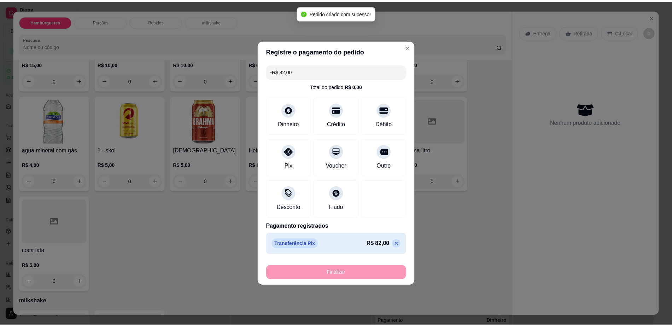
scroll to position [574, 0]
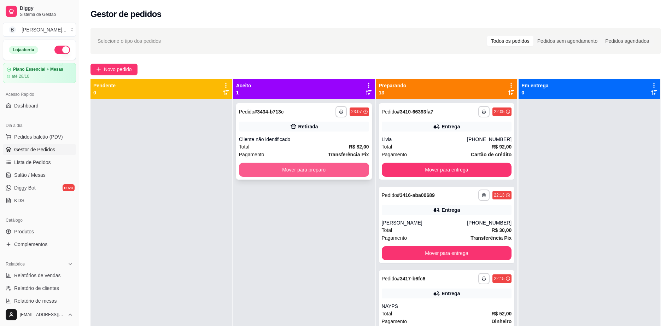
click at [295, 164] on button "Mover para preparo" at bounding box center [304, 170] width 130 height 14
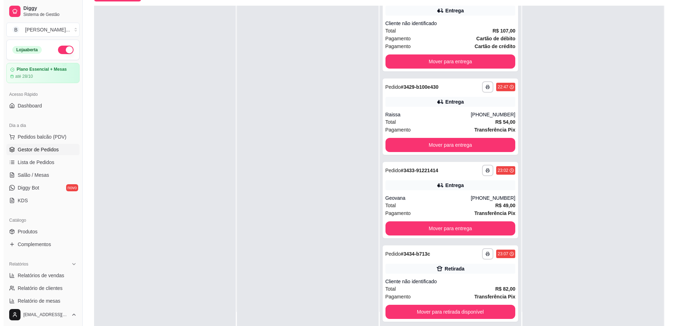
scroll to position [108, 0]
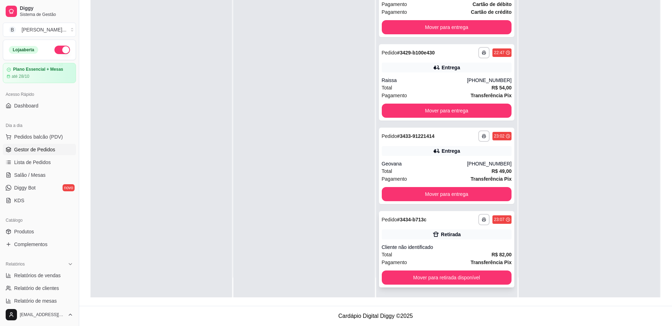
click at [453, 248] on div "Cliente não identificado" at bounding box center [447, 247] width 130 height 7
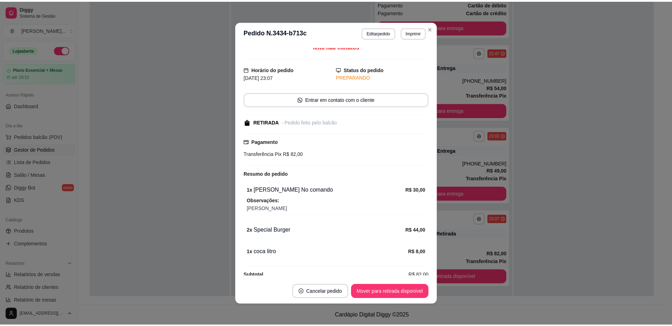
scroll to position [0, 0]
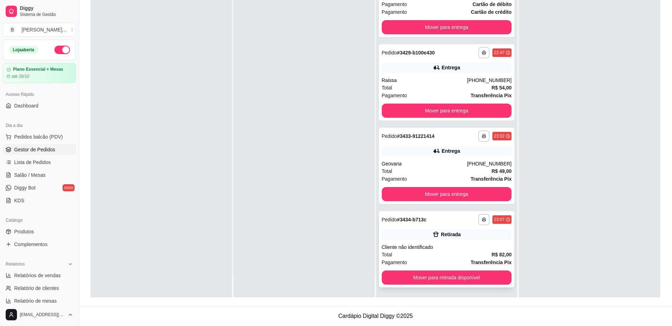
click at [448, 246] on div "Cliente não identificado" at bounding box center [447, 247] width 130 height 7
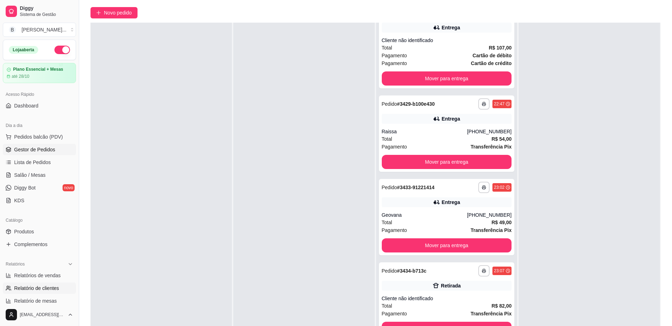
scroll to position [19, 0]
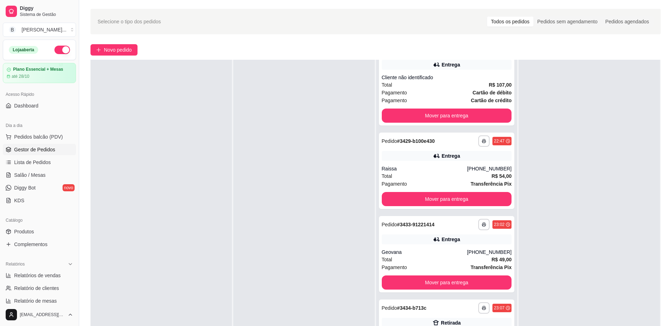
click at [41, 149] on span "Gestor de Pedidos" at bounding box center [34, 149] width 41 height 7
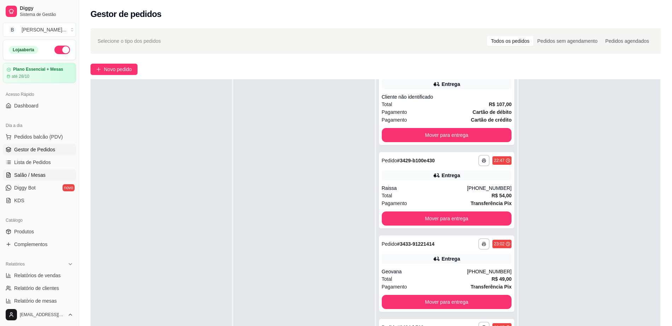
click at [41, 175] on span "Salão / Mesas" at bounding box center [29, 175] width 31 height 7
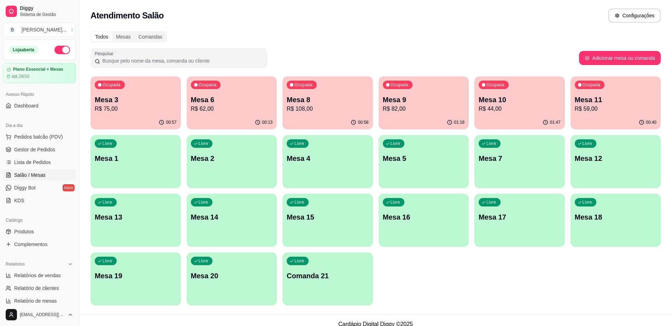
click at [123, 114] on div "Ocupada Mesa 3 R$ 75,00" at bounding box center [136, 95] width 91 height 39
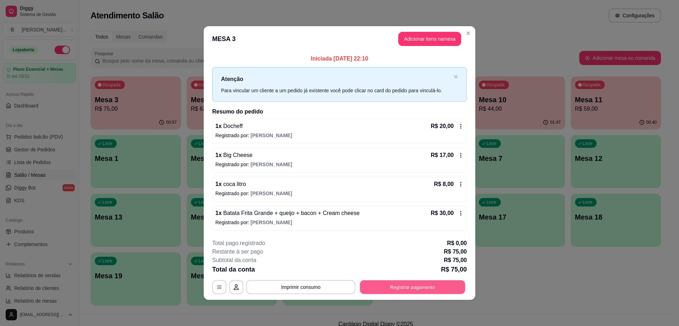
click at [391, 282] on button "Registrar pagamento" at bounding box center [412, 287] width 105 height 14
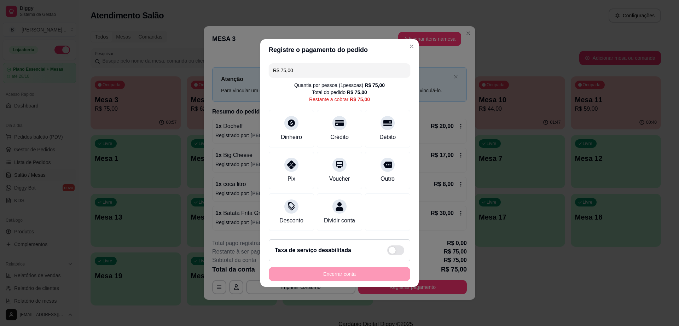
click at [306, 69] on input "R$ 75,00" at bounding box center [339, 70] width 133 height 14
type input "R$ 26,00"
click at [292, 134] on div "Dinheiro" at bounding box center [291, 136] width 23 height 9
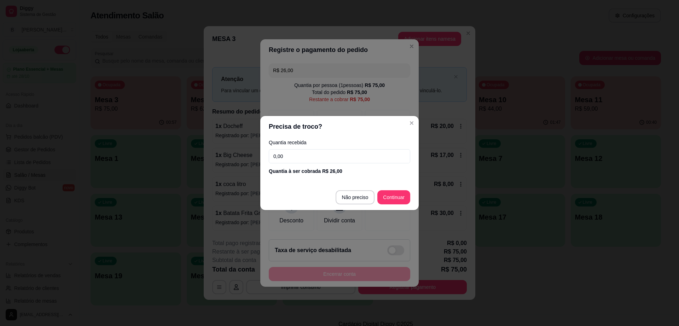
click at [300, 159] on input "0,00" at bounding box center [339, 156] width 141 height 14
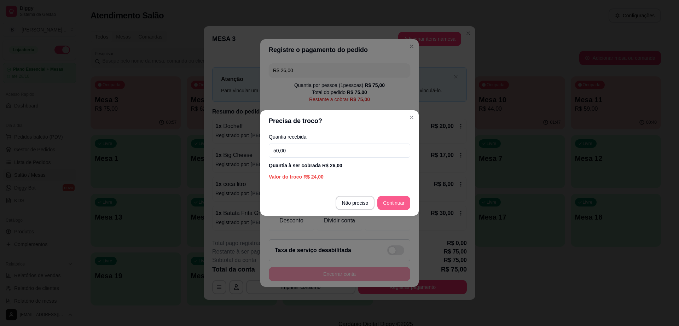
type input "50,00"
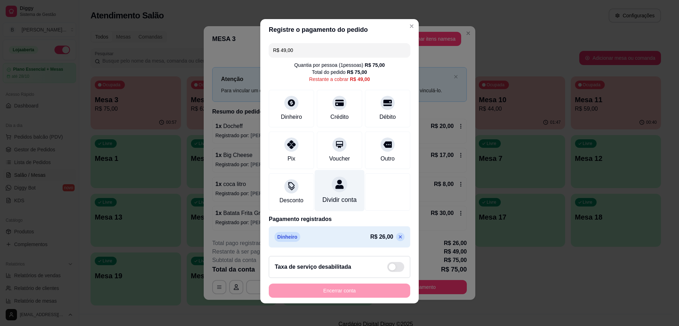
scroll to position [6, 0]
click at [332, 112] on div "Crédito" at bounding box center [340, 116] width 20 height 9
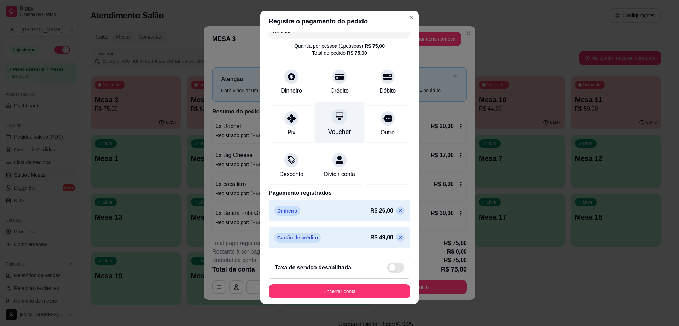
scroll to position [6, 0]
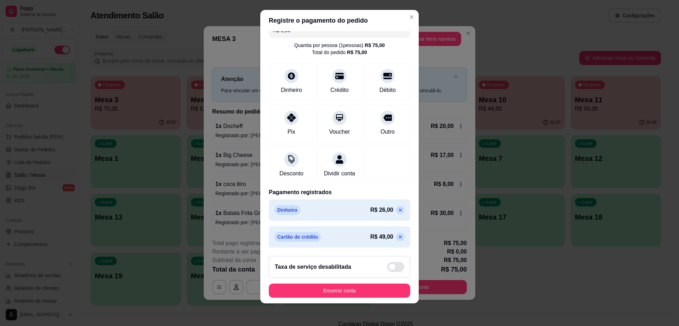
click at [399, 237] on icon at bounding box center [400, 237] width 3 height 3
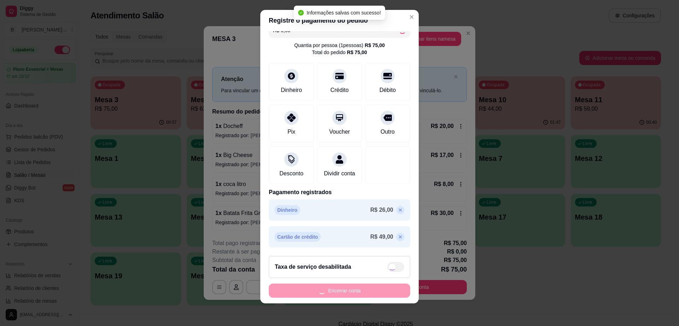
type input "R$ 49,00"
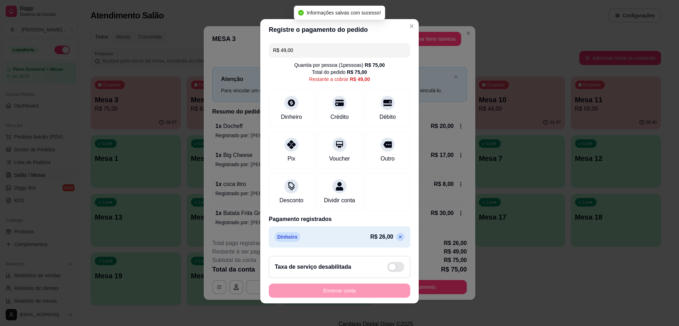
scroll to position [6, 0]
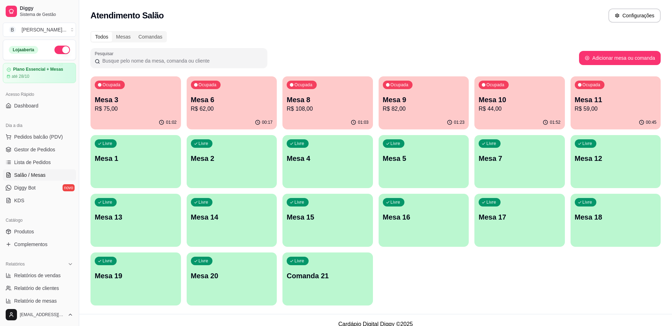
click at [237, 106] on p "R$ 62,00" at bounding box center [232, 109] width 82 height 8
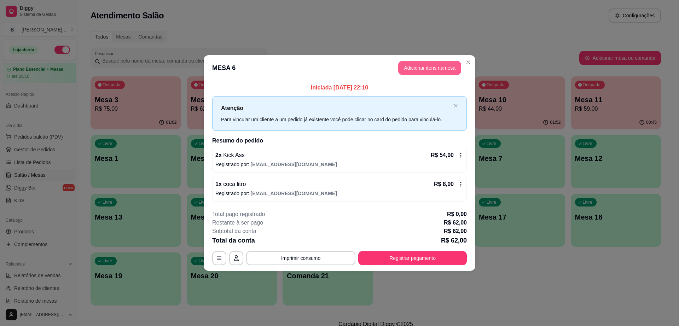
click at [441, 73] on button "Adicionar itens na mesa" at bounding box center [429, 68] width 63 height 14
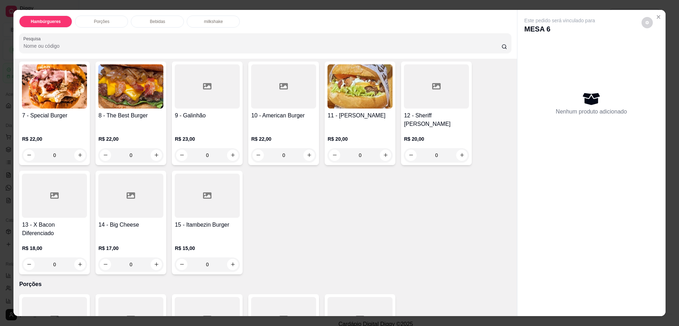
scroll to position [265, 0]
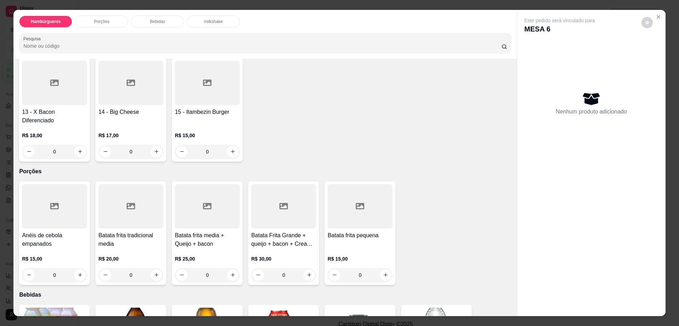
click at [190, 197] on div at bounding box center [207, 206] width 65 height 44
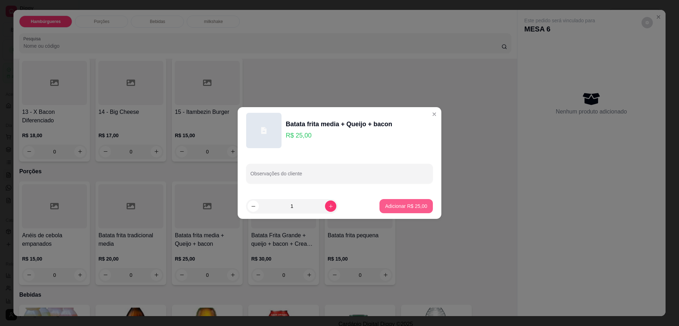
click at [385, 208] on p "Adicionar R$ 25,00" at bounding box center [406, 206] width 42 height 7
type input "1"
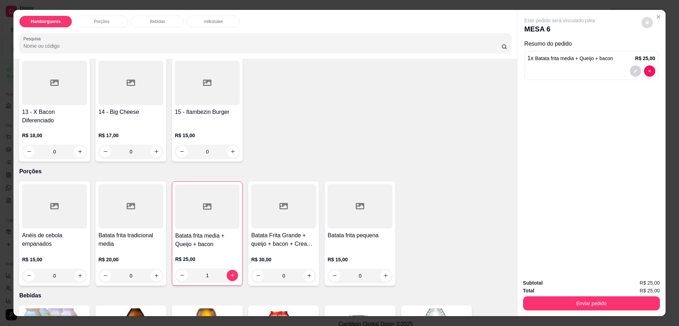
click at [641, 20] on button "decrease-product-quantity" at bounding box center [646, 22] width 11 height 11
click at [655, 53] on span "Automatic updates" at bounding box center [660, 51] width 14 height 8
click at [655, 53] on input "Automatic updates" at bounding box center [654, 53] width 5 height 5
checkbox input "true"
click at [565, 298] on button "Enviar pedido" at bounding box center [591, 303] width 137 height 14
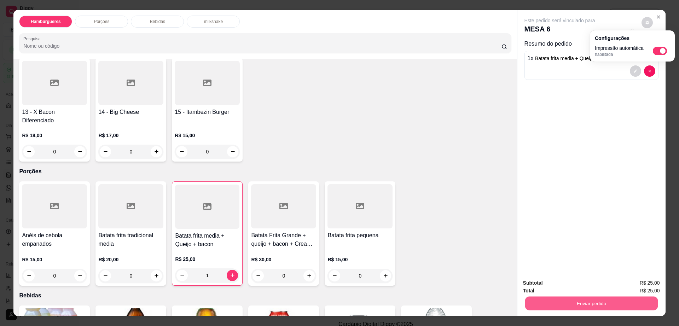
click at [565, 298] on button "Enviar pedido" at bounding box center [591, 304] width 133 height 14
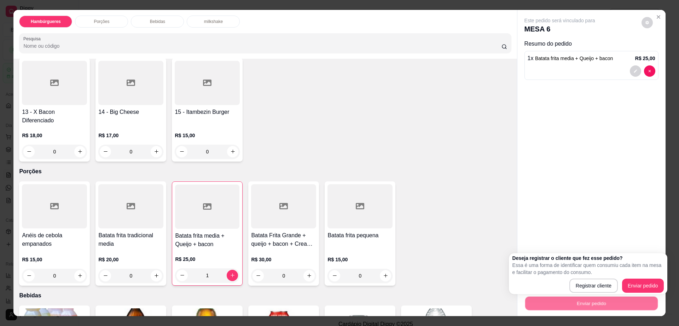
click at [633, 278] on div "Deseja registrar o cliente que fez esse pedido? Essa é uma forma de identificar…" at bounding box center [587, 274] width 151 height 38
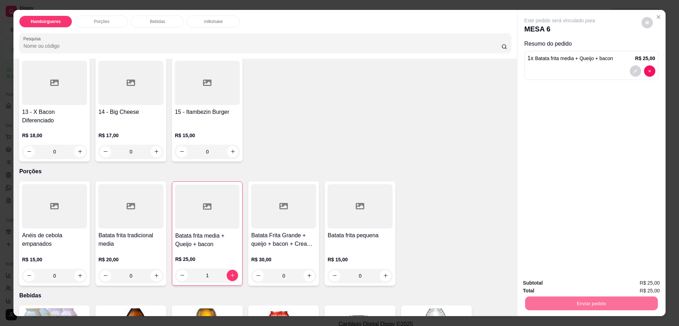
click at [635, 285] on button "Enviar pedido" at bounding box center [641, 285] width 40 height 13
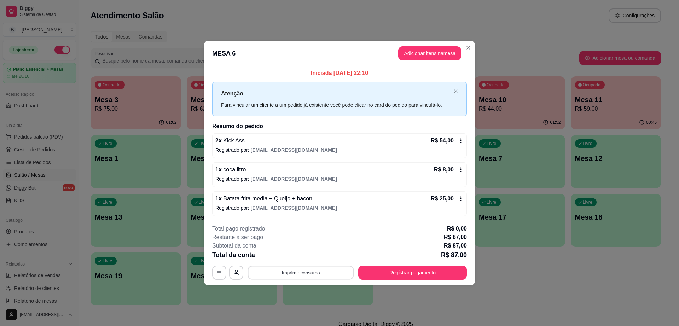
click at [307, 277] on button "Imprimir consumo" at bounding box center [301, 273] width 106 height 14
click at [307, 256] on button "Impressora" at bounding box center [302, 255] width 51 height 11
click at [308, 266] on button "Imprimir consumo" at bounding box center [300, 273] width 109 height 14
click at [307, 256] on button "Impressora" at bounding box center [302, 255] width 51 height 11
click at [472, 51] on section "**********" at bounding box center [340, 163] width 272 height 244
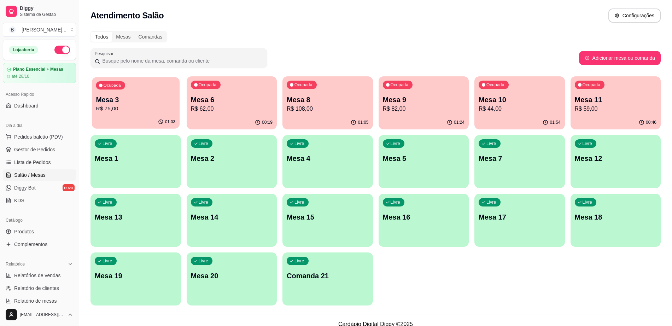
click at [155, 116] on div "01:03" at bounding box center [136, 121] width 88 height 13
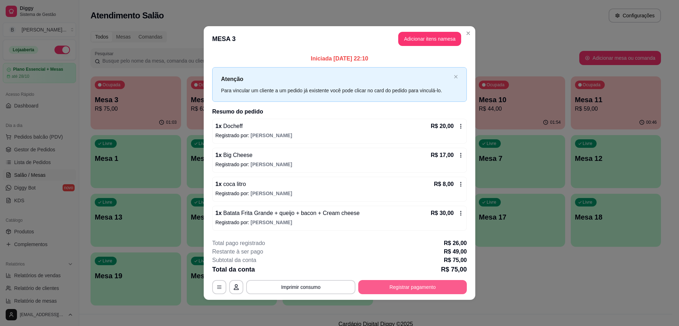
click at [413, 284] on button "Registrar pagamento" at bounding box center [412, 287] width 109 height 14
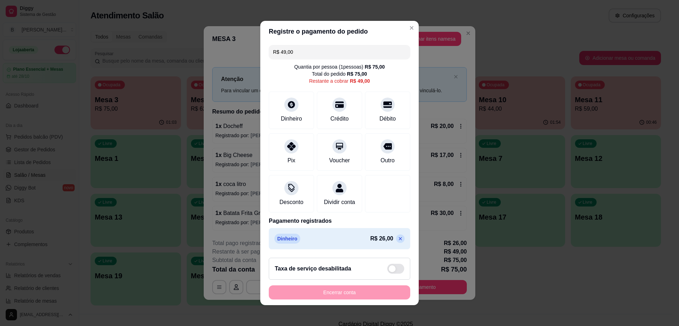
click at [308, 48] on input "R$ 49,00" at bounding box center [339, 52] width 133 height 14
click at [298, 48] on input "R$ 49,00" at bounding box center [339, 52] width 133 height 14
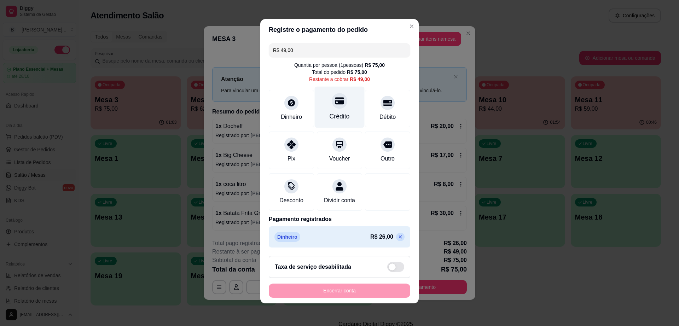
scroll to position [6, 0]
click at [304, 43] on input "R$ 49,00" at bounding box center [339, 50] width 133 height 14
click at [318, 87] on div "Crédito" at bounding box center [340, 107] width 50 height 41
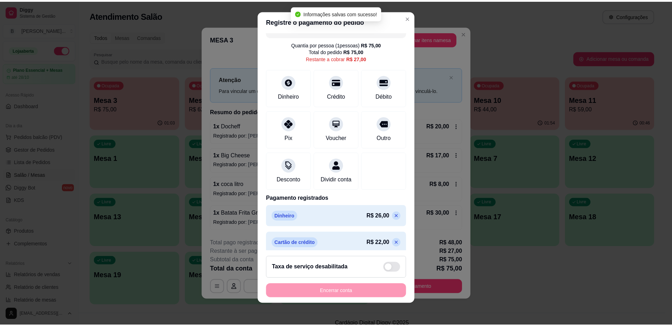
scroll to position [0, 0]
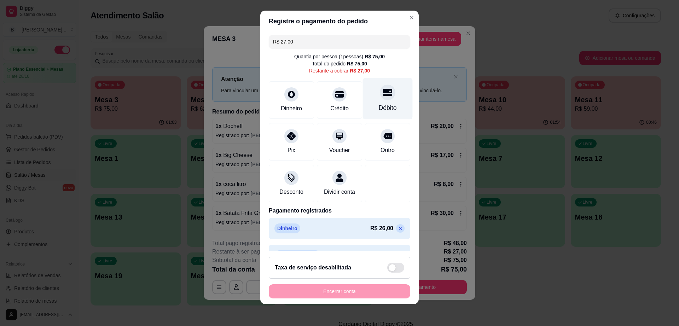
click at [383, 110] on div "Débito" at bounding box center [388, 98] width 50 height 41
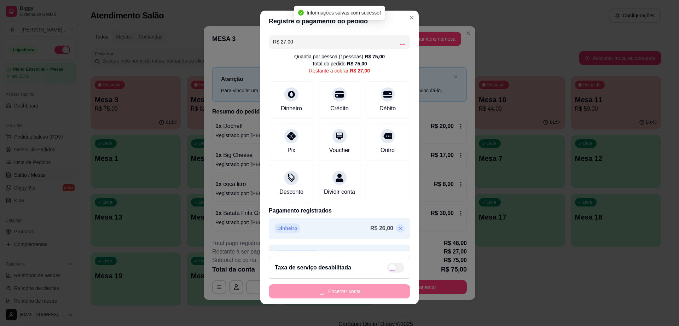
type input "R$ 0,00"
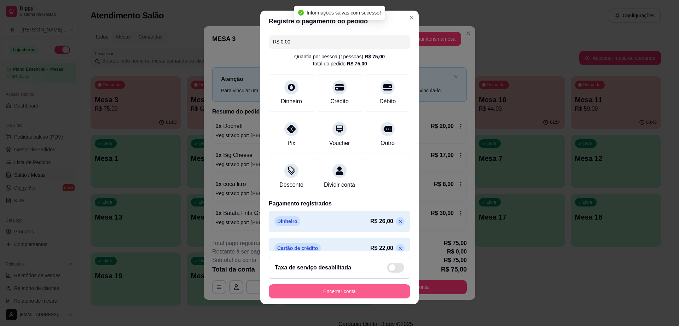
click at [377, 296] on button "Encerrar conta" at bounding box center [339, 291] width 141 height 14
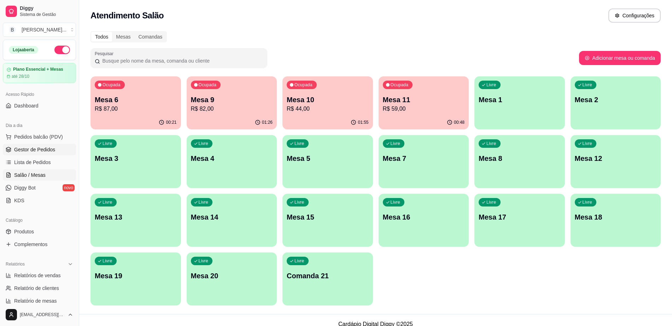
click at [25, 148] on span "Gestor de Pedidos" at bounding box center [34, 149] width 41 height 7
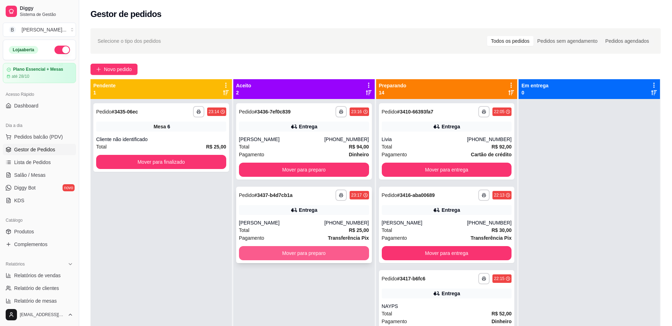
click at [262, 250] on button "Mover para preparo" at bounding box center [304, 253] width 130 height 14
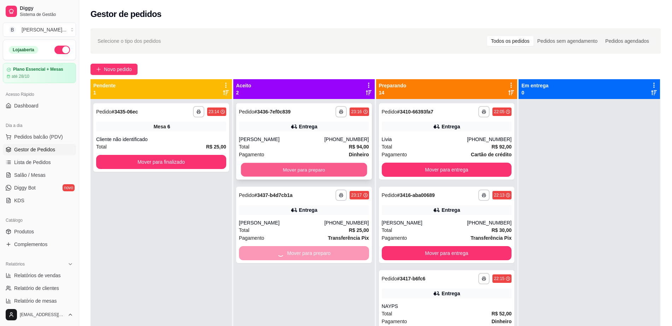
click at [281, 173] on button "Mover para preparo" at bounding box center [304, 170] width 126 height 14
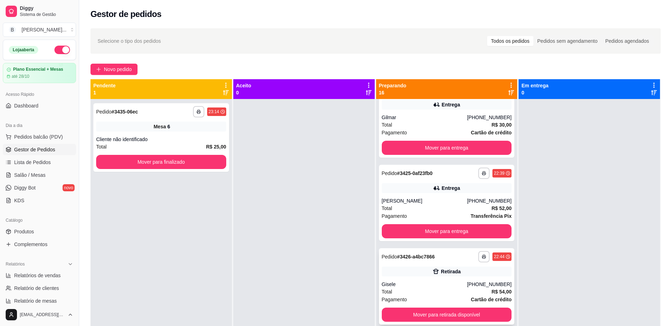
scroll to position [619, 0]
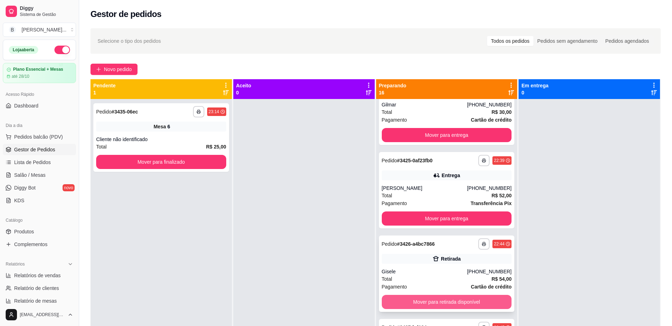
click at [423, 304] on button "Mover para retirada disponível" at bounding box center [447, 302] width 130 height 14
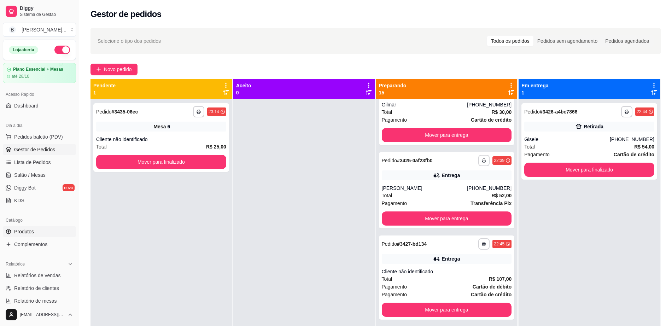
click at [51, 234] on link "Produtos" at bounding box center [39, 231] width 73 height 11
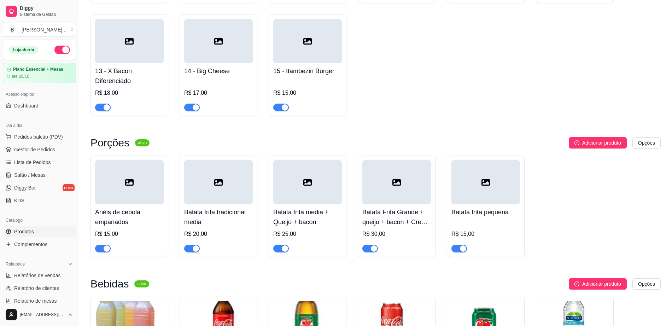
scroll to position [309, 0]
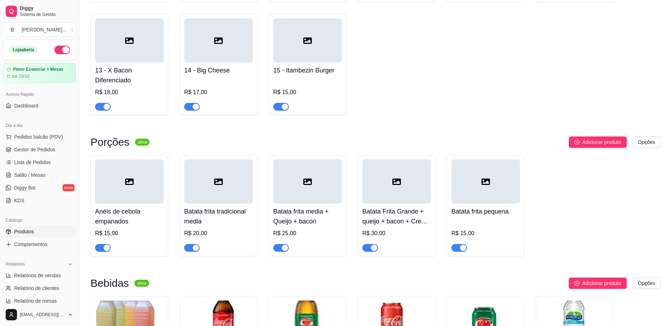
click at [107, 245] on div "button" at bounding box center [107, 248] width 6 height 6
click at [50, 151] on span "Gestor de Pedidos" at bounding box center [34, 149] width 41 height 7
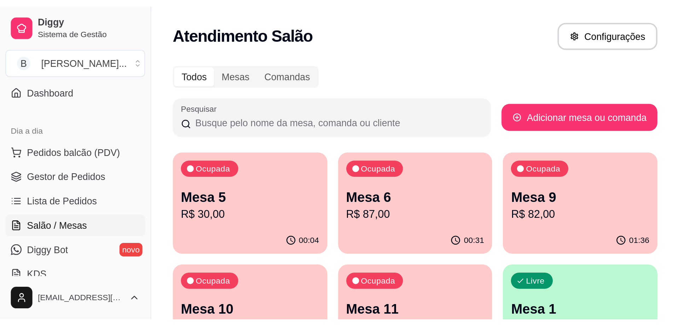
scroll to position [88, 0]
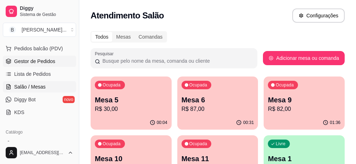
click at [54, 57] on link "Gestor de Pedidos" at bounding box center [39, 61] width 73 height 11
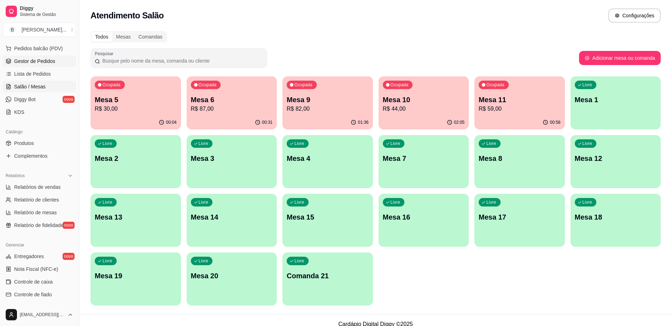
click at [43, 59] on span "Gestor de Pedidos" at bounding box center [34, 61] width 41 height 7
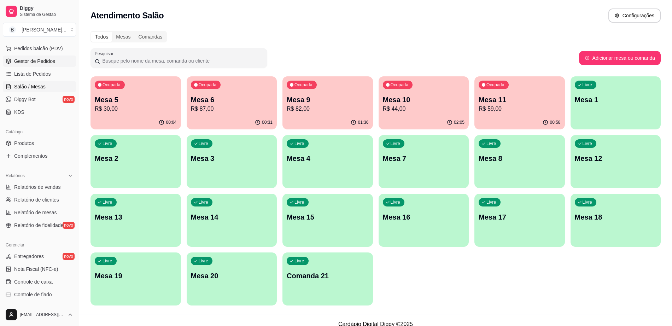
click at [43, 59] on span "Gestor de Pedidos" at bounding box center [34, 61] width 41 height 7
click at [59, 47] on span "Pedidos balcão (PDV)" at bounding box center [38, 48] width 49 height 7
click at [59, 47] on body "Diggy Sistema de Gestão B borges burger ... Loja aberta Plano Essencial + Mesas…" at bounding box center [336, 163] width 672 height 326
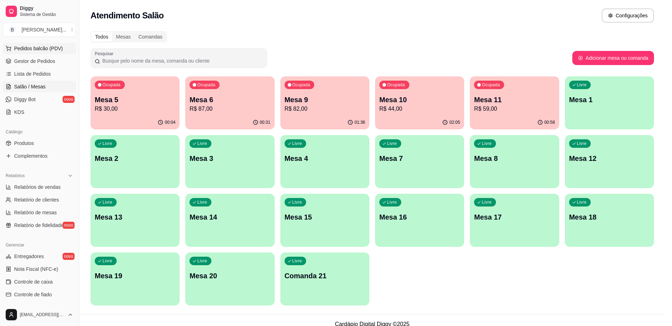
click at [59, 47] on input "Pesquisa" at bounding box center [259, 45] width 472 height 7
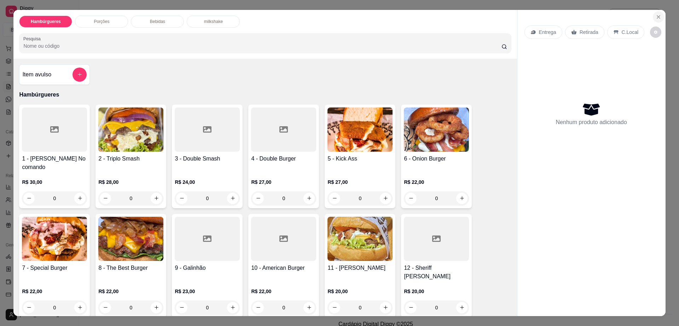
click at [657, 16] on icon "Close" at bounding box center [658, 17] width 3 height 3
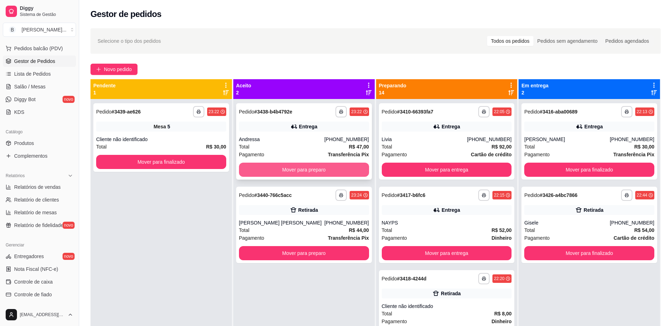
click at [306, 164] on button "Mover para preparo" at bounding box center [304, 170] width 130 height 14
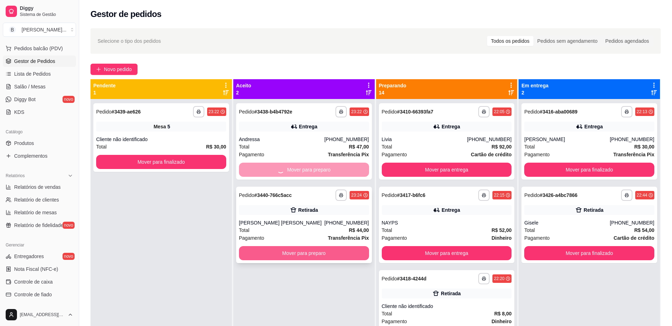
click at [331, 248] on button "Mover para preparo" at bounding box center [304, 253] width 130 height 14
click at [452, 223] on div "NAYPS" at bounding box center [447, 222] width 130 height 7
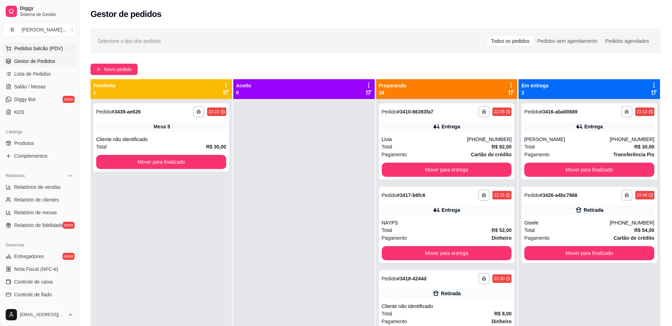
click at [54, 45] on span "Pedidos balcão (PDV)" at bounding box center [38, 48] width 49 height 7
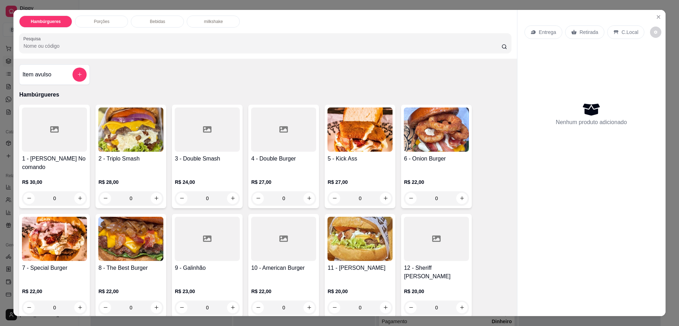
click at [539, 30] on p "Entrega" at bounding box center [547, 32] width 17 height 7
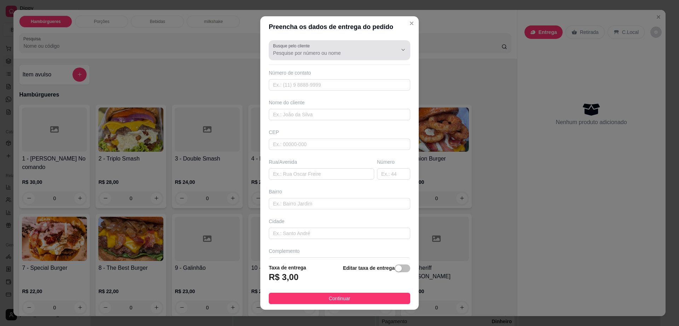
click at [353, 48] on div at bounding box center [339, 50] width 133 height 14
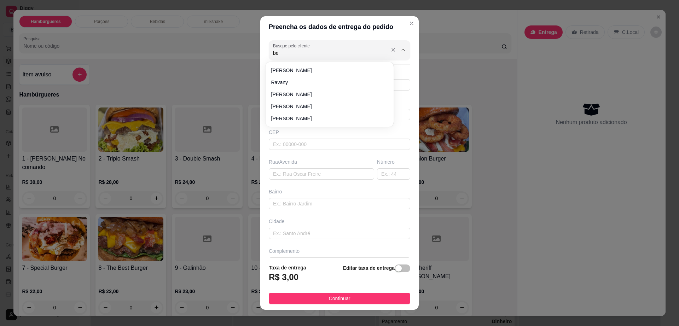
type input "beu"
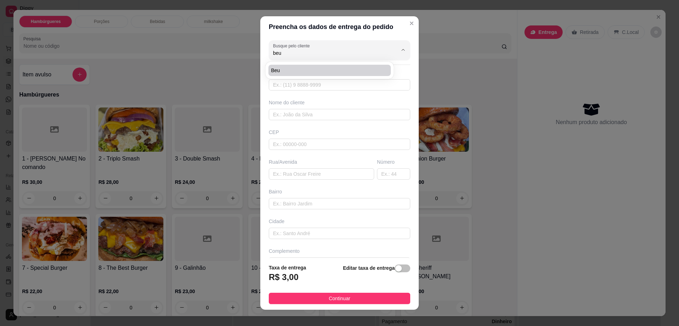
click at [325, 71] on span "beu" at bounding box center [326, 70] width 110 height 7
type input "7798436964"
type input "beu"
type input "no polivalente"
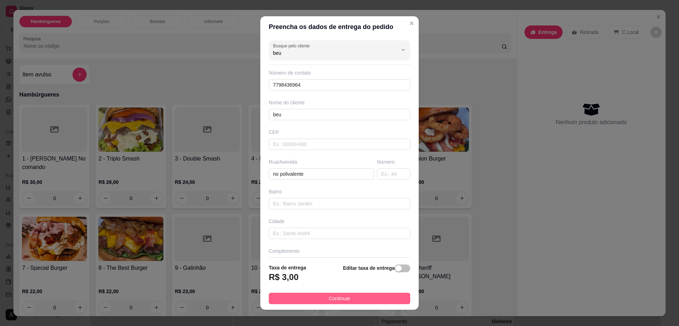
type input "beu"
click at [314, 296] on button "Continuar" at bounding box center [339, 298] width 141 height 11
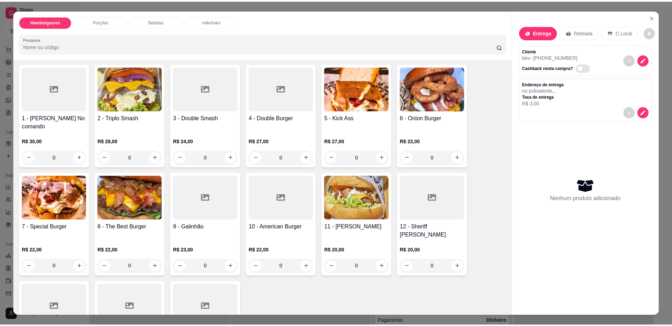
scroll to position [88, 0]
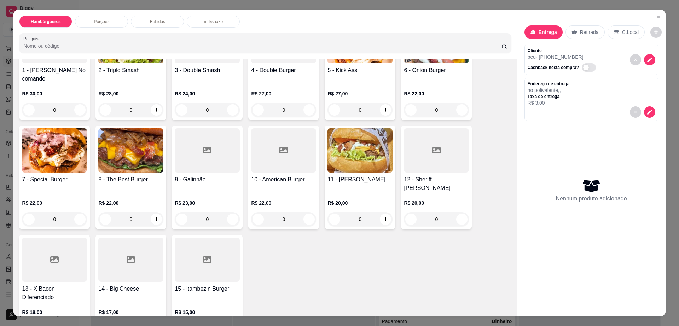
click at [22, 252] on div at bounding box center [54, 260] width 65 height 44
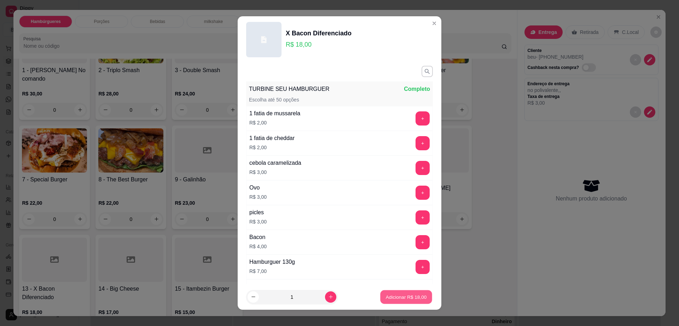
click at [410, 292] on button "Adicionar R$ 18,00" at bounding box center [406, 297] width 52 height 14
type input "1"
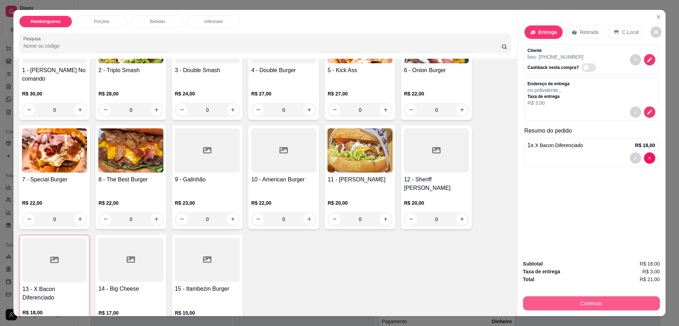
click at [576, 299] on button "Continuar" at bounding box center [591, 303] width 137 height 14
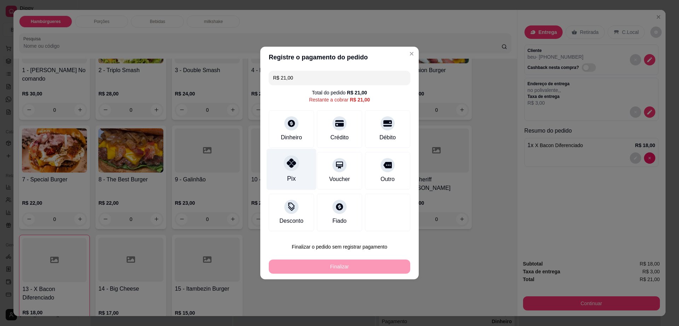
click at [295, 159] on div at bounding box center [292, 163] width 16 height 16
type input "R$ 0,00"
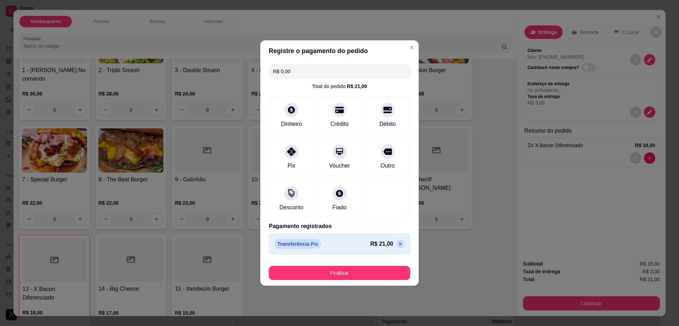
click at [341, 281] on footer "Finalizar" at bounding box center [339, 271] width 158 height 28
click at [343, 275] on button "Finalizar" at bounding box center [339, 273] width 141 height 14
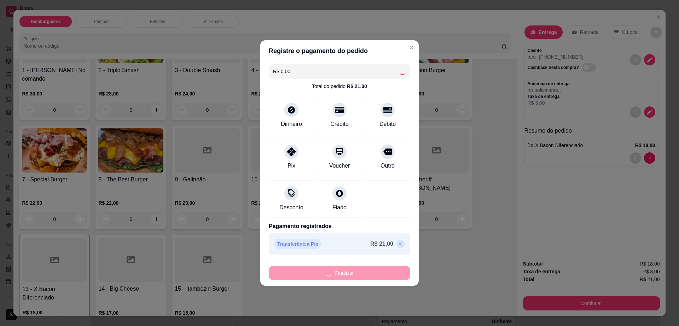
type input "0"
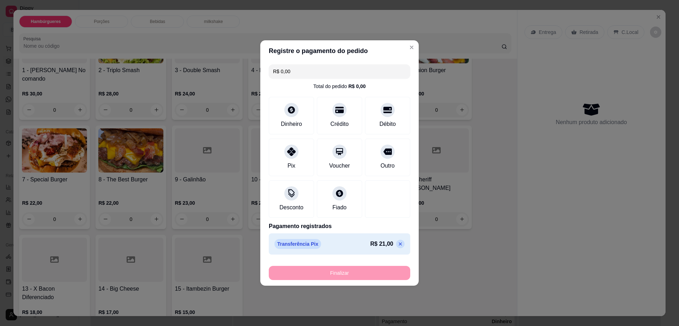
type input "-R$ 21,00"
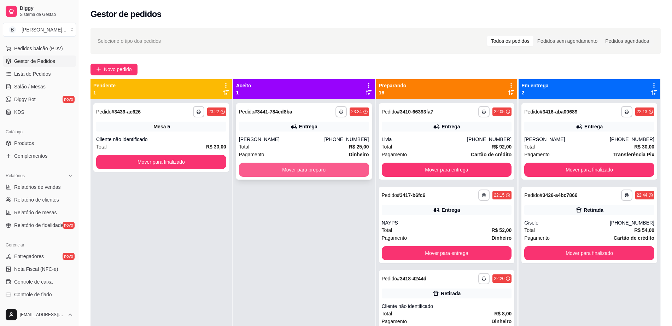
click at [273, 169] on button "Mover para preparo" at bounding box center [304, 170] width 130 height 14
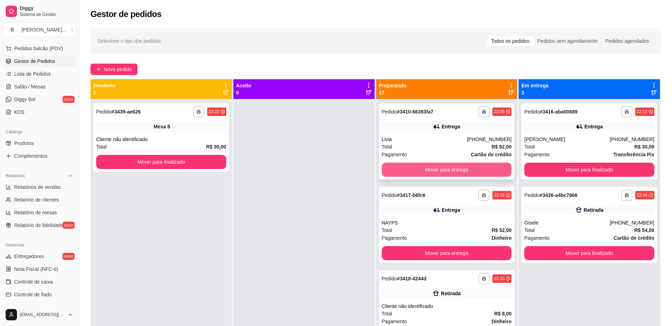
click at [416, 169] on button "Mover para entrega" at bounding box center [447, 170] width 130 height 14
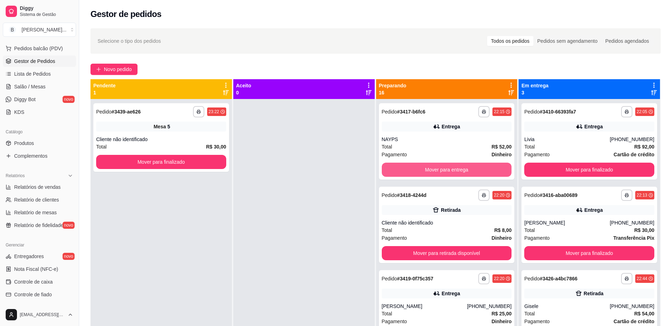
click at [416, 169] on button "Mover para entrega" at bounding box center [447, 170] width 130 height 14
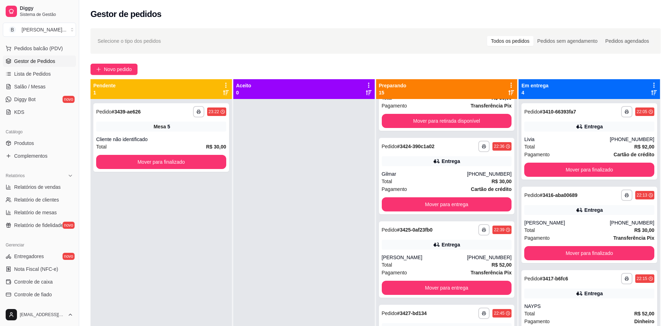
scroll to position [314, 0]
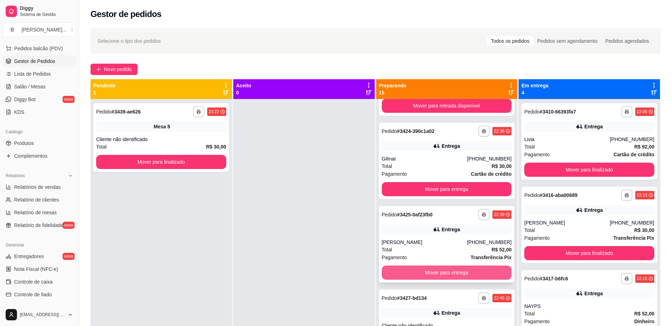
click at [426, 269] on button "Mover para entrega" at bounding box center [447, 273] width 130 height 14
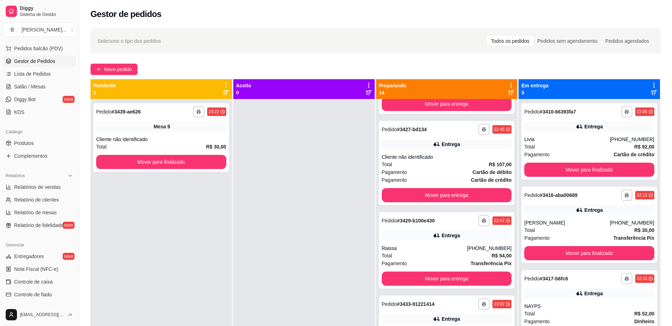
scroll to position [403, 0]
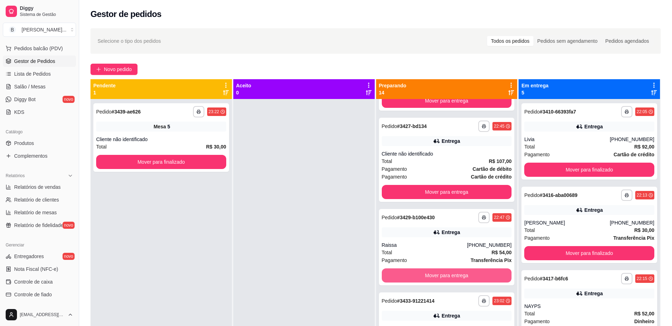
click at [426, 269] on button "Mover para entrega" at bounding box center [447, 275] width 130 height 14
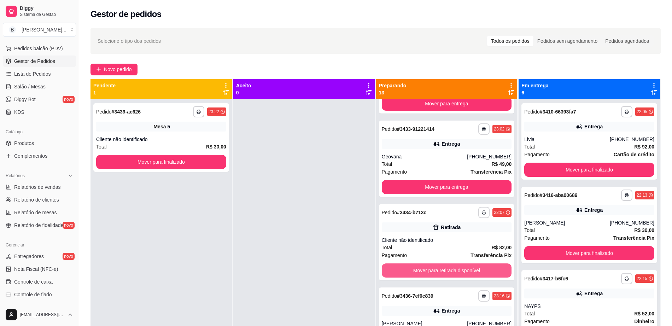
click at [426, 269] on button "Mover para retirada disponível" at bounding box center [447, 270] width 130 height 14
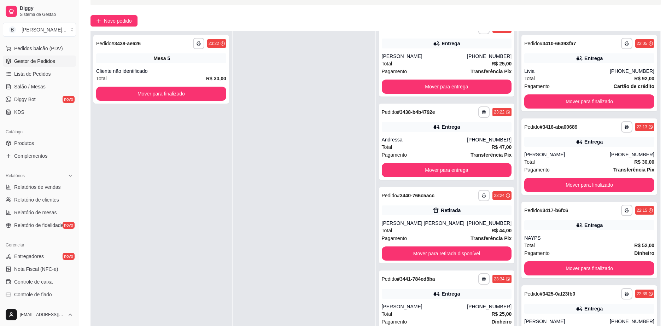
scroll to position [108, 0]
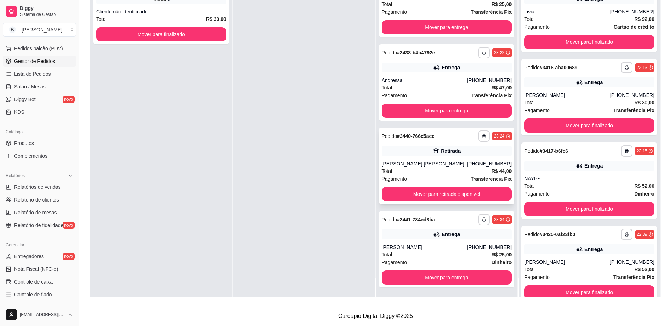
click at [406, 167] on div "Total R$ 44,00" at bounding box center [447, 171] width 130 height 8
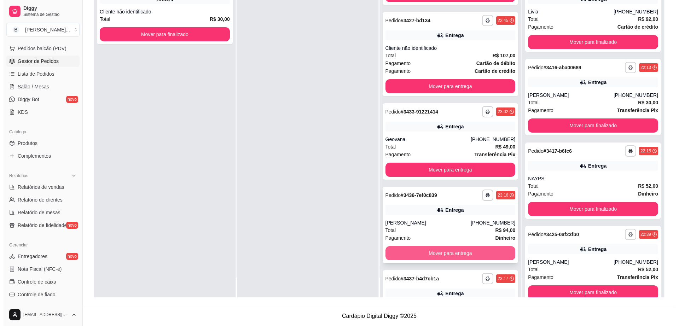
scroll to position [204, 0]
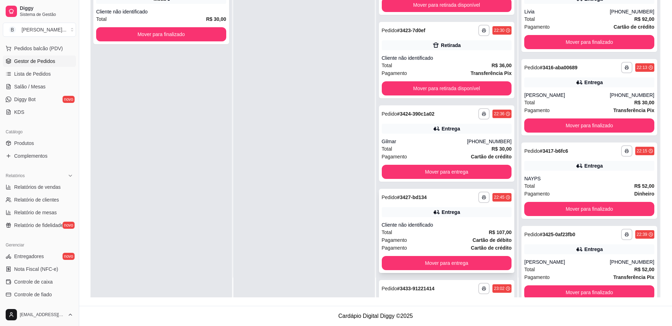
click at [430, 241] on div "Pagamento Cartão de débito" at bounding box center [447, 240] width 130 height 8
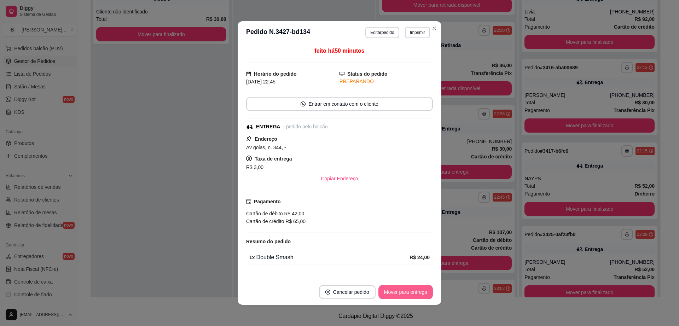
click at [399, 289] on button "Mover para entrega" at bounding box center [405, 292] width 54 height 14
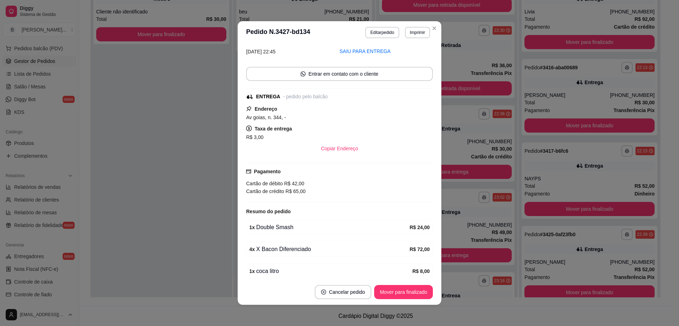
scroll to position [60, 0]
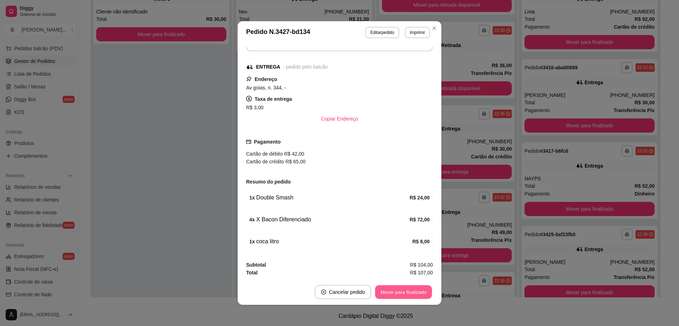
click at [409, 297] on button "Mover para finalizado" at bounding box center [403, 292] width 57 height 14
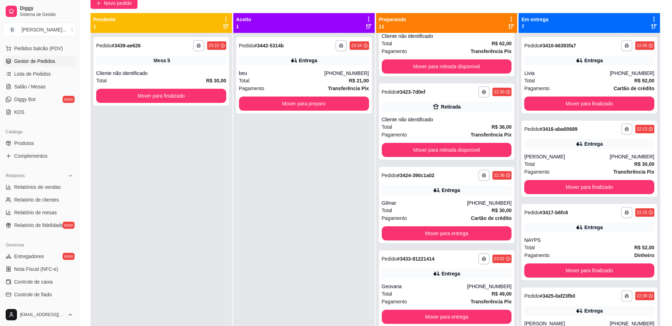
scroll to position [0, 0]
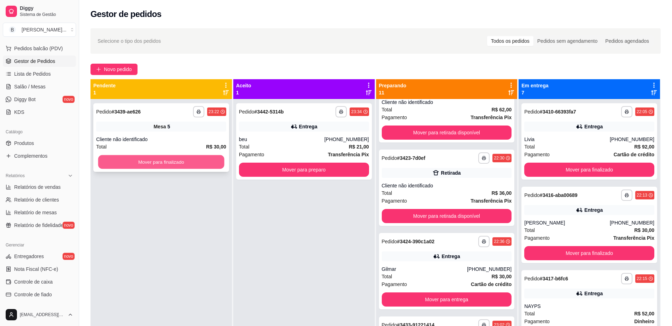
click at [191, 161] on button "Mover para finalizado" at bounding box center [161, 162] width 126 height 14
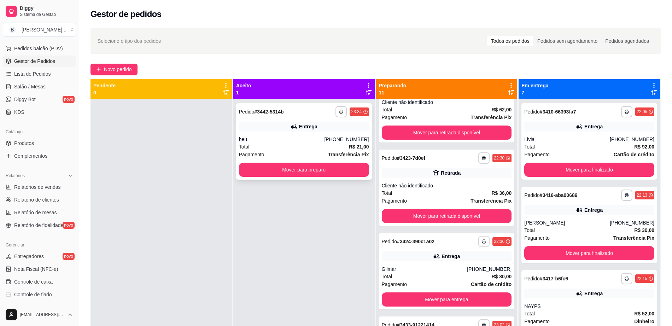
click at [295, 178] on div "**********" at bounding box center [304, 141] width 136 height 76
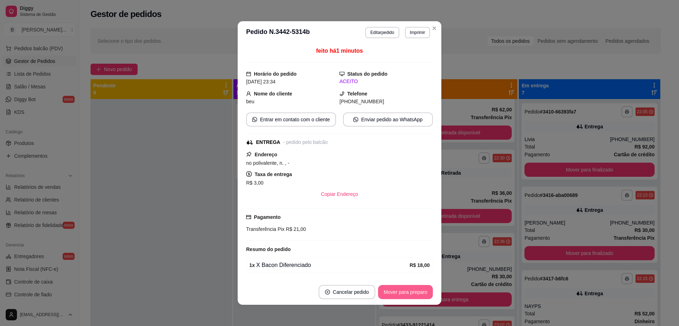
click at [410, 294] on button "Mover para preparo" at bounding box center [405, 292] width 55 height 14
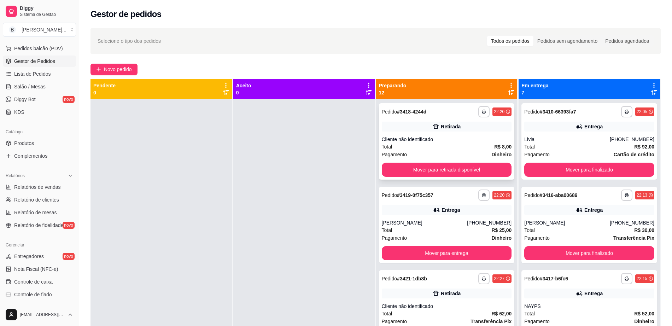
click at [452, 132] on div "**********" at bounding box center [447, 141] width 136 height 76
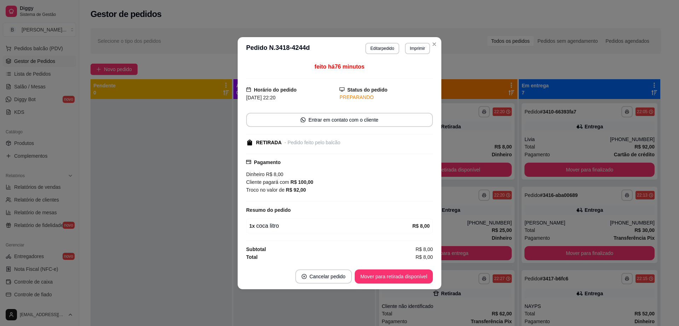
click at [399, 280] on button "Mover para retirada disponível" at bounding box center [394, 276] width 78 height 14
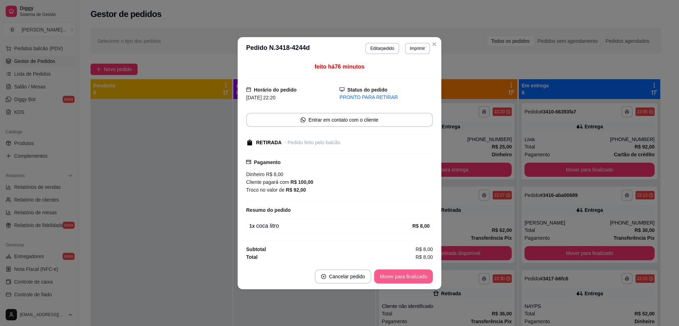
click at [400, 276] on button "Mover para finalizado" at bounding box center [403, 276] width 59 height 14
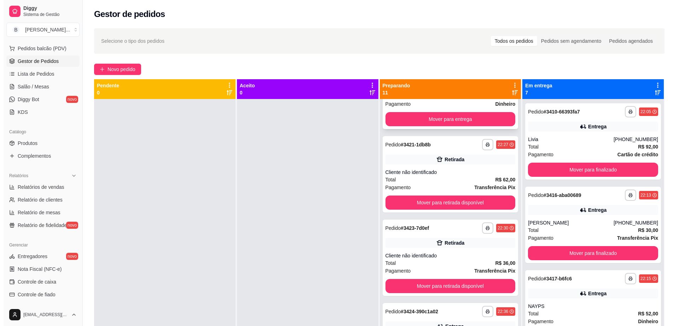
scroll to position [88, 0]
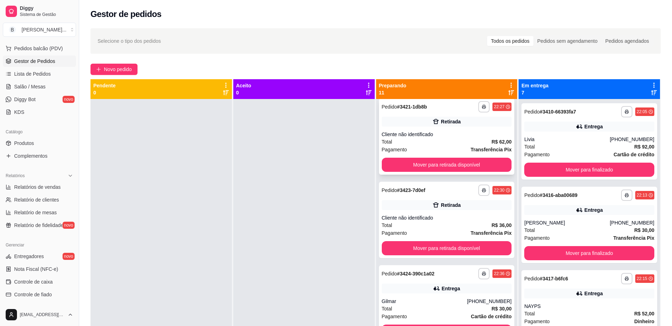
click at [438, 134] on div "Cliente não identificado" at bounding box center [447, 134] width 130 height 7
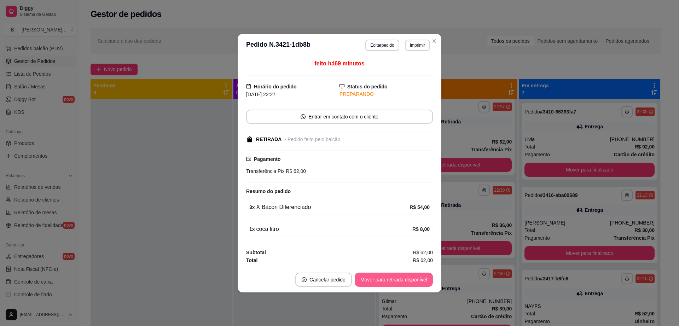
click at [398, 282] on button "Mover para retirada disponível" at bounding box center [394, 280] width 78 height 14
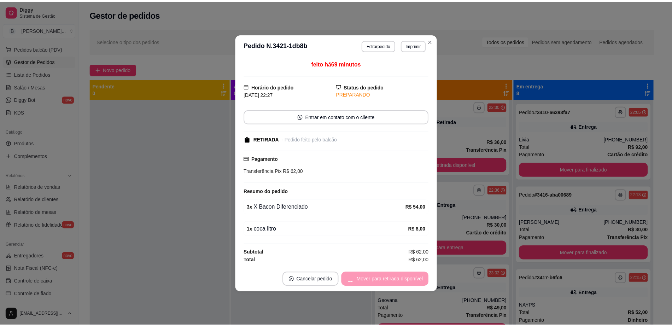
scroll to position [5, 0]
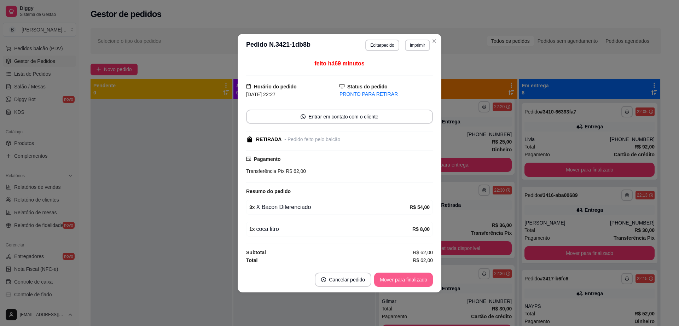
click at [398, 277] on button "Mover para finalizado" at bounding box center [403, 280] width 59 height 14
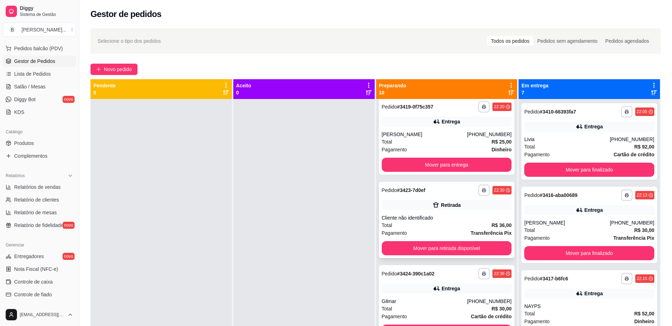
click at [435, 215] on div "Cliente não identificado" at bounding box center [447, 217] width 130 height 7
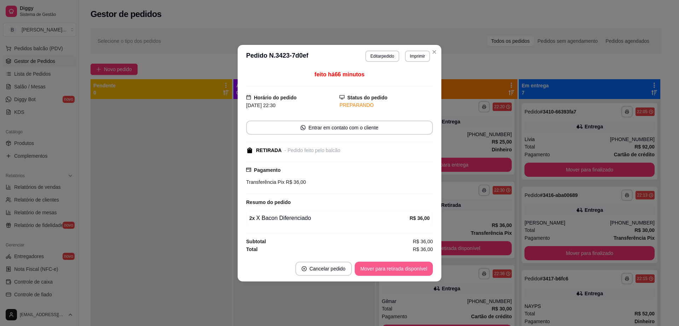
click at [404, 268] on button "Mover para retirada disponível" at bounding box center [394, 269] width 78 height 14
click at [404, 267] on button "Mover para finalizado" at bounding box center [403, 269] width 59 height 14
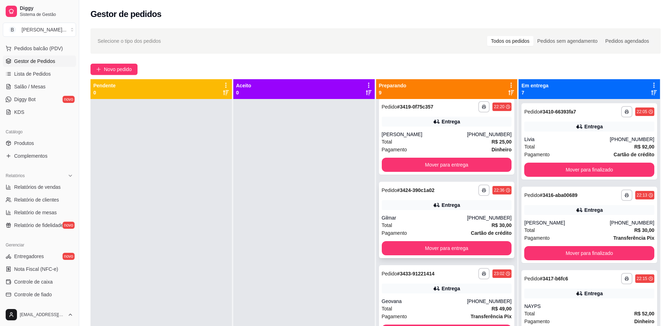
scroll to position [0, 0]
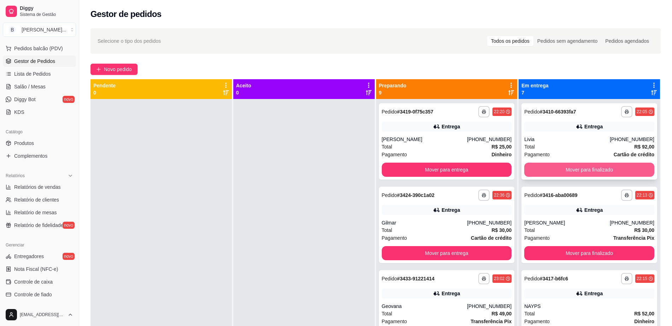
click at [537, 173] on button "Mover para finalizado" at bounding box center [589, 170] width 130 height 14
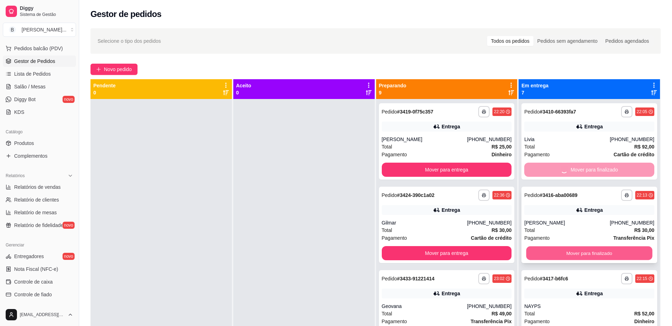
click at [586, 247] on button "Mover para finalizado" at bounding box center [590, 253] width 126 height 14
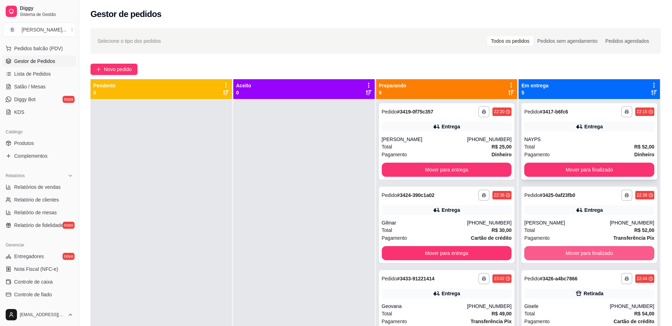
click at [571, 253] on button "Mover para finalizado" at bounding box center [589, 253] width 130 height 14
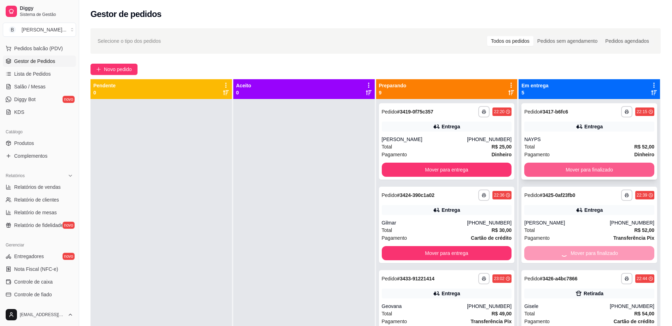
click at [576, 165] on button "Mover para finalizado" at bounding box center [589, 170] width 130 height 14
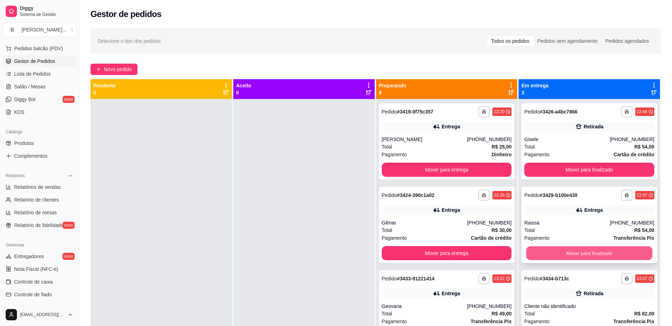
click at [579, 250] on button "Mover para finalizado" at bounding box center [590, 253] width 126 height 14
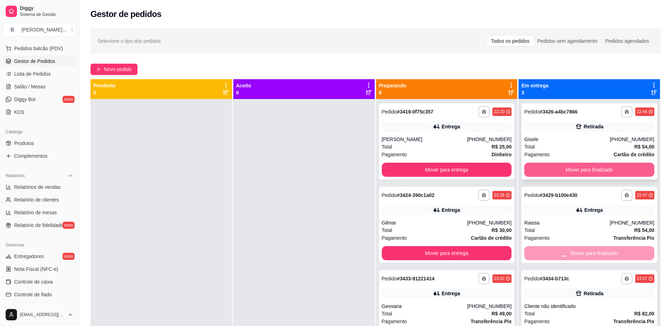
click at [581, 168] on button "Mover para finalizado" at bounding box center [589, 170] width 130 height 14
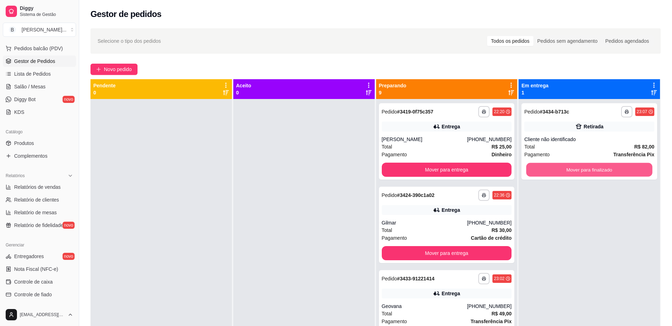
click at [581, 168] on button "Mover para finalizado" at bounding box center [590, 170] width 126 height 14
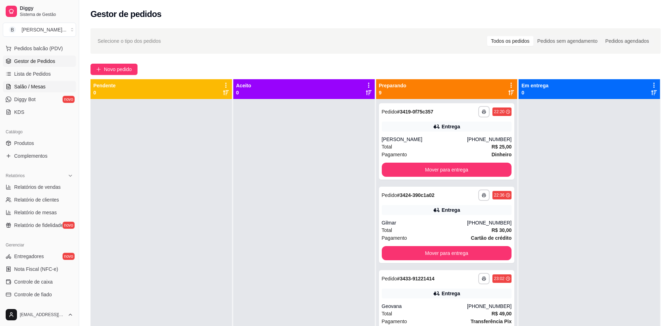
click at [35, 85] on span "Salão / Mesas" at bounding box center [29, 86] width 31 height 7
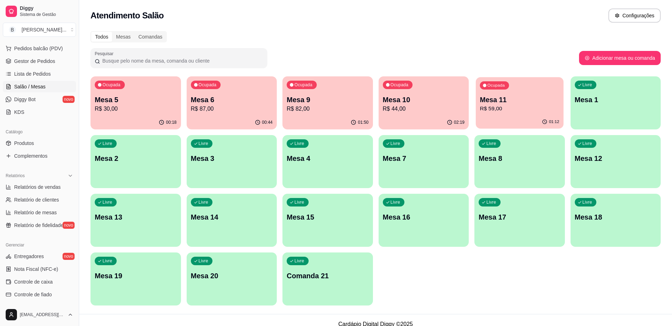
click at [504, 108] on p "R$ 59,00" at bounding box center [520, 109] width 80 height 8
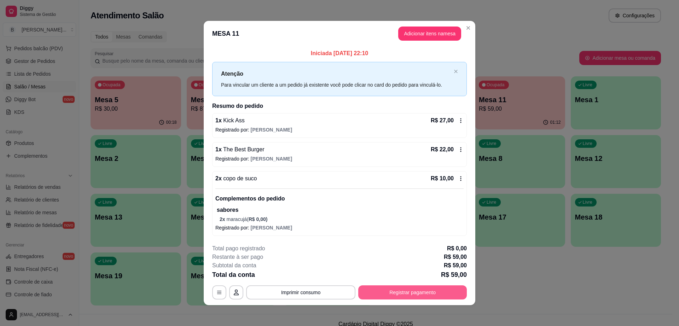
click at [386, 294] on button "Registrar pagamento" at bounding box center [412, 292] width 109 height 14
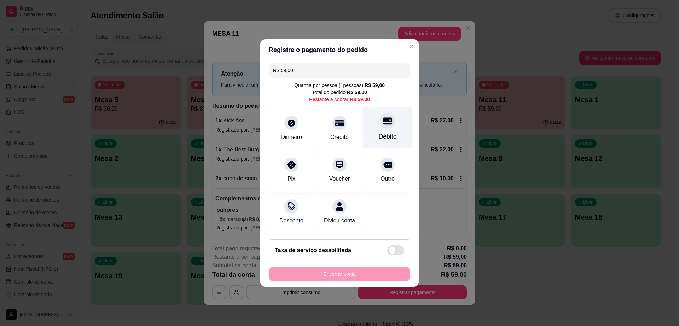
click at [383, 132] on div "Débito" at bounding box center [388, 136] width 18 height 9
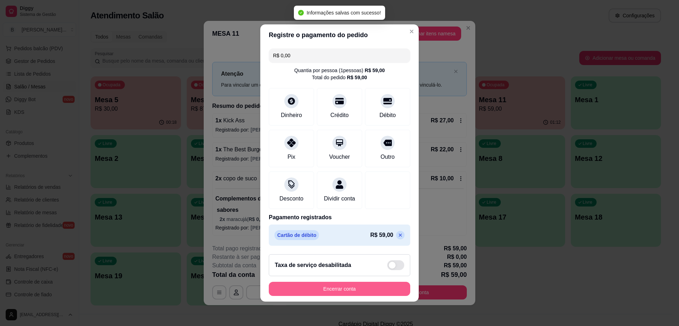
type input "R$ 0,00"
click at [375, 291] on button "Encerrar conta" at bounding box center [339, 289] width 141 height 14
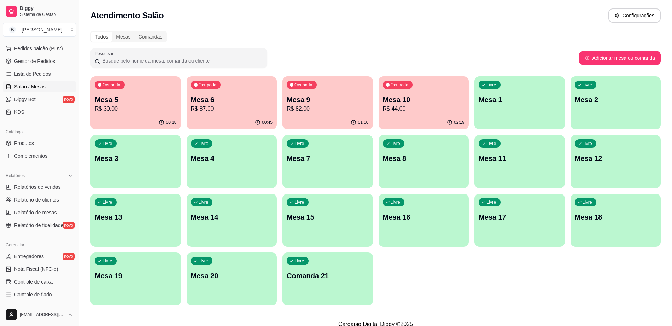
click at [346, 128] on div "01:50" at bounding box center [328, 123] width 91 height 14
click at [415, 101] on p "Mesa 10" at bounding box center [424, 100] width 82 height 10
click at [134, 105] on p "R$ 30,00" at bounding box center [136, 109] width 82 height 8
click at [325, 96] on p "Mesa 9" at bounding box center [328, 100] width 82 height 10
click at [52, 59] on span "Gestor de Pedidos" at bounding box center [34, 61] width 41 height 7
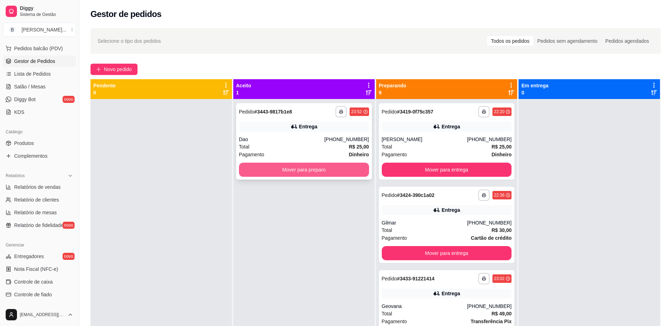
click at [329, 168] on button "Mover para preparo" at bounding box center [304, 170] width 130 height 14
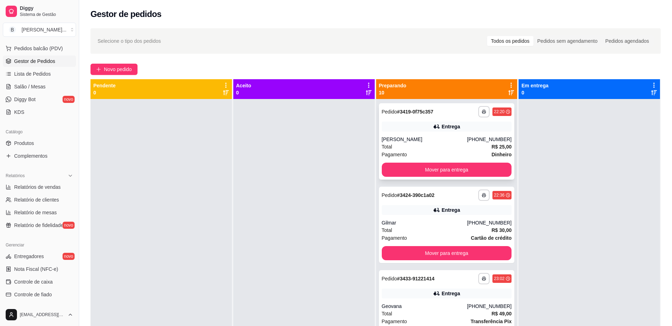
click at [437, 133] on div "**********" at bounding box center [447, 141] width 136 height 76
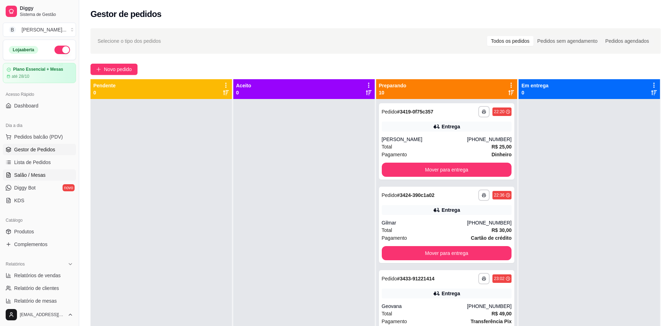
click at [49, 174] on link "Salão / Mesas" at bounding box center [39, 174] width 73 height 11
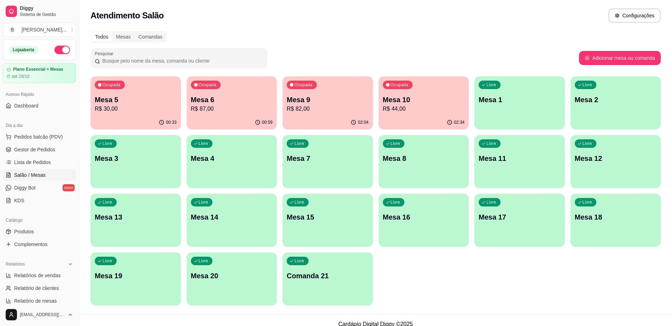
click at [596, 165] on div "Livre Mesa 12" at bounding box center [616, 157] width 91 height 45
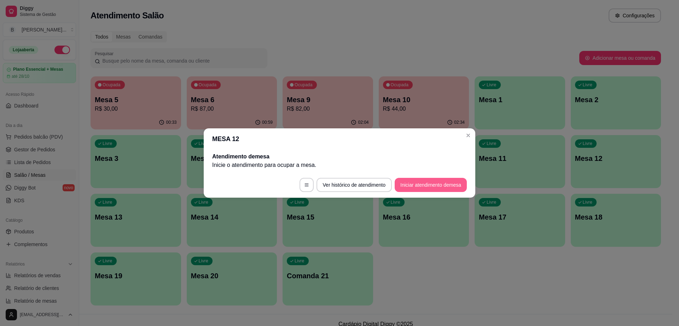
click at [428, 187] on button "Iniciar atendimento de mesa" at bounding box center [431, 185] width 72 height 14
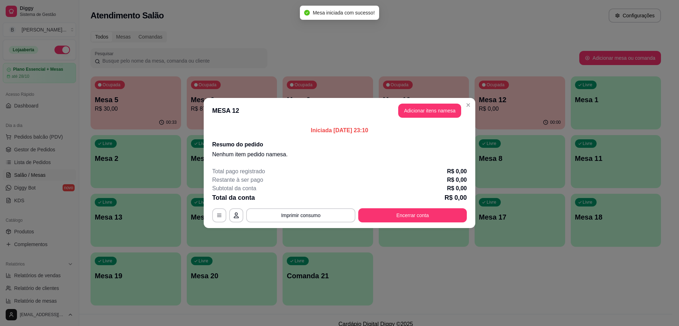
click at [434, 116] on button "Adicionar itens na mesa" at bounding box center [429, 111] width 63 height 14
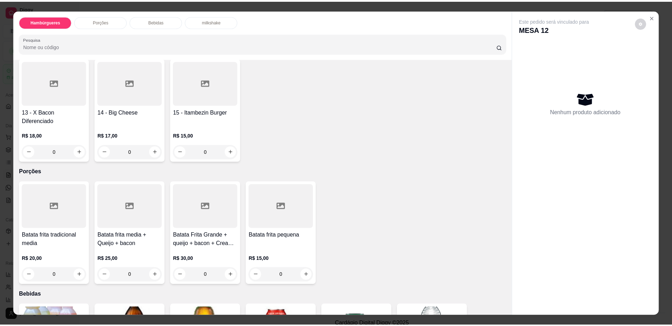
scroll to position [354, 0]
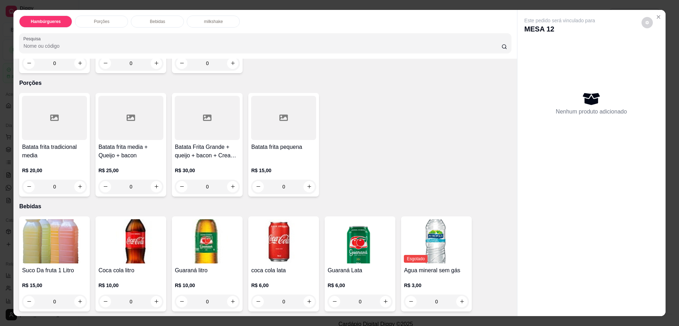
click at [112, 143] on h4 "Batata frita media + Queijo + bacon" at bounding box center [130, 151] width 65 height 17
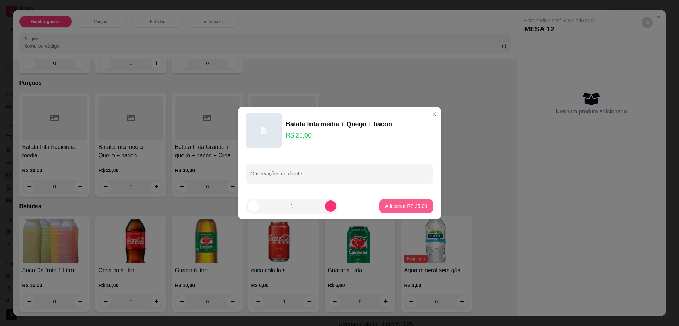
click at [412, 208] on p "Adicionar R$ 25,00" at bounding box center [406, 206] width 42 height 7
type input "1"
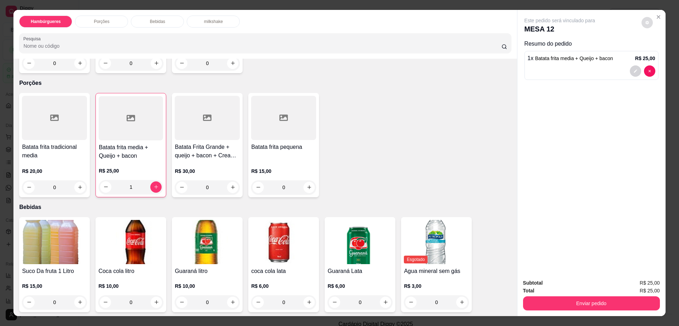
click at [641, 19] on button "decrease-product-quantity" at bounding box center [646, 22] width 11 height 11
click at [559, 297] on button "Enviar pedido" at bounding box center [591, 303] width 137 height 14
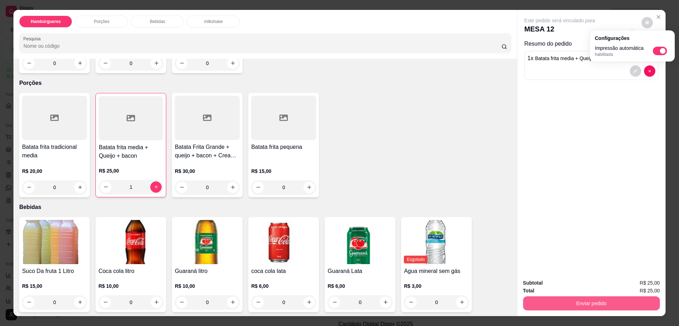
click at [559, 297] on button "Enviar pedido" at bounding box center [591, 303] width 137 height 14
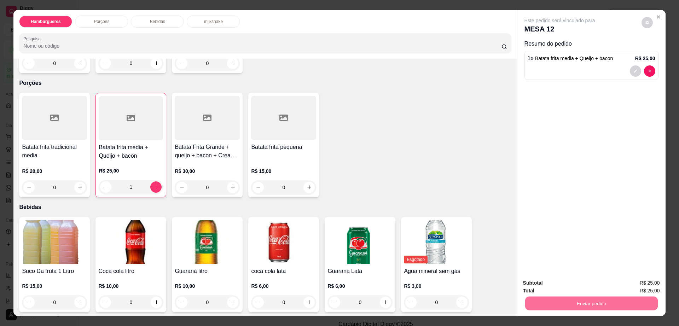
click at [644, 283] on button "Enviar pedido" at bounding box center [640, 285] width 39 height 13
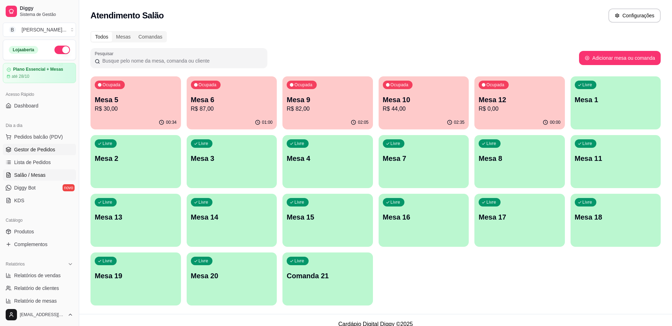
click at [31, 154] on link "Gestor de Pedidos" at bounding box center [39, 149] width 73 height 11
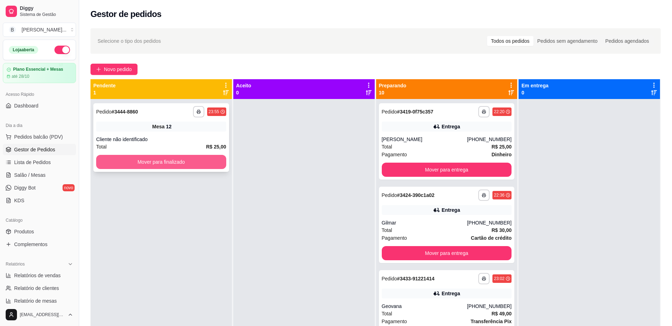
click at [203, 162] on button "Mover para finalizado" at bounding box center [161, 162] width 130 height 14
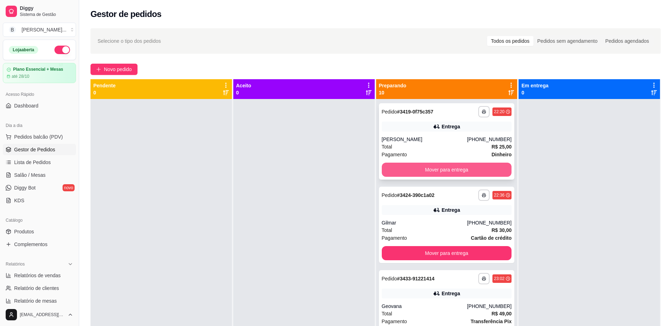
click at [394, 172] on button "Mover para entrega" at bounding box center [447, 170] width 130 height 14
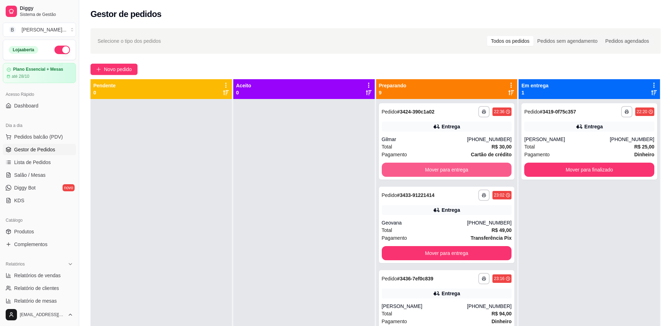
click at [396, 171] on button "Mover para entrega" at bounding box center [447, 170] width 130 height 14
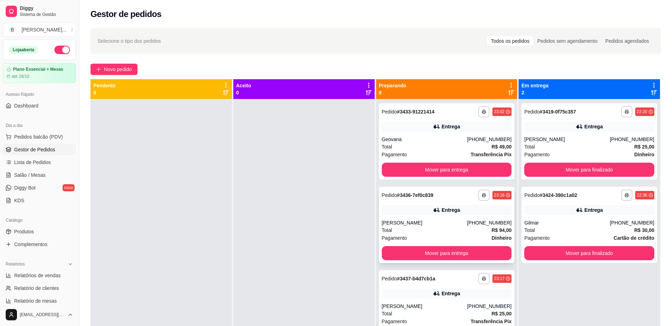
scroll to position [133, 0]
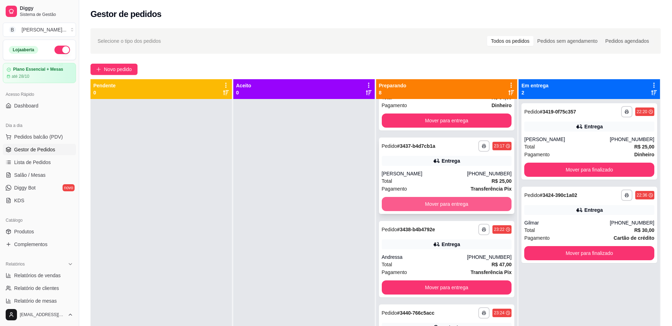
click at [441, 200] on button "Mover para entrega" at bounding box center [447, 204] width 130 height 14
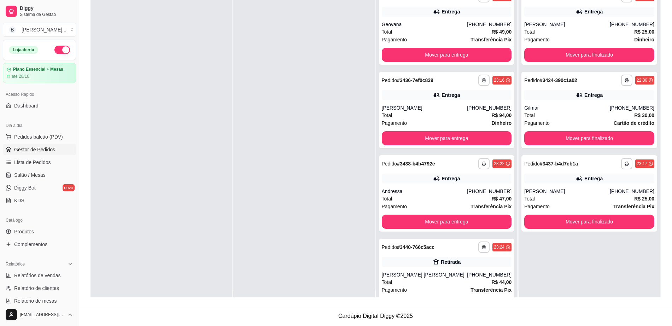
scroll to position [0, 0]
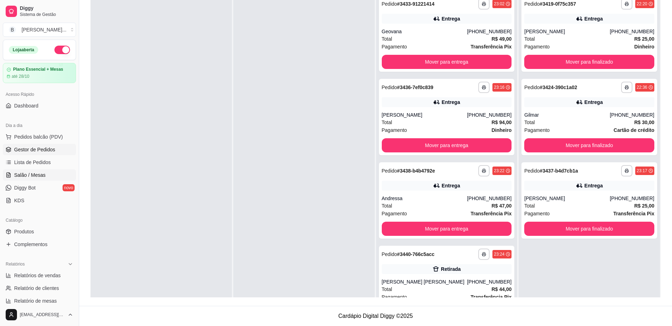
click at [23, 172] on span "Salão / Mesas" at bounding box center [29, 175] width 31 height 7
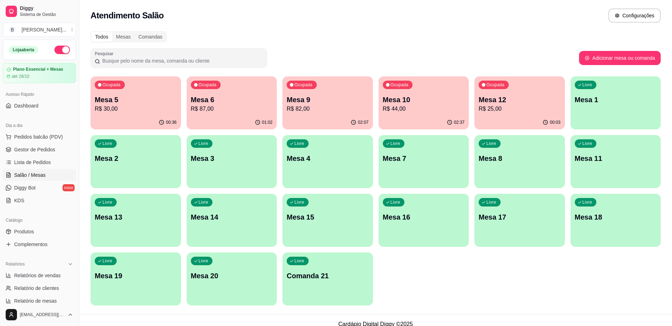
click at [219, 111] on p "R$ 87,00" at bounding box center [232, 109] width 82 height 8
click at [56, 134] on span "Pedidos balcão (PDV)" at bounding box center [38, 136] width 49 height 7
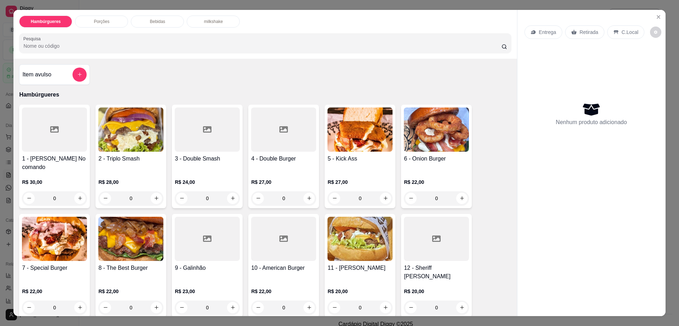
click at [546, 33] on p "Entrega" at bounding box center [547, 32] width 17 height 7
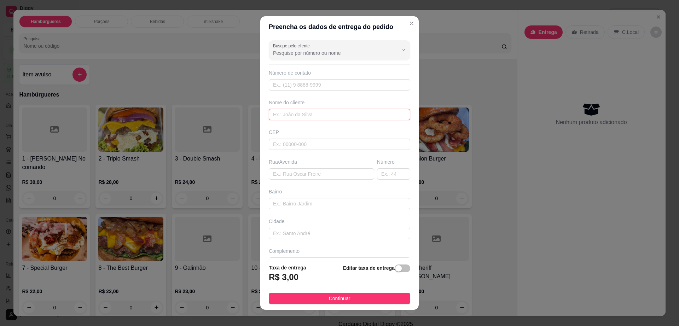
click at [291, 115] on input "text" at bounding box center [339, 114] width 141 height 11
click at [293, 119] on input "jhommy" at bounding box center [339, 114] width 141 height 11
type input "jhonny"
click at [314, 171] on input "text" at bounding box center [321, 173] width 105 height 11
paste input "[STREET_ADDRESS][PERSON_NAME] rua do inss"
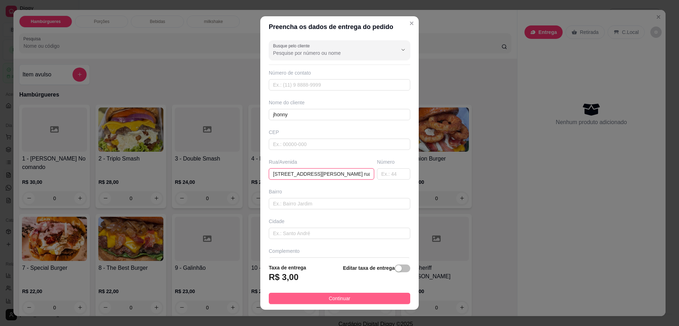
type input "[STREET_ADDRESS][PERSON_NAME] rua do inss"
click at [346, 300] on button "Continuar" at bounding box center [339, 298] width 141 height 11
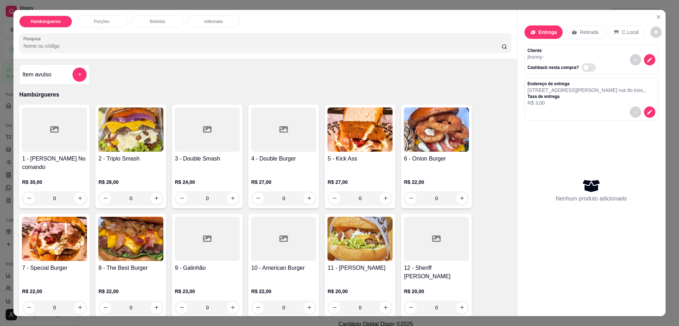
click at [113, 16] on div "Porções" at bounding box center [101, 22] width 53 height 12
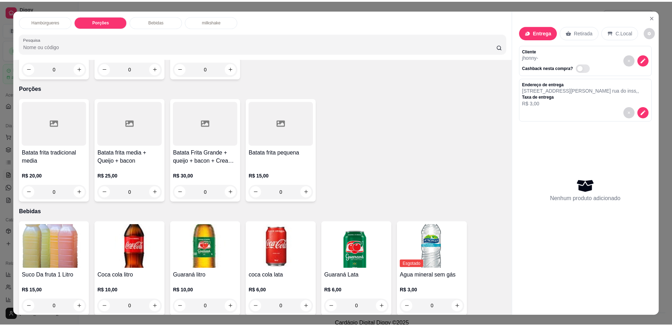
scroll to position [13, 0]
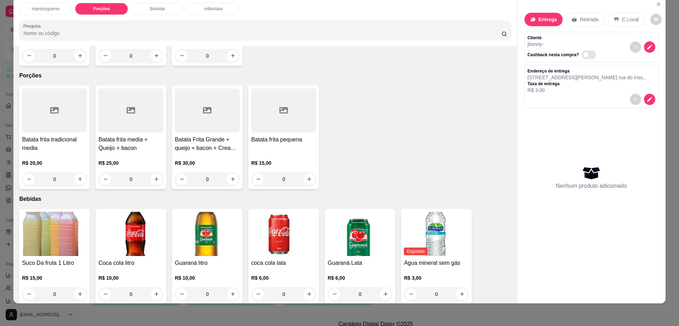
click at [229, 92] on div at bounding box center [207, 110] width 65 height 44
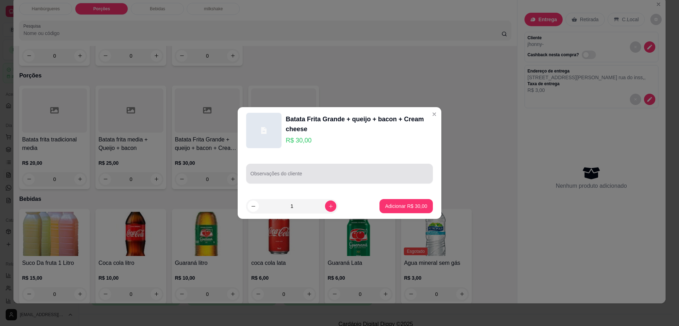
click at [317, 172] on div at bounding box center [339, 174] width 178 height 14
type input "pura sem nada"
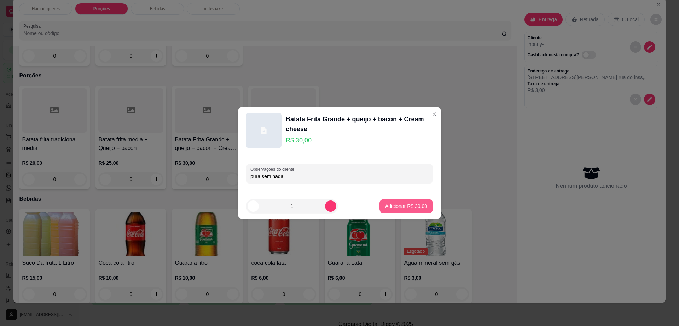
click at [397, 201] on button "Adicionar R$ 30,00" at bounding box center [405, 206] width 53 height 14
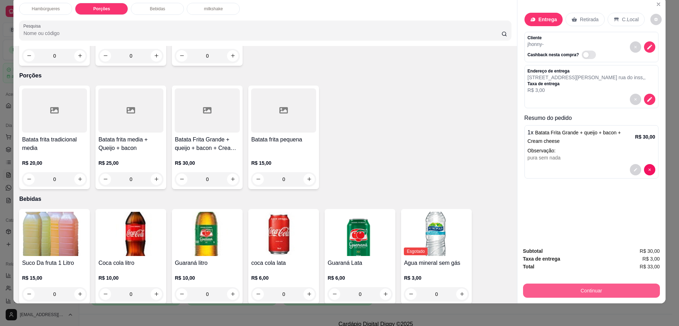
click at [602, 295] on button "Continuar" at bounding box center [591, 291] width 137 height 14
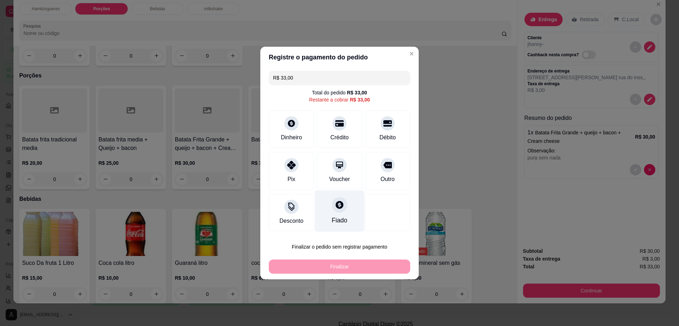
click at [335, 209] on icon at bounding box center [339, 204] width 9 height 9
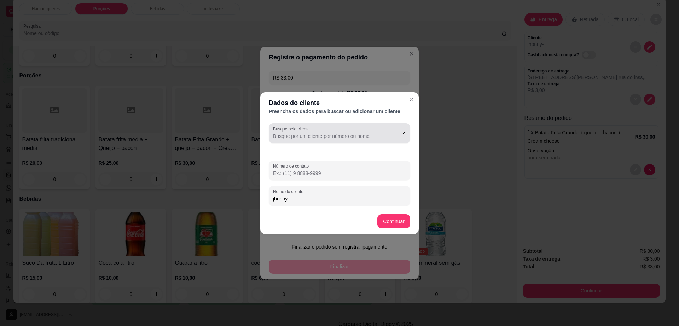
click at [326, 135] on input "Busque pelo cliente" at bounding box center [329, 136] width 113 height 7
type input "j"
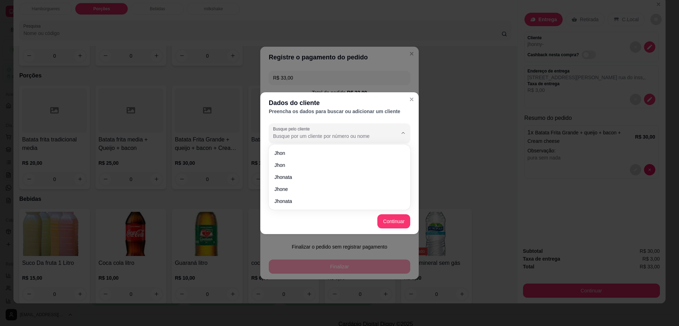
click at [469, 116] on div "Dados do cliente Preencha os dados para buscar ou adicionar um cliente Busque p…" at bounding box center [339, 163] width 679 height 326
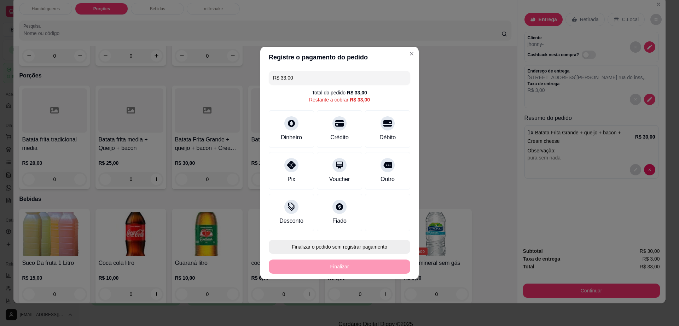
click at [348, 250] on button "Finalizar o pedido sem registrar pagamento" at bounding box center [339, 247] width 141 height 14
click at [378, 309] on button "Confirmar" at bounding box center [383, 305] width 25 height 11
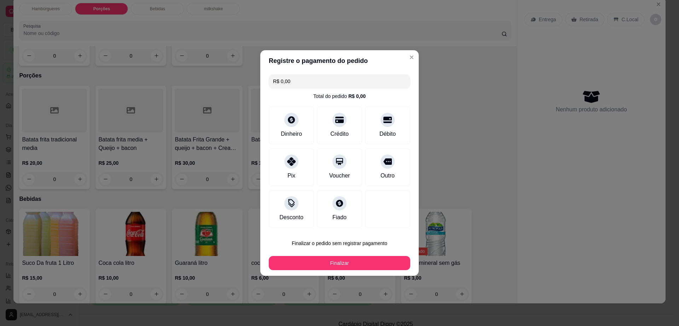
type input "R$ 0,00"
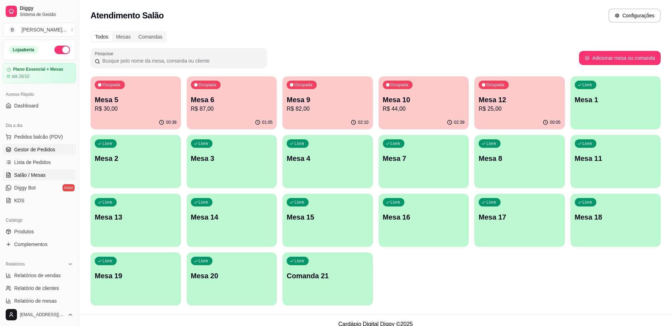
click at [51, 145] on ul "Pedidos balcão (PDV) Gestor de Pedidos Lista de Pedidos Salão / Mesas Diggy Bot…" at bounding box center [39, 168] width 73 height 75
click at [50, 149] on span "Gestor de Pedidos" at bounding box center [34, 149] width 41 height 7
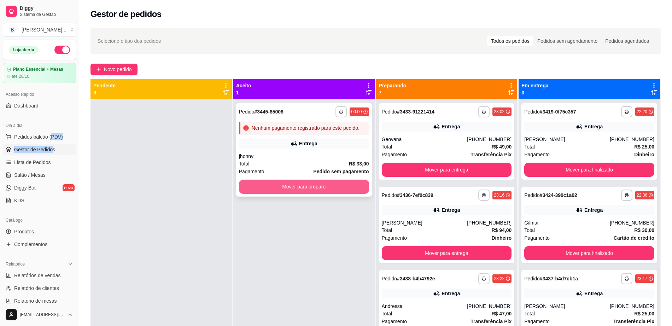
click at [297, 187] on button "Mover para preparo" at bounding box center [304, 187] width 130 height 14
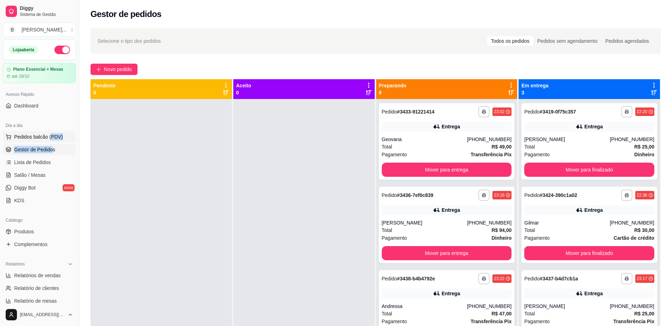
click at [42, 135] on span "Pedidos balcão (PDV)" at bounding box center [38, 136] width 49 height 7
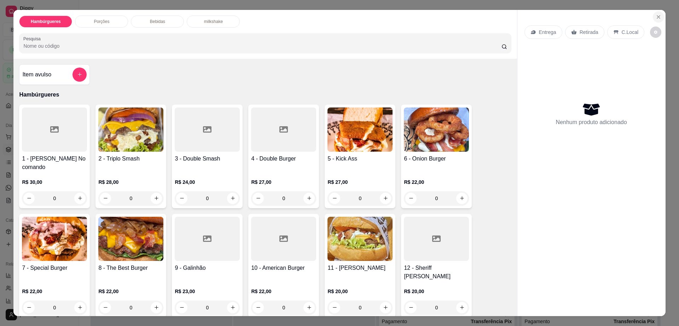
click at [659, 17] on button "Close" at bounding box center [658, 16] width 11 height 11
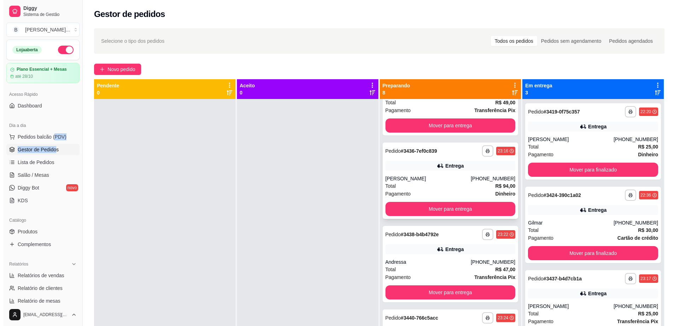
scroll to position [133, 0]
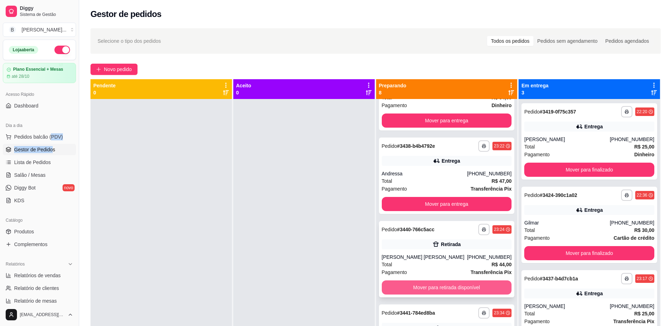
click at [435, 286] on button "Mover para retirada disponível" at bounding box center [447, 287] width 130 height 14
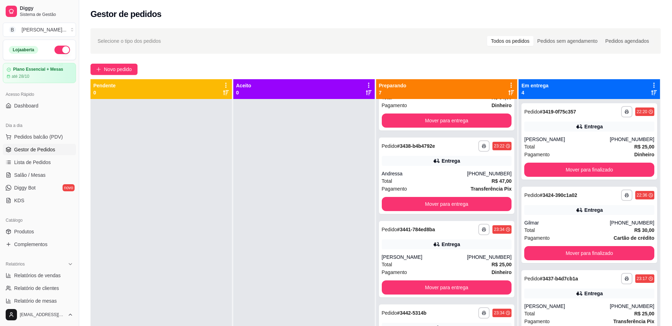
click at [41, 129] on div "Dia a dia" at bounding box center [39, 125] width 73 height 11
click at [44, 135] on span "Pedidos balcão (PDV)" at bounding box center [38, 136] width 49 height 7
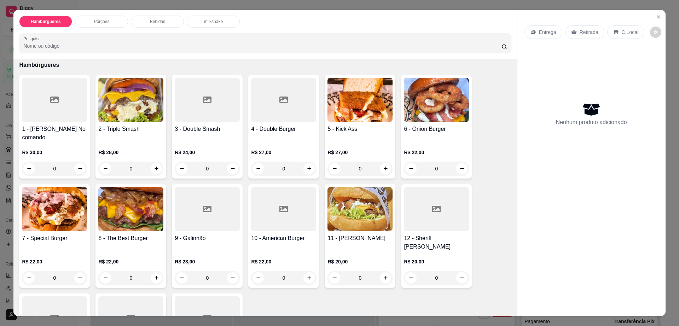
scroll to position [44, 0]
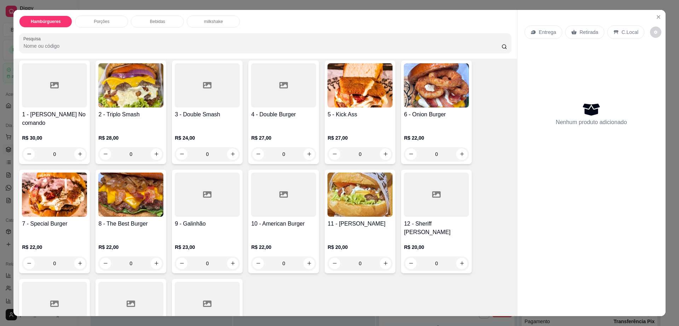
click at [34, 173] on img at bounding box center [54, 195] width 65 height 44
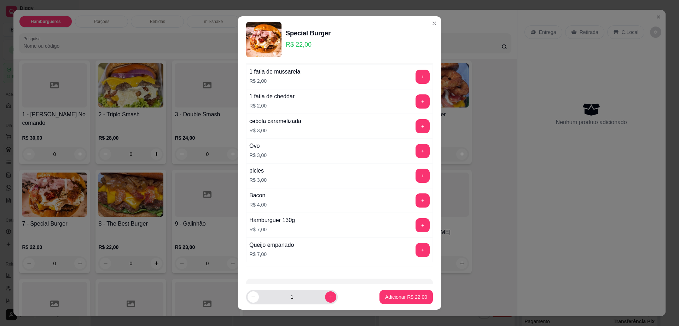
scroll to position [66, 0]
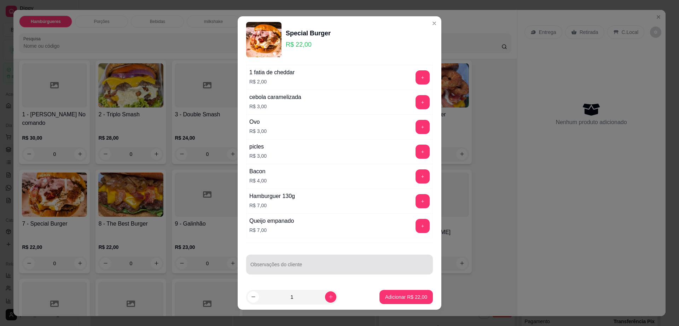
click at [320, 266] on input "Observações do cliente" at bounding box center [339, 267] width 178 height 7
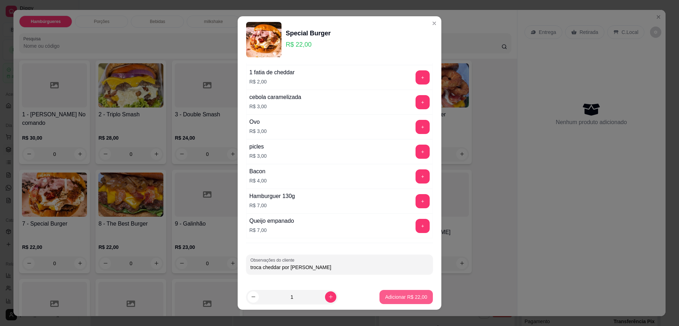
type input "troca cheddar por [PERSON_NAME]"
click at [393, 294] on p "Adicionar R$ 22,00" at bounding box center [406, 297] width 42 height 7
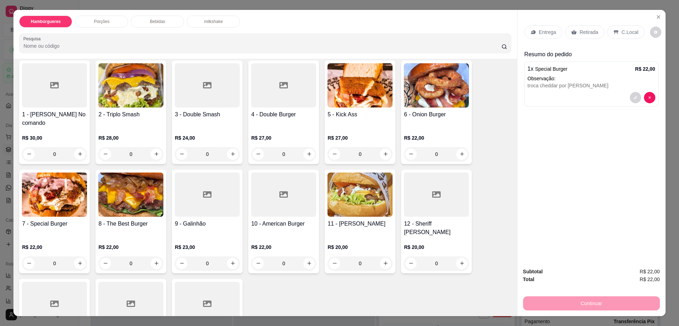
click at [127, 194] on img at bounding box center [130, 195] width 65 height 44
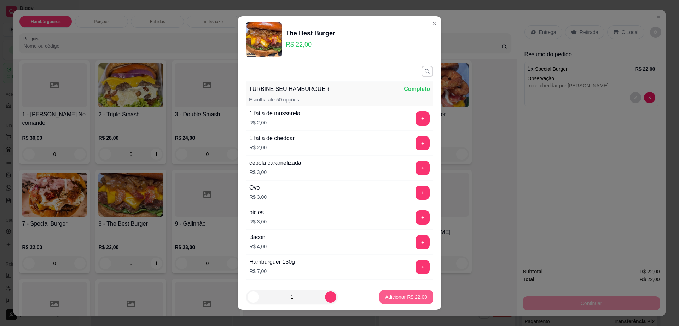
click at [409, 296] on p "Adicionar R$ 22,00" at bounding box center [406, 297] width 42 height 7
type input "1"
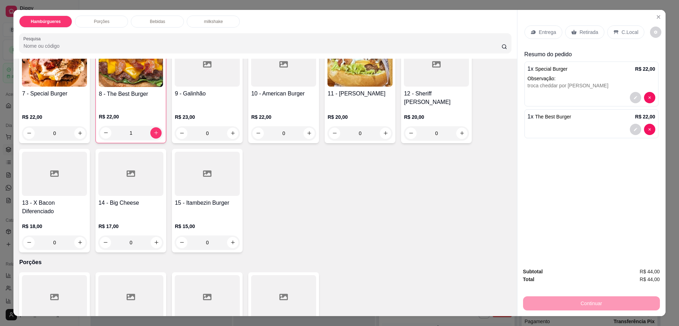
scroll to position [177, 0]
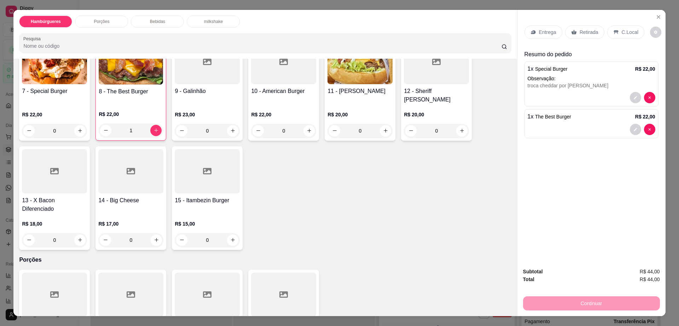
click at [162, 19] on div "Bebidas" at bounding box center [157, 22] width 53 height 12
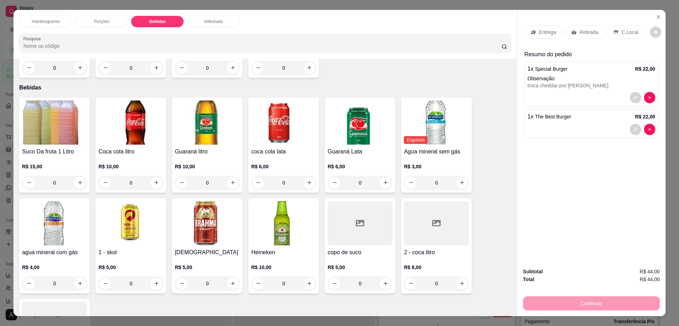
scroll to position [13, 0]
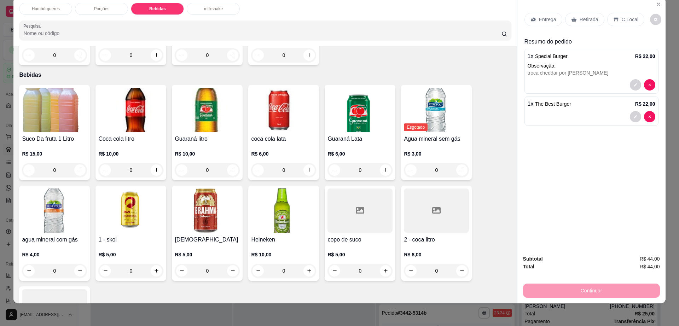
click at [64, 94] on img at bounding box center [54, 110] width 65 height 44
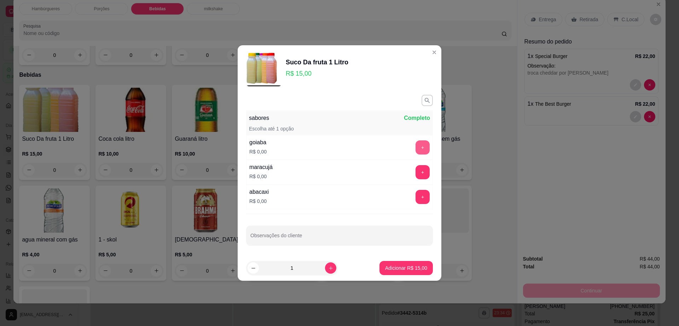
click at [416, 147] on button "+" at bounding box center [423, 147] width 14 height 14
click at [404, 269] on p "Adicionar R$ 15,00" at bounding box center [406, 268] width 42 height 7
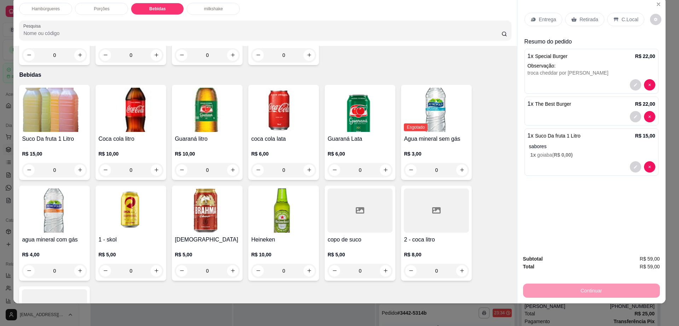
click at [542, 19] on p "Entrega" at bounding box center [547, 19] width 17 height 7
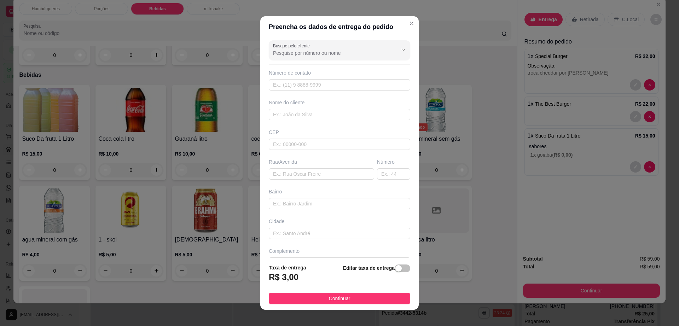
click at [322, 180] on div "Busque pelo cliente Número de contato Nome do cliente CEP Rua/[GEOGRAPHIC_DATA]" at bounding box center [339, 147] width 158 height 221
click at [324, 176] on input "text" at bounding box center [321, 173] width 105 height 11
type input "em korkoran"
click at [321, 115] on input "text" at bounding box center [339, 114] width 141 height 11
type input "da roca"
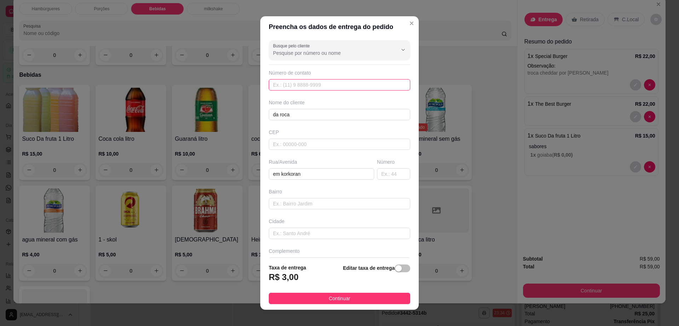
click at [286, 86] on input "text" at bounding box center [339, 84] width 141 height 11
paste input "[PHONE_NUMBER]"
type input "[PHONE_NUMBER]"
click at [339, 300] on span "Continuar" at bounding box center [340, 299] width 22 height 8
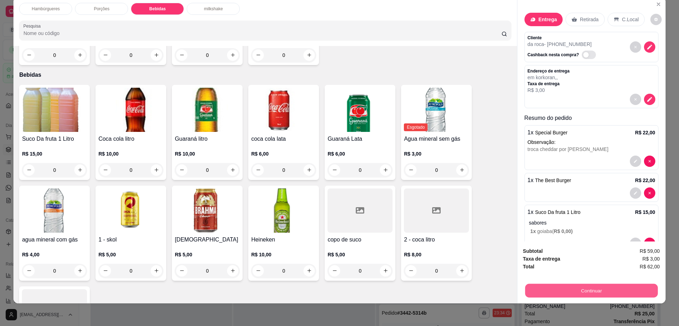
click at [570, 288] on button "Continuar" at bounding box center [591, 291] width 133 height 14
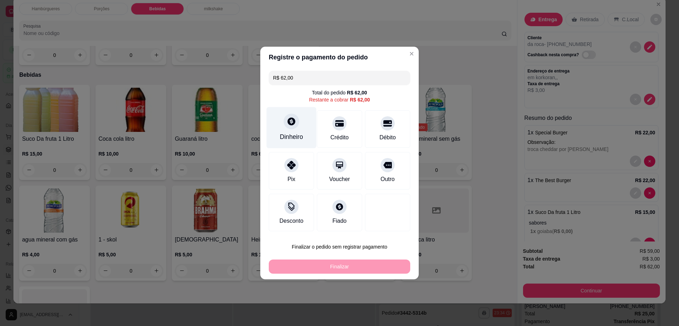
click at [299, 127] on div "Dinheiro" at bounding box center [292, 127] width 50 height 41
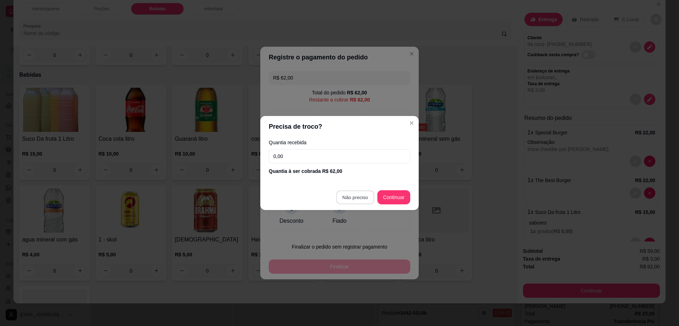
type input "R$ 0,00"
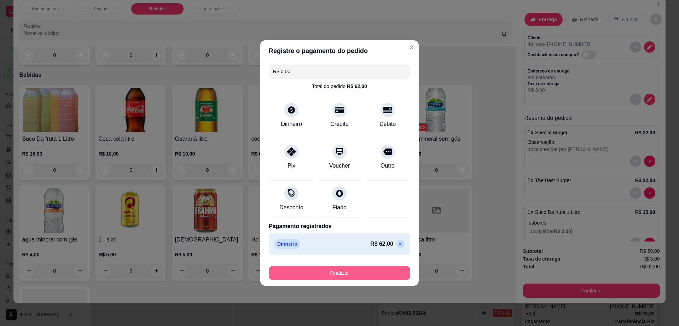
click at [351, 269] on button "Finalizar" at bounding box center [339, 273] width 141 height 14
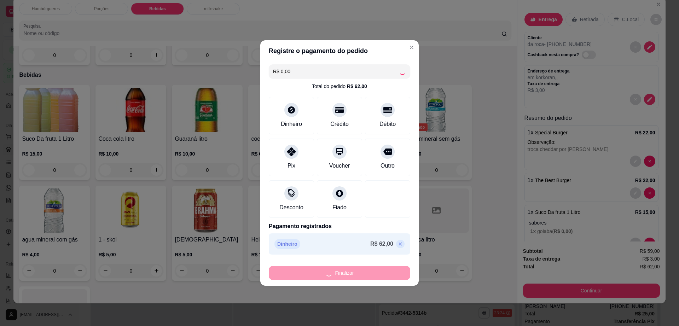
type input "0"
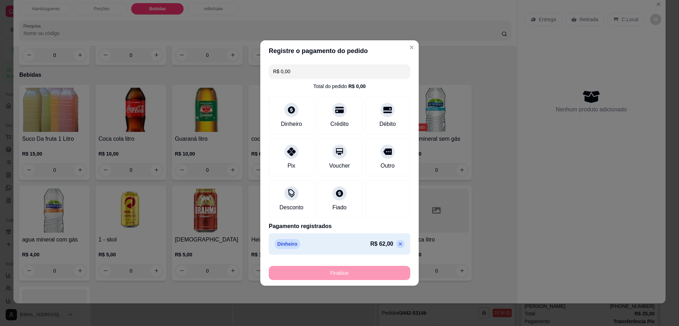
type input "-R$ 62,00"
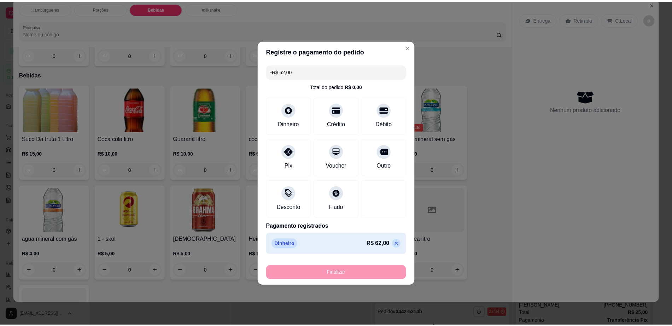
scroll to position [472, 0]
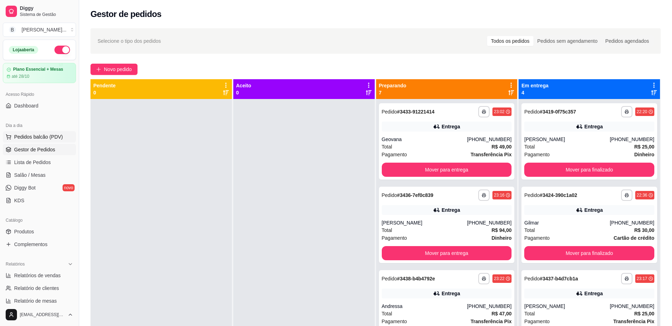
click at [41, 136] on span "Pedidos balcão (PDV)" at bounding box center [38, 136] width 49 height 7
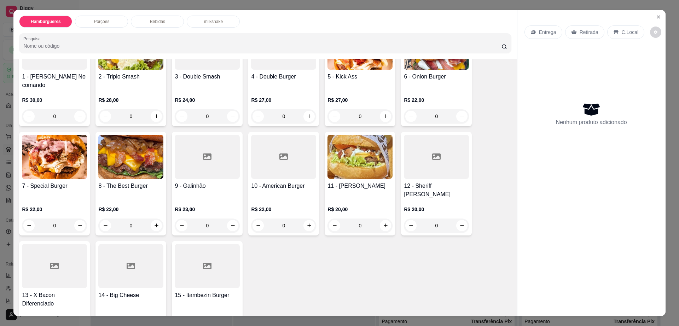
scroll to position [88, 0]
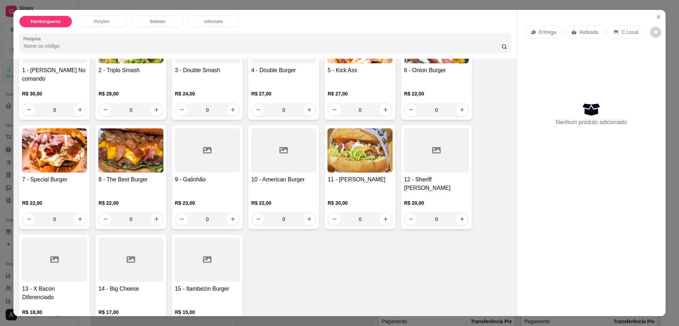
click at [364, 142] on img at bounding box center [359, 150] width 65 height 44
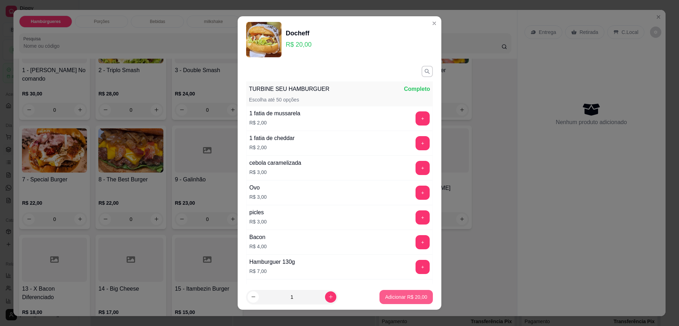
click at [405, 302] on button "Adicionar R$ 20,00" at bounding box center [405, 297] width 53 height 14
type input "1"
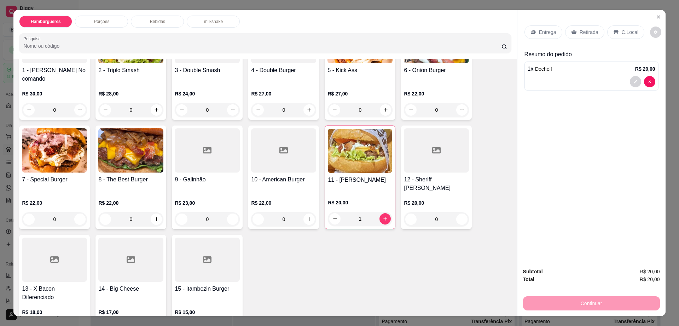
click at [447, 165] on div "12 - Sheriff Burger R$ 20,00 0" at bounding box center [436, 178] width 71 height 104
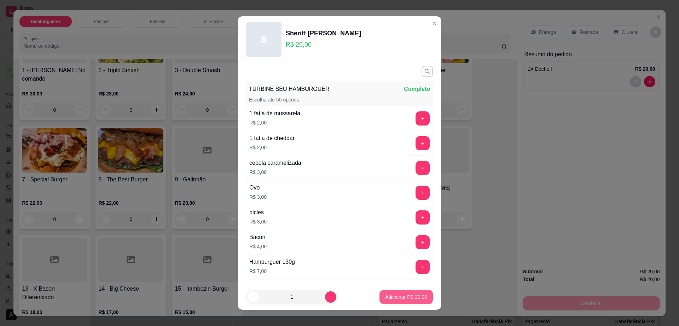
click at [388, 299] on p "Adicionar R$ 20,00" at bounding box center [406, 297] width 42 height 7
type input "1"
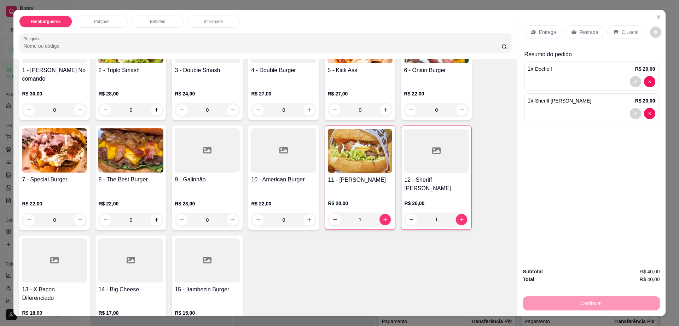
click at [589, 29] on p "Retirada" at bounding box center [589, 32] width 19 height 7
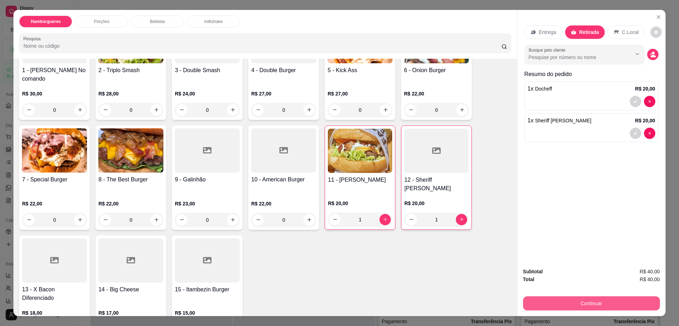
click at [579, 308] on button "Continuar" at bounding box center [591, 303] width 137 height 14
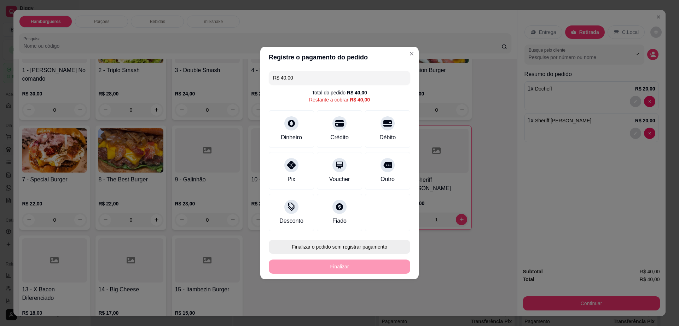
click at [366, 249] on button "Finalizar o pedido sem registrar pagamento" at bounding box center [339, 247] width 141 height 14
click at [386, 302] on button "Confirmar" at bounding box center [384, 305] width 26 height 11
type input "0"
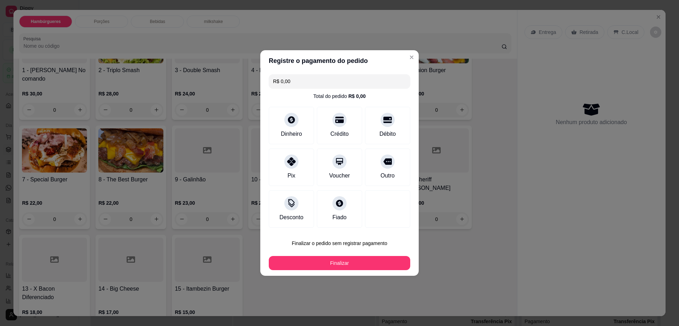
type input "R$ 0,00"
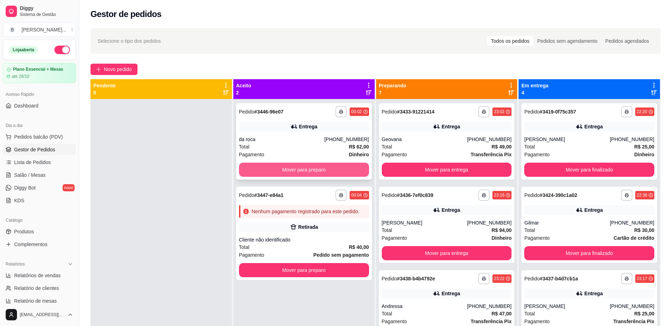
click at [298, 173] on button "Mover para preparo" at bounding box center [304, 170] width 130 height 14
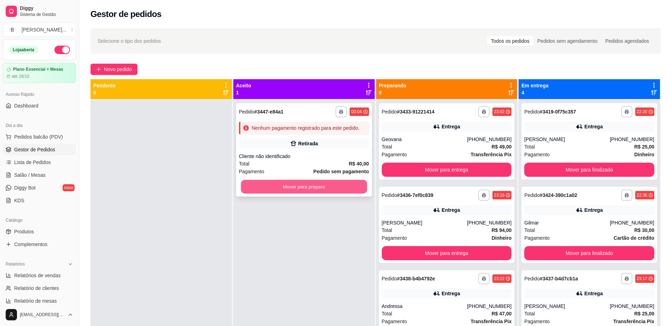
click at [300, 185] on button "Mover para preparo" at bounding box center [304, 187] width 126 height 14
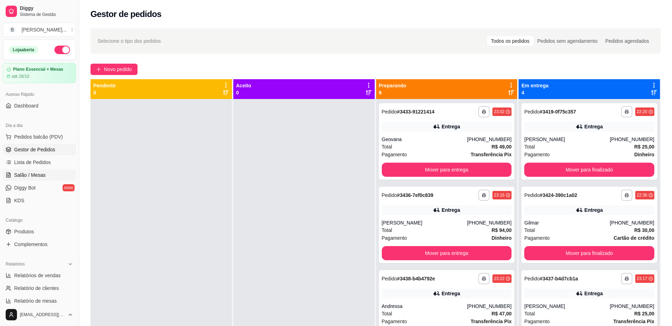
click at [55, 174] on link "Salão / Mesas" at bounding box center [39, 174] width 73 height 11
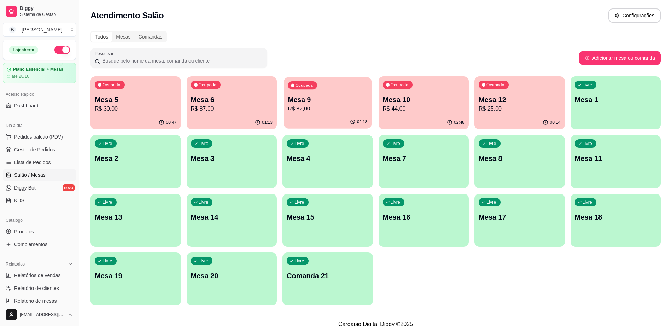
click at [332, 122] on div "02:18" at bounding box center [328, 121] width 88 height 13
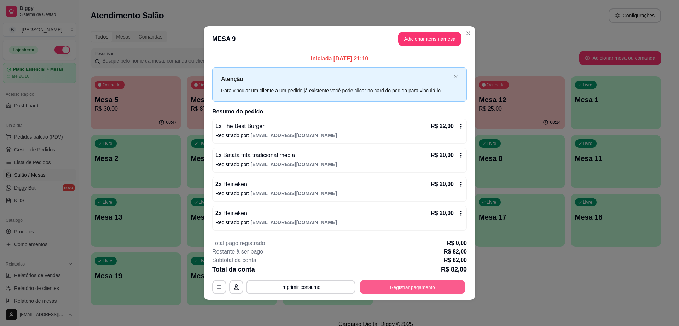
click at [417, 289] on button "Registrar pagamento" at bounding box center [412, 287] width 105 height 14
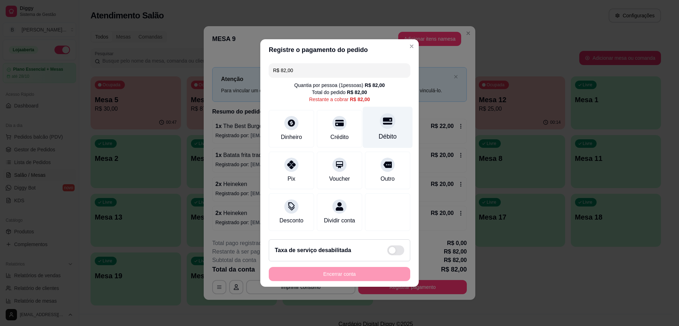
click at [383, 119] on icon at bounding box center [387, 121] width 9 height 7
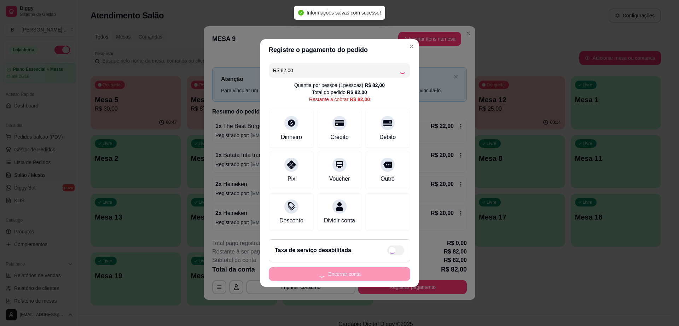
type input "R$ 0,00"
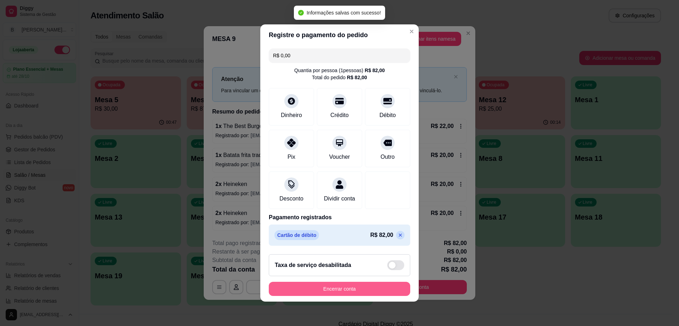
click at [367, 289] on button "Encerrar conta" at bounding box center [339, 289] width 141 height 14
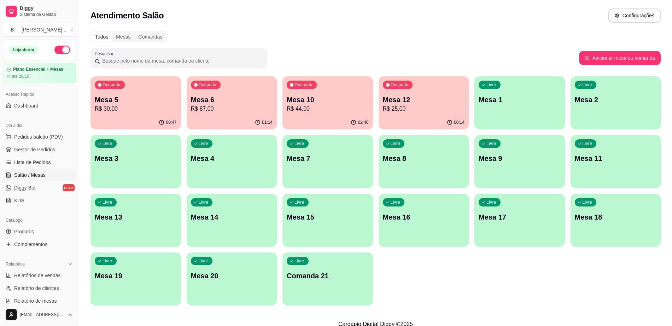
click at [430, 157] on p "Mesa 8" at bounding box center [424, 158] width 82 height 10
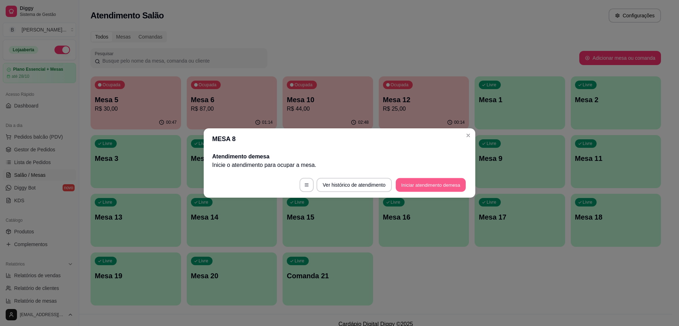
click at [427, 184] on button "Iniciar atendimento de mesa" at bounding box center [431, 185] width 70 height 14
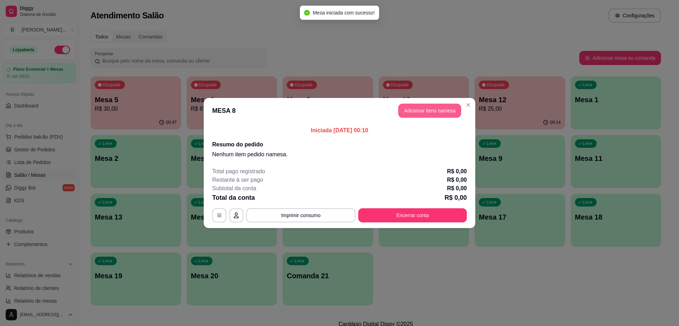
click at [437, 104] on button "Adicionar itens na mesa" at bounding box center [429, 111] width 63 height 14
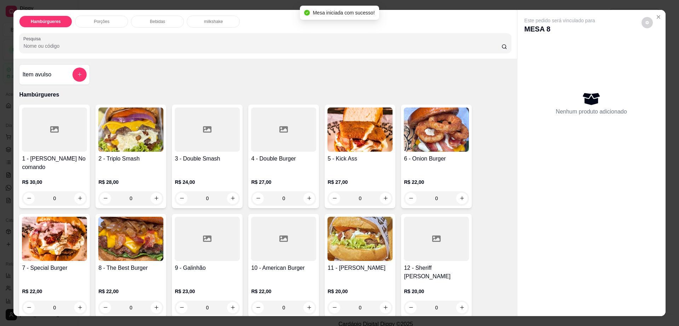
click at [201, 240] on div at bounding box center [207, 239] width 65 height 44
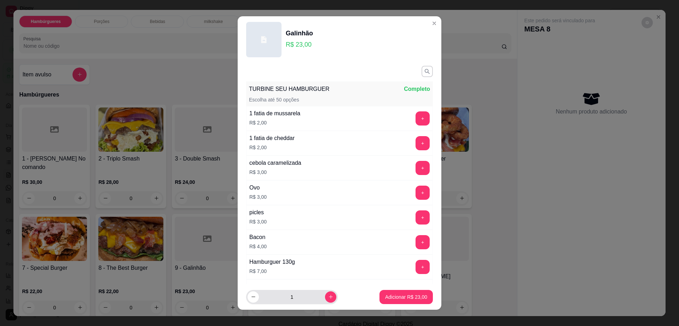
click at [316, 301] on input "1" at bounding box center [292, 297] width 66 height 14
click at [325, 301] on button "increase-product-quantity" at bounding box center [330, 296] width 11 height 11
type input "2"
click at [386, 297] on p "Adicionar R$ 46,00" at bounding box center [406, 297] width 41 height 7
type input "2"
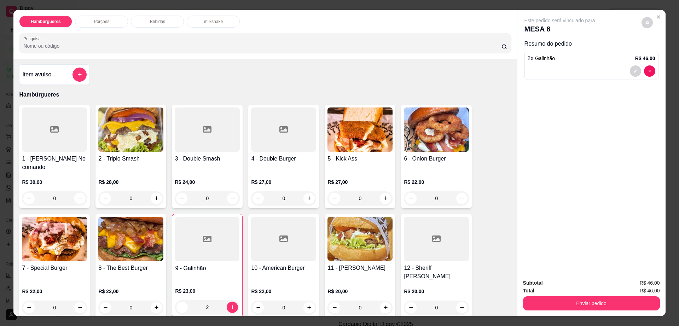
click at [169, 24] on div "Bebidas" at bounding box center [157, 22] width 53 height 12
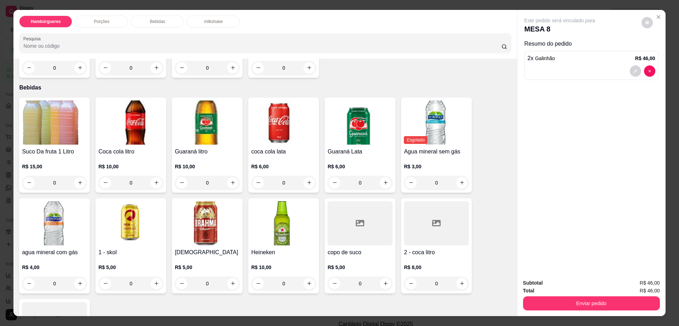
scroll to position [13, 0]
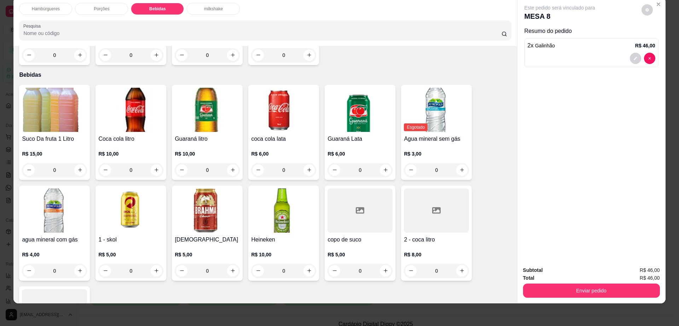
click at [413, 198] on div at bounding box center [436, 210] width 65 height 44
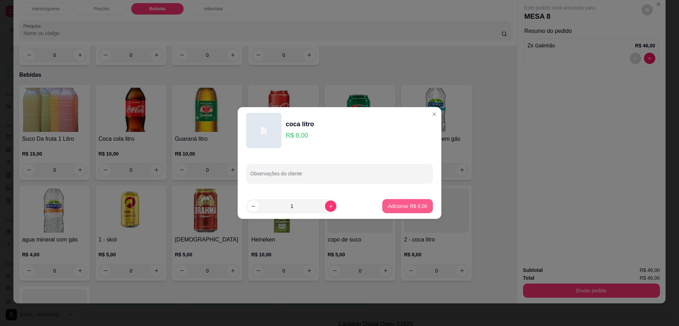
click at [414, 204] on p "Adicionar R$ 8,00" at bounding box center [407, 206] width 39 height 7
type input "1"
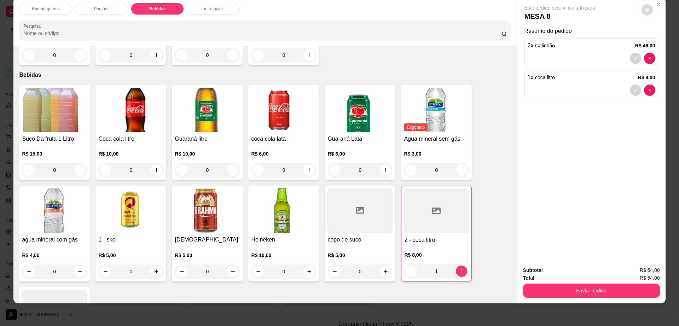
click at [645, 9] on icon "decrease-product-quantity" at bounding box center [647, 10] width 4 height 4
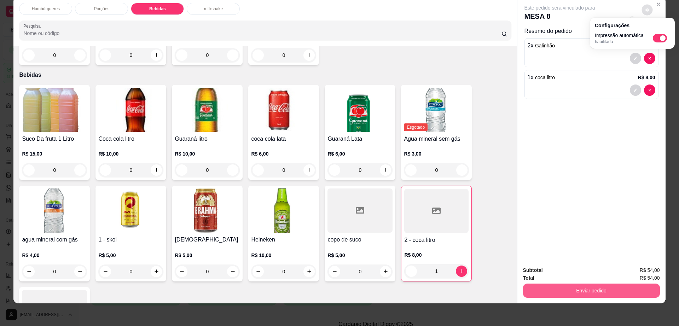
click at [596, 289] on button "Enviar pedido" at bounding box center [591, 291] width 137 height 14
click at [596, 289] on button "Enviar pedido" at bounding box center [591, 291] width 133 height 14
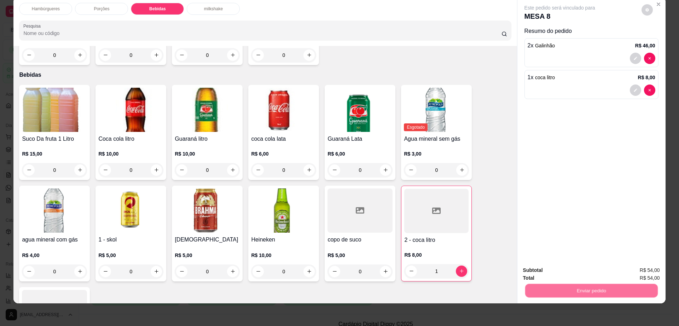
click at [637, 274] on button "Enviar pedido" at bounding box center [640, 273] width 39 height 13
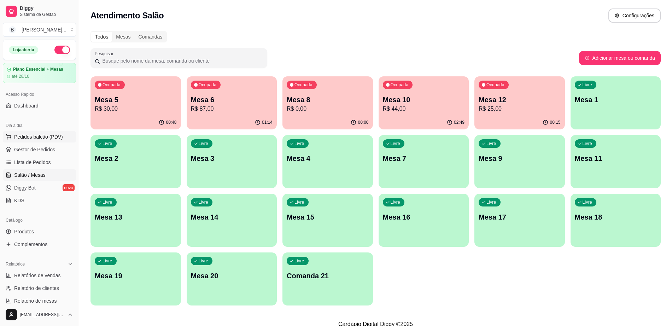
click at [59, 137] on span "Pedidos balcão (PDV)" at bounding box center [38, 136] width 49 height 7
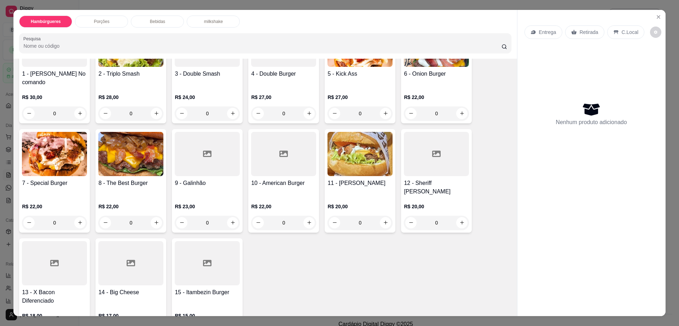
scroll to position [88, 0]
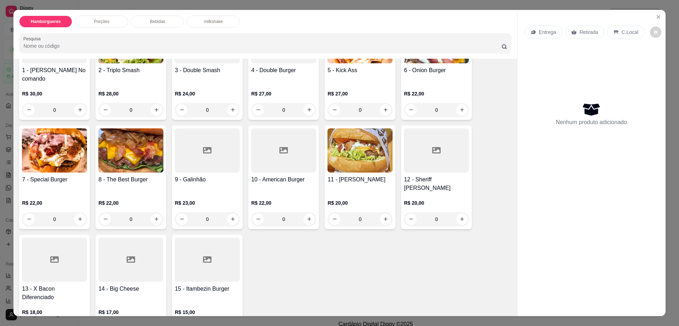
click at [109, 253] on div at bounding box center [130, 260] width 65 height 44
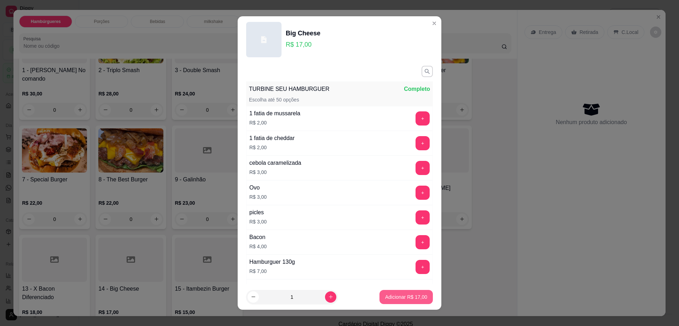
click at [389, 296] on p "Adicionar R$ 17,00" at bounding box center [406, 297] width 42 height 7
type input "1"
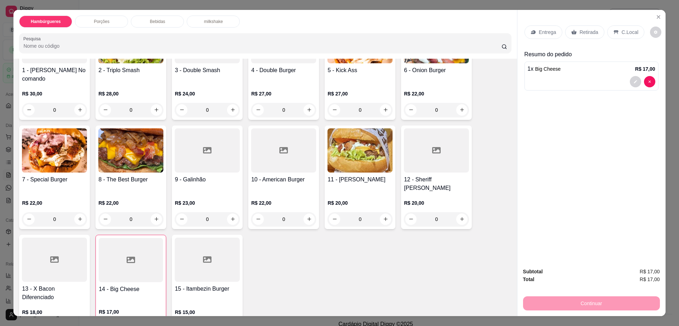
click at [580, 31] on p "Retirada" at bounding box center [589, 32] width 19 height 7
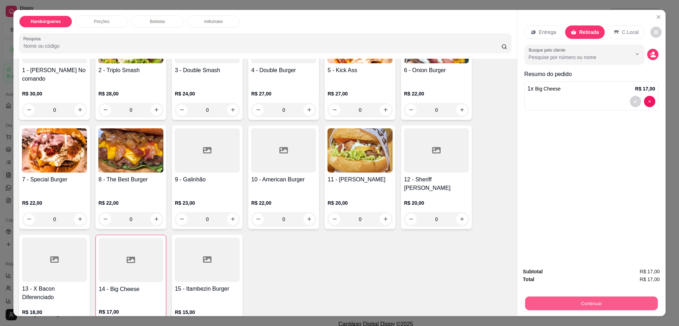
click at [581, 302] on button "Continuar" at bounding box center [591, 304] width 133 height 14
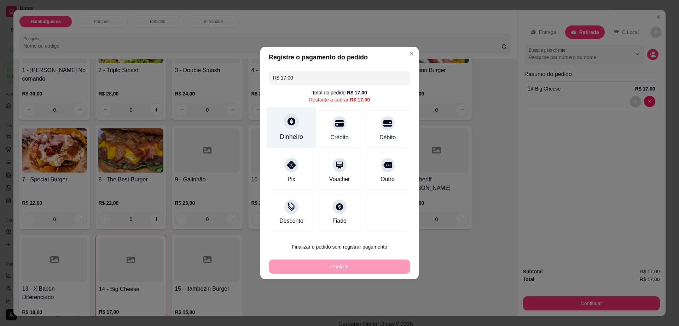
click at [279, 128] on div "Dinheiro" at bounding box center [292, 127] width 50 height 41
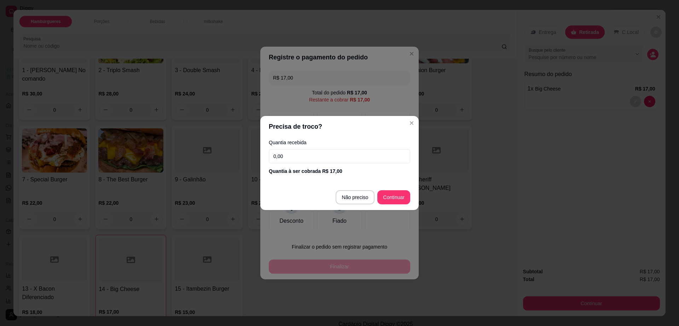
click at [312, 158] on input "0,00" at bounding box center [339, 156] width 141 height 14
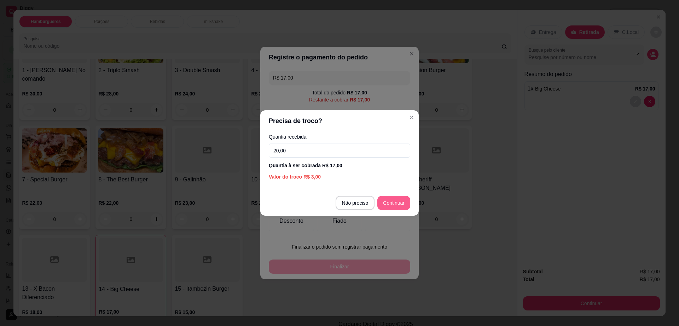
type input "20,00"
type input "R$ 0,00"
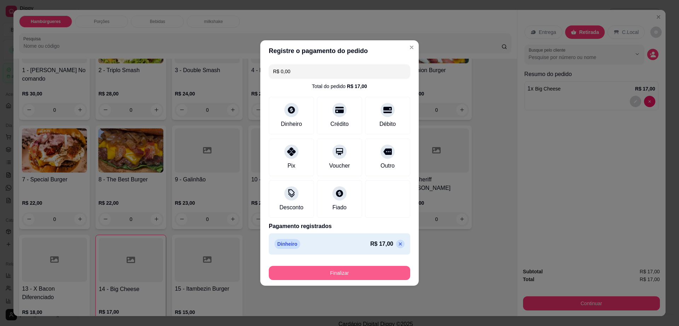
click at [373, 269] on button "Finalizar" at bounding box center [339, 273] width 141 height 14
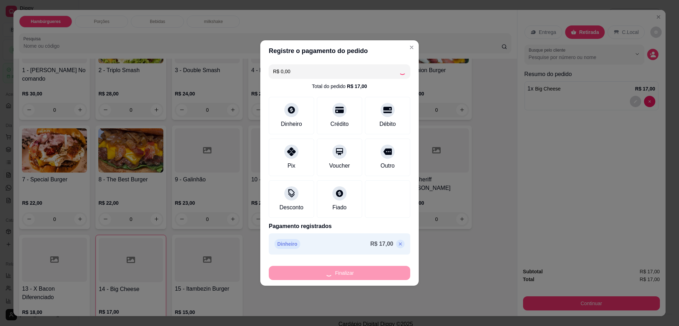
type input "0"
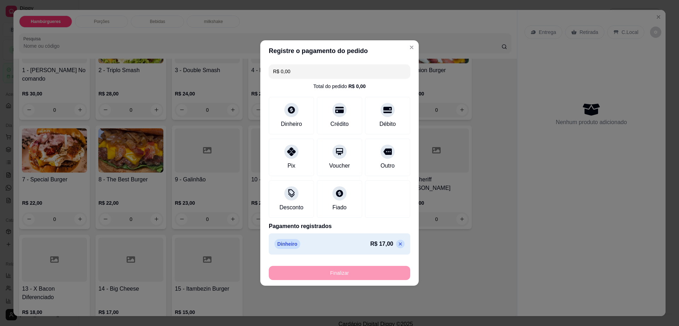
type input "-R$ 17,00"
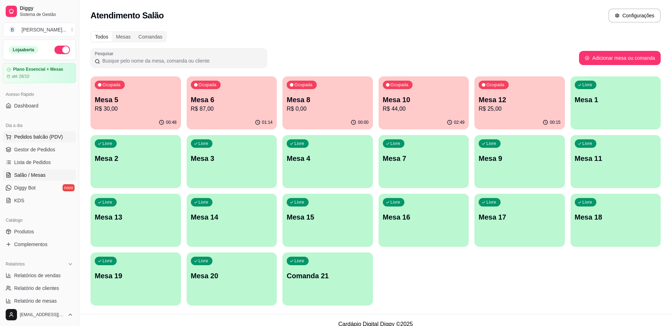
click at [48, 135] on span "Pedidos balcão (PDV)" at bounding box center [38, 136] width 49 height 7
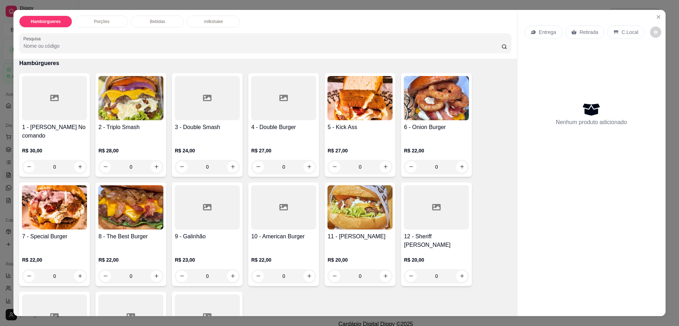
scroll to position [88, 0]
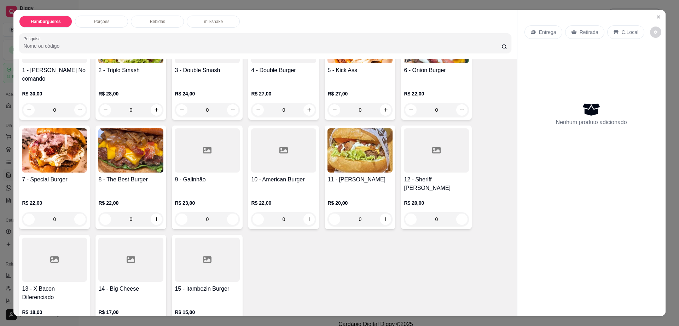
click at [204, 251] on div at bounding box center [207, 260] width 65 height 44
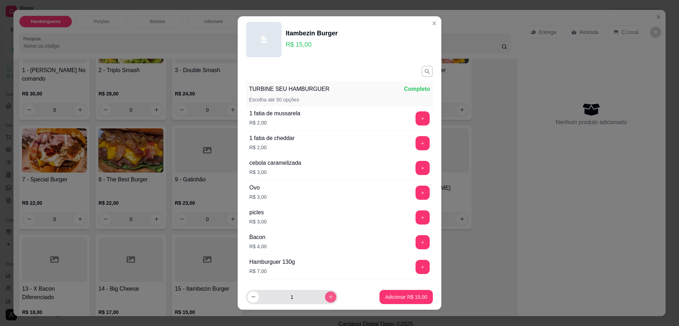
click at [328, 296] on icon "increase-product-quantity" at bounding box center [330, 296] width 5 height 5
click at [328, 296] on icon "increase-product-quantity" at bounding box center [330, 297] width 5 height 5
click at [329, 297] on icon "increase-product-quantity" at bounding box center [331, 297] width 4 height 4
type input "5"
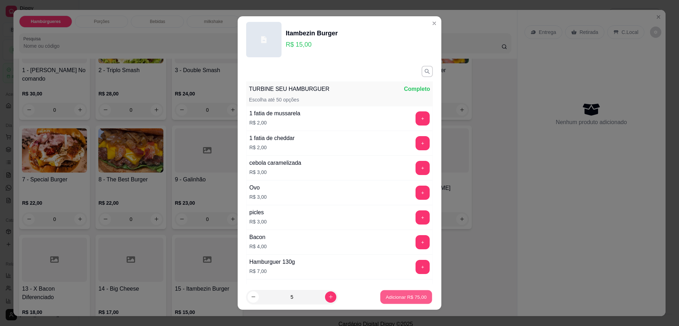
click at [394, 296] on p "Adicionar R$ 75,00" at bounding box center [406, 297] width 41 height 7
type input "5"
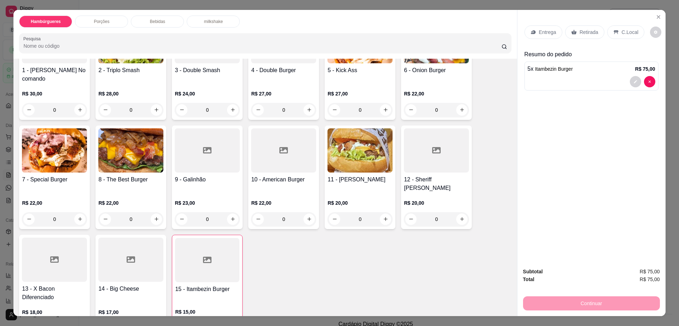
click at [150, 24] on p "Bebidas" at bounding box center [157, 22] width 15 height 6
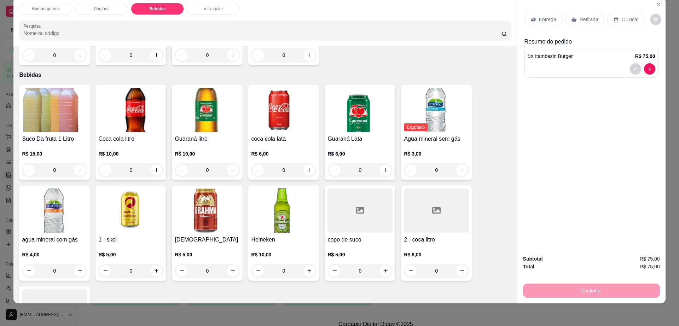
click at [436, 206] on icon at bounding box center [436, 210] width 8 height 8
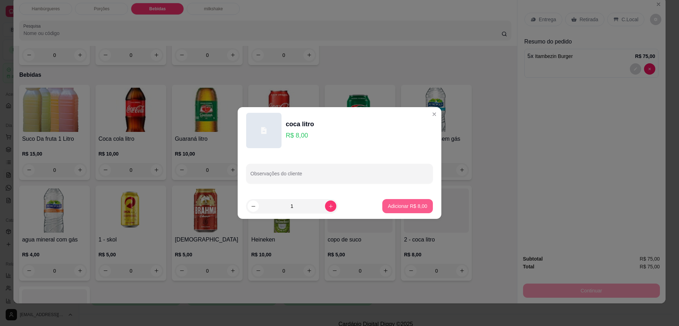
click at [409, 208] on p "Adicionar R$ 8,00" at bounding box center [407, 206] width 39 height 7
type input "1"
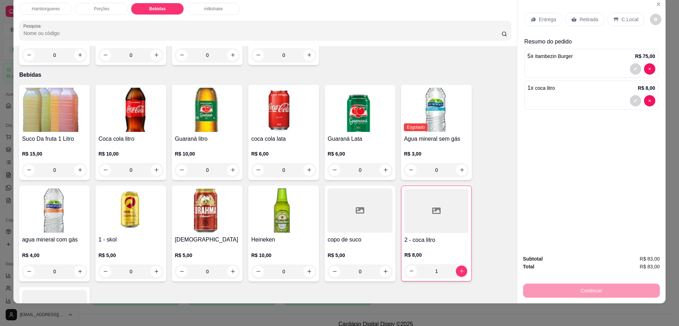
click at [581, 20] on p "Retirada" at bounding box center [589, 19] width 19 height 7
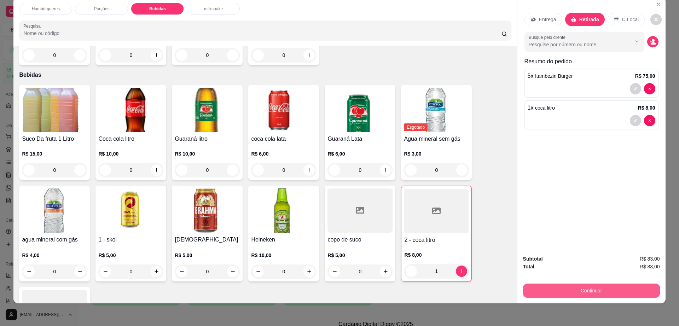
click at [603, 286] on button "Continuar" at bounding box center [591, 291] width 137 height 14
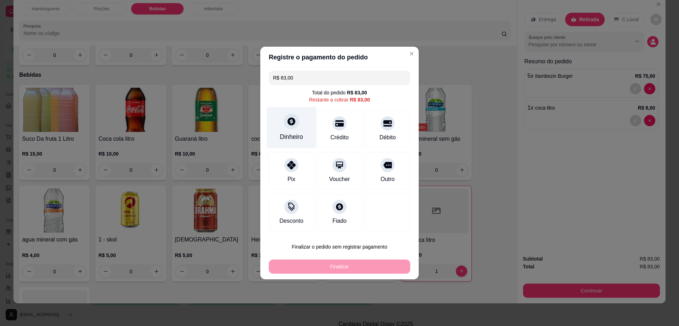
click at [283, 125] on div "Dinheiro" at bounding box center [292, 127] width 50 height 41
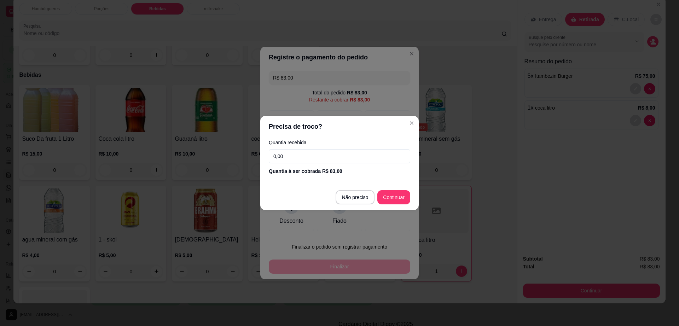
click at [298, 152] on input "0,00" at bounding box center [339, 156] width 141 height 14
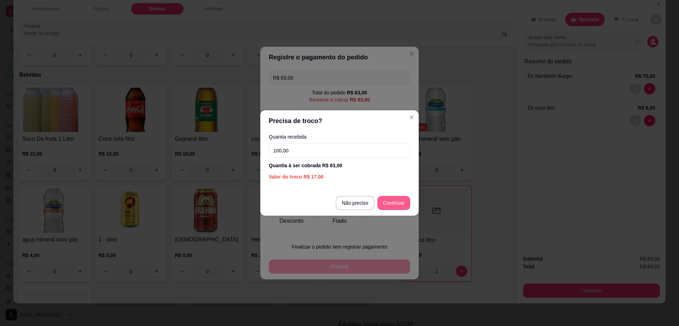
type input "100,00"
type input "R$ 0,00"
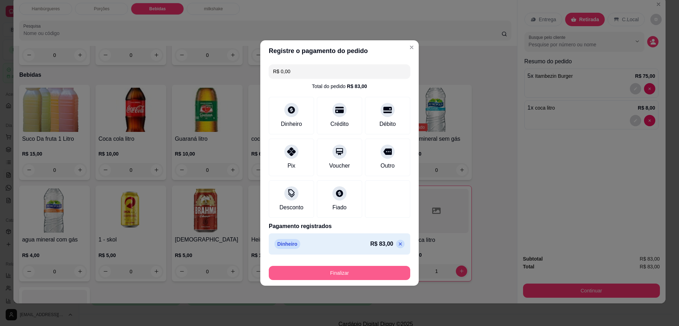
click at [378, 269] on button "Finalizar" at bounding box center [339, 273] width 141 height 14
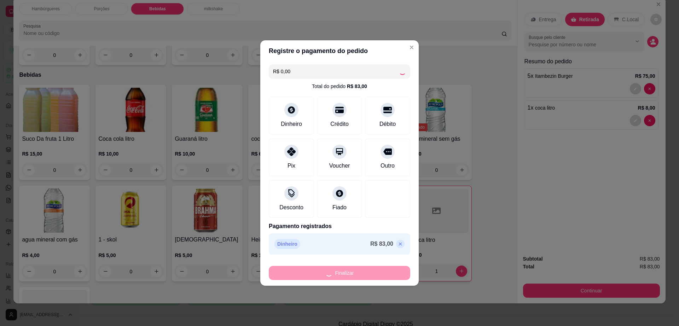
type input "0"
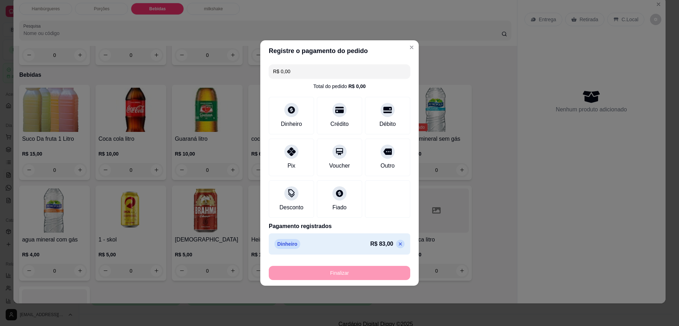
type input "-R$ 83,00"
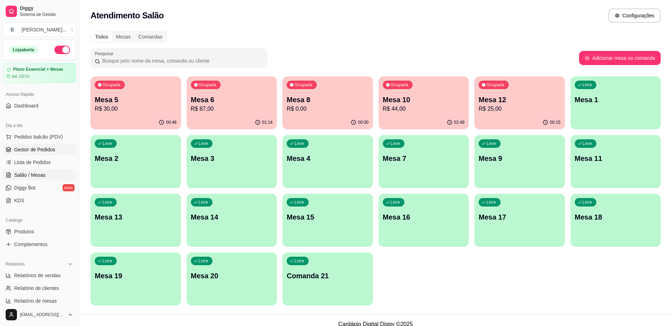
click at [46, 148] on span "Gestor de Pedidos" at bounding box center [34, 149] width 41 height 7
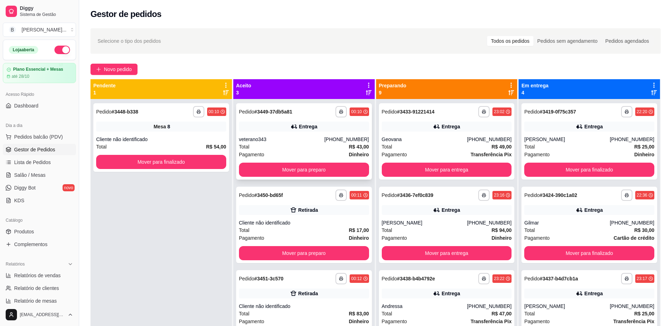
click at [305, 151] on div "Pagamento Dinheiro" at bounding box center [304, 155] width 130 height 8
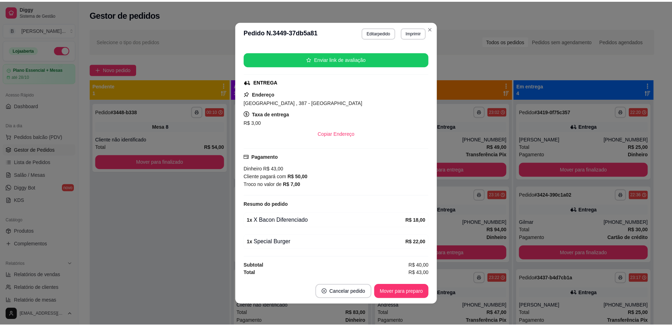
scroll to position [82, 0]
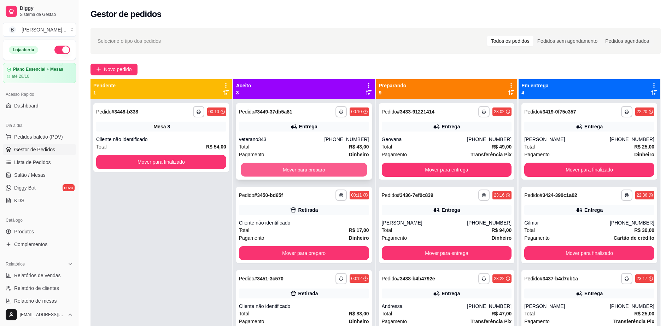
click at [307, 170] on button "Mover para preparo" at bounding box center [304, 170] width 126 height 14
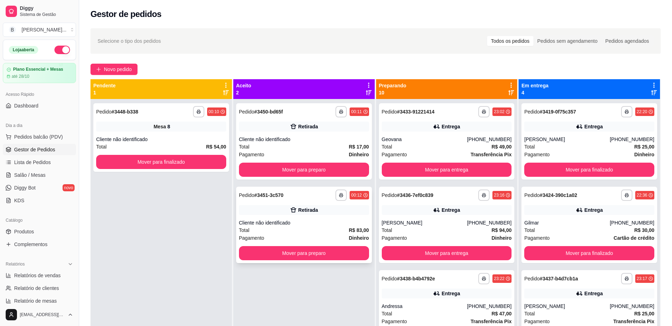
click at [325, 224] on div "Cliente não identificado" at bounding box center [304, 222] width 130 height 7
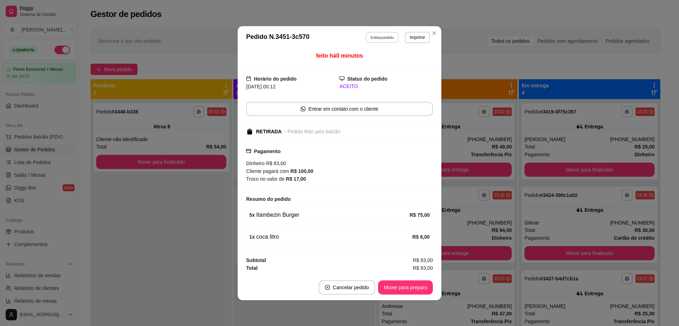
click at [371, 37] on button "Editar pedido" at bounding box center [382, 37] width 33 height 11
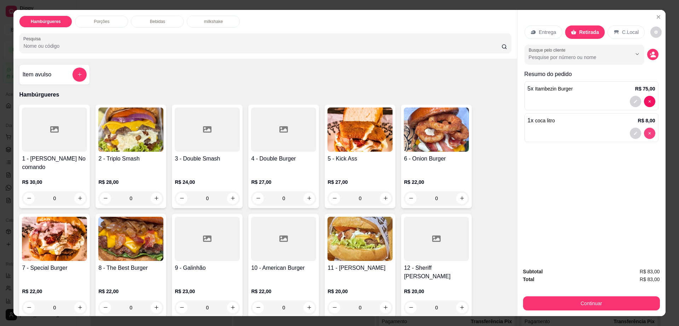
type input "0"
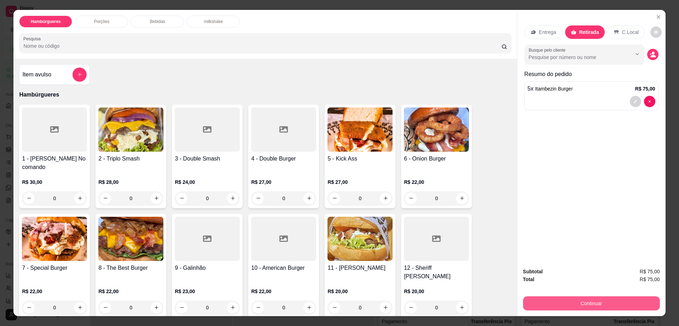
click at [600, 303] on button "Continuar" at bounding box center [591, 303] width 137 height 14
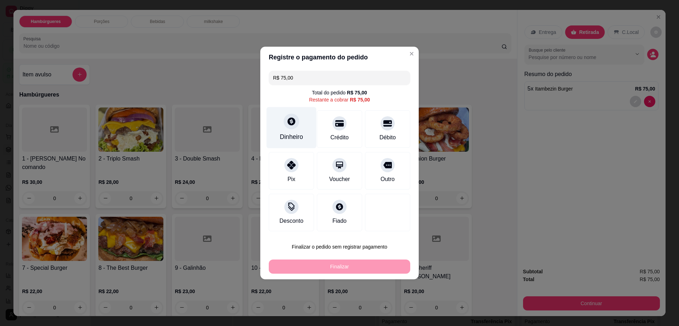
click at [285, 120] on div at bounding box center [292, 122] width 16 height 16
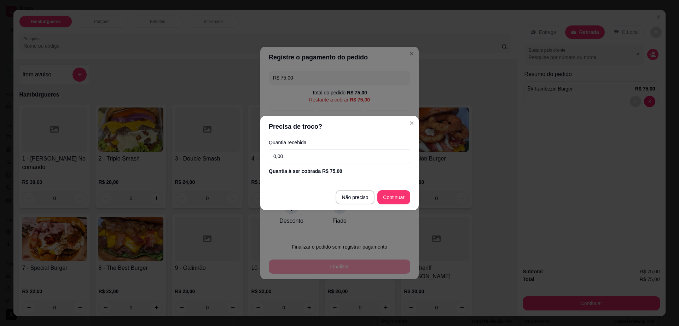
click at [318, 160] on input "0,00" at bounding box center [339, 156] width 141 height 14
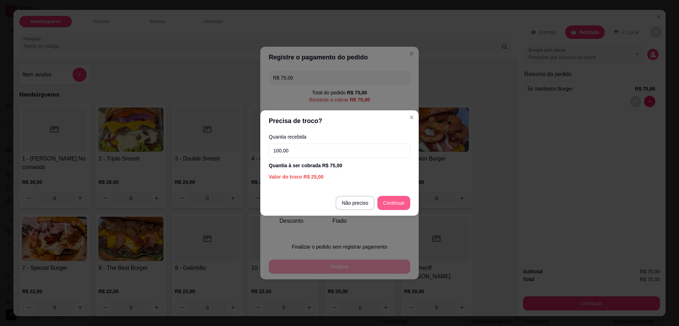
type input "100,00"
type input "R$ 0,00"
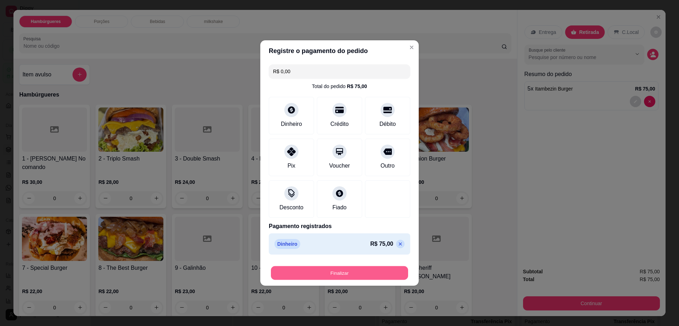
click at [357, 268] on button "Finalizar" at bounding box center [339, 273] width 137 height 14
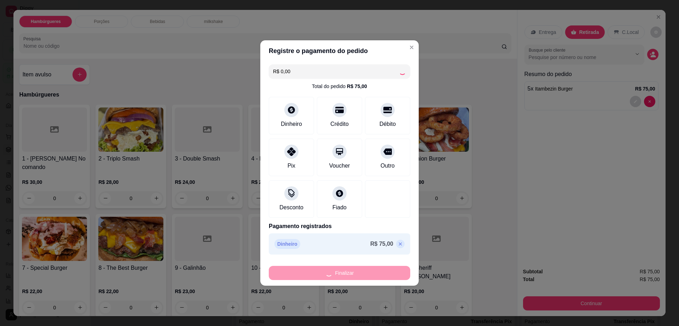
type input "0"
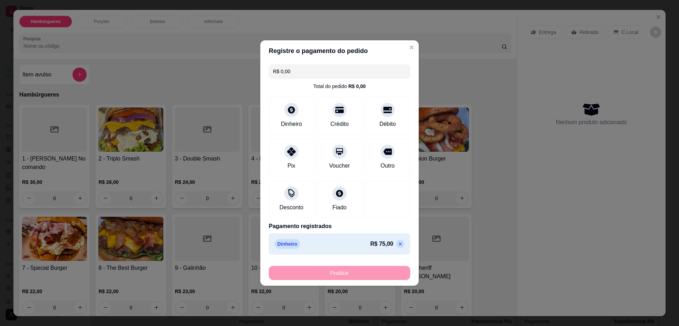
type input "-R$ 75,00"
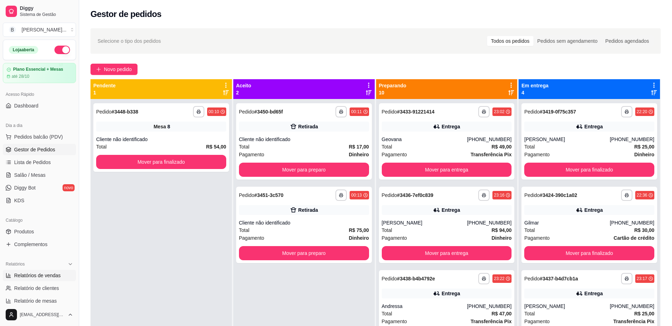
click at [50, 275] on span "Relatórios de vendas" at bounding box center [37, 275] width 47 height 7
select select "ALL"
select select "0"
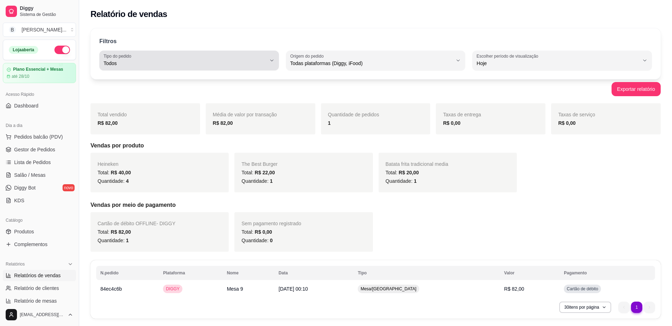
click at [266, 66] on span "Todos" at bounding box center [185, 63] width 163 height 7
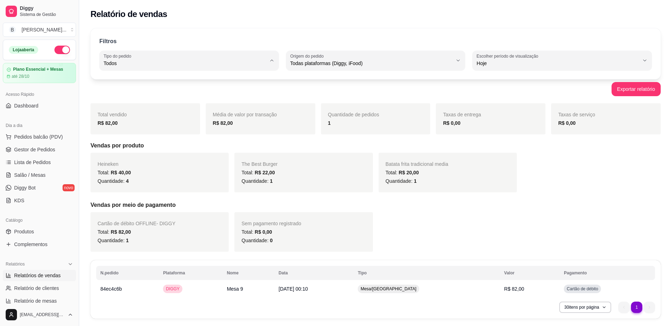
click at [257, 99] on li "Retirada" at bounding box center [189, 103] width 167 height 11
type input "PICKUP"
select select "PICKUP"
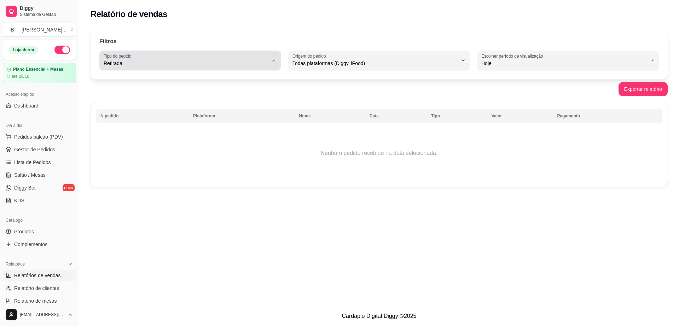
click at [264, 59] on div "Retirada" at bounding box center [186, 60] width 165 height 14
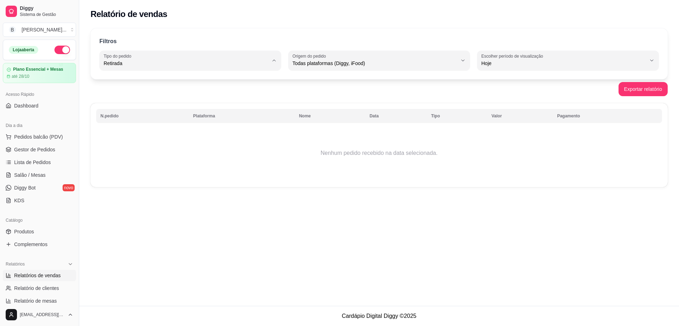
click at [250, 95] on span "Entrega" at bounding box center [187, 91] width 157 height 7
type input "DELIVERY"
select select "DELIVERY"
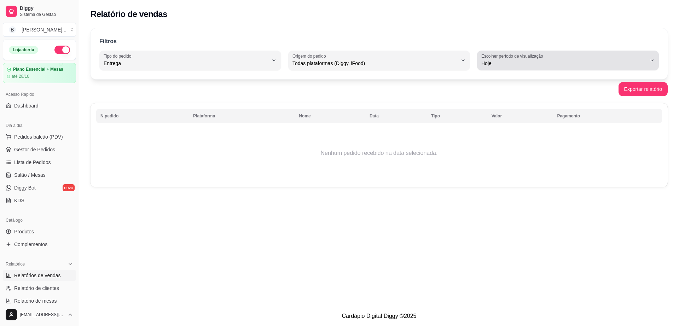
click at [528, 68] on button "Escolher período de visualização Hoje" at bounding box center [568, 61] width 182 height 20
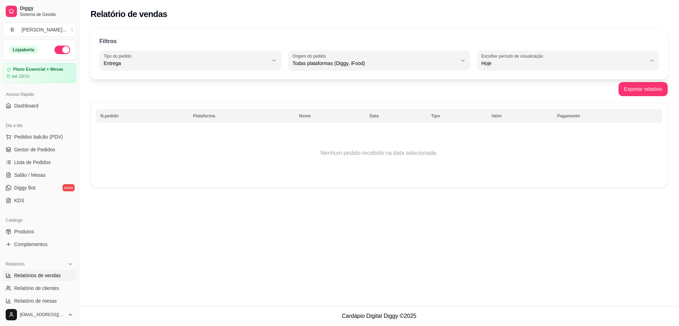
click at [512, 90] on span "Ontem" at bounding box center [564, 91] width 157 height 7
type input "1"
select select "1"
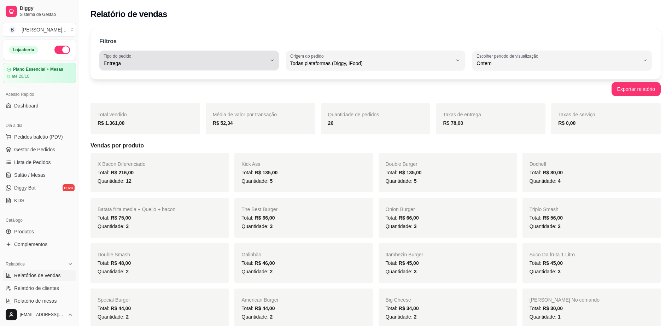
click at [217, 60] on span "Entrega" at bounding box center [185, 63] width 163 height 7
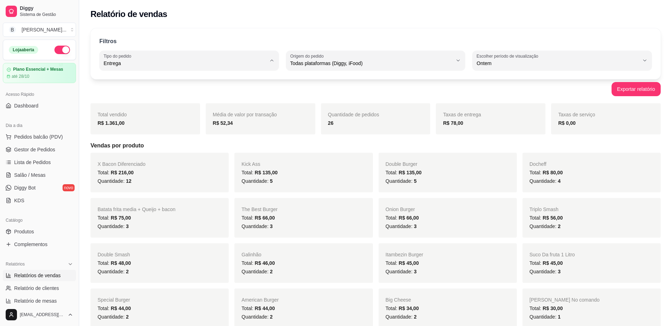
click at [219, 81] on span "Todos" at bounding box center [186, 80] width 155 height 7
type input "ALL"
select select "ALL"
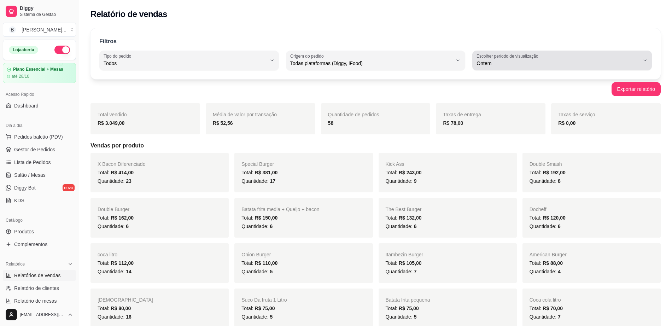
click at [522, 70] on button "Escolher período de visualização Ontem" at bounding box center [562, 61] width 180 height 20
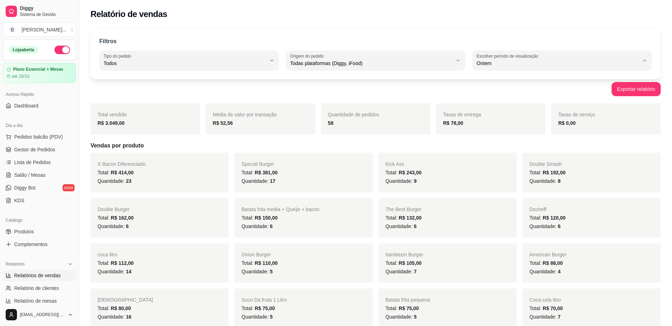
click at [493, 80] on span "Hoje" at bounding box center [559, 80] width 155 height 7
type input "0"
select select "0"
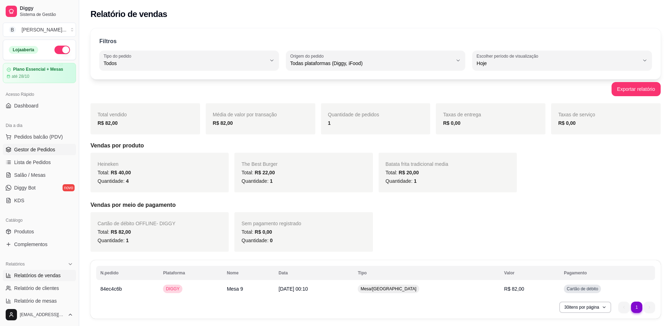
click at [46, 147] on span "Gestor de Pedidos" at bounding box center [34, 149] width 41 height 7
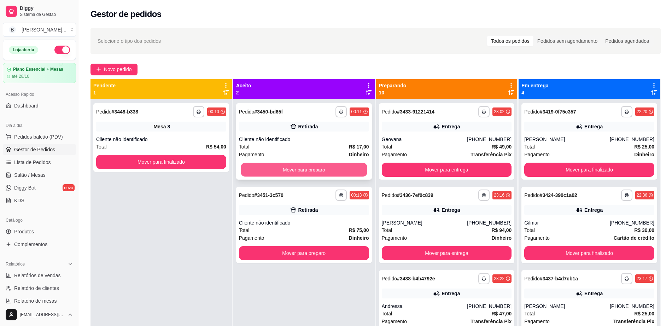
click at [301, 174] on button "Mover para preparo" at bounding box center [304, 170] width 126 height 14
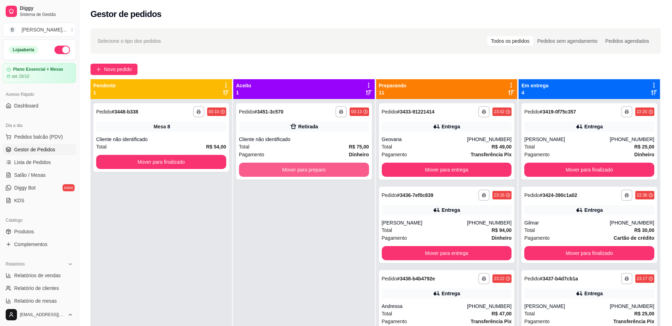
click at [301, 174] on button "Mover para preparo" at bounding box center [304, 170] width 130 height 14
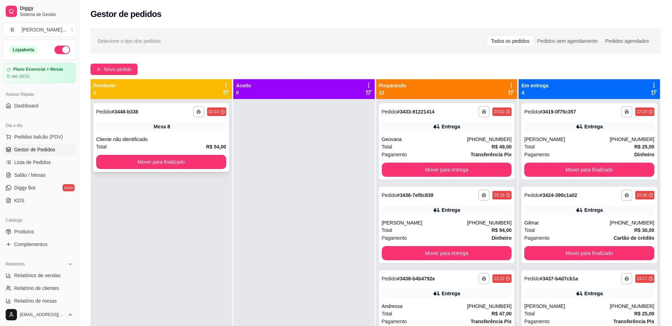
drag, startPoint x: 194, startPoint y: 172, endPoint x: 197, endPoint y: 169, distance: 4.0
click at [195, 172] on div "**********" at bounding box center [161, 262] width 141 height 326
click at [199, 166] on button "Mover para finalizado" at bounding box center [161, 162] width 130 height 14
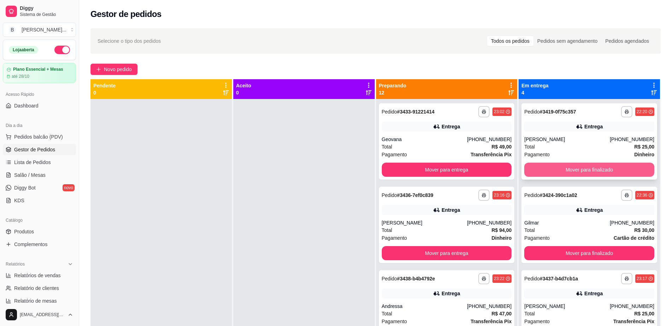
click at [544, 164] on button "Mover para finalizado" at bounding box center [589, 170] width 130 height 14
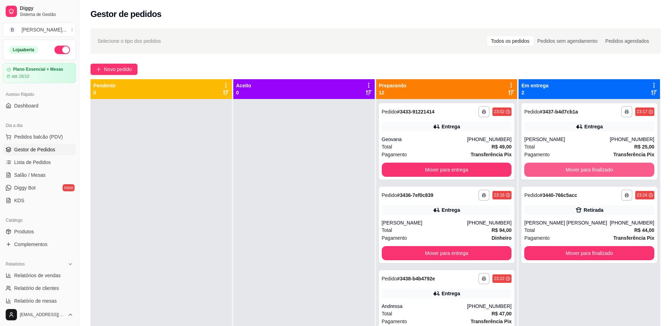
click at [544, 164] on button "Mover para finalizado" at bounding box center [589, 170] width 130 height 14
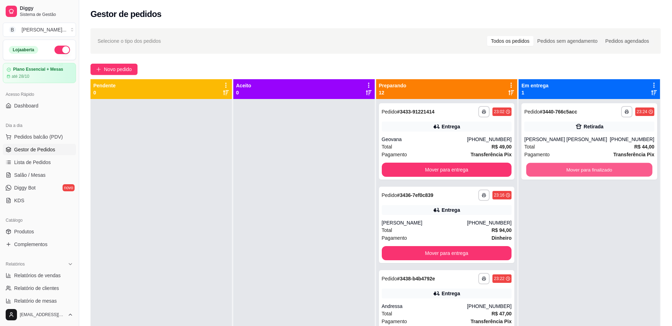
click at [544, 164] on button "Mover para finalizado" at bounding box center [590, 170] width 126 height 14
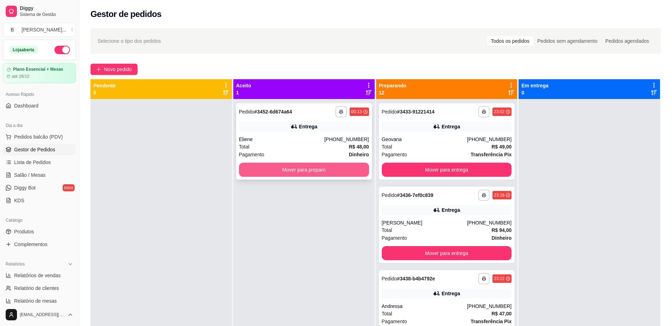
click at [274, 165] on button "Mover para preparo" at bounding box center [304, 170] width 130 height 14
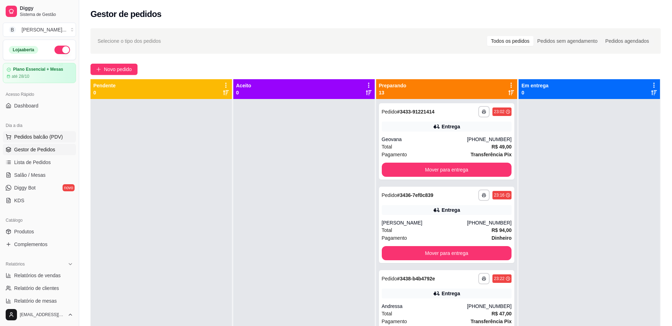
click at [63, 133] on button "Pedidos balcão (PDV)" at bounding box center [39, 136] width 73 height 11
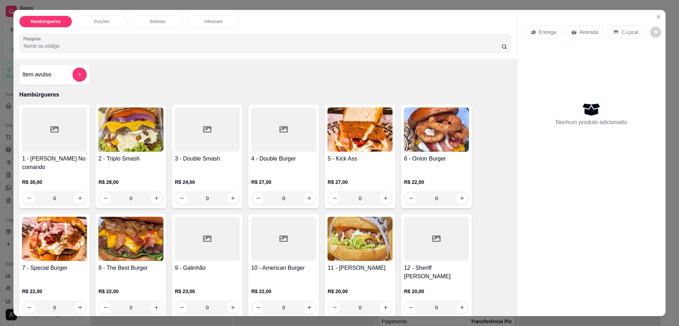
click at [51, 251] on img at bounding box center [54, 239] width 65 height 44
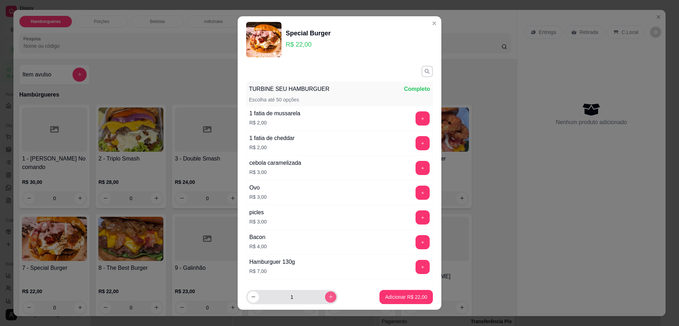
click at [327, 297] on button "increase-product-quantity" at bounding box center [330, 296] width 11 height 11
click at [326, 297] on button "increase-product-quantity" at bounding box center [330, 296] width 11 height 11
type input "3"
click at [416, 195] on button "+" at bounding box center [423, 193] width 14 height 14
click at [409, 295] on p "Adicionar R$ 75,00" at bounding box center [406, 297] width 42 height 7
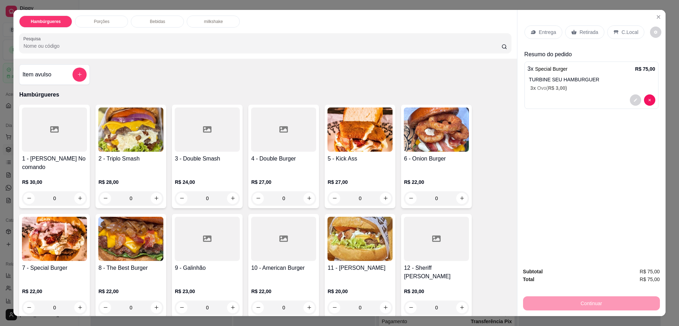
click at [558, 85] on span "R$ 3,00 )" at bounding box center [557, 88] width 19 height 6
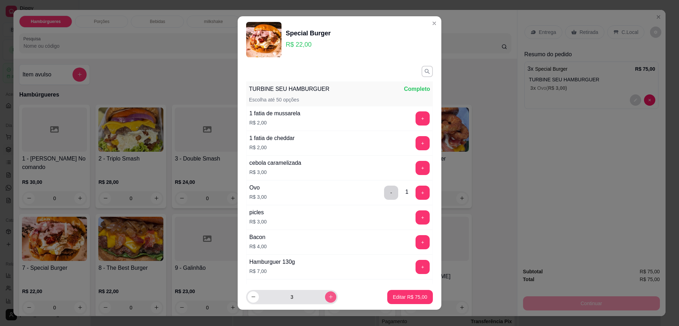
click at [325, 294] on button "increase-product-quantity" at bounding box center [330, 296] width 11 height 11
type input "4"
click at [412, 298] on p "Editar R$ 100,00" at bounding box center [408, 297] width 36 height 7
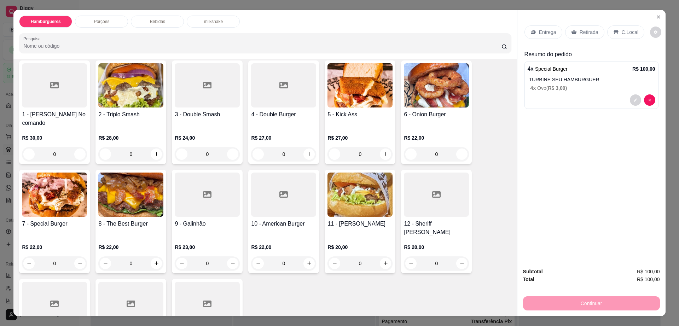
scroll to position [88, 0]
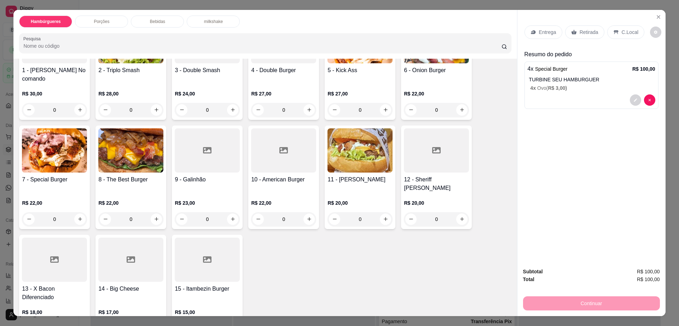
click at [544, 30] on p "Entrega" at bounding box center [547, 32] width 17 height 7
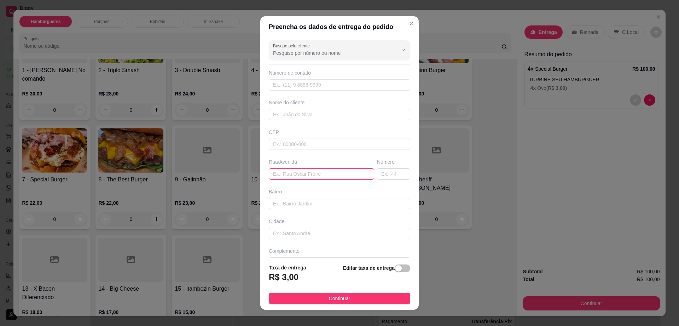
click at [317, 177] on input "text" at bounding box center [321, 173] width 105 height 11
type input "em korkaran"
click at [307, 113] on input "text" at bounding box center [339, 114] width 141 height 11
type input "rafic"
click at [318, 300] on button "Continuar" at bounding box center [339, 298] width 141 height 11
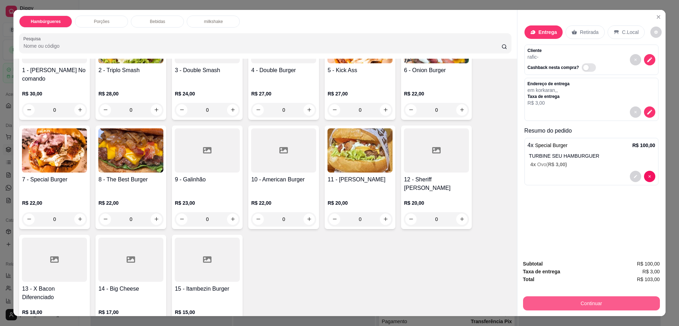
click at [556, 300] on button "Continuar" at bounding box center [591, 303] width 137 height 14
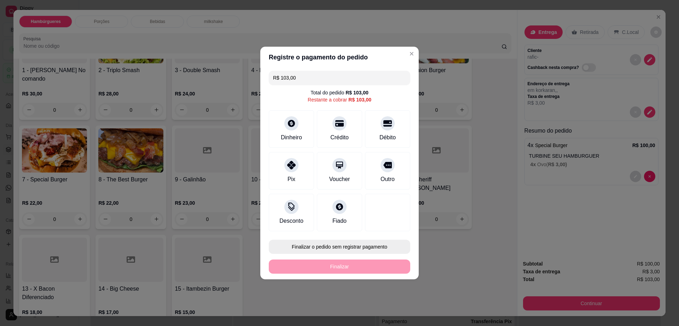
click at [306, 248] on button "Finalizar o pedido sem registrar pagamento" at bounding box center [339, 247] width 141 height 14
click at [392, 309] on button "Confirmar" at bounding box center [383, 305] width 25 height 11
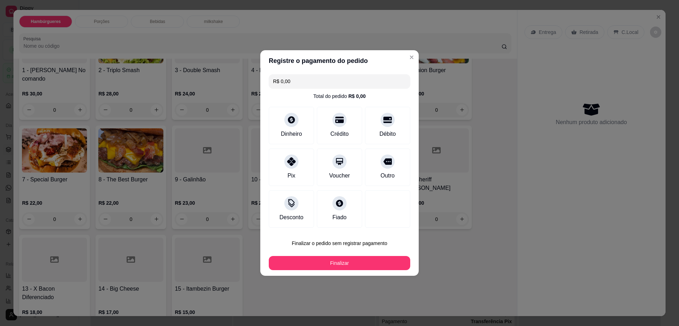
type input "R$ 0,00"
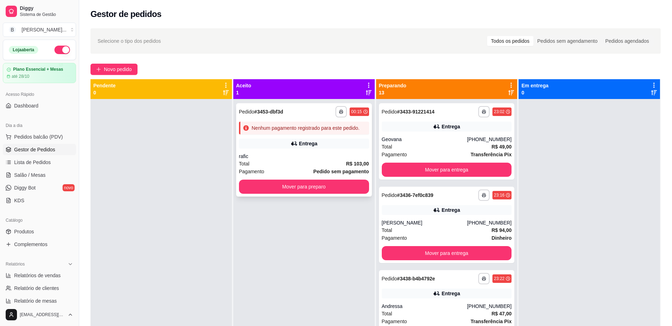
click at [279, 145] on div "Entrega" at bounding box center [304, 144] width 130 height 10
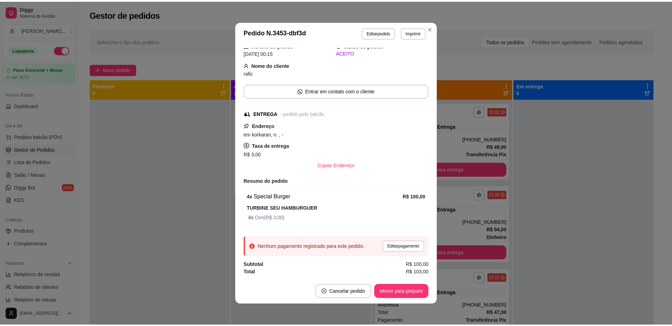
scroll to position [1, 0]
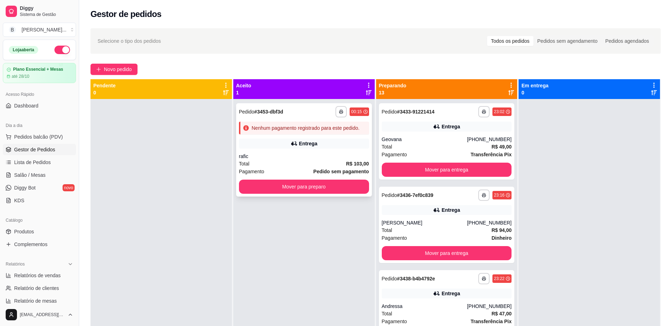
click at [333, 151] on div "**********" at bounding box center [304, 149] width 136 height 93
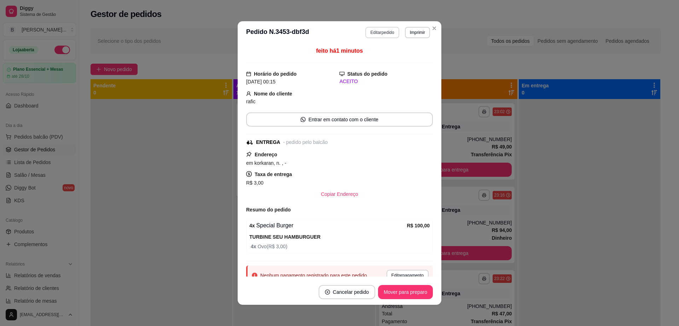
click at [378, 34] on button "Editar pedido" at bounding box center [382, 32] width 34 height 11
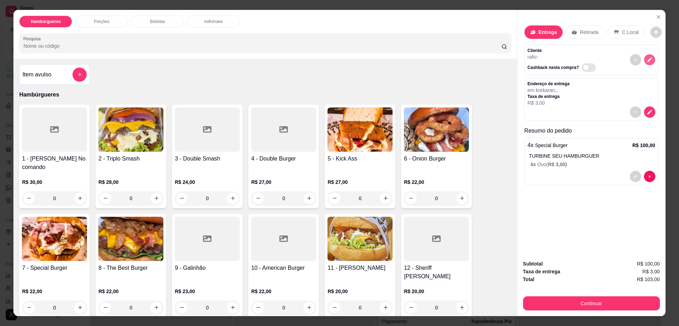
click at [646, 58] on icon "decrease-product-quantity" at bounding box center [649, 60] width 6 height 6
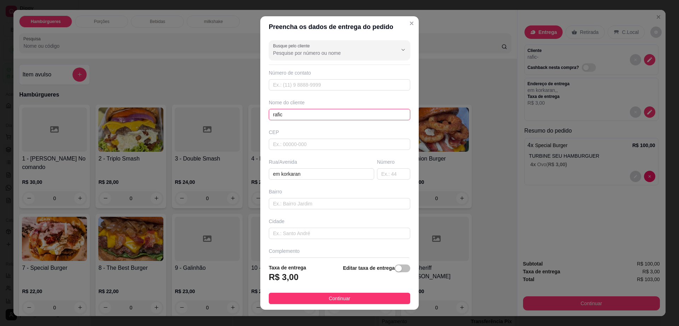
click at [323, 114] on input "rafic" at bounding box center [339, 114] width 141 height 11
type input "r"
type input "Neto Lx"
click at [353, 300] on button "Continuar" at bounding box center [339, 298] width 141 height 11
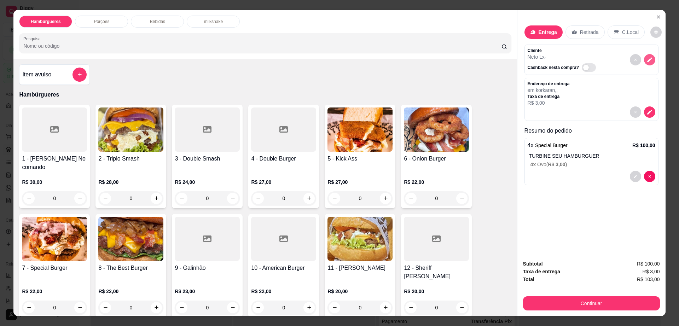
click at [646, 53] on div at bounding box center [642, 60] width 25 height 24
click at [646, 58] on icon "decrease-product-quantity" at bounding box center [649, 60] width 6 height 6
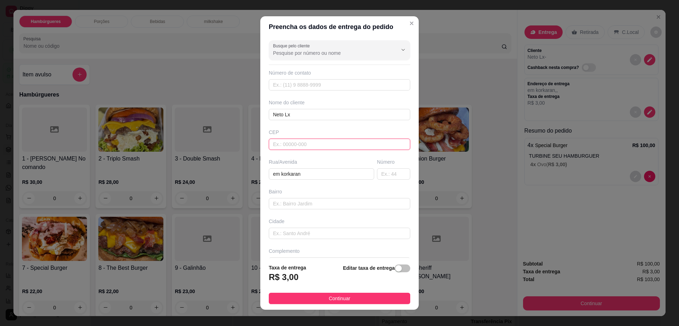
click at [298, 150] on input "text" at bounding box center [339, 144] width 141 height 11
click at [313, 302] on button "Continuar" at bounding box center [339, 298] width 141 height 11
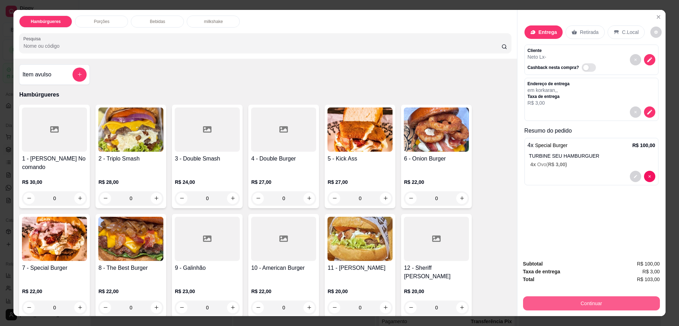
click at [563, 300] on button "Continuar" at bounding box center [591, 303] width 137 height 14
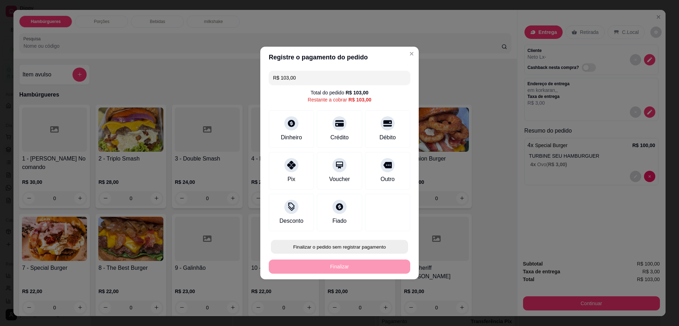
click at [356, 250] on button "Finalizar o pedido sem registrar pagamento" at bounding box center [339, 247] width 137 height 14
click at [394, 304] on button "Confirmar" at bounding box center [384, 305] width 25 height 11
type input "R$ 0,00"
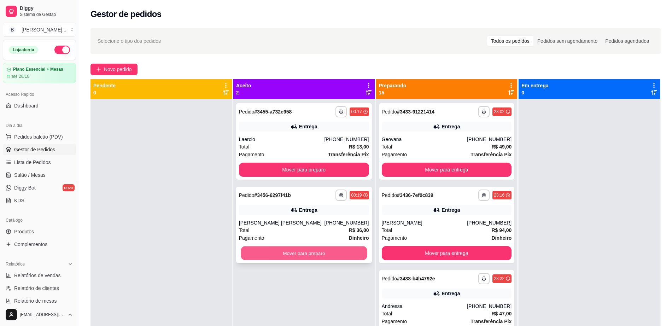
click at [307, 252] on button "Mover para preparo" at bounding box center [304, 253] width 126 height 14
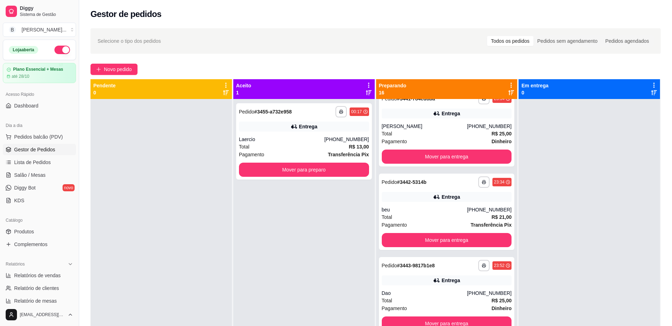
scroll to position [265, 0]
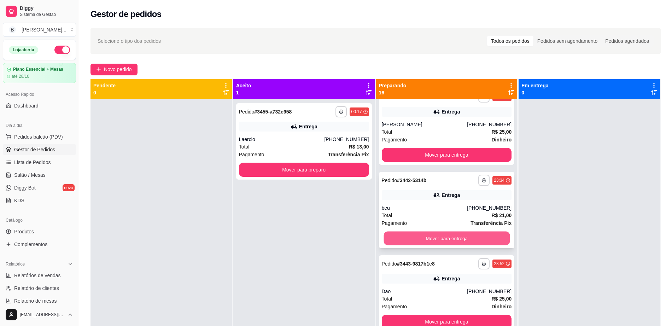
click at [455, 235] on button "Mover para entrega" at bounding box center [447, 239] width 126 height 14
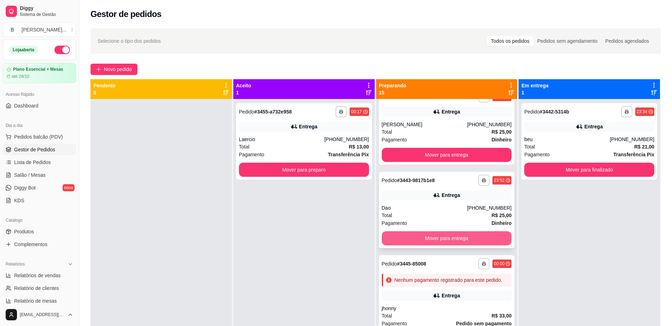
click at [444, 238] on button "Mover para entrega" at bounding box center [447, 238] width 130 height 14
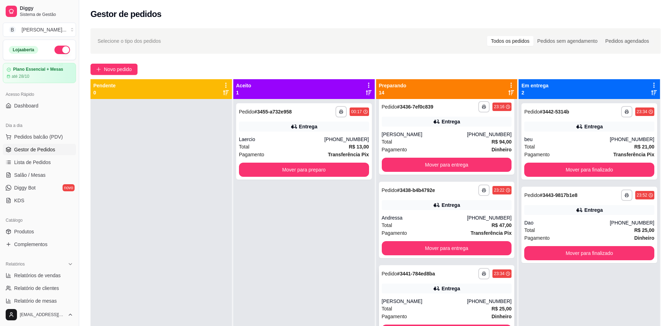
scroll to position [133, 0]
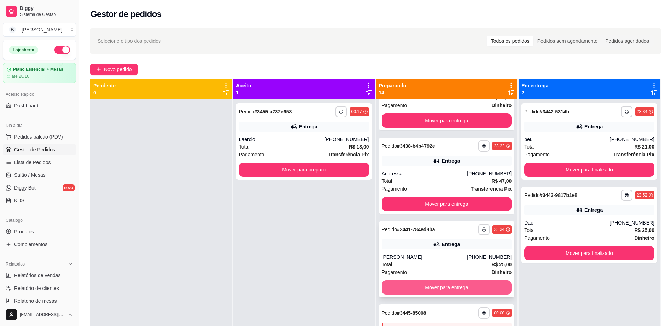
click at [427, 292] on button "Mover para entrega" at bounding box center [447, 287] width 130 height 14
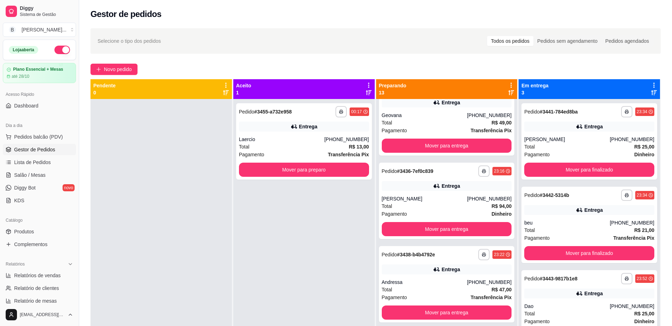
scroll to position [0, 0]
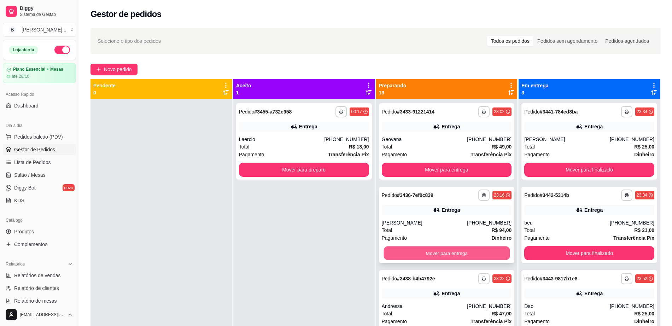
click at [434, 254] on button "Mover para entrega" at bounding box center [447, 253] width 126 height 14
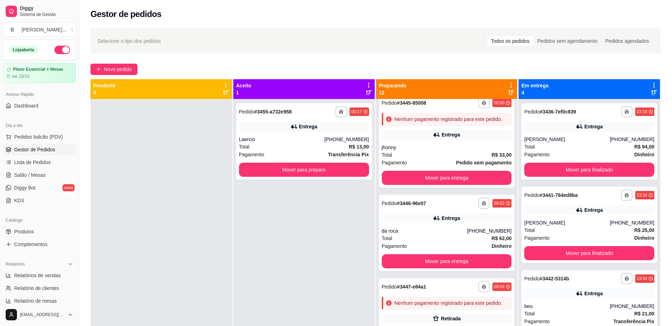
scroll to position [177, 0]
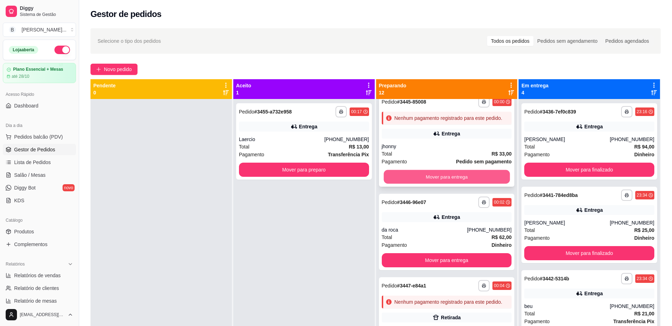
click at [452, 179] on button "Mover para entrega" at bounding box center [447, 177] width 126 height 14
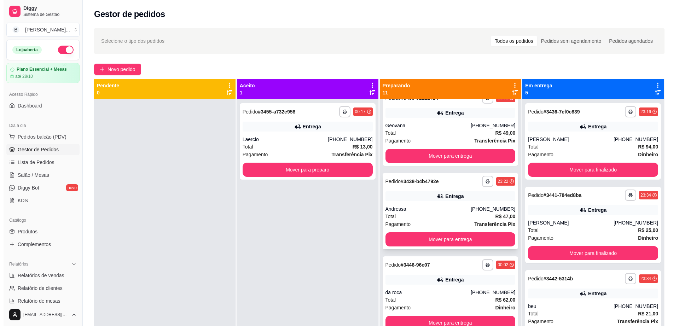
scroll to position [0, 0]
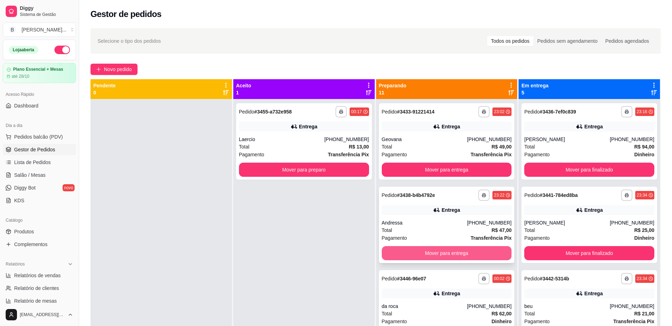
click at [446, 254] on button "Mover para entrega" at bounding box center [447, 253] width 130 height 14
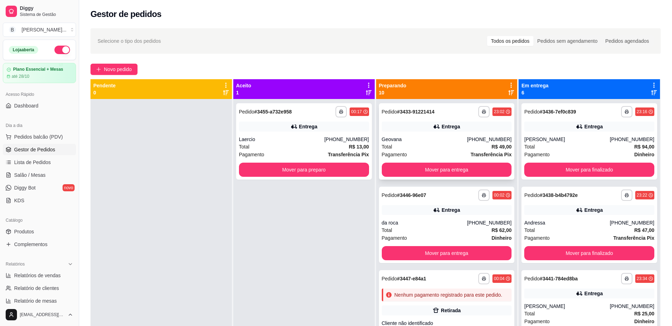
click at [403, 139] on div "Geovana" at bounding box center [425, 139] width 86 height 7
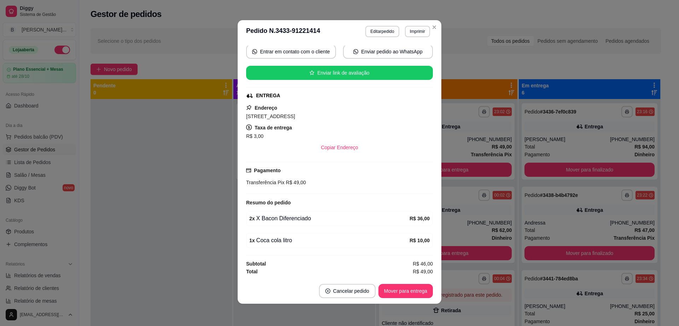
scroll to position [1, 0]
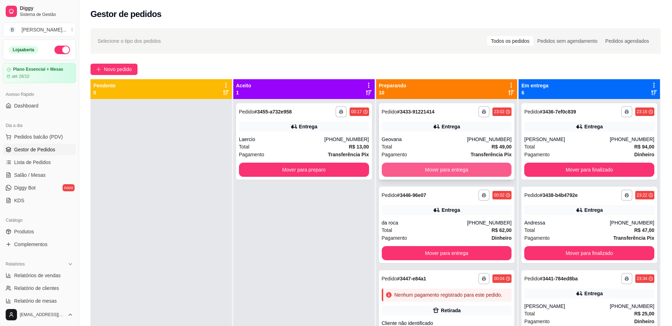
click at [454, 165] on button "Mover para entrega" at bounding box center [447, 170] width 130 height 14
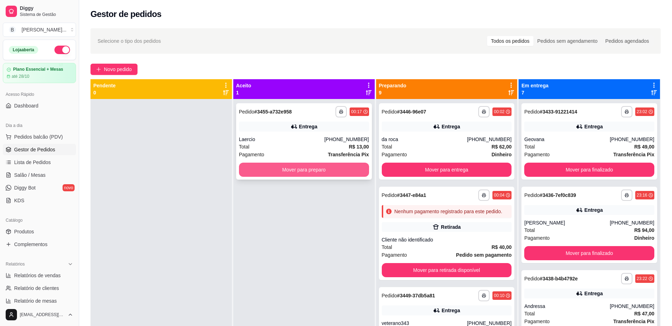
click at [292, 172] on button "Mover para preparo" at bounding box center [304, 170] width 130 height 14
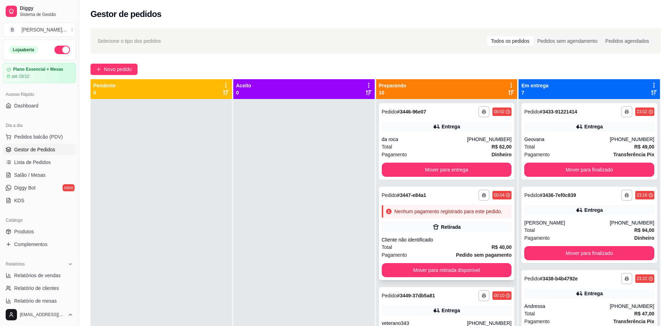
click at [426, 243] on div "Cliente não identificado" at bounding box center [447, 239] width 130 height 7
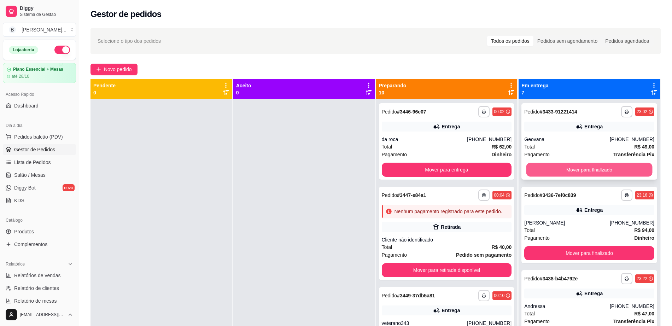
click at [580, 170] on button "Mover para finalizado" at bounding box center [590, 170] width 126 height 14
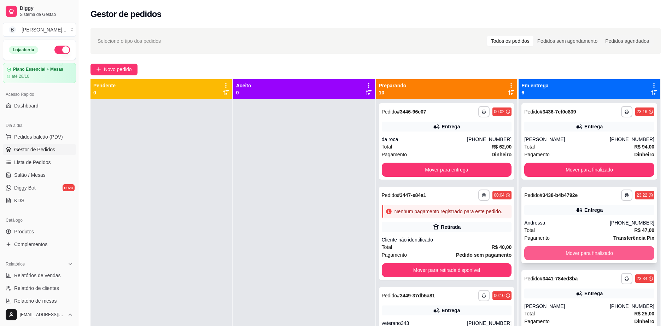
click at [581, 252] on button "Mover para finalizado" at bounding box center [589, 253] width 130 height 14
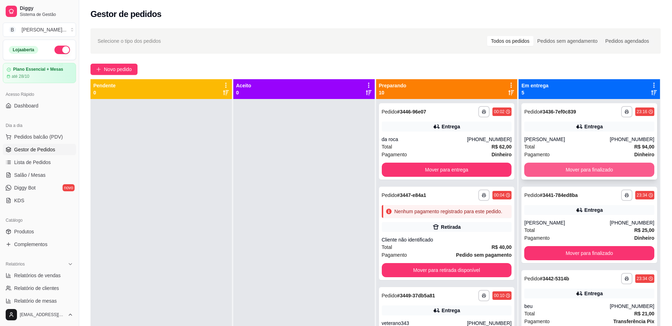
click at [576, 170] on button "Mover para finalizado" at bounding box center [589, 170] width 130 height 14
click at [47, 175] on link "Salão / Mesas" at bounding box center [39, 174] width 73 height 11
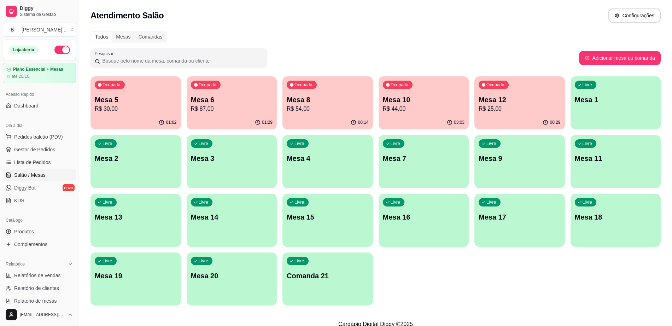
click at [223, 95] on p "Mesa 6" at bounding box center [232, 100] width 82 height 10
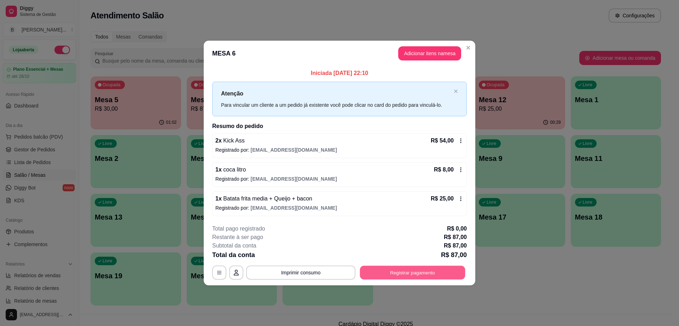
click at [431, 271] on button "Registrar pagamento" at bounding box center [412, 273] width 105 height 14
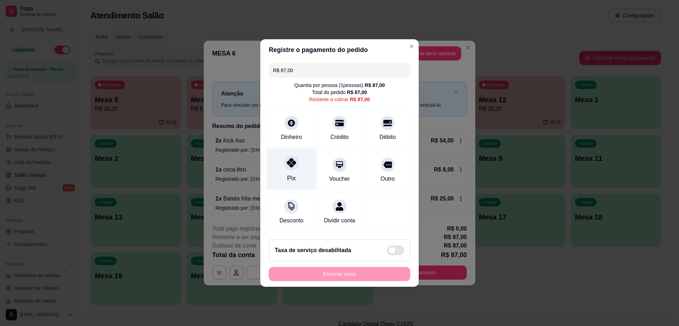
click at [290, 174] on div "Pix" at bounding box center [291, 178] width 8 height 9
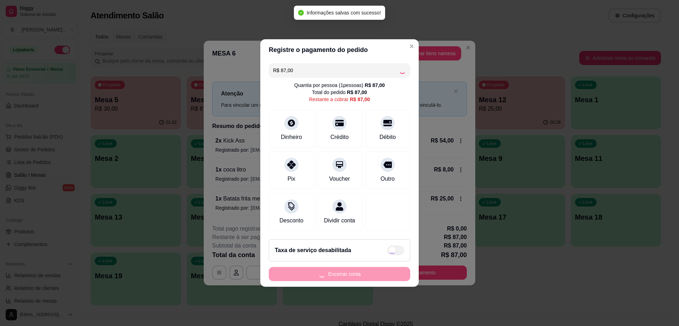
type input "R$ 0,00"
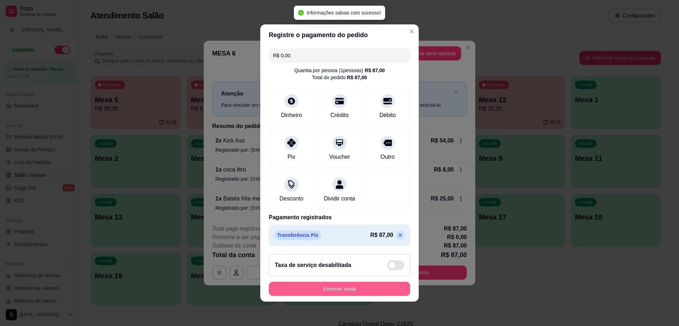
click at [333, 296] on button "Encerrar conta" at bounding box center [339, 289] width 141 height 14
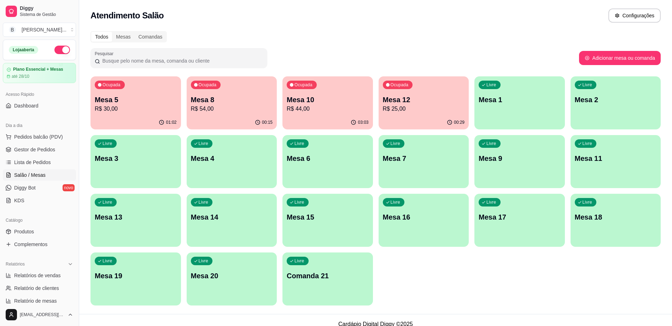
click at [416, 111] on p "R$ 25,00" at bounding box center [424, 109] width 82 height 8
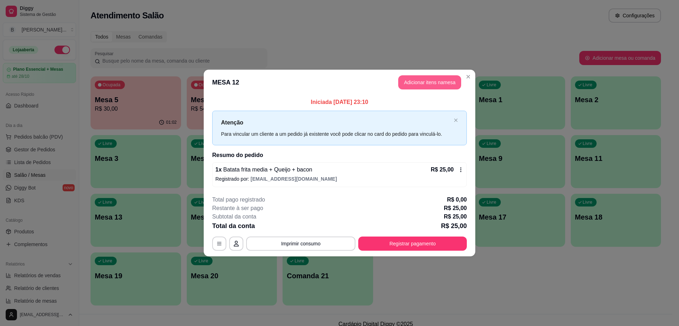
click at [440, 86] on button "Adicionar itens na mesa" at bounding box center [429, 82] width 63 height 14
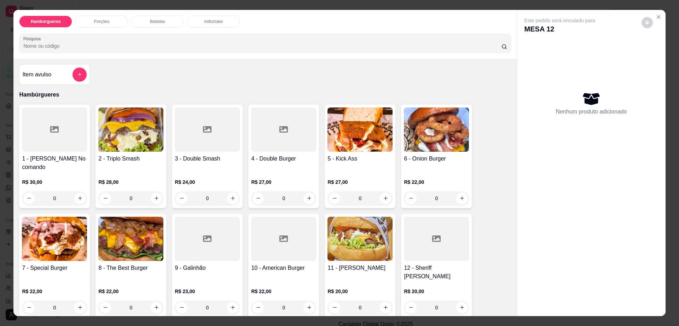
click at [171, 22] on div "Bebidas" at bounding box center [157, 22] width 53 height 12
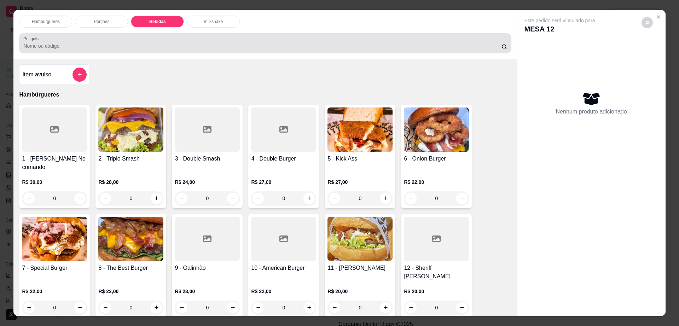
scroll to position [13, 0]
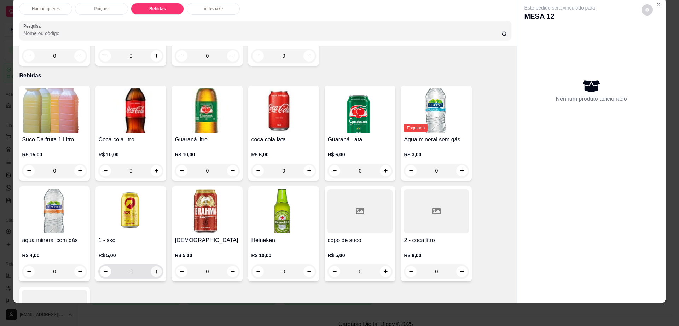
click at [155, 269] on icon "increase-product-quantity" at bounding box center [156, 271] width 5 height 5
type input "1"
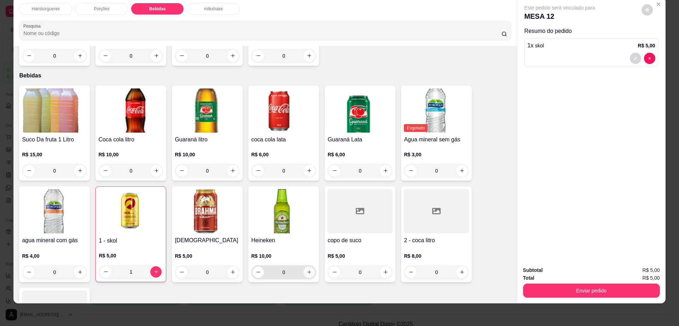
click at [307, 269] on icon "increase-product-quantity" at bounding box center [309, 271] width 5 height 5
type input "1"
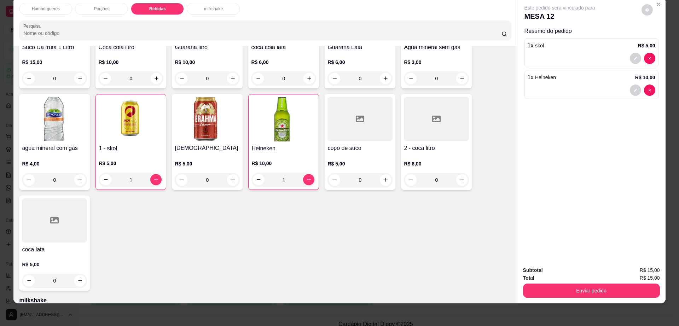
scroll to position [604, 0]
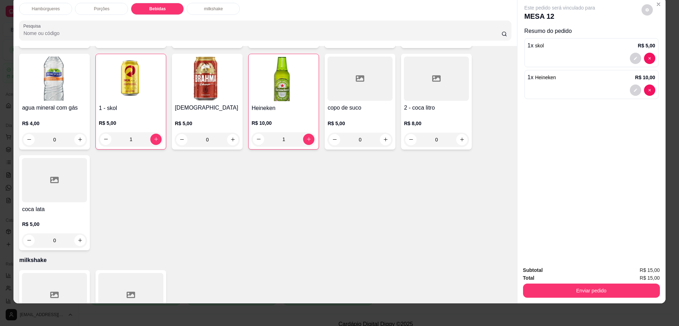
click at [50, 221] on p "R$ 5,00" at bounding box center [54, 224] width 65 height 7
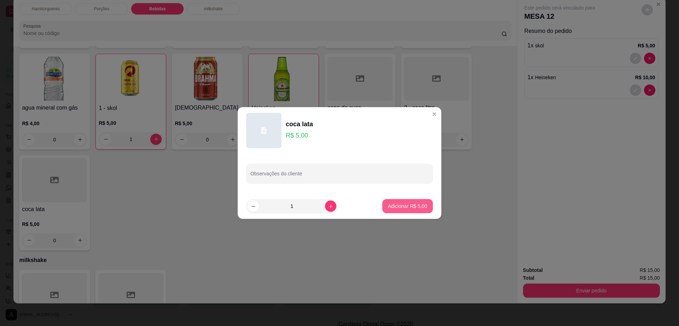
click at [422, 208] on button "Adicionar R$ 5,00" at bounding box center [407, 206] width 51 height 14
type input "1"
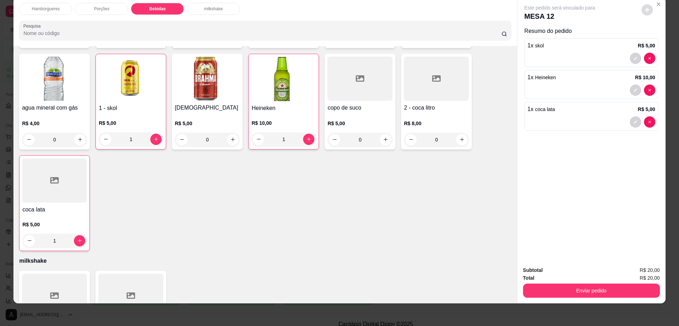
click at [645, 8] on icon "decrease-product-quantity" at bounding box center [647, 10] width 4 height 4
click at [664, 32] on div "Impressão automática habilitada" at bounding box center [632, 38] width 75 height 13
click at [664, 34] on label "Automatic updates" at bounding box center [661, 38] width 17 height 8
click at [657, 38] on input "Automatic updates" at bounding box center [654, 40] width 5 height 5
checkbox input "false"
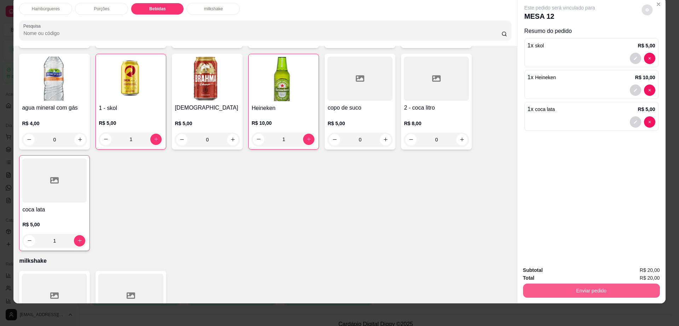
click at [562, 290] on button "Enviar pedido" at bounding box center [591, 291] width 137 height 14
click at [645, 268] on button "Enviar pedido" at bounding box center [640, 273] width 39 height 13
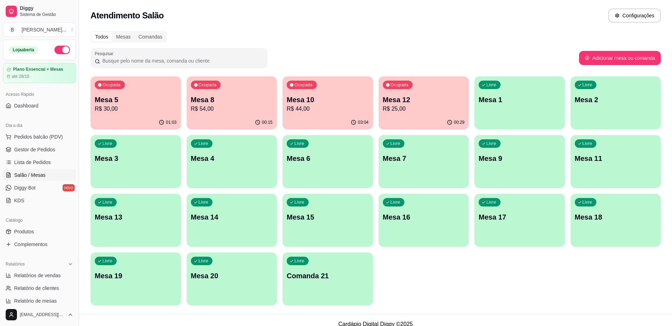
click at [117, 109] on p "R$ 30,00" at bounding box center [136, 109] width 82 height 8
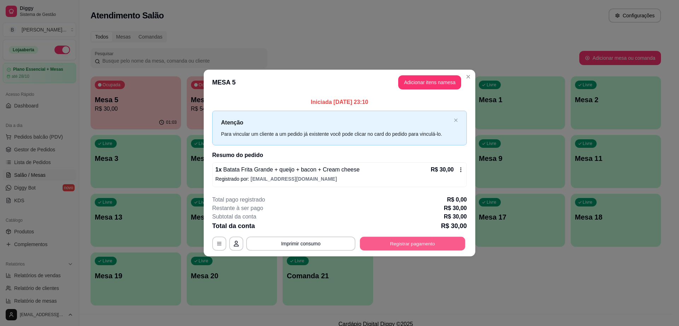
click at [429, 242] on button "Registrar pagamento" at bounding box center [412, 244] width 105 height 14
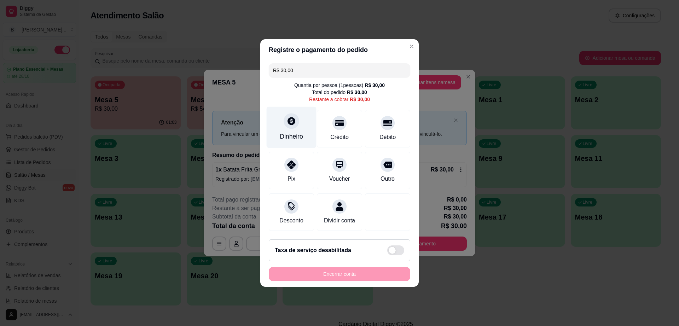
click at [291, 135] on div "Dinheiro" at bounding box center [291, 136] width 23 height 9
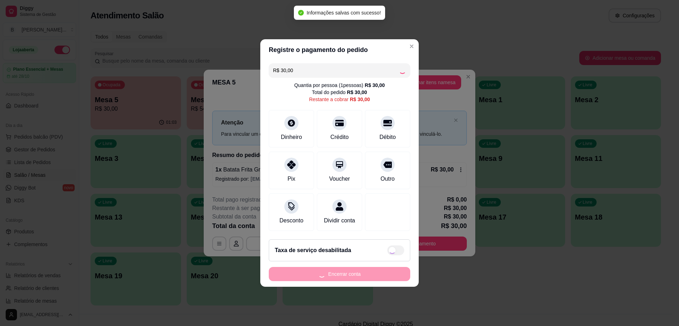
type input "R$ 0,00"
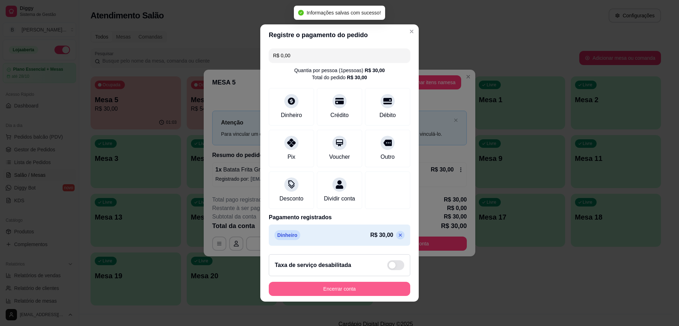
click at [367, 288] on button "Encerrar conta" at bounding box center [339, 289] width 141 height 14
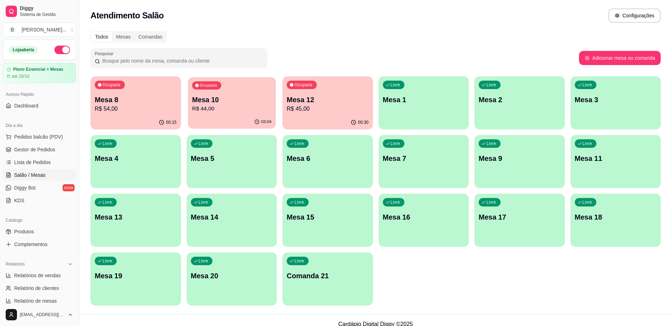
click at [229, 113] on p "R$ 44,00" at bounding box center [232, 109] width 80 height 8
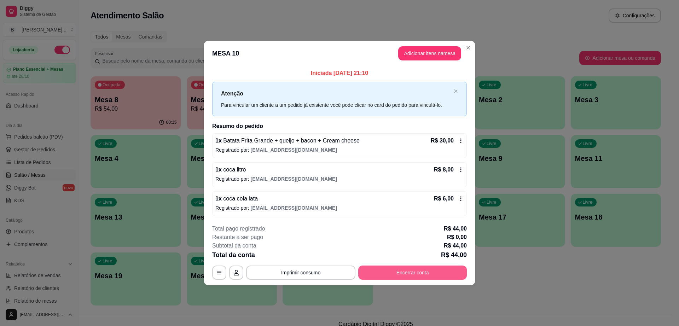
click at [425, 270] on button "Encerrar conta" at bounding box center [412, 273] width 109 height 14
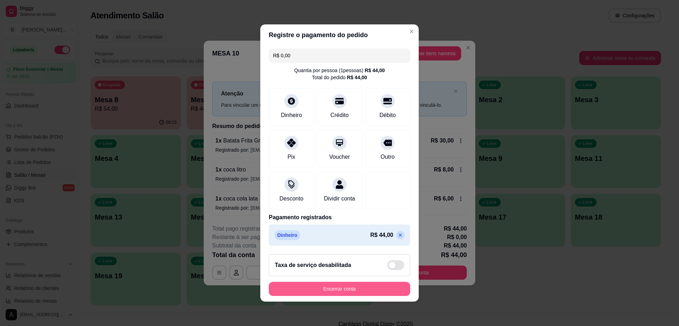
click at [358, 296] on button "Encerrar conta" at bounding box center [339, 289] width 141 height 14
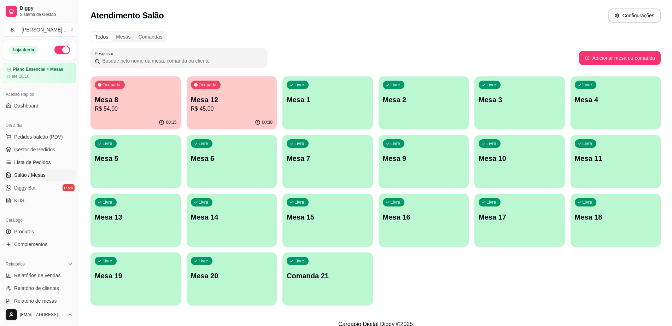
click at [116, 107] on p "R$ 54,00" at bounding box center [136, 109] width 82 height 8
click at [213, 108] on p "R$ 45,00" at bounding box center [232, 109] width 82 height 8
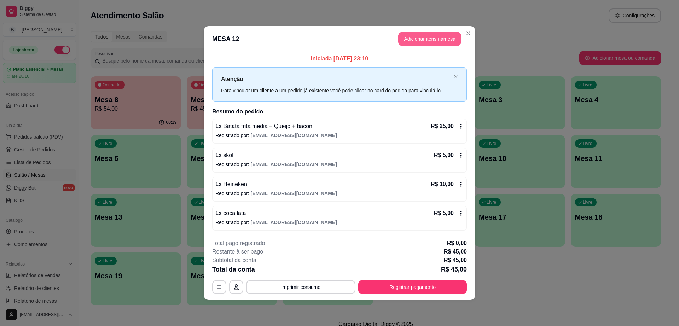
click at [422, 40] on button "Adicionar itens na mesa" at bounding box center [429, 39] width 63 height 14
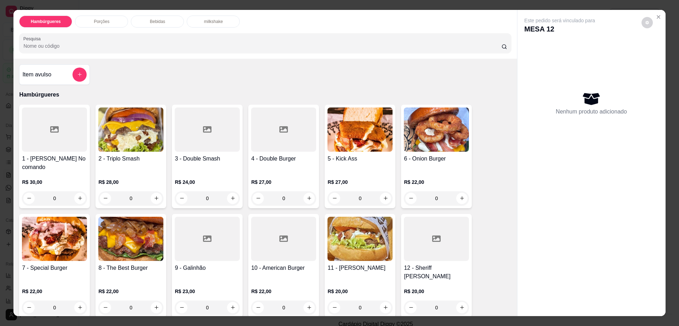
click at [157, 19] on p "Bebidas" at bounding box center [157, 22] width 15 height 6
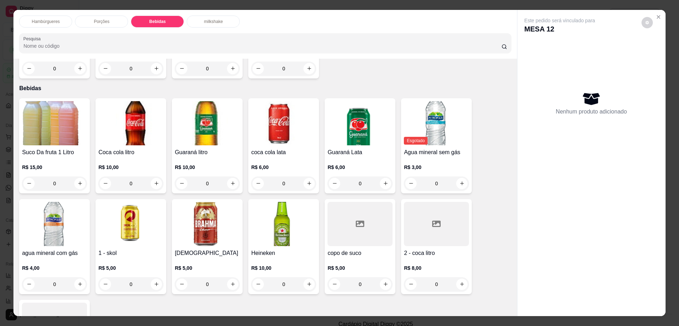
scroll to position [13, 0]
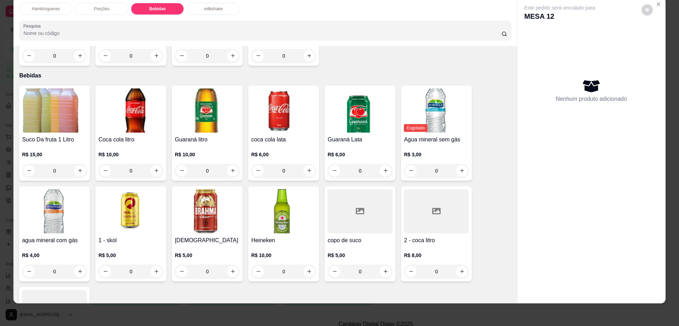
click at [129, 209] on div "1 - skol R$ 5,00 0" at bounding box center [130, 233] width 71 height 95
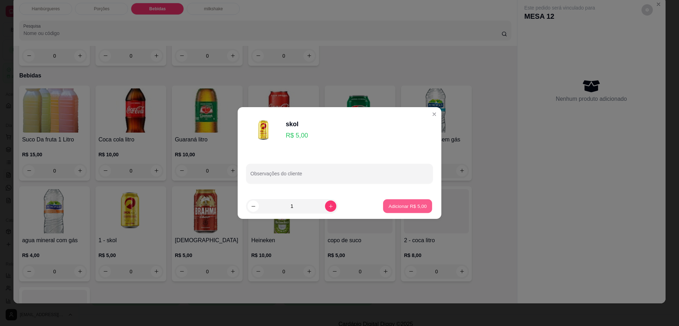
click at [417, 209] on p "Adicionar R$ 5,00" at bounding box center [407, 206] width 38 height 7
type input "1"
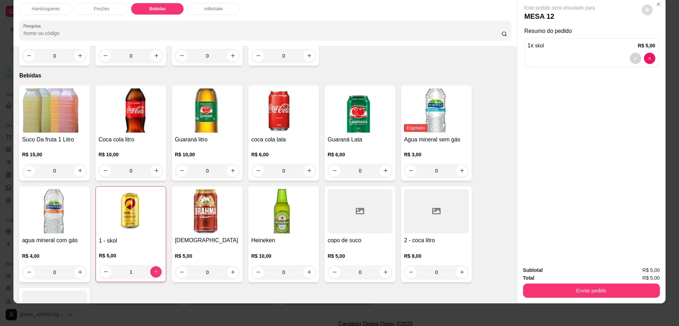
click at [645, 12] on icon "decrease-product-quantity" at bounding box center [647, 10] width 4 height 4
click at [567, 283] on div "Enviar pedido" at bounding box center [591, 290] width 137 height 16
click at [569, 289] on button "Enviar pedido" at bounding box center [591, 291] width 137 height 14
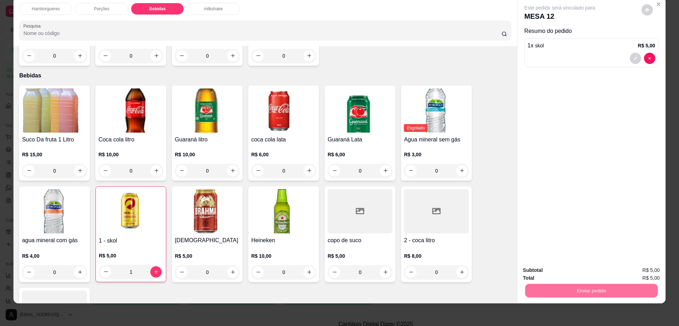
click at [626, 273] on button "Enviar pedido" at bounding box center [640, 273] width 39 height 13
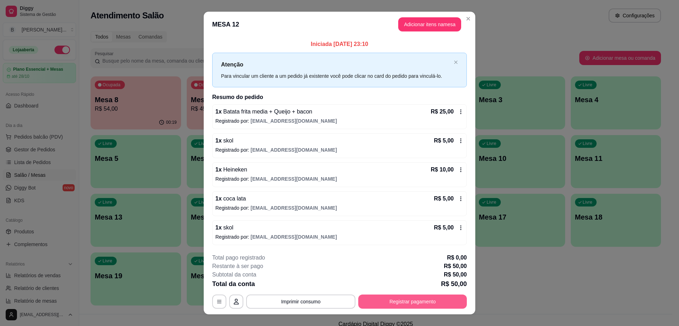
click at [416, 301] on button "Registrar pagamento" at bounding box center [412, 302] width 109 height 14
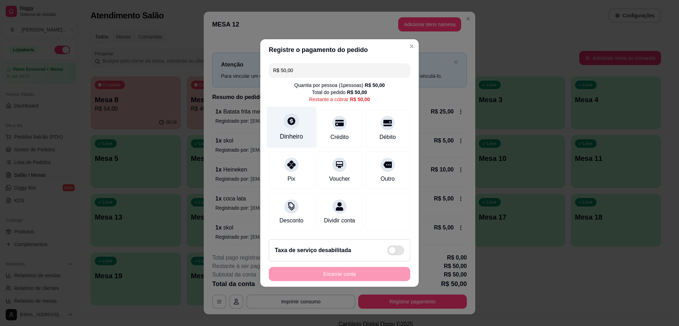
click at [295, 127] on div "Dinheiro" at bounding box center [292, 127] width 50 height 41
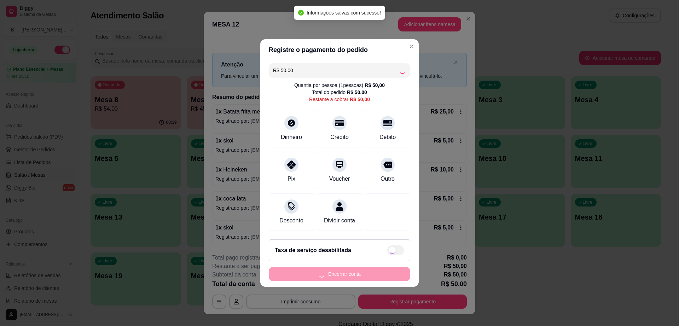
type input "R$ 0,00"
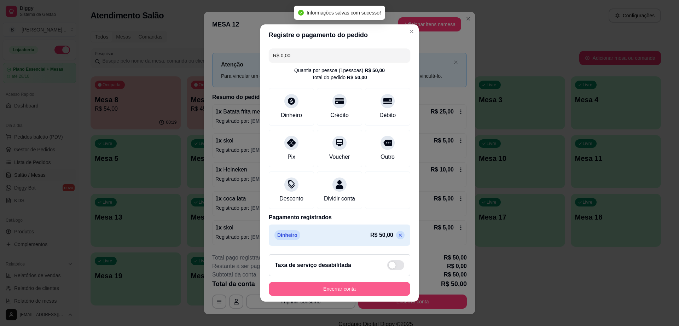
click at [324, 294] on button "Encerrar conta" at bounding box center [339, 289] width 141 height 14
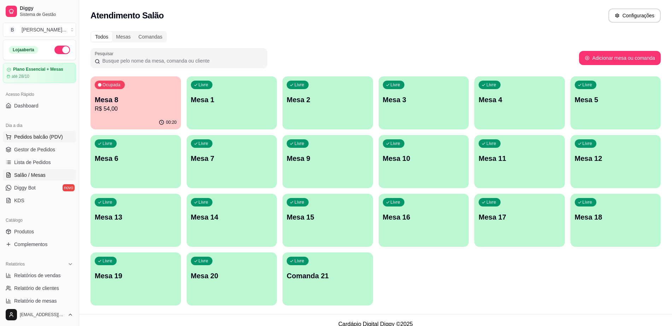
click at [48, 139] on span "Pedidos balcão (PDV)" at bounding box center [38, 136] width 49 height 7
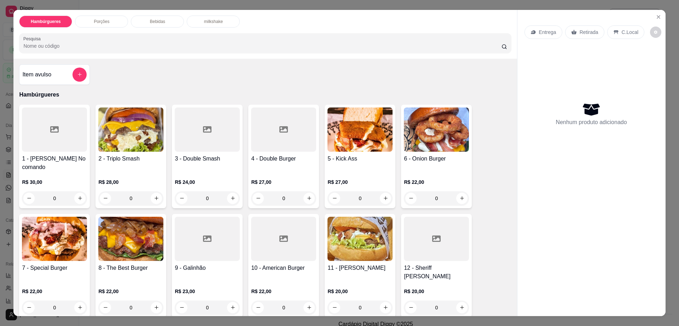
click at [50, 133] on icon at bounding box center [54, 129] width 8 height 8
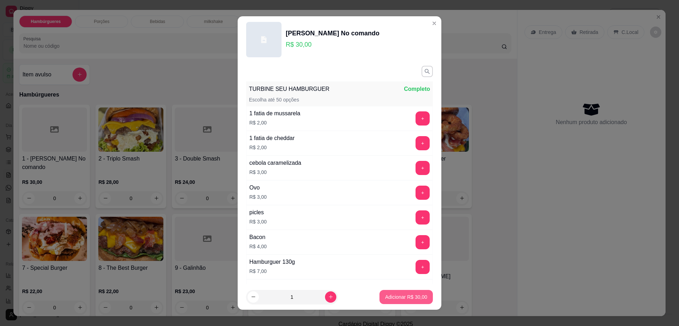
click at [411, 298] on p "Adicionar R$ 30,00" at bounding box center [406, 297] width 42 height 7
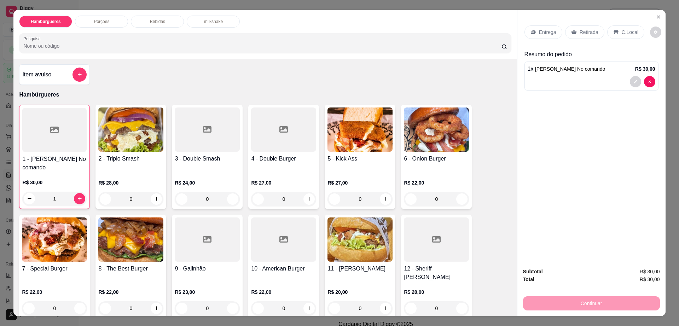
click at [578, 73] on div "1 x [PERSON_NAME] No comando R$ 30,00" at bounding box center [592, 69] width 128 height 8
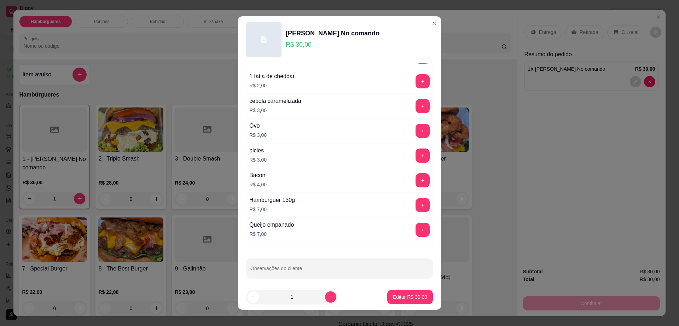
scroll to position [66, 0]
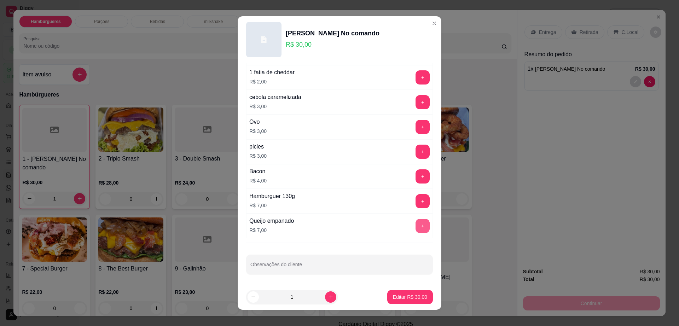
click at [416, 229] on button "+" at bounding box center [423, 226] width 14 height 14
click at [408, 293] on button "Editar R$ 37,00" at bounding box center [410, 297] width 44 height 14
type input "0"
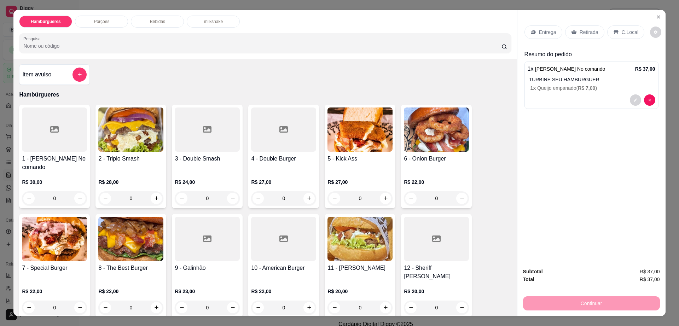
click at [119, 20] on div "Porções" at bounding box center [101, 22] width 53 height 12
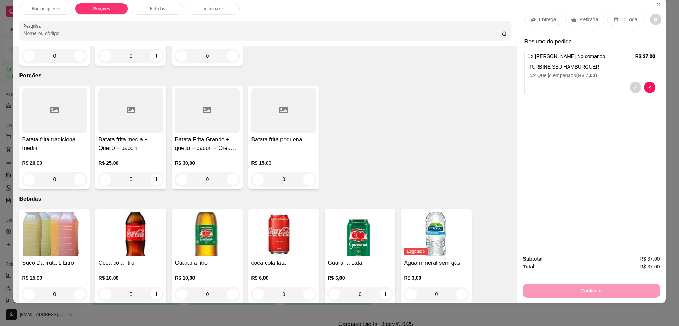
click at [122, 135] on h4 "Batata frita media + Queijo + bacon" at bounding box center [130, 143] width 65 height 17
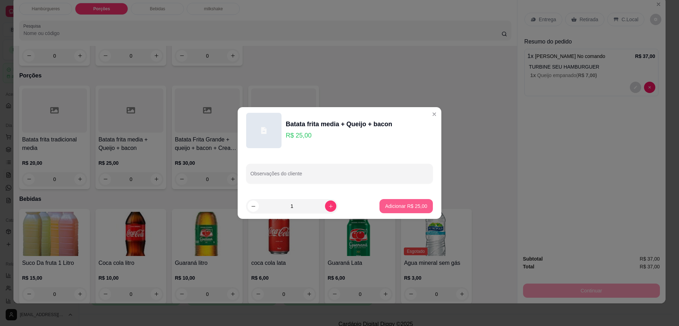
click at [406, 206] on p "Adicionar R$ 25,00" at bounding box center [406, 206] width 42 height 7
type input "1"
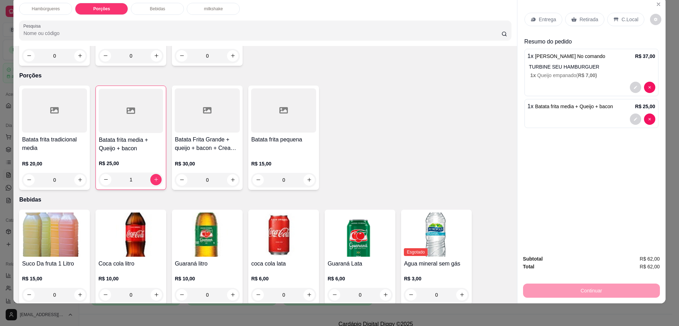
click at [533, 15] on div "Entrega" at bounding box center [543, 19] width 38 height 13
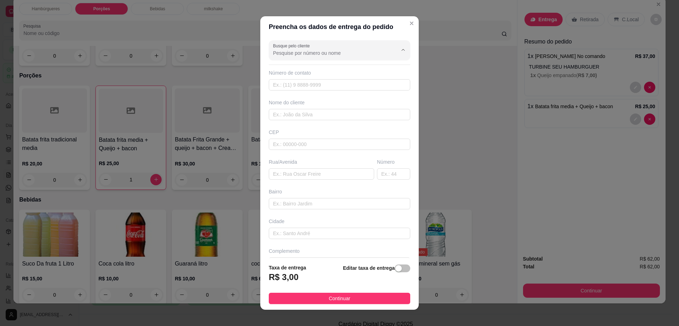
click at [360, 53] on input "Busque pelo cliente" at bounding box center [329, 53] width 113 height 7
click at [310, 70] on span "Indiara [GEOGRAPHIC_DATA]" at bounding box center [326, 70] width 110 height 7
type input "Indiara [GEOGRAPHIC_DATA]"
type input "77981061977"
type input "Indiara [GEOGRAPHIC_DATA]"
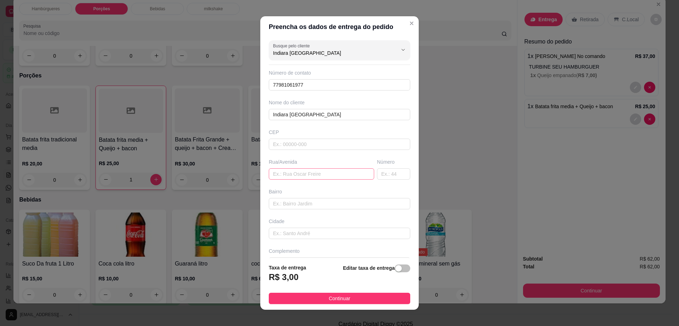
type input "Indiara [GEOGRAPHIC_DATA]"
click at [321, 174] on input "text" at bounding box center [321, 173] width 105 height 11
type input "rua [PERSON_NAME]"
click at [378, 170] on input "text" at bounding box center [393, 173] width 33 height 11
type input "197"
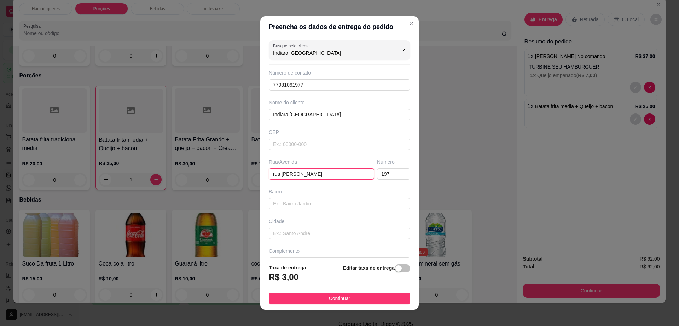
click at [307, 174] on input "rua [PERSON_NAME]" at bounding box center [321, 173] width 105 height 11
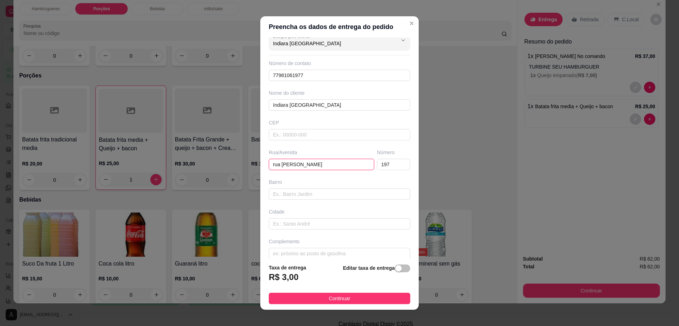
scroll to position [18, 0]
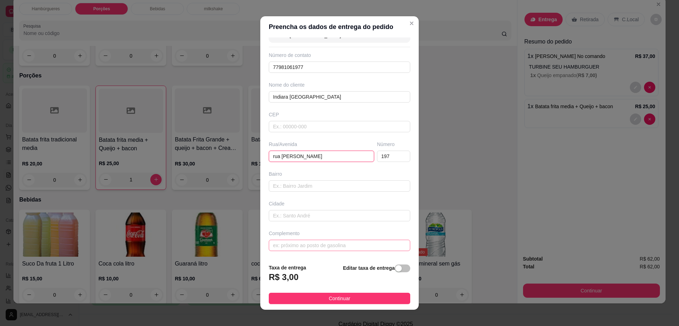
type input "rua [PERSON_NAME]"
click at [314, 250] on input "text" at bounding box center [339, 245] width 141 height 11
type input "AP"
click at [313, 301] on button "Continuar" at bounding box center [339, 298] width 141 height 11
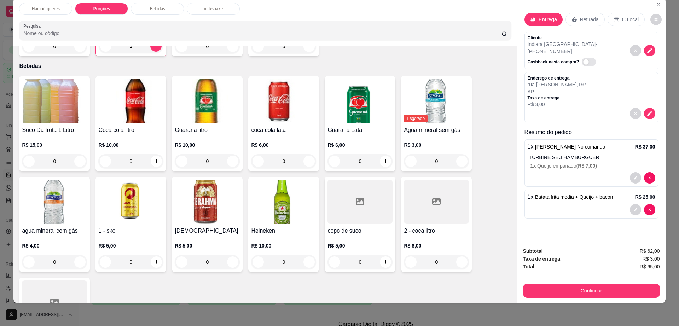
scroll to position [525, 0]
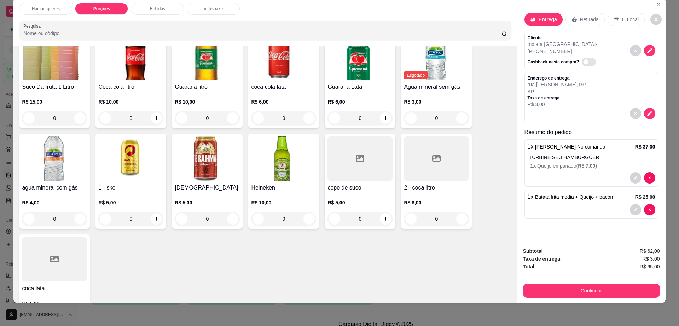
click at [428, 149] on div at bounding box center [436, 158] width 65 height 44
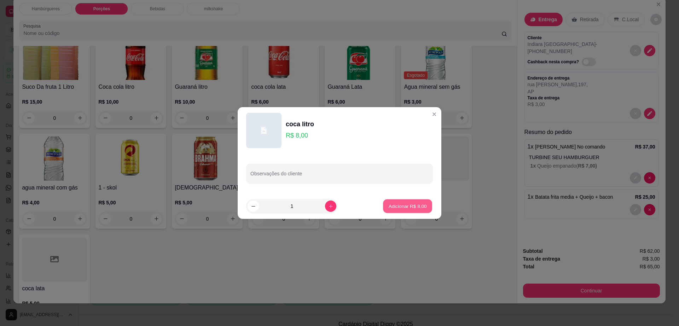
click at [409, 207] on p "Adicionar R$ 8,00" at bounding box center [407, 206] width 38 height 7
type input "1"
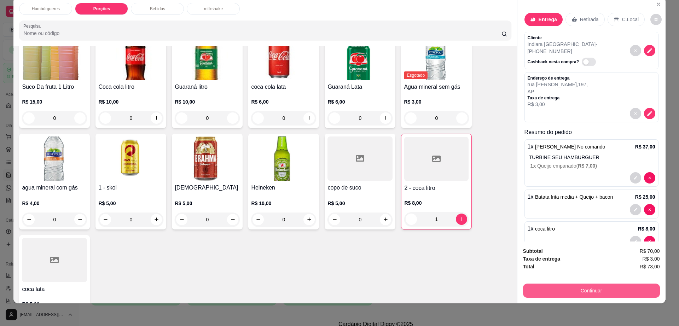
click at [574, 289] on button "Continuar" at bounding box center [591, 291] width 137 height 14
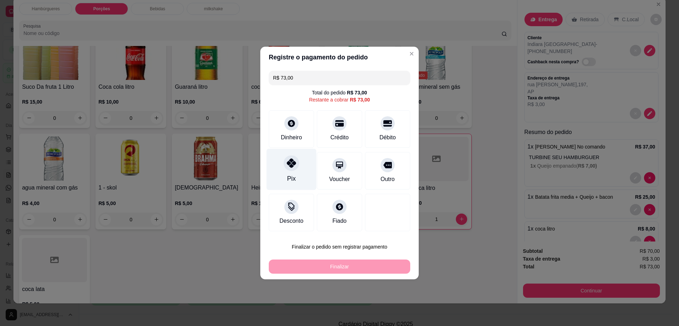
click at [291, 179] on div "Pix" at bounding box center [291, 178] width 8 height 9
type input "R$ 0,00"
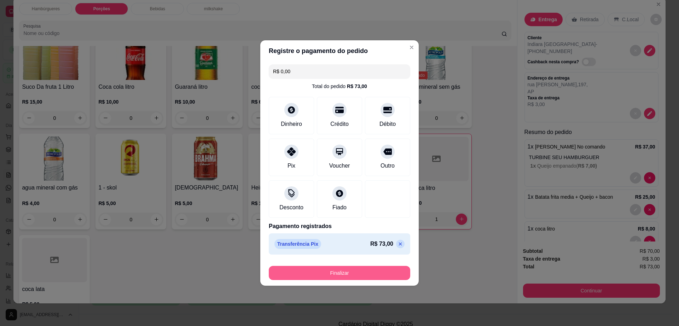
click at [364, 274] on button "Finalizar" at bounding box center [339, 273] width 141 height 14
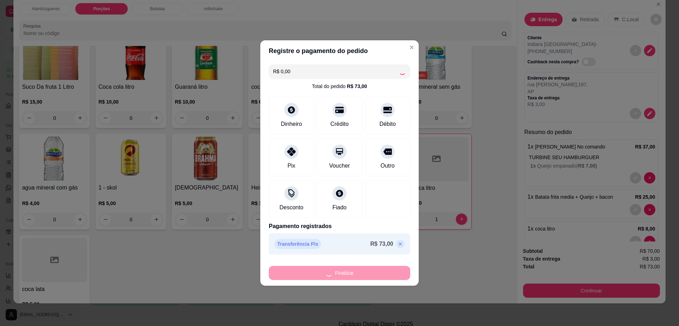
type input "0"
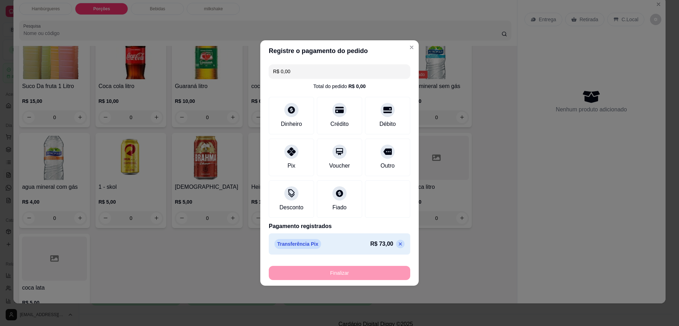
type input "-R$ 73,00"
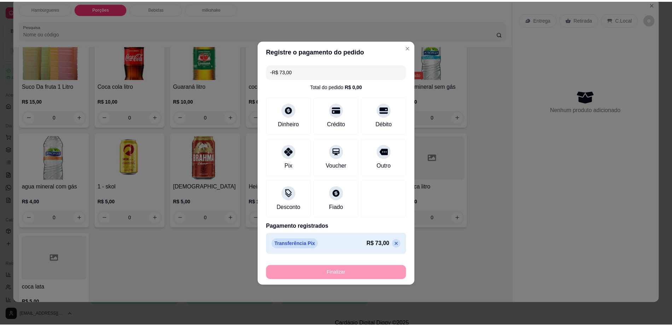
scroll to position [524, 0]
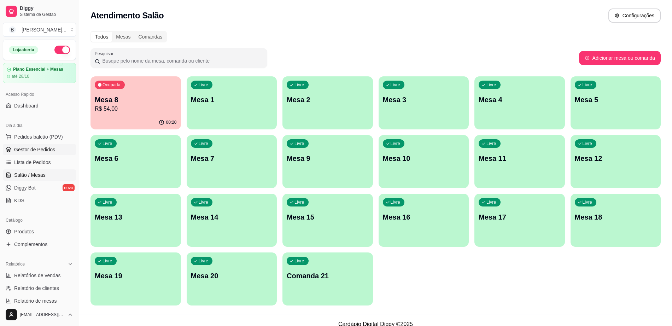
click at [41, 148] on span "Gestor de Pedidos" at bounding box center [34, 149] width 41 height 7
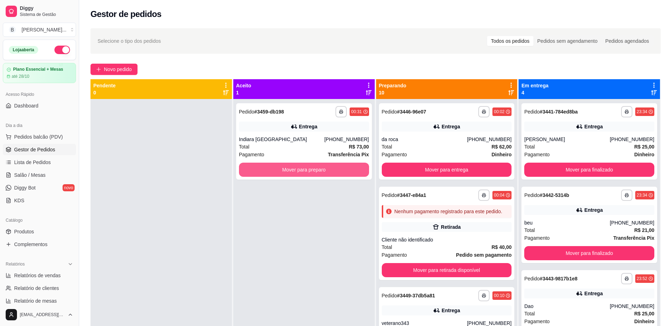
click at [239, 169] on button "Mover para preparo" at bounding box center [304, 170] width 130 height 14
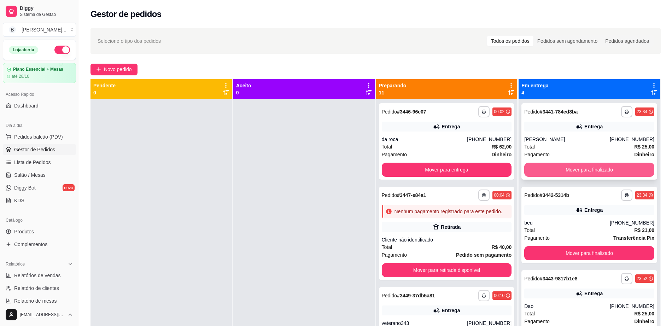
click at [563, 165] on button "Mover para finalizado" at bounding box center [589, 170] width 130 height 14
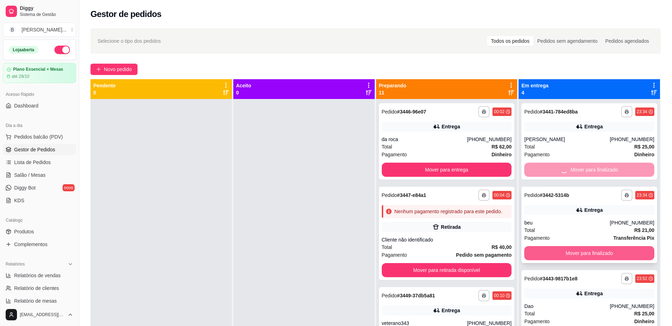
click at [594, 257] on button "Mover para finalizado" at bounding box center [589, 253] width 130 height 14
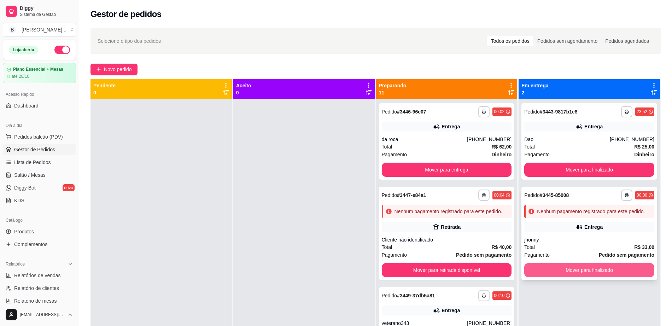
click at [585, 272] on button "Mover para finalizado" at bounding box center [589, 270] width 130 height 14
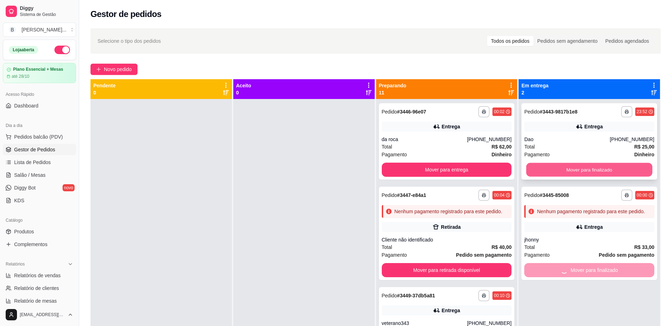
click at [598, 165] on button "Mover para finalizado" at bounding box center [590, 170] width 126 height 14
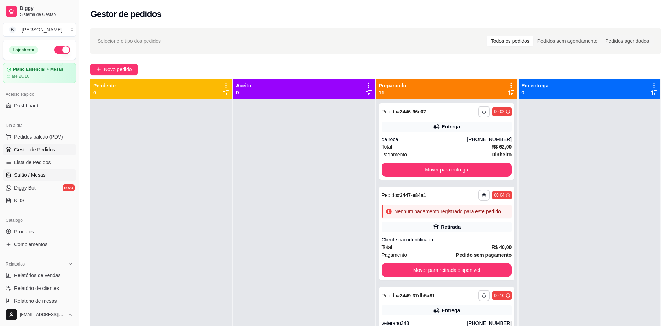
click at [43, 176] on span "Salão / Mesas" at bounding box center [29, 175] width 31 height 7
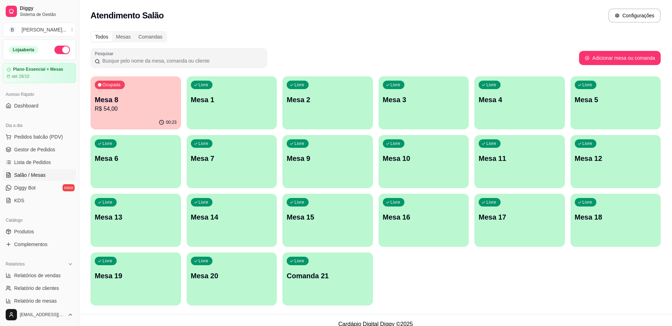
click at [236, 163] on div "Livre Mesa 7" at bounding box center [232, 157] width 91 height 45
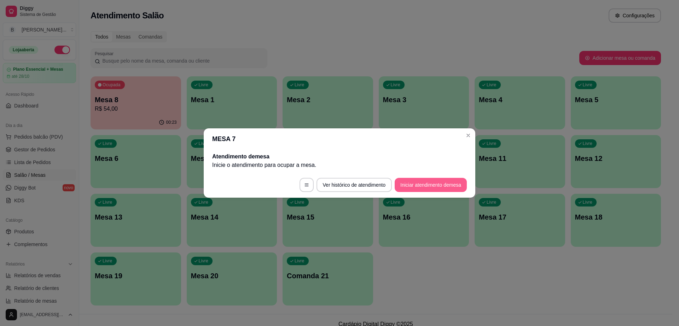
click at [411, 182] on button "Iniciar atendimento de mesa" at bounding box center [431, 185] width 72 height 14
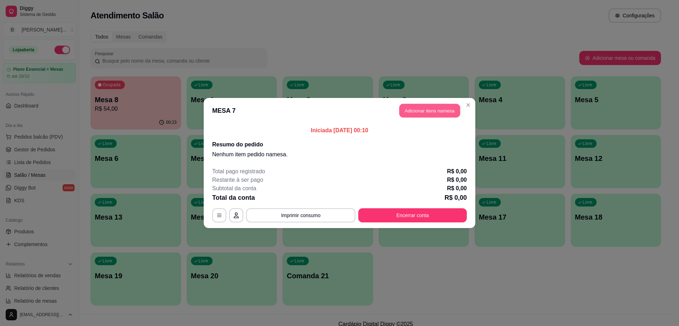
click at [420, 109] on button "Adicionar itens na mesa" at bounding box center [429, 111] width 61 height 14
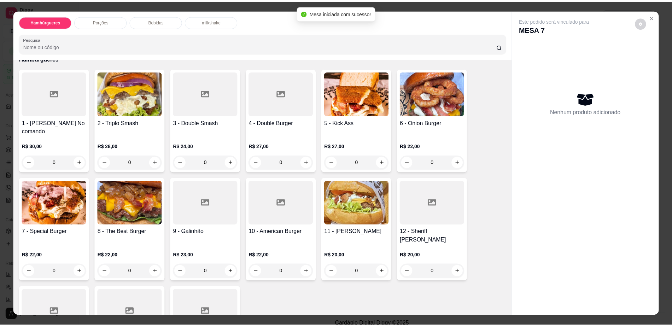
scroll to position [133, 0]
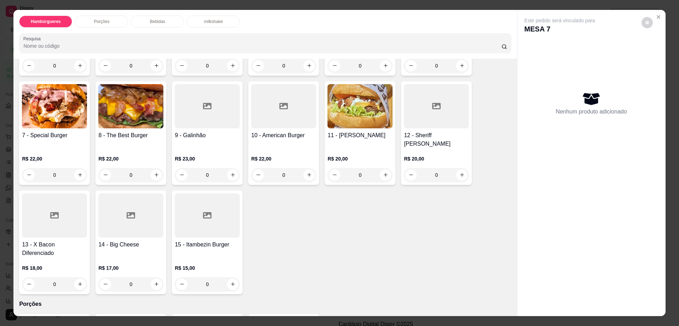
click at [49, 211] on div at bounding box center [54, 215] width 65 height 44
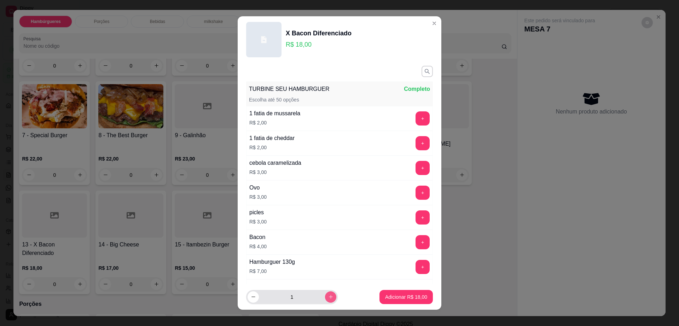
click at [328, 298] on icon "increase-product-quantity" at bounding box center [330, 296] width 5 height 5
type input "2"
click at [409, 294] on p "Adicionar R$ 36,00" at bounding box center [406, 297] width 42 height 7
type input "2"
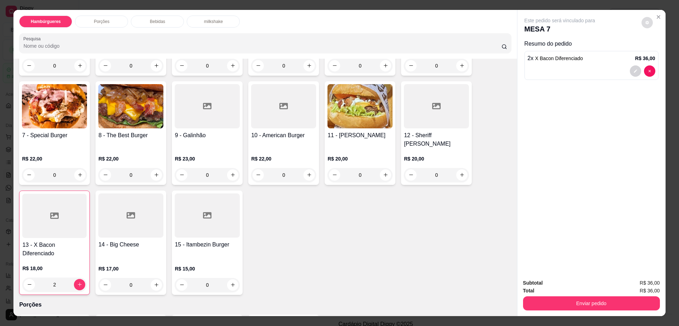
click at [645, 23] on icon "decrease-product-quantity" at bounding box center [647, 23] width 4 height 4
click at [655, 50] on span "Automatic updates" at bounding box center [657, 51] width 7 height 6
click at [655, 51] on input "Automatic updates" at bounding box center [654, 53] width 5 height 5
checkbox input "true"
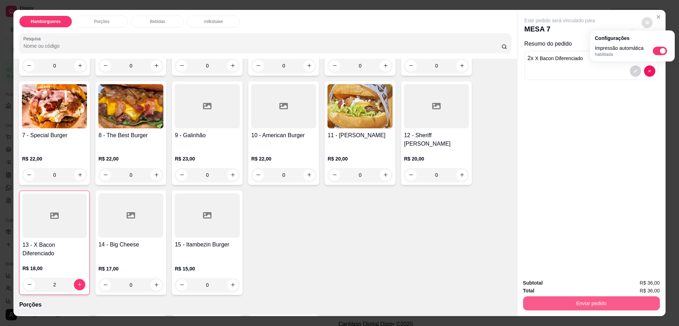
click at [584, 297] on button "Enviar pedido" at bounding box center [591, 303] width 137 height 14
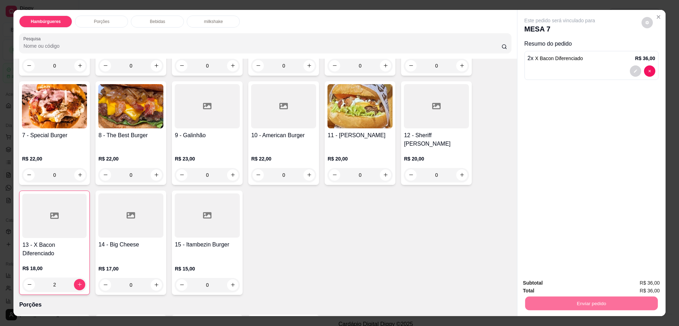
click at [638, 283] on button "Enviar pedido" at bounding box center [641, 285] width 40 height 13
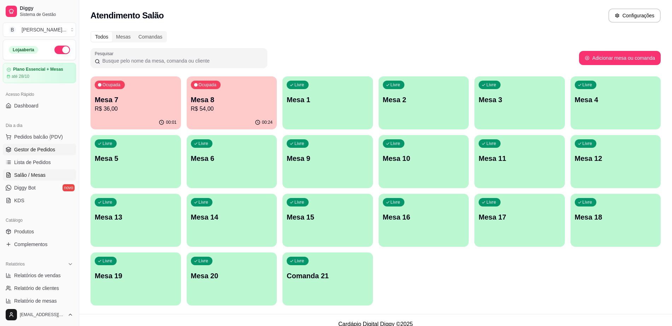
click at [45, 153] on span "Gestor de Pedidos" at bounding box center [34, 149] width 41 height 7
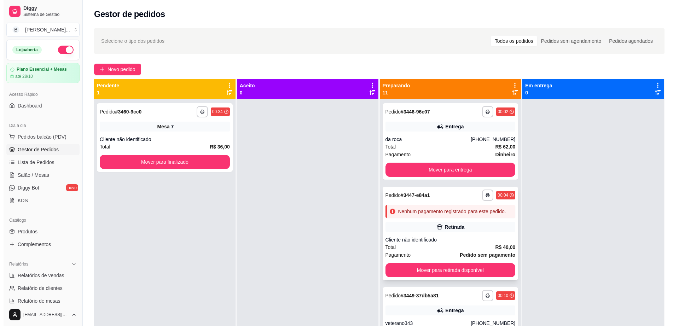
scroll to position [44, 0]
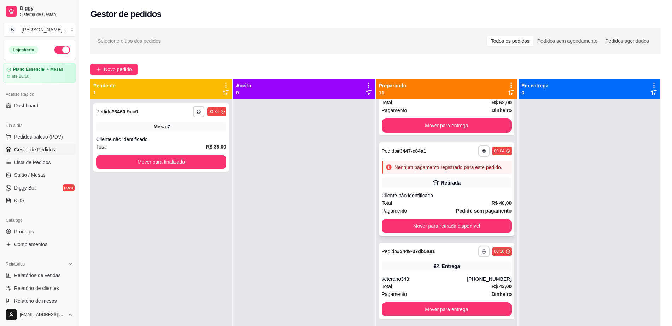
click at [437, 215] on div "Pagamento Pedido sem pagamento" at bounding box center [447, 211] width 130 height 8
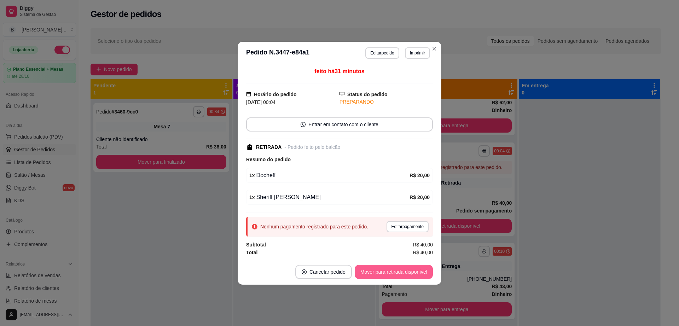
click at [382, 270] on button "Mover para retirada disponível" at bounding box center [394, 272] width 78 height 14
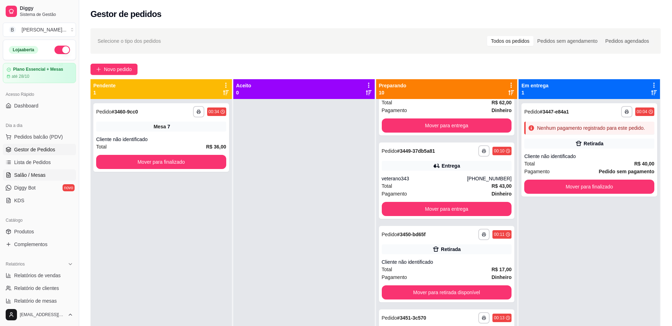
click at [58, 171] on link "Salão / Mesas" at bounding box center [39, 174] width 73 height 11
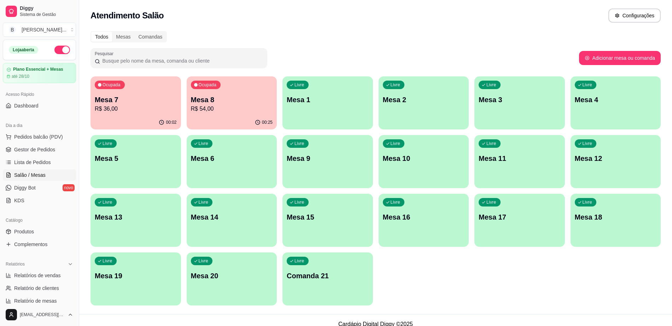
click at [257, 165] on div "Livre Mesa 6" at bounding box center [232, 157] width 91 height 45
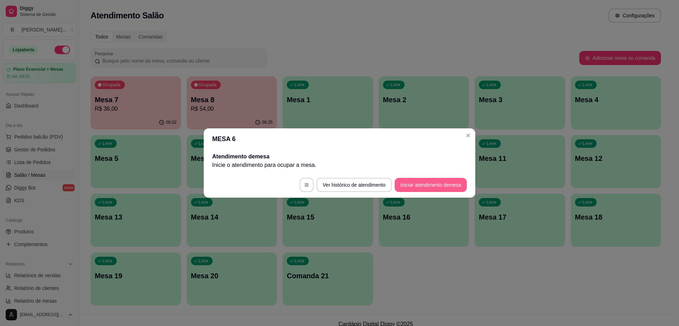
click at [451, 180] on button "Iniciar atendimento de mesa" at bounding box center [431, 185] width 72 height 14
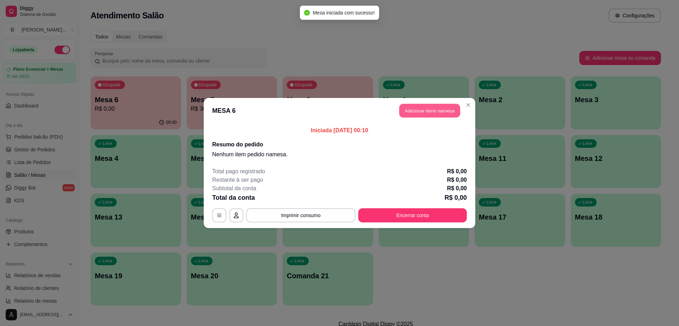
click at [422, 115] on button "Adicionar itens na mesa" at bounding box center [429, 111] width 61 height 14
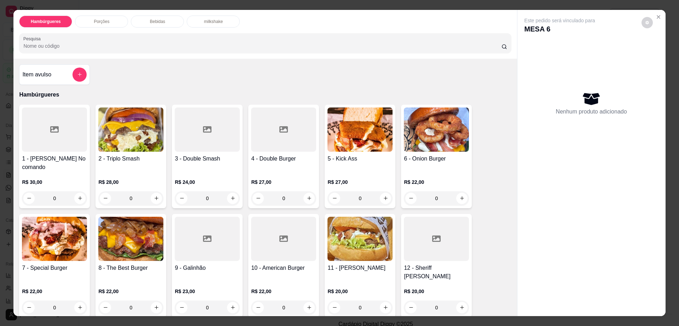
click at [351, 147] on img at bounding box center [359, 130] width 65 height 44
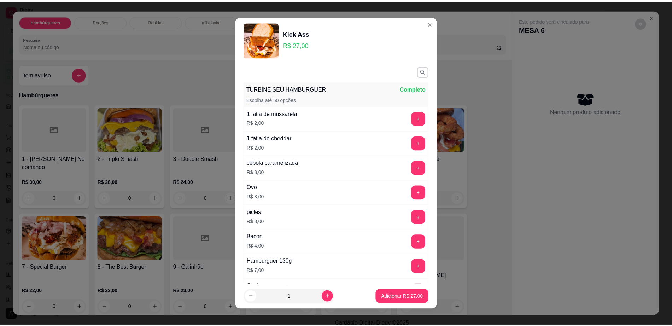
scroll to position [66, 0]
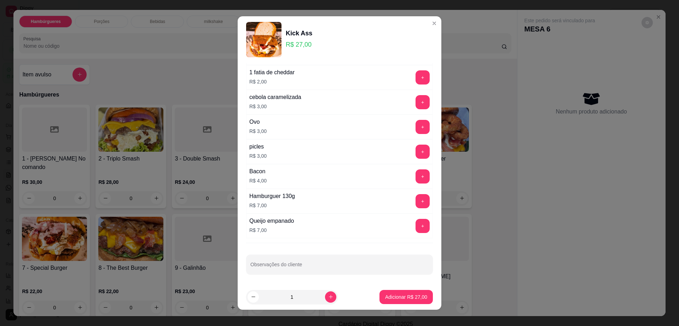
click at [305, 261] on div at bounding box center [339, 264] width 178 height 14
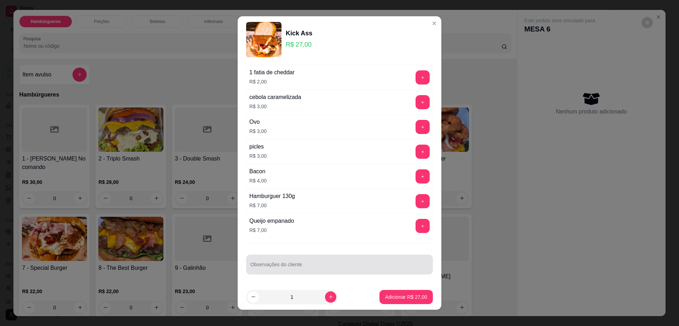
click at [305, 261] on div at bounding box center [339, 264] width 178 height 14
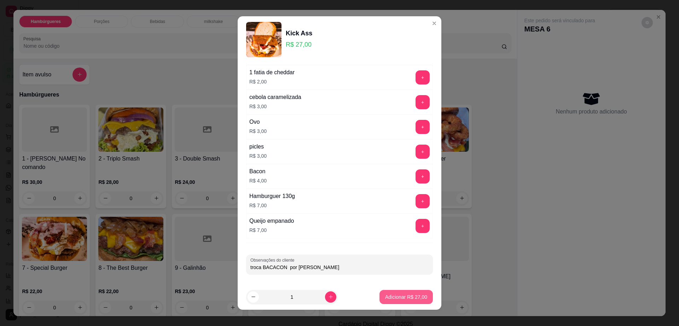
type input "troca BACACON por [PERSON_NAME]"
click at [399, 299] on p "Adicionar R$ 27,00" at bounding box center [406, 297] width 42 height 7
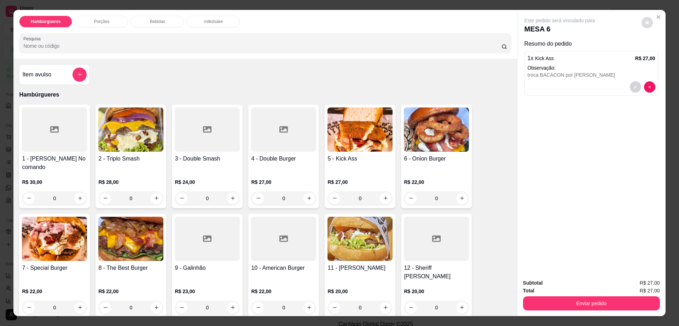
click at [645, 23] on icon "decrease-product-quantity" at bounding box center [647, 23] width 4 height 4
click at [632, 298] on button "Enviar pedido" at bounding box center [591, 303] width 137 height 14
click at [650, 281] on button "Enviar pedido" at bounding box center [641, 285] width 40 height 13
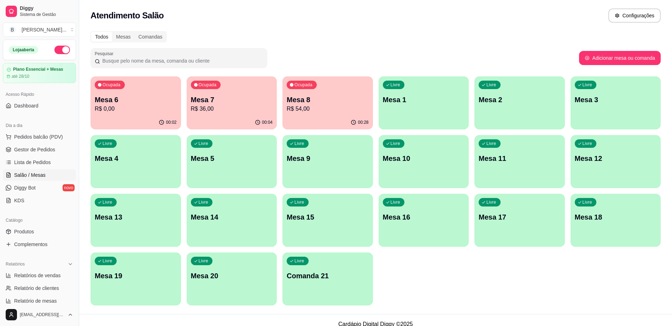
click at [59, 46] on button "button" at bounding box center [62, 50] width 16 height 8
click at [33, 153] on link "Gestor de Pedidos" at bounding box center [39, 149] width 73 height 11
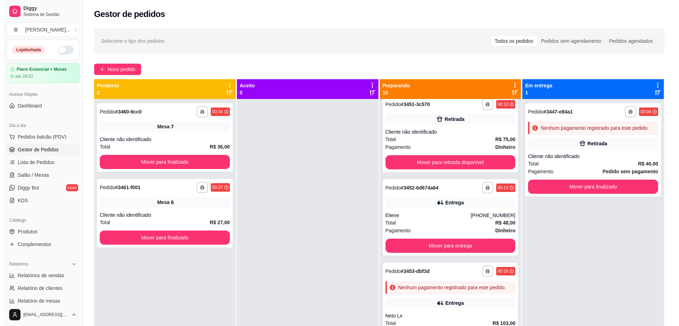
scroll to position [265, 0]
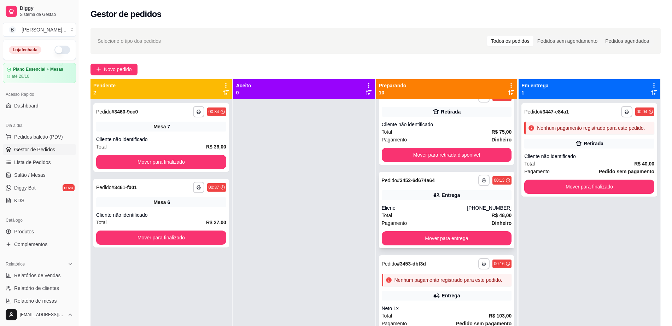
click at [442, 207] on div "Eliene" at bounding box center [425, 207] width 86 height 7
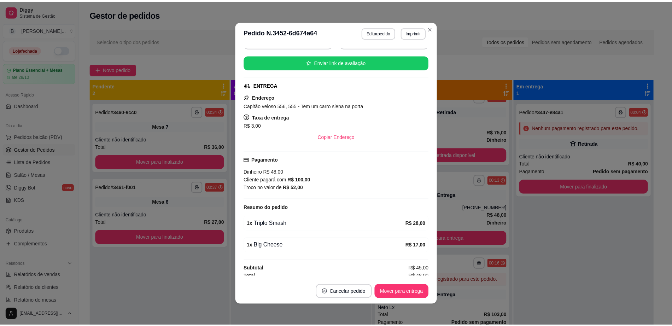
scroll to position [82, 0]
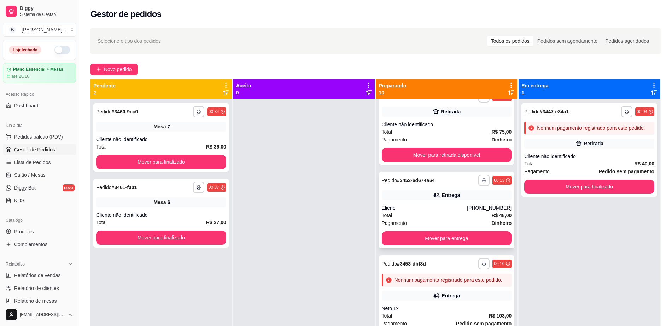
click at [403, 216] on div "Total R$ 48,00" at bounding box center [447, 215] width 130 height 8
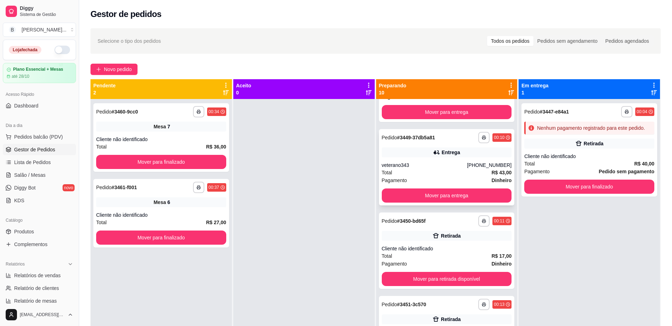
scroll to position [44, 0]
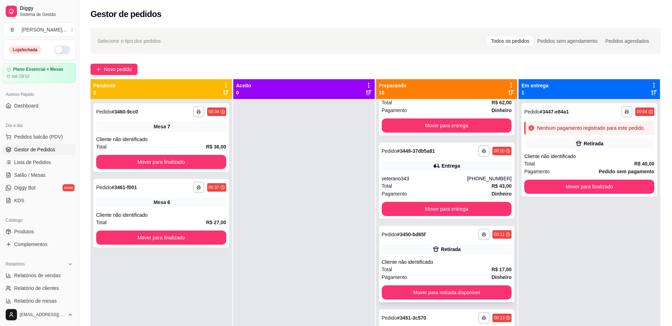
click at [438, 239] on div "**********" at bounding box center [447, 234] width 130 height 11
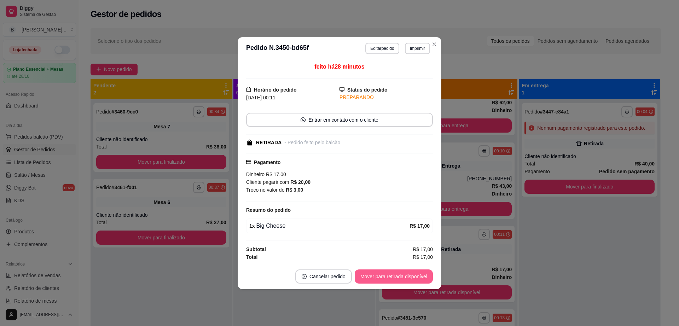
click at [416, 278] on button "Mover para retirada disponível" at bounding box center [394, 276] width 78 height 14
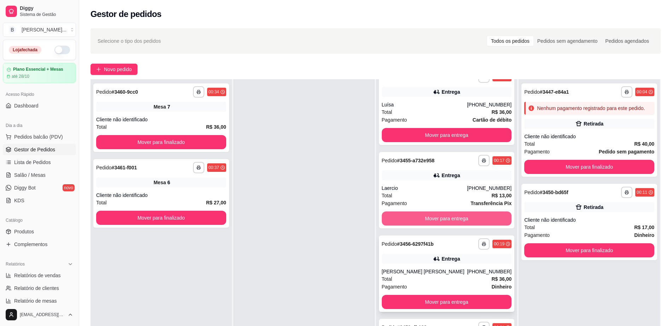
scroll to position [88, 0]
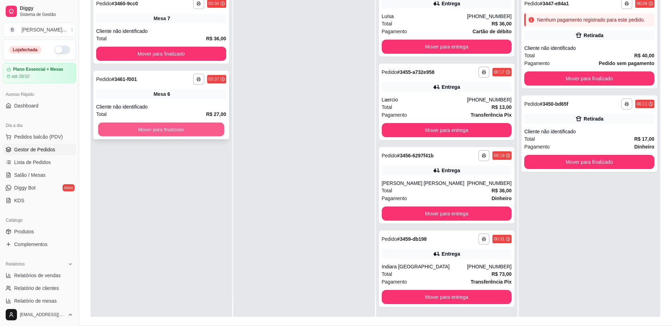
click at [191, 136] on button "Mover para finalizado" at bounding box center [161, 130] width 126 height 14
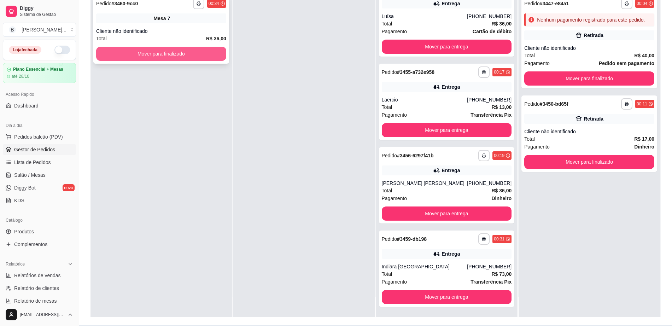
click at [193, 49] on button "Mover para finalizado" at bounding box center [161, 54] width 130 height 14
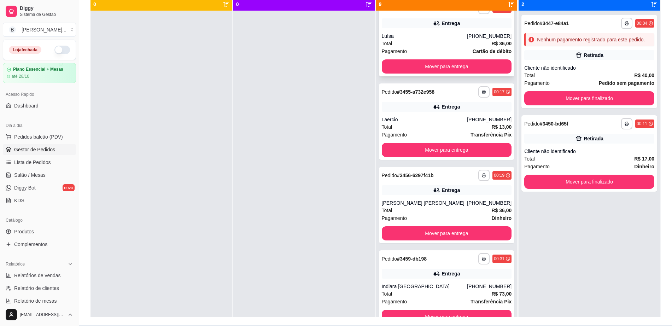
scroll to position [456, 0]
click at [442, 145] on button "Mover para entrega" at bounding box center [447, 150] width 130 height 14
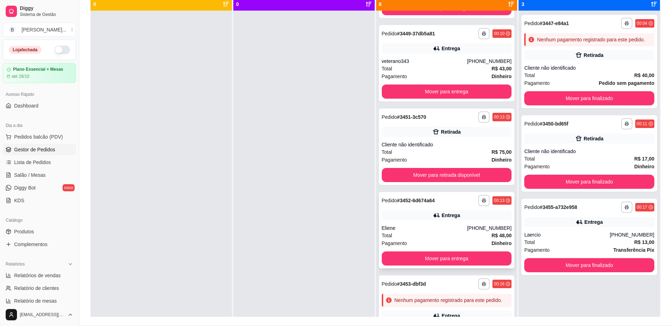
scroll to position [19, 0]
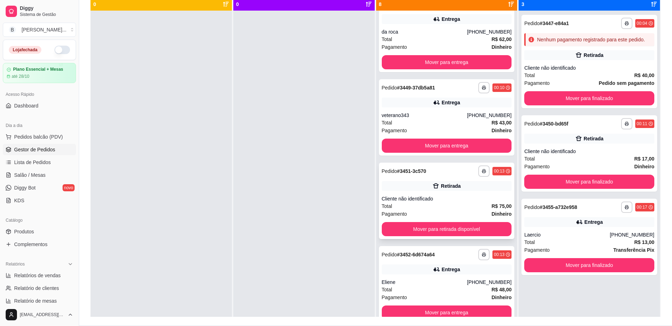
click at [422, 196] on div "Cliente não identificado" at bounding box center [447, 198] width 130 height 7
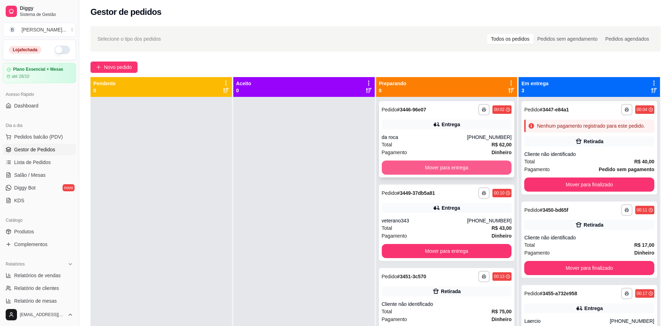
scroll to position [0, 0]
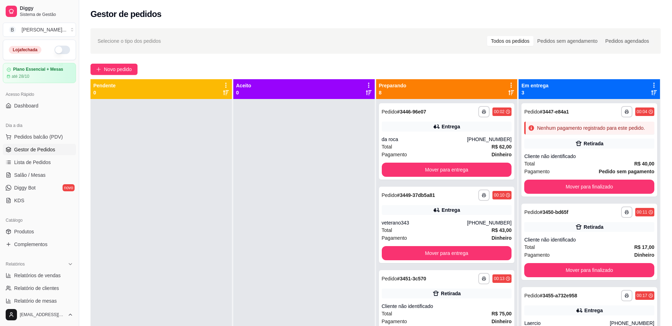
click at [56, 47] on button "button" at bounding box center [62, 50] width 16 height 8
click at [62, 49] on span at bounding box center [66, 50] width 8 height 8
click at [54, 47] on button "button" at bounding box center [62, 50] width 16 height 8
click at [540, 185] on button "Mover para finalizado" at bounding box center [590, 187] width 126 height 14
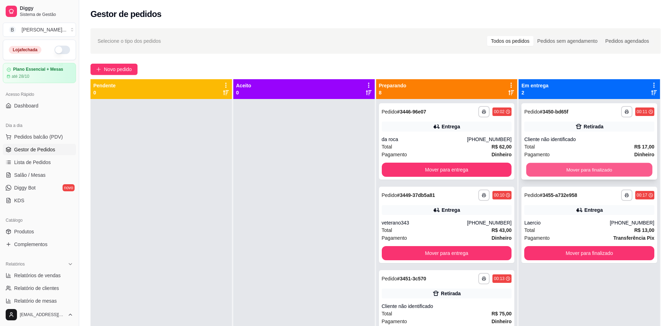
click at [544, 174] on button "Mover para finalizado" at bounding box center [590, 170] width 126 height 14
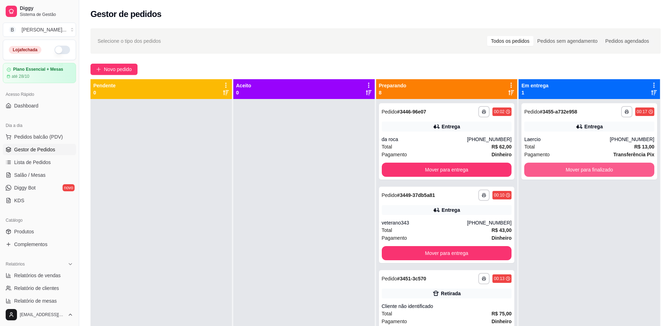
click at [544, 174] on button "Mover para finalizado" at bounding box center [589, 170] width 130 height 14
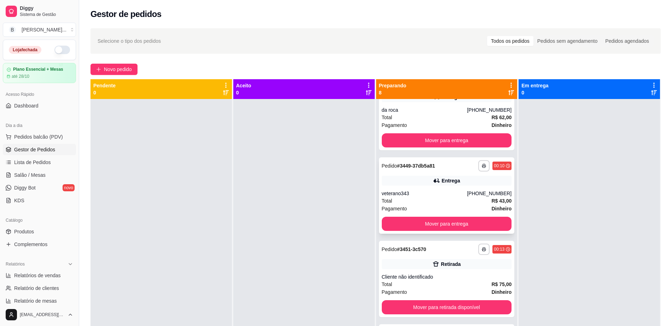
scroll to position [88, 0]
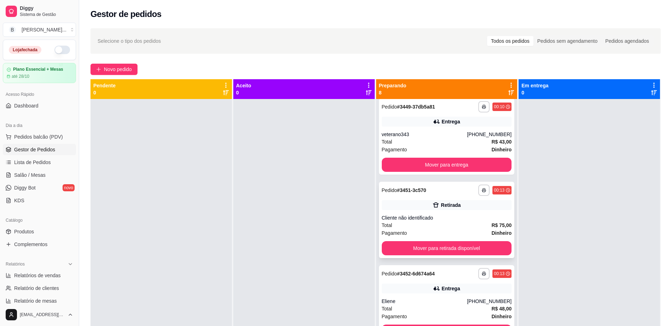
click at [417, 226] on div "Total R$ 75,00" at bounding box center [447, 225] width 130 height 8
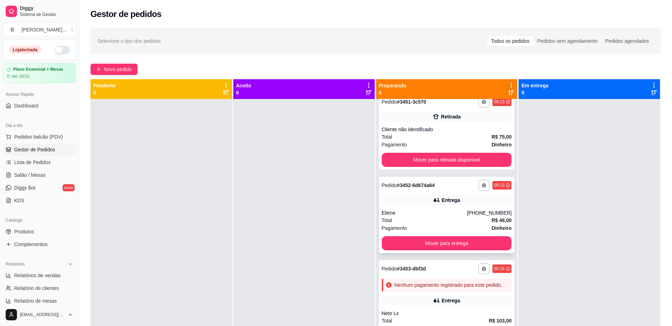
click at [421, 220] on div "Total R$ 48,00" at bounding box center [447, 220] width 130 height 8
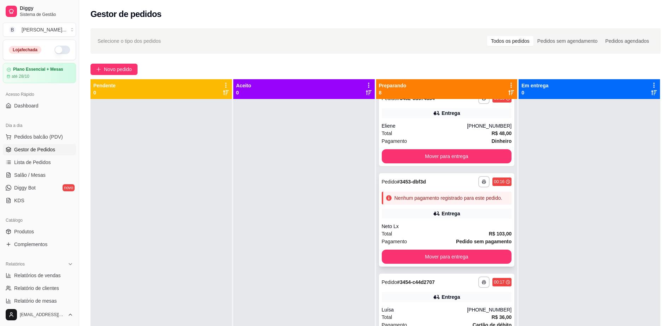
scroll to position [265, 0]
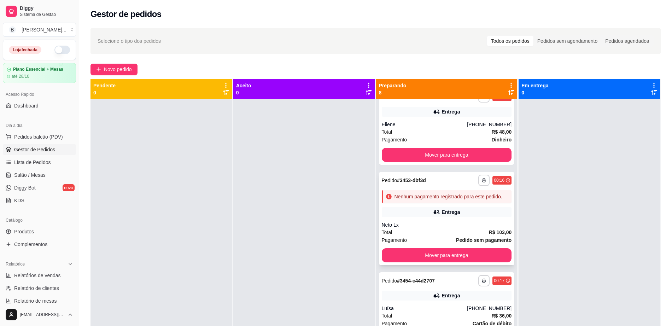
click at [408, 228] on div "Neto Lx" at bounding box center [447, 224] width 130 height 7
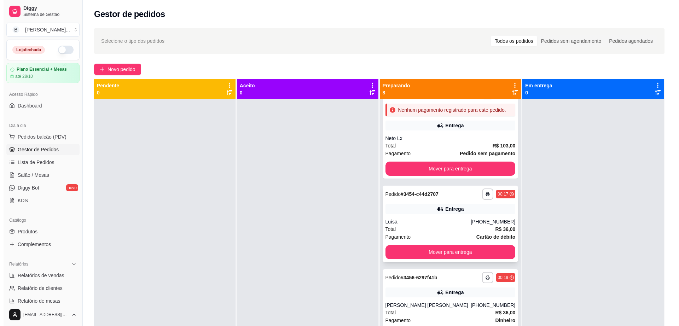
scroll to position [354, 0]
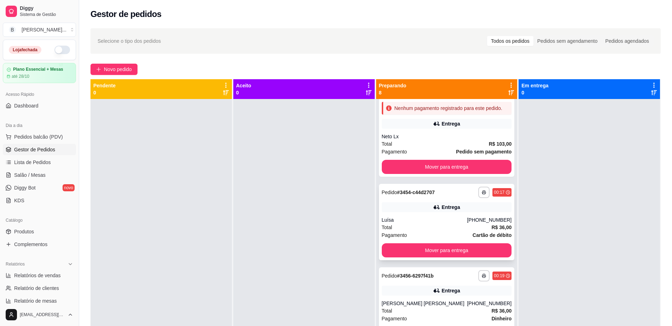
click at [425, 223] on div "Luísa" at bounding box center [425, 219] width 86 height 7
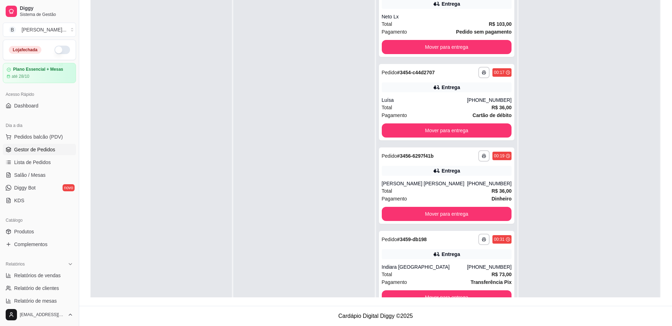
scroll to position [0, 0]
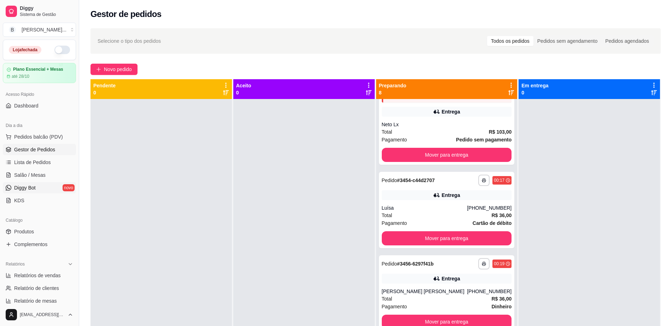
click at [43, 186] on link "Diggy Bot novo" at bounding box center [39, 187] width 73 height 11
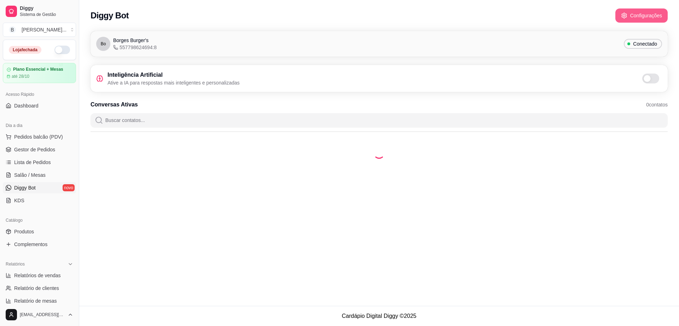
click at [642, 11] on button "Configurações" at bounding box center [641, 15] width 52 height 14
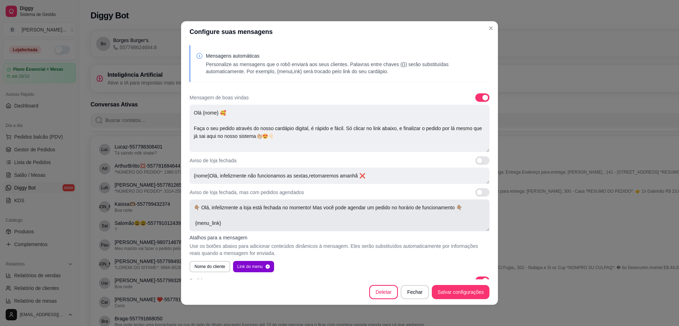
click at [228, 218] on textarea "👇🏽 Olá, infelizmente a loja está fechada no momento! Mas você pode agendar um p…" at bounding box center [340, 215] width 300 height 32
click at [482, 96] on span at bounding box center [485, 98] width 6 height 6
click at [482, 97] on span at bounding box center [485, 98] width 6 height 6
click at [475, 195] on span at bounding box center [482, 192] width 14 height 8
click at [475, 97] on span at bounding box center [482, 97] width 14 height 8
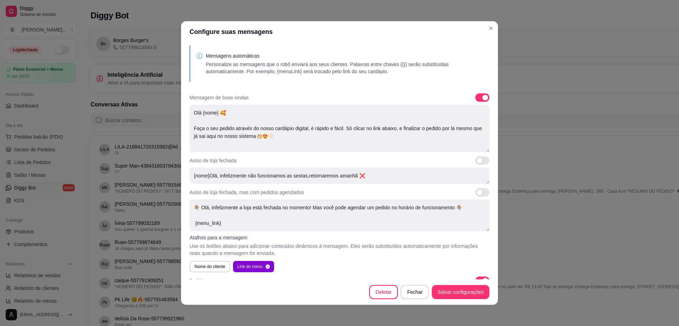
click at [477, 192] on span at bounding box center [480, 193] width 6 height 6
click at [475, 189] on span at bounding box center [482, 192] width 14 height 8
click at [475, 194] on input "checkbox" at bounding box center [477, 196] width 5 height 5
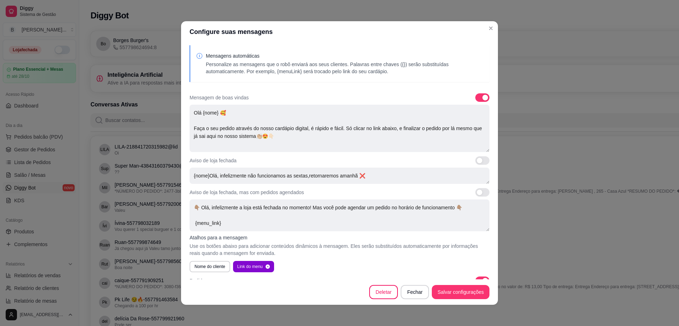
checkbox input "true"
click at [475, 97] on span at bounding box center [482, 97] width 14 height 8
click at [475, 99] on input "checkbox" at bounding box center [477, 101] width 5 height 5
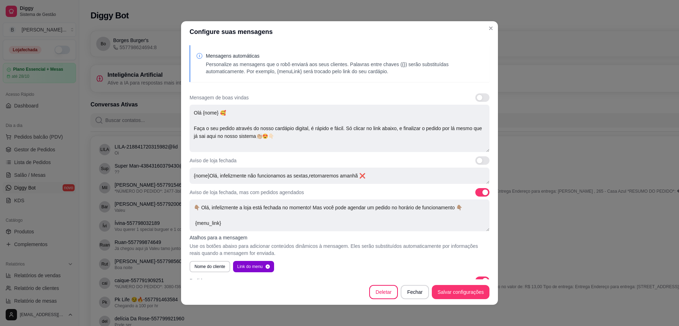
click at [475, 97] on span at bounding box center [482, 97] width 14 height 8
click at [475, 99] on input "checkbox" at bounding box center [477, 101] width 5 height 5
click at [482, 95] on span at bounding box center [485, 98] width 6 height 6
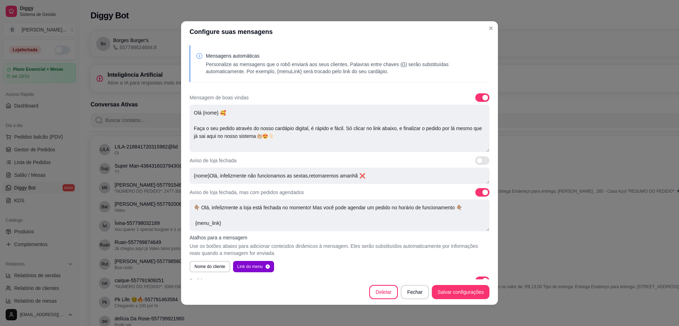
click at [476, 99] on input "checkbox" at bounding box center [477, 101] width 5 height 5
checkbox input "false"
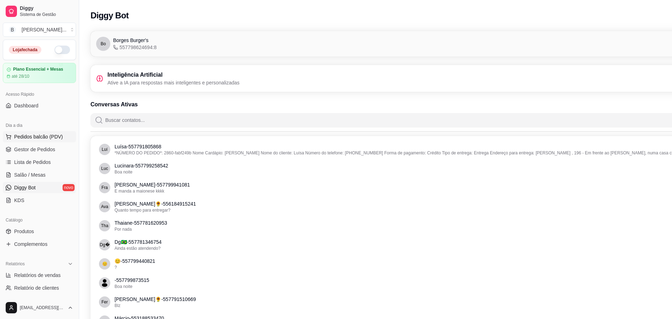
click at [43, 142] on button "Pedidos balcão (PDV)" at bounding box center [39, 136] width 73 height 11
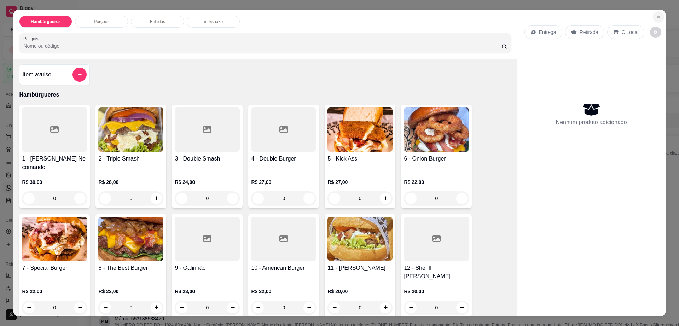
click at [656, 17] on icon "Close" at bounding box center [659, 17] width 6 height 6
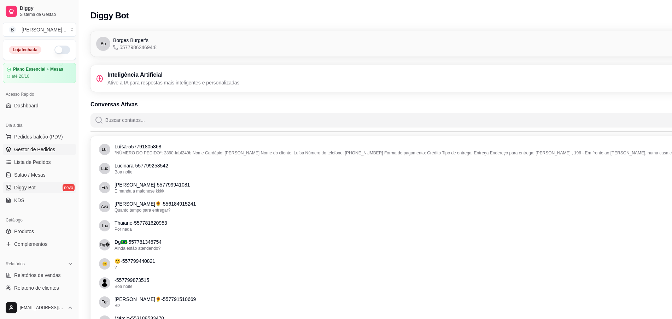
click at [47, 152] on span "Gestor de Pedidos" at bounding box center [34, 149] width 41 height 7
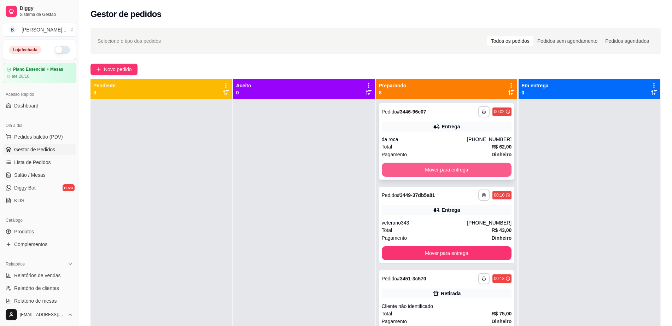
click at [444, 174] on button "Mover para entrega" at bounding box center [447, 170] width 130 height 14
click at [444, 174] on div "Mover para entrega" at bounding box center [447, 170] width 130 height 14
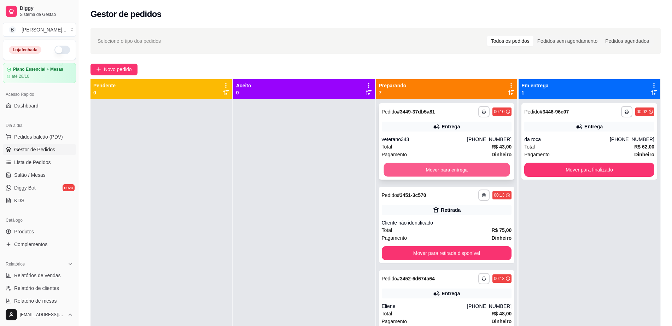
click at [445, 172] on button "Mover para entrega" at bounding box center [447, 170] width 126 height 14
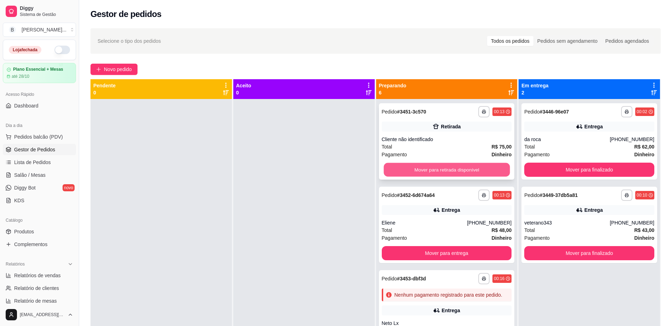
click at [441, 175] on button "Mover para retirada disponível" at bounding box center [447, 170] width 126 height 14
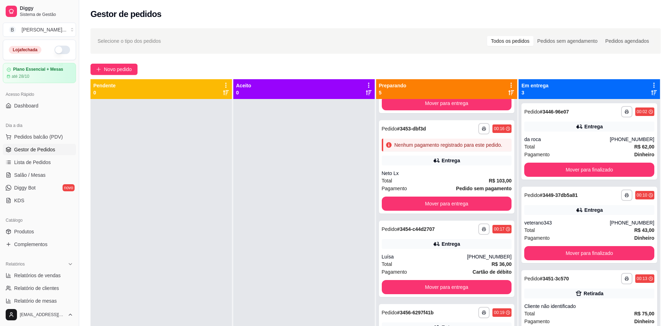
scroll to position [88, 0]
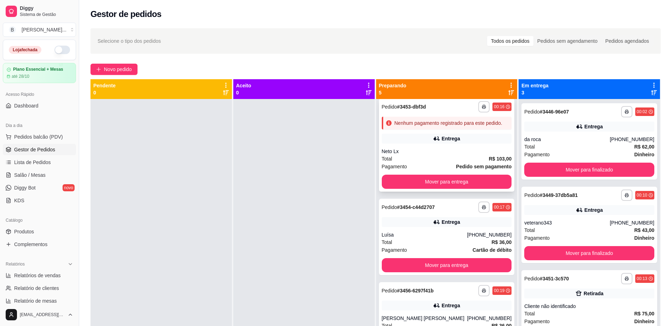
click at [440, 155] on div "Neto Lx" at bounding box center [447, 151] width 130 height 7
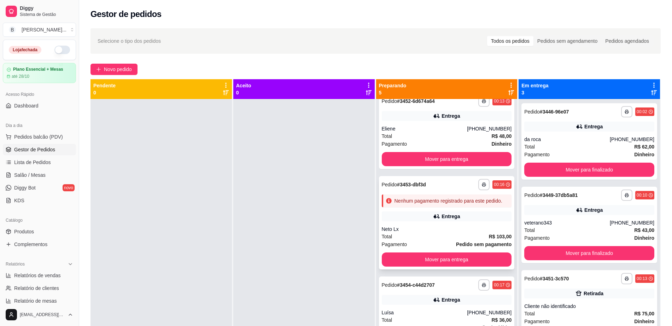
scroll to position [0, 0]
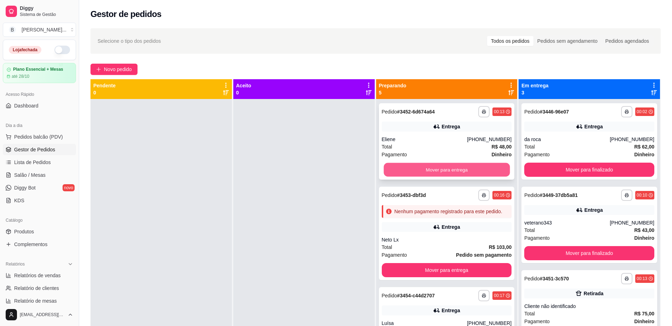
click at [430, 166] on button "Mover para entrega" at bounding box center [447, 170] width 126 height 14
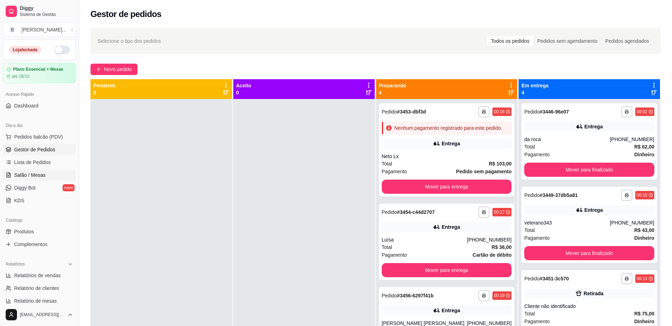
click at [32, 173] on span "Salão / Mesas" at bounding box center [29, 175] width 31 height 7
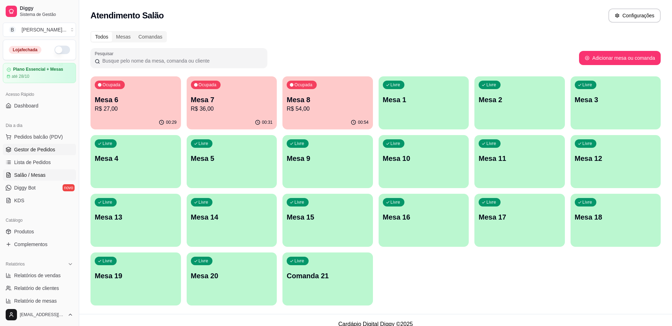
click at [42, 152] on span "Gestor de Pedidos" at bounding box center [34, 149] width 41 height 7
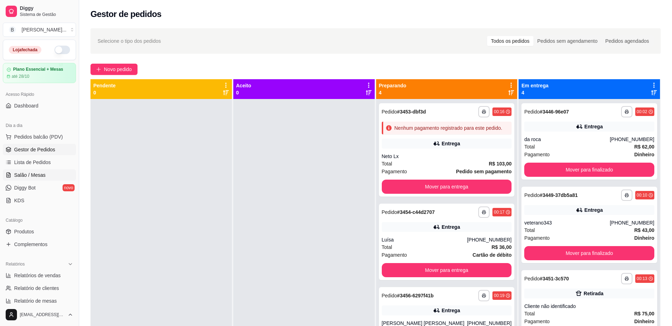
click at [48, 180] on link "Salão / Mesas" at bounding box center [39, 174] width 73 height 11
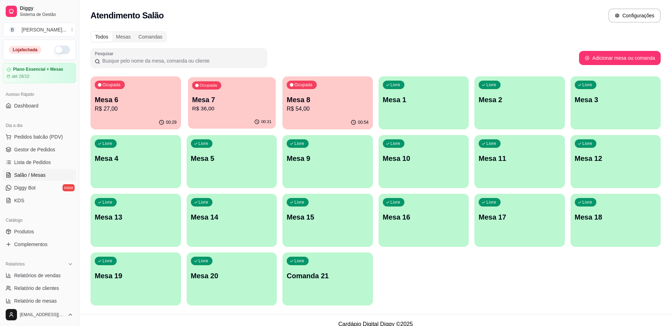
click at [223, 109] on p "R$ 36,00" at bounding box center [232, 109] width 80 height 8
click at [300, 109] on p "R$ 54,00" at bounding box center [328, 109] width 80 height 8
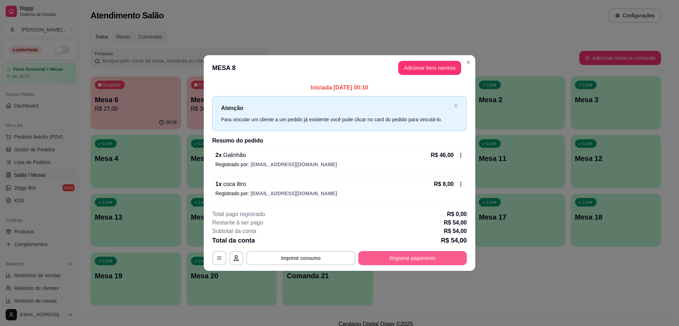
click at [411, 258] on button "Registrar pagamento" at bounding box center [412, 258] width 109 height 14
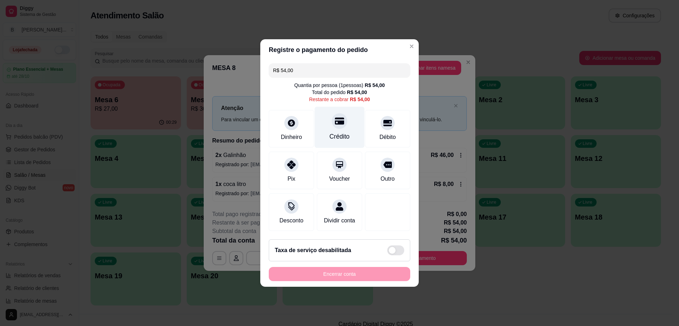
click at [339, 118] on icon at bounding box center [339, 121] width 9 height 7
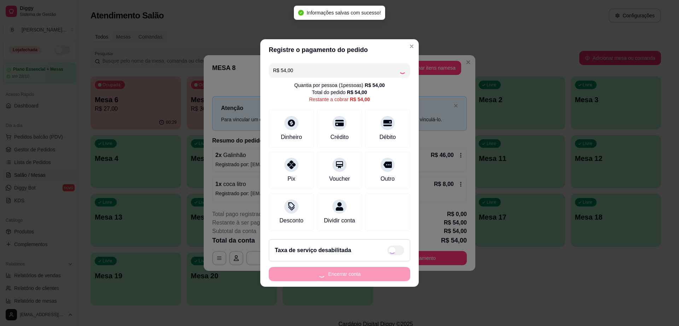
type input "R$ 0,00"
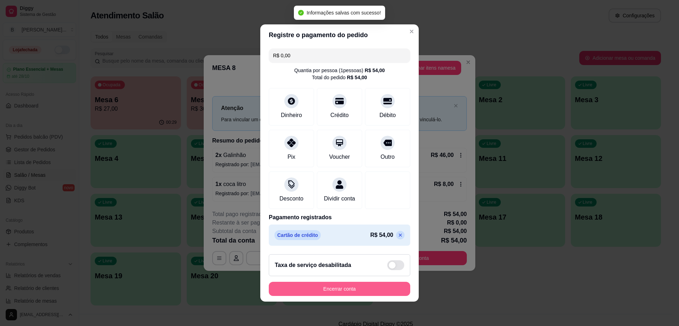
click at [340, 290] on button "Encerrar conta" at bounding box center [339, 289] width 141 height 14
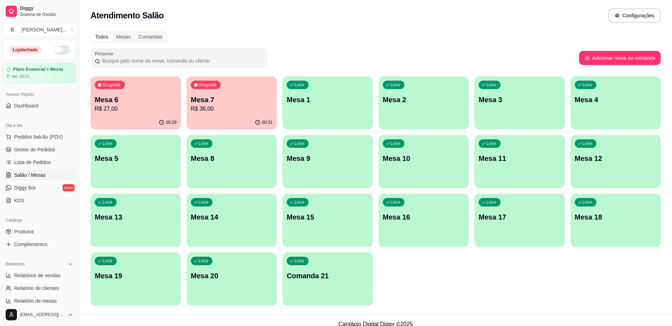
click at [154, 91] on div "Ocupada Mesa 6 R$ 27,00" at bounding box center [136, 95] width 91 height 39
click at [41, 151] on span "Gestor de Pedidos" at bounding box center [34, 149] width 41 height 7
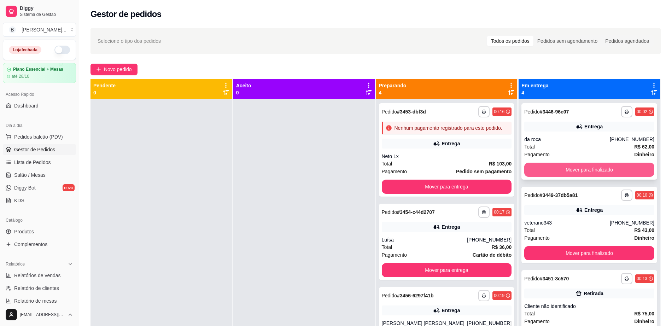
click at [586, 169] on button "Mover para finalizado" at bounding box center [589, 170] width 130 height 14
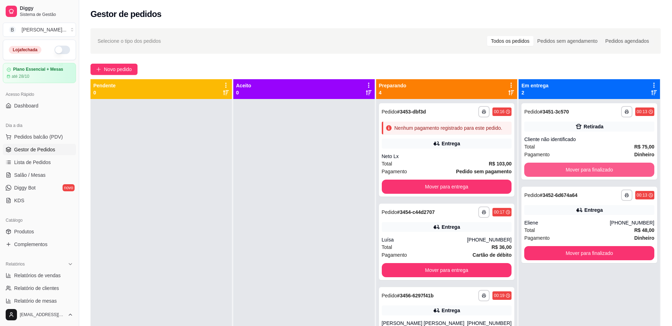
click at [586, 169] on button "Mover para finalizado" at bounding box center [589, 170] width 130 height 14
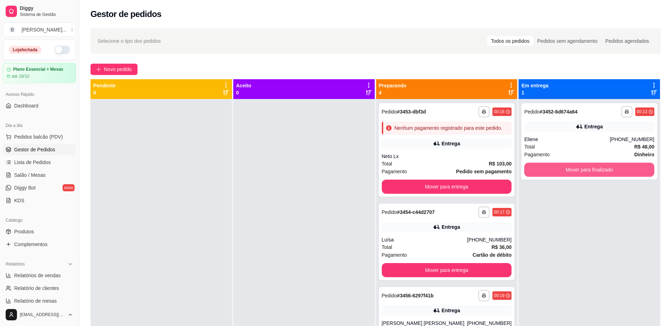
click at [586, 169] on button "Mover para finalizado" at bounding box center [589, 170] width 130 height 14
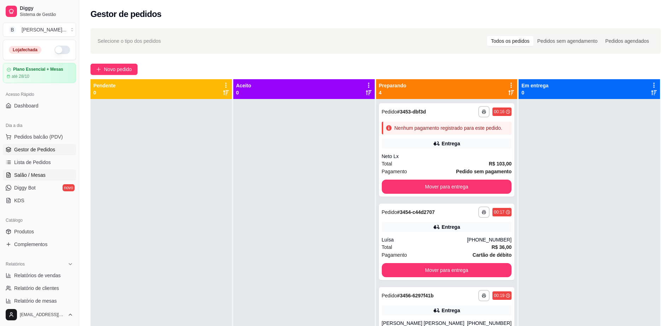
click at [46, 176] on link "Salão / Mesas" at bounding box center [39, 174] width 73 height 11
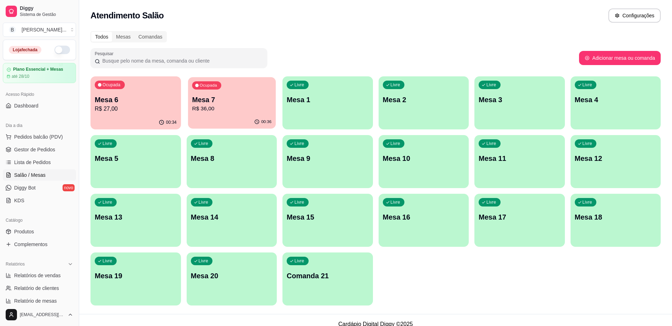
click at [255, 100] on p "Mesa 7" at bounding box center [232, 100] width 80 height 10
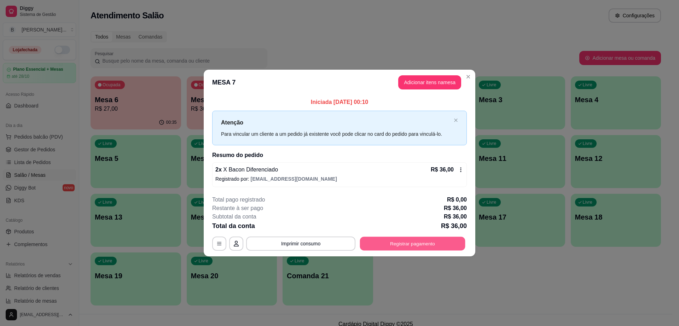
click at [402, 238] on button "Registrar pagamento" at bounding box center [412, 244] width 105 height 14
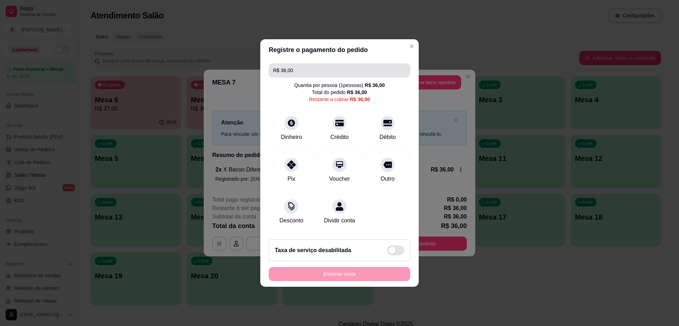
click at [315, 72] on input "R$ 36,00" at bounding box center [339, 70] width 133 height 14
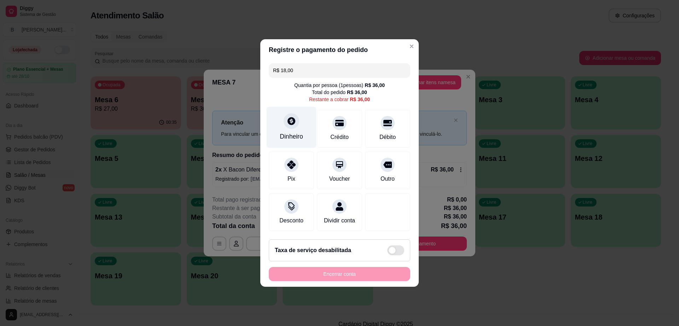
type input "R$ 18,00"
click at [289, 124] on div at bounding box center [292, 121] width 16 height 16
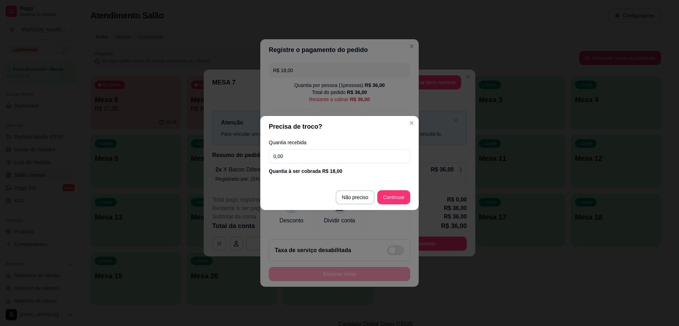
click at [299, 154] on input "0,00" at bounding box center [339, 156] width 141 height 14
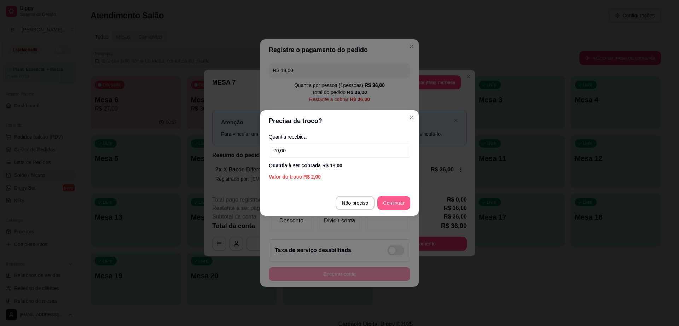
type input "20,00"
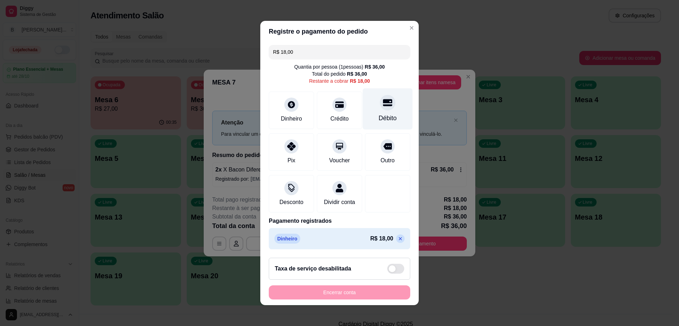
click at [368, 108] on div "Débito" at bounding box center [388, 108] width 50 height 41
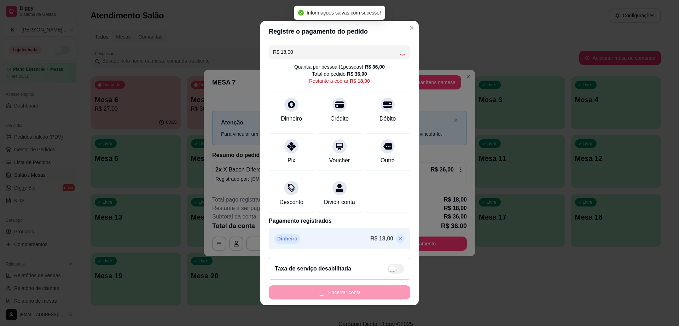
type input "R$ 0,00"
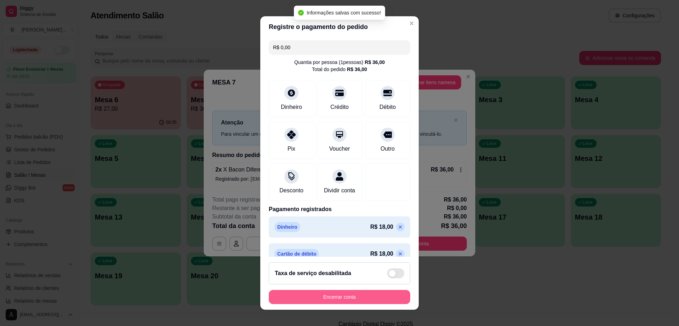
click at [365, 294] on button "Encerrar conta" at bounding box center [339, 297] width 141 height 14
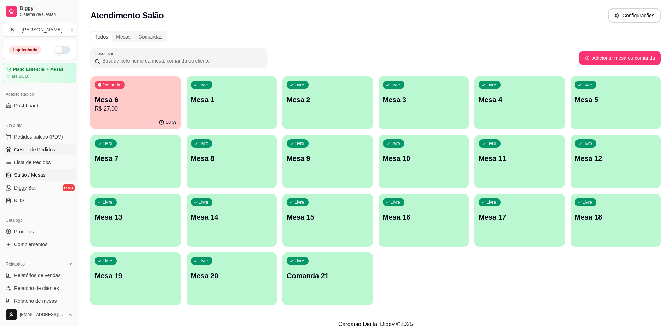
click at [24, 147] on span "Gestor de Pedidos" at bounding box center [34, 149] width 41 height 7
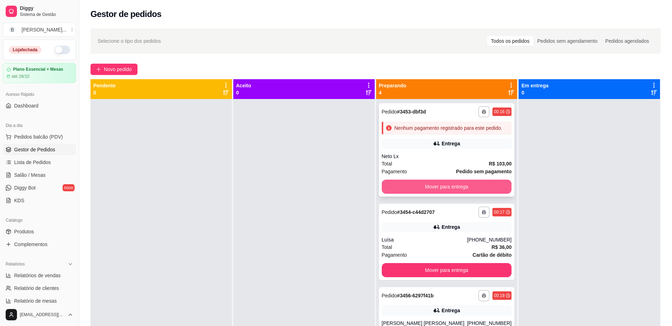
click at [427, 194] on button "Mover para entrega" at bounding box center [447, 187] width 130 height 14
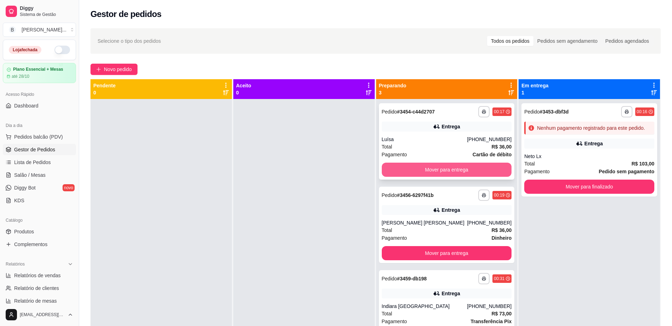
click at [430, 173] on button "Mover para entrega" at bounding box center [447, 170] width 130 height 14
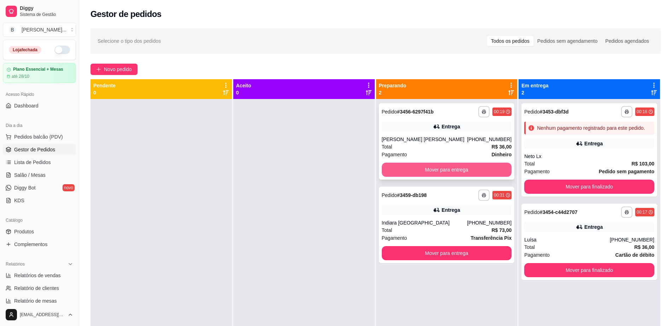
click at [432, 168] on button "Mover para entrega" at bounding box center [447, 170] width 130 height 14
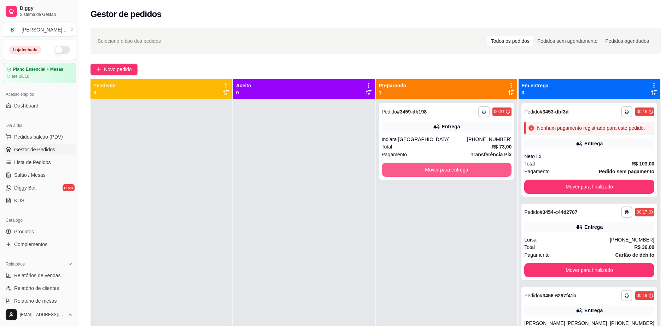
click at [432, 168] on button "Mover para entrega" at bounding box center [447, 170] width 130 height 14
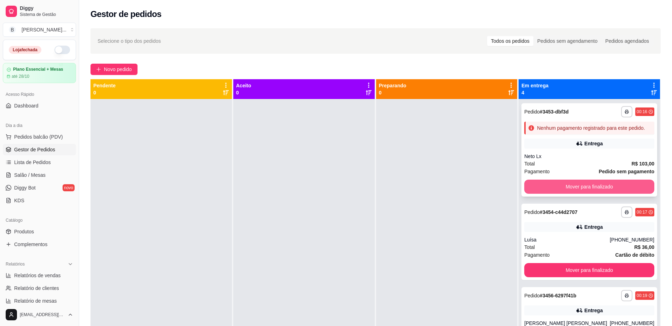
click at [529, 190] on button "Mover para finalizado" at bounding box center [589, 187] width 130 height 14
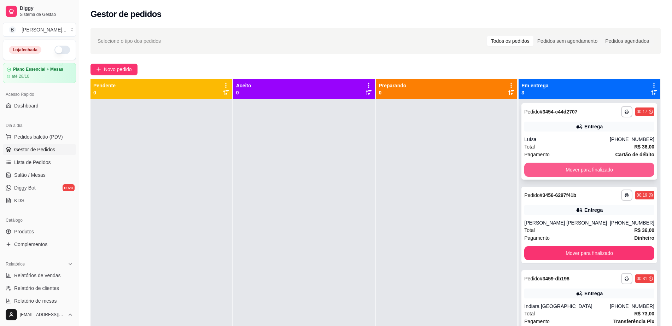
click at [560, 168] on button "Mover para finalizado" at bounding box center [589, 170] width 130 height 14
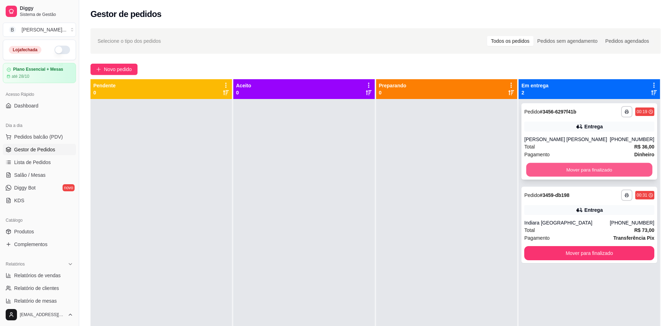
click at [560, 168] on button "Mover para finalizado" at bounding box center [590, 170] width 126 height 14
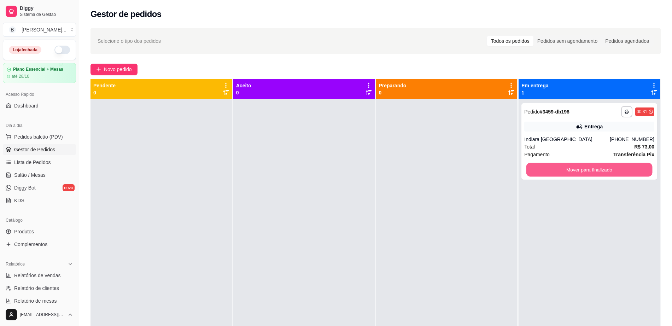
click at [560, 168] on button "Mover para finalizado" at bounding box center [590, 170] width 126 height 14
